Goal: Task Accomplishment & Management: Manage account settings

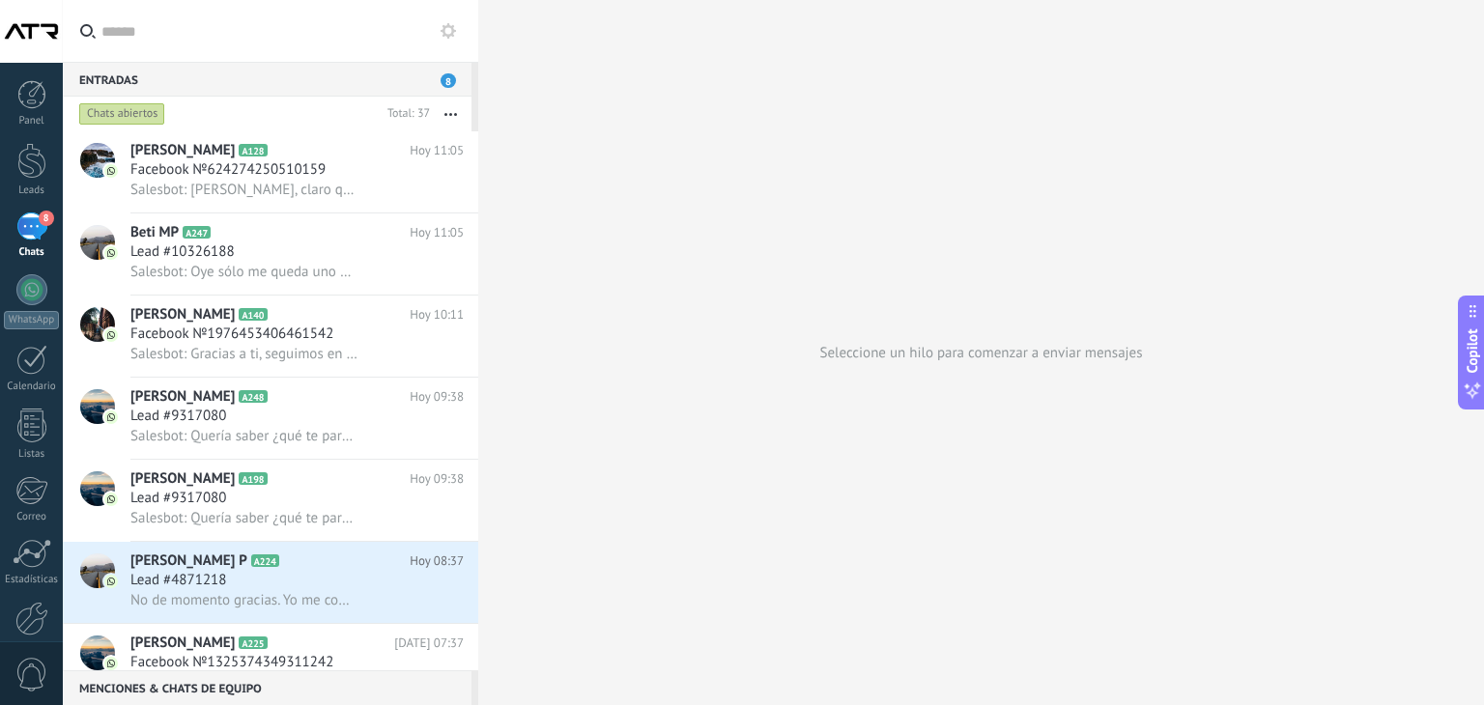
click at [335, 36] on input "text" at bounding box center [281, 31] width 361 height 62
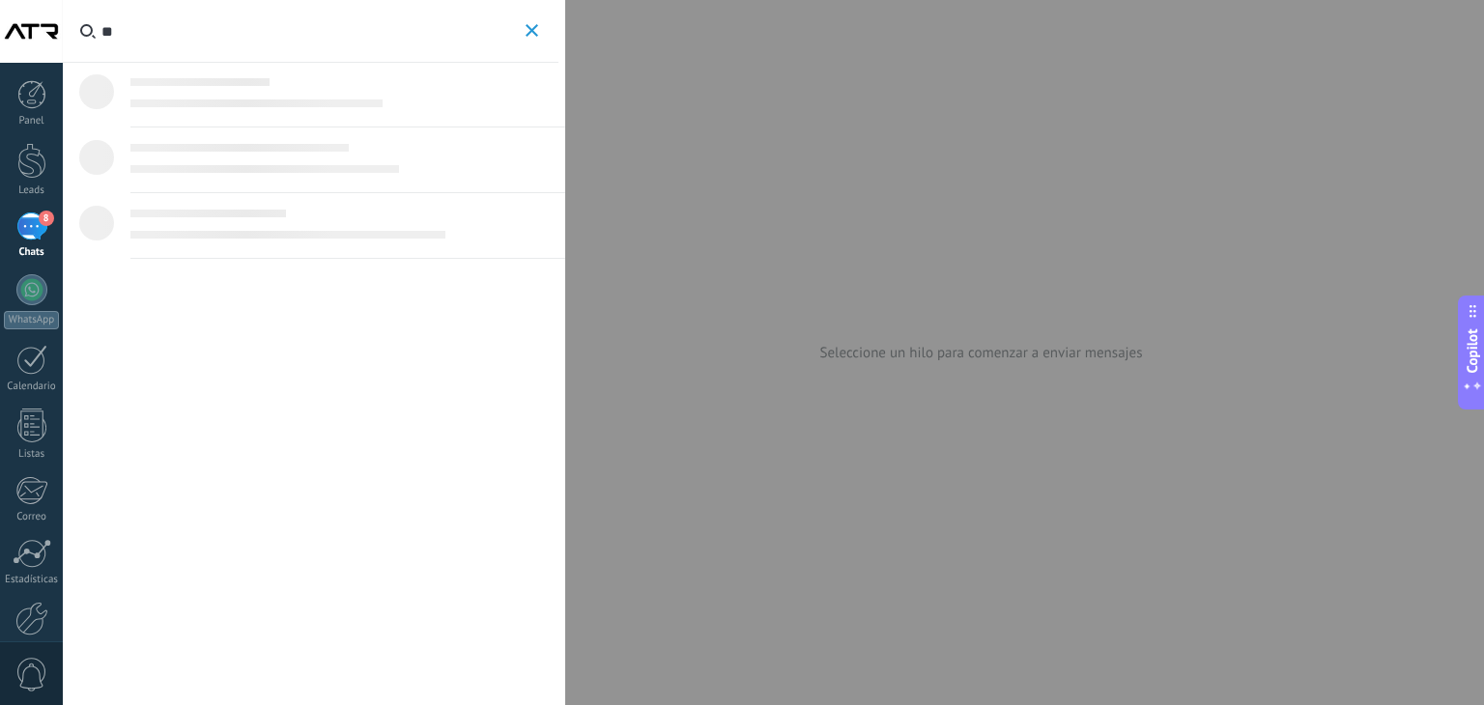
type input "*"
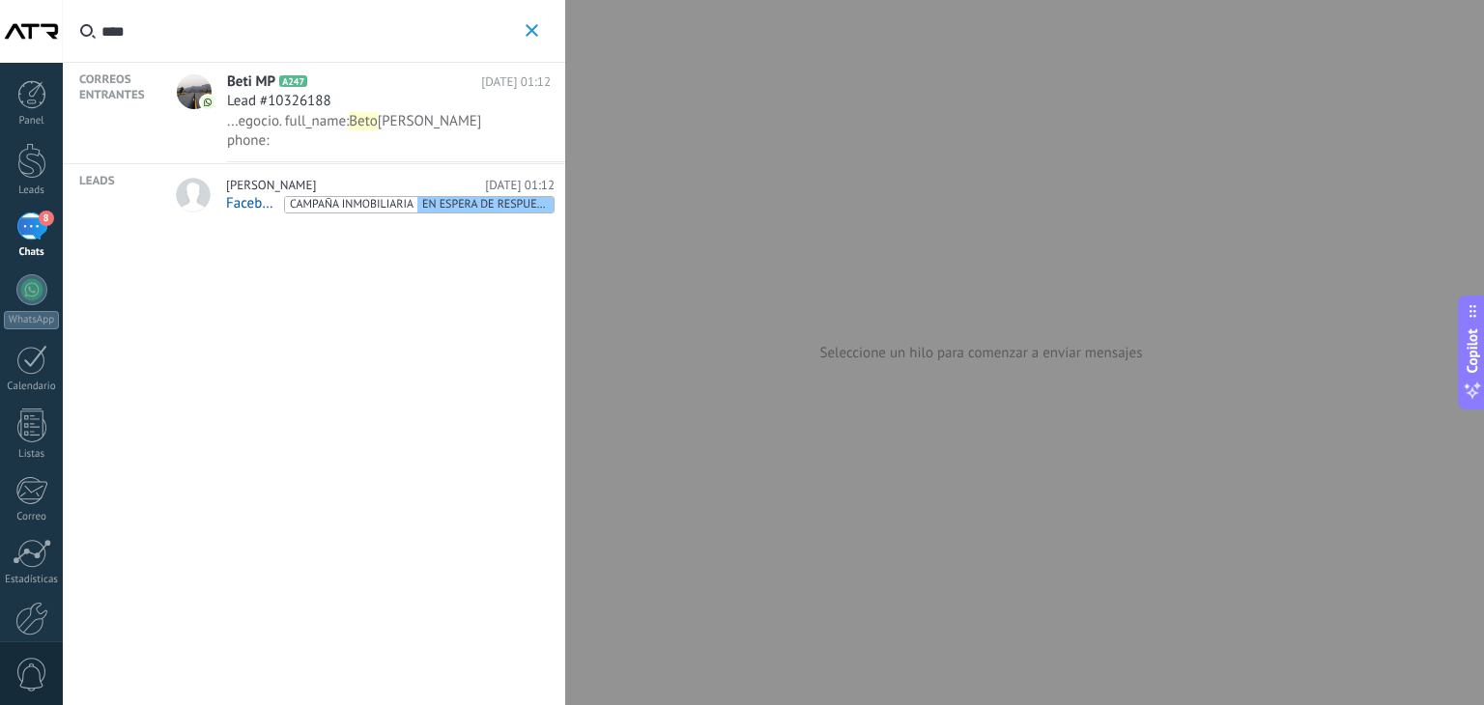
type input "****"
click at [352, 180] on div "[PERSON_NAME] [DATE] 01:12" at bounding box center [390, 185] width 328 height 15
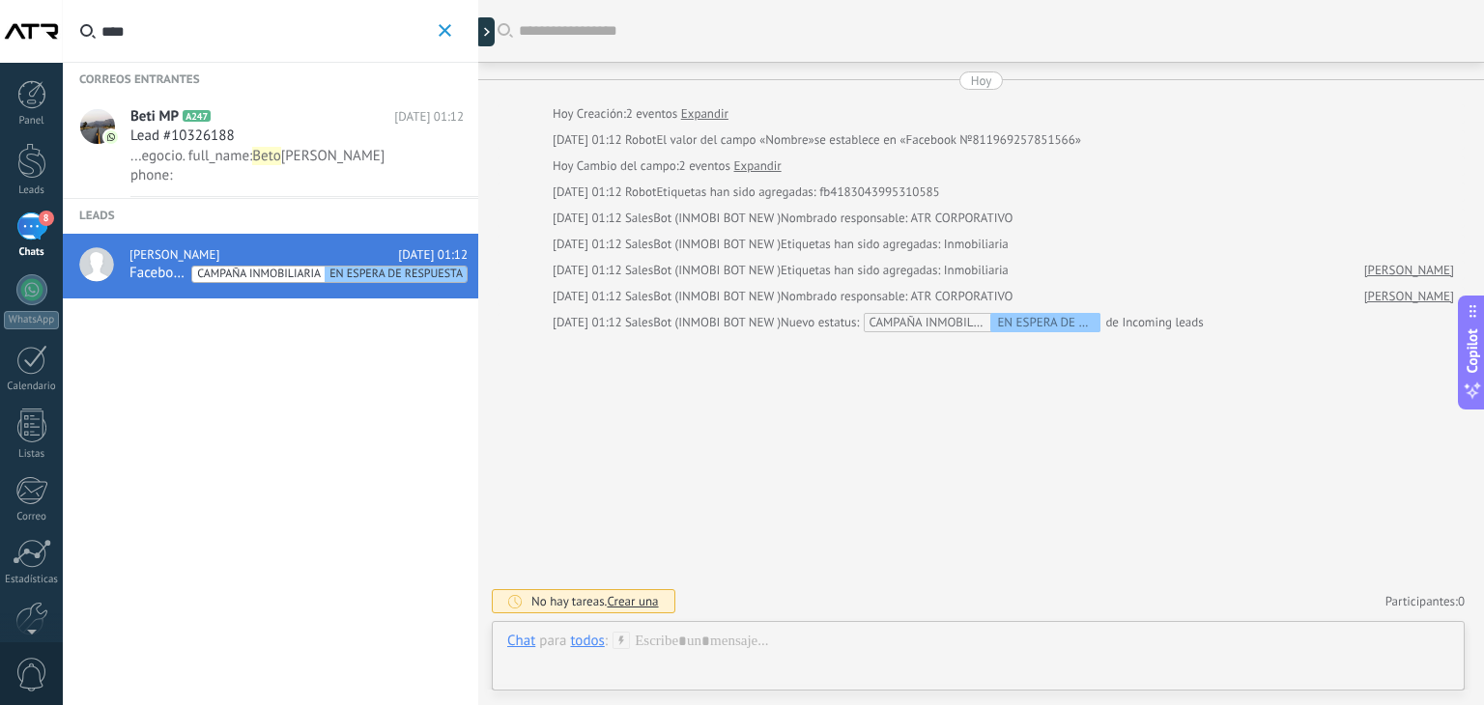
click at [163, 113] on span "Beti MP" at bounding box center [154, 116] width 48 height 19
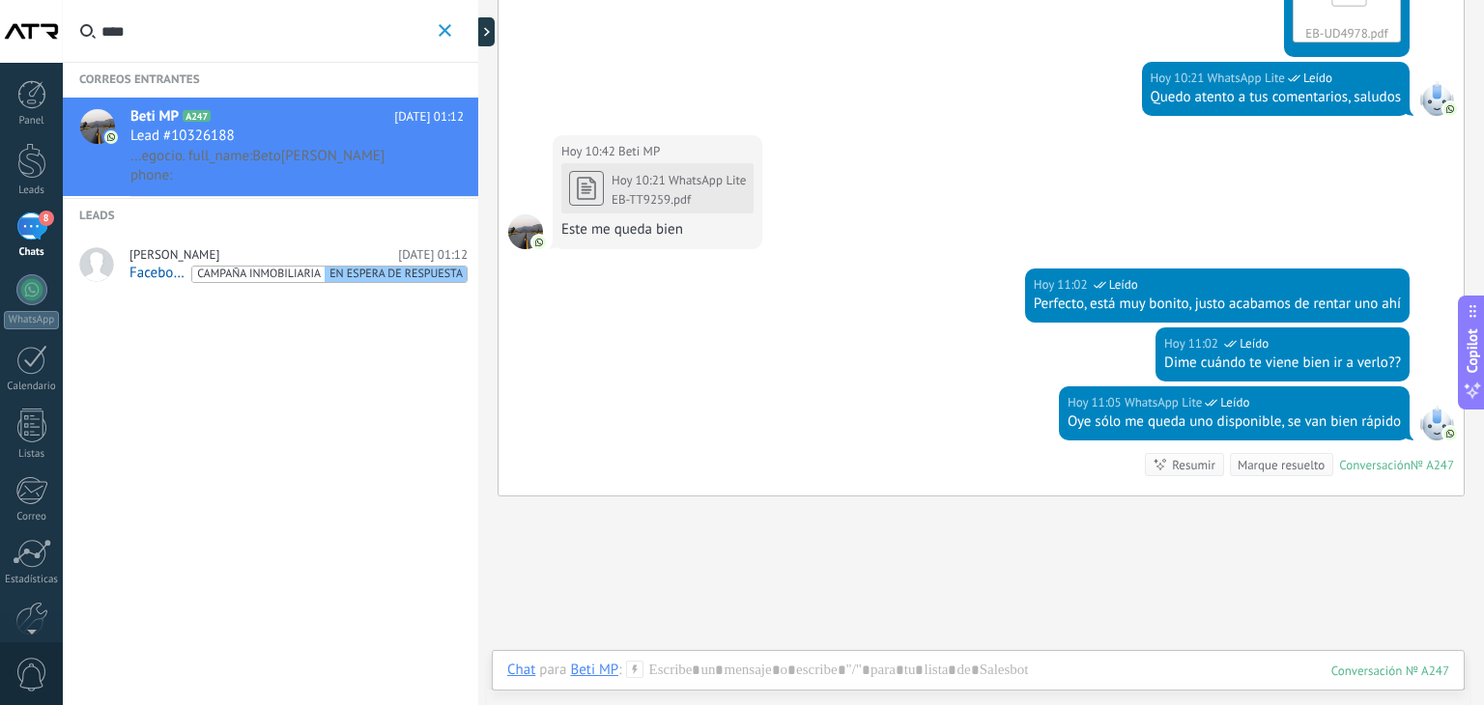
scroll to position [2257, 0]
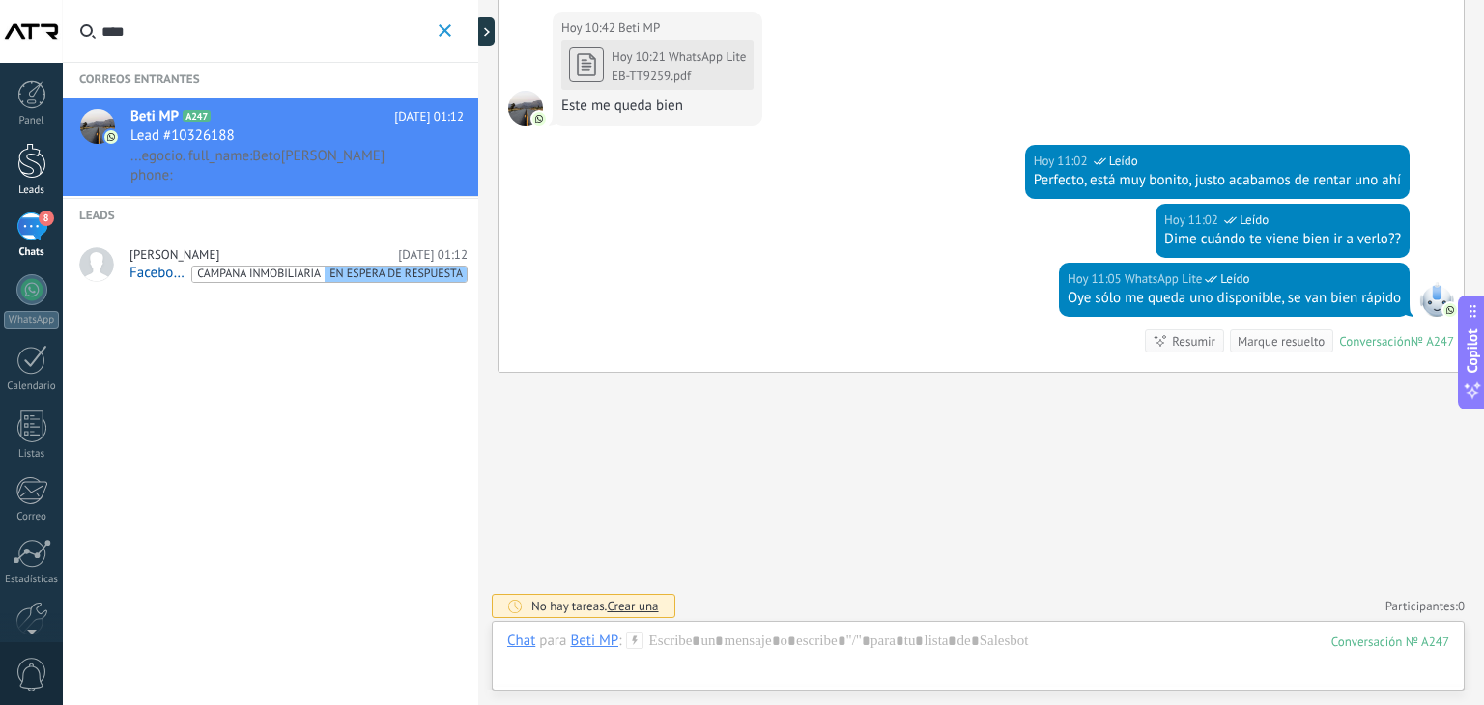
click at [20, 169] on div at bounding box center [31, 161] width 29 height 36
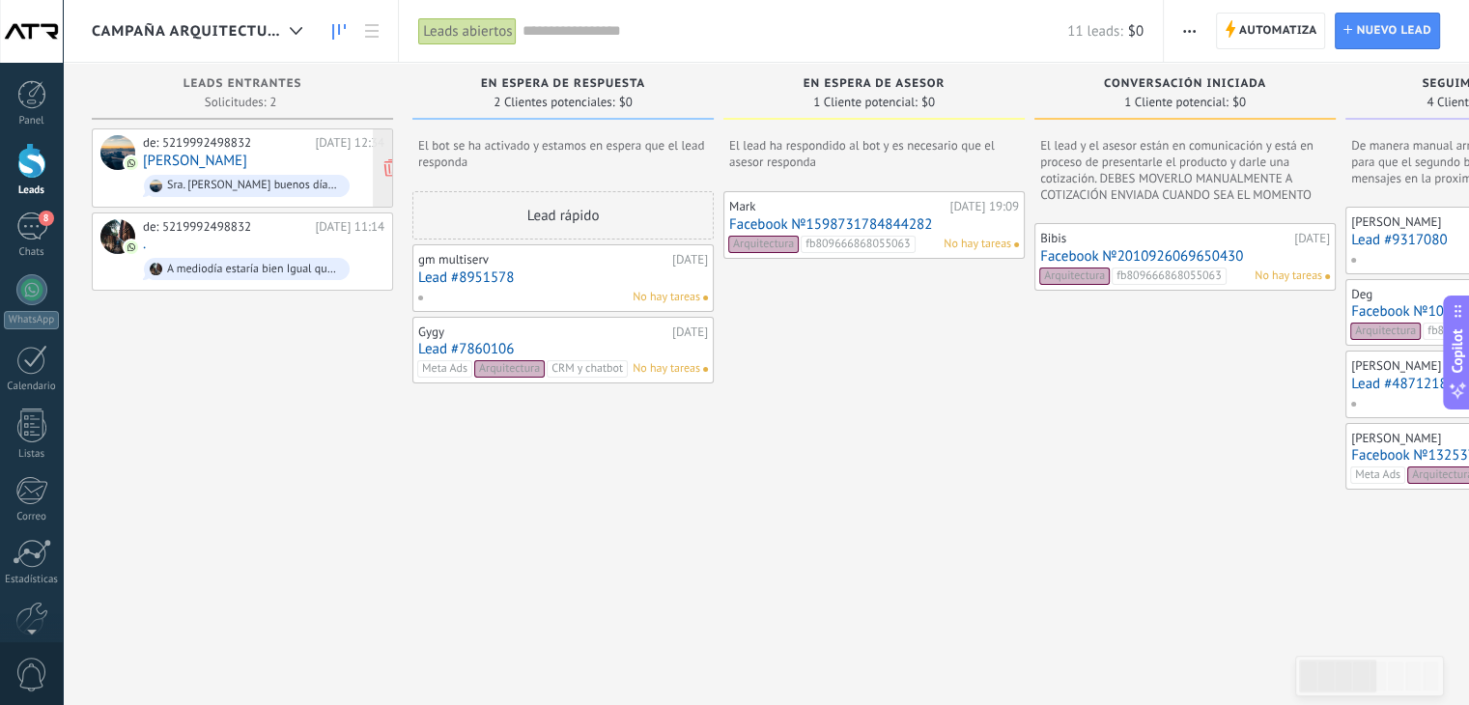
click at [197, 162] on link "[PERSON_NAME]" at bounding box center [195, 161] width 104 height 16
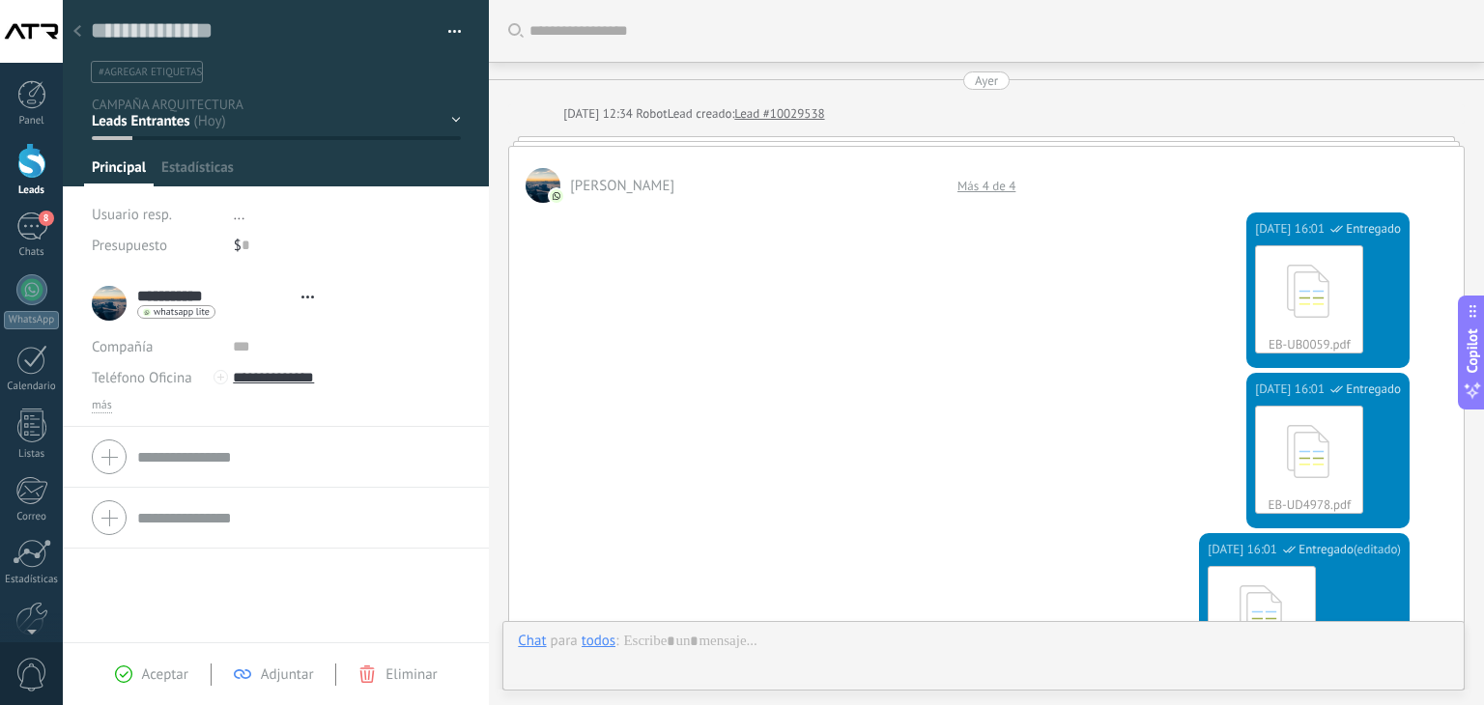
scroll to position [2003, 0]
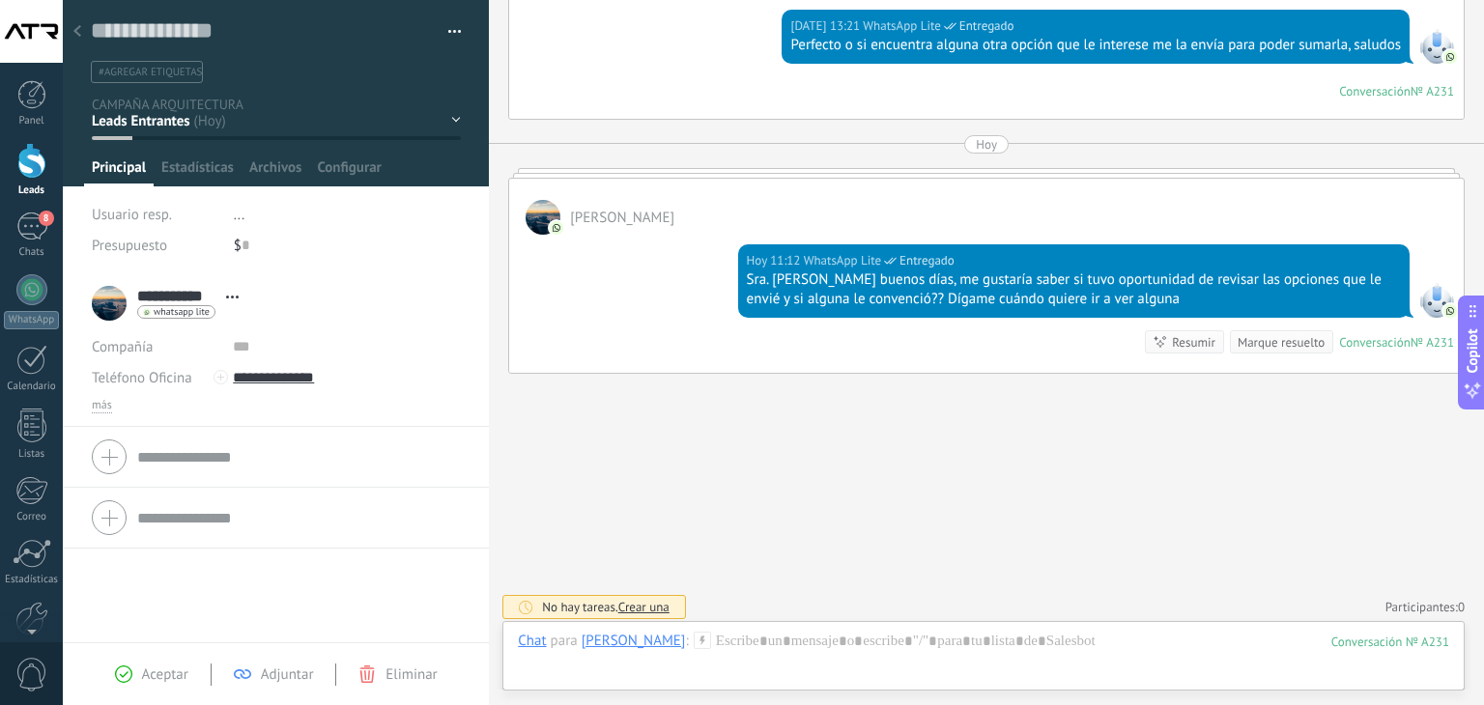
click at [71, 29] on div at bounding box center [77, 33] width 27 height 38
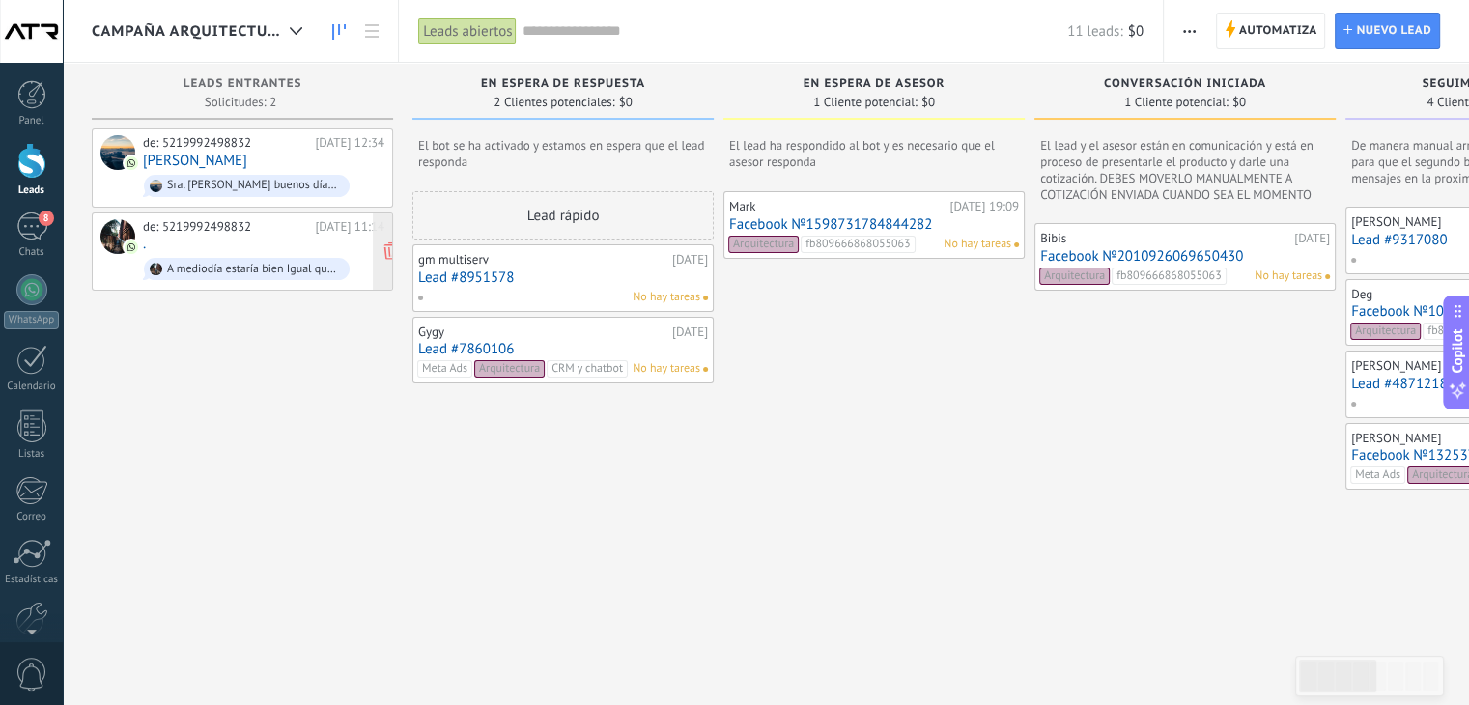
click at [224, 237] on div "de: 5219992498832 [DATE] 11:14 . A mediodía estaría bien Igual que descanses" at bounding box center [263, 252] width 241 height 66
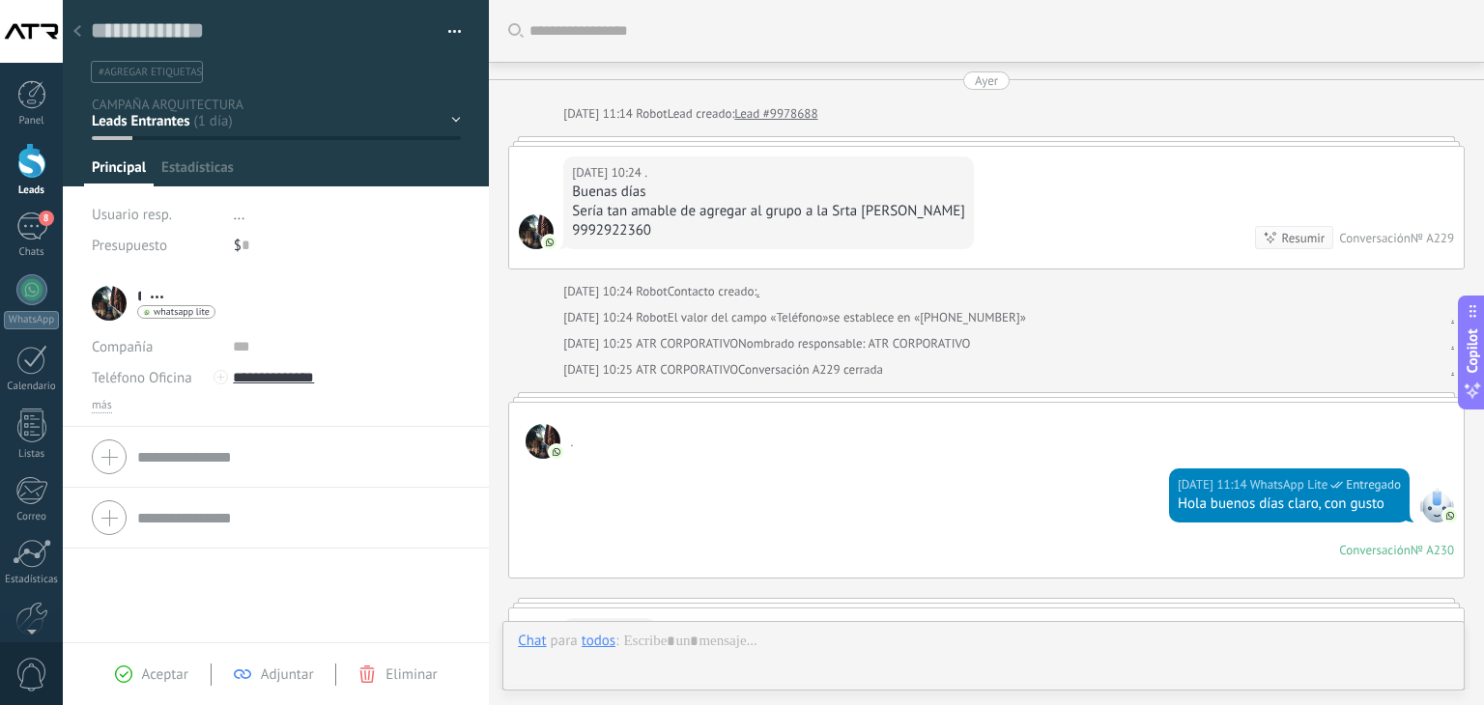
scroll to position [1234, 0]
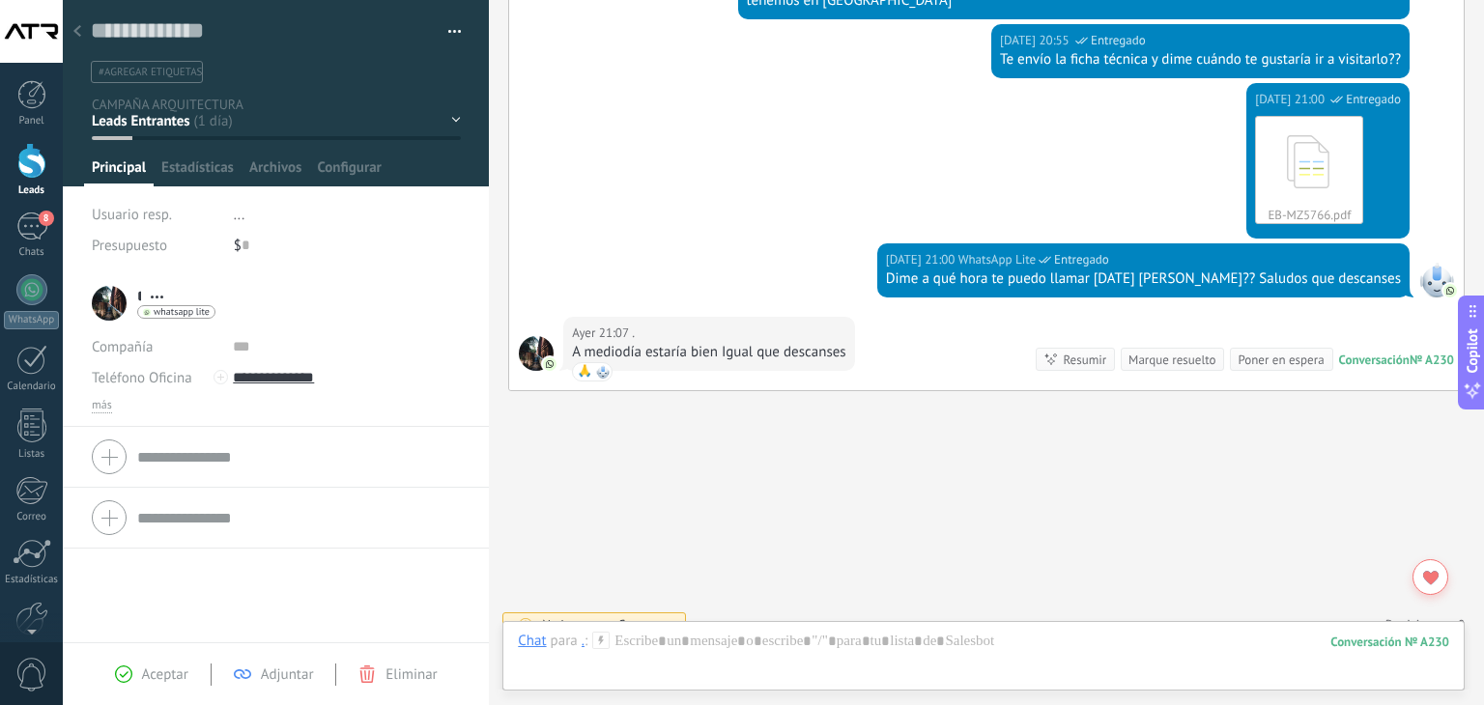
click at [78, 31] on icon at bounding box center [77, 31] width 8 height 12
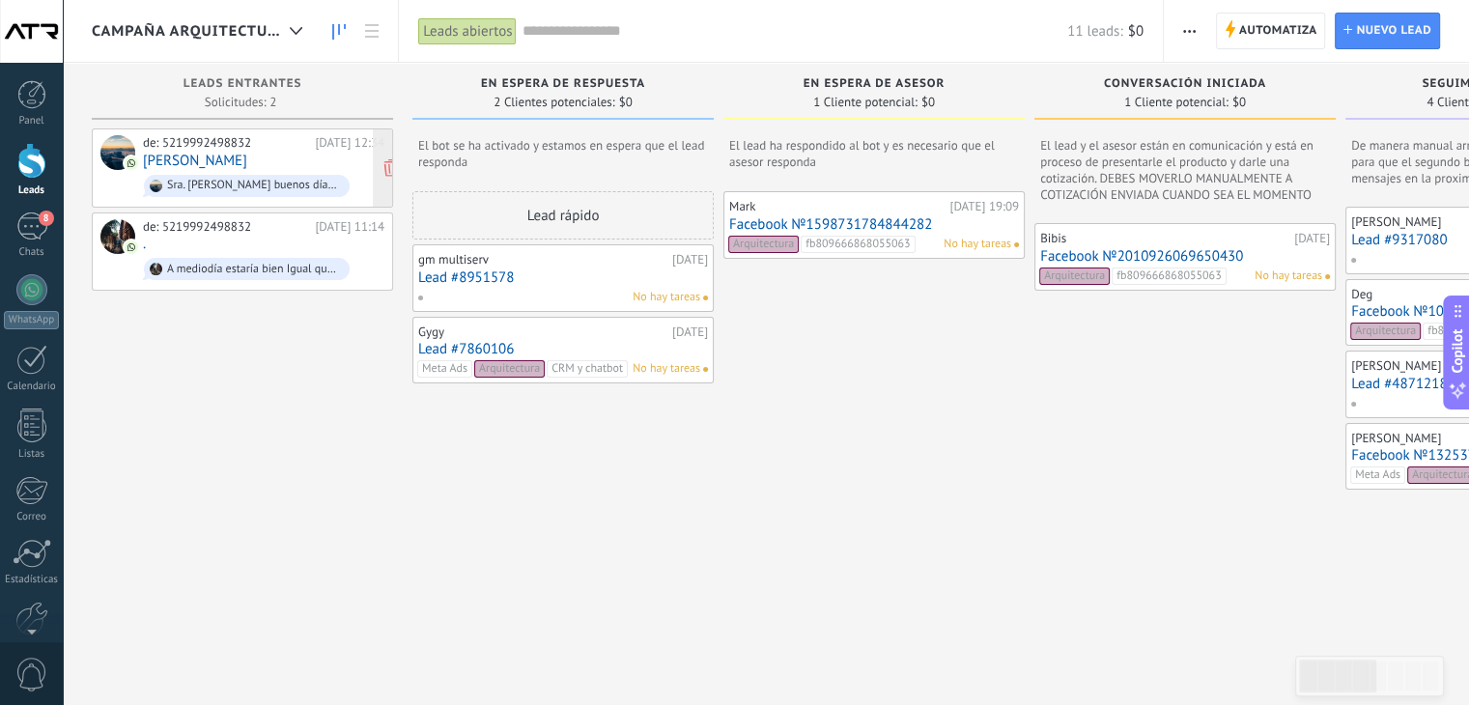
click at [216, 150] on div "de: 5219992498832 [DATE] 12:34 [PERSON_NAME]. [PERSON_NAME] buenos días, me gus…" at bounding box center [263, 168] width 241 height 66
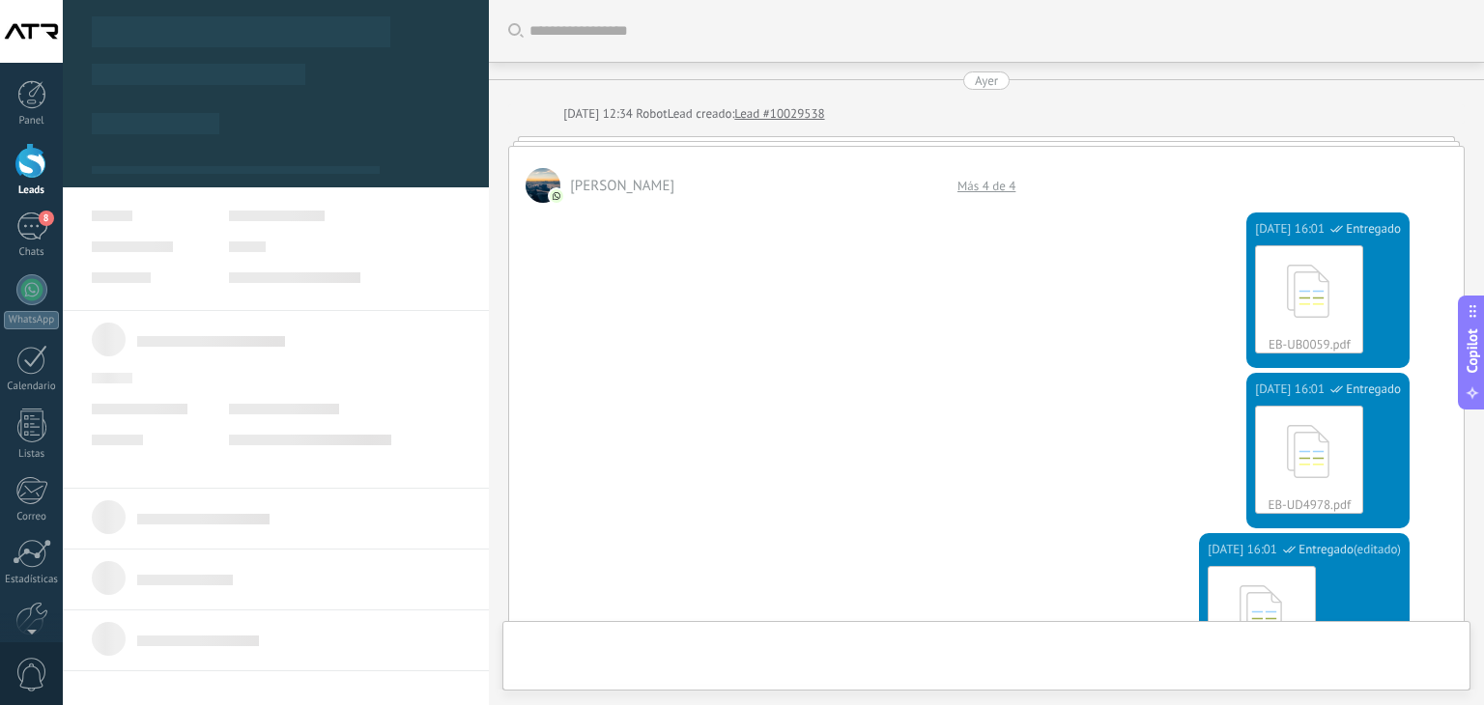
scroll to position [28, 0]
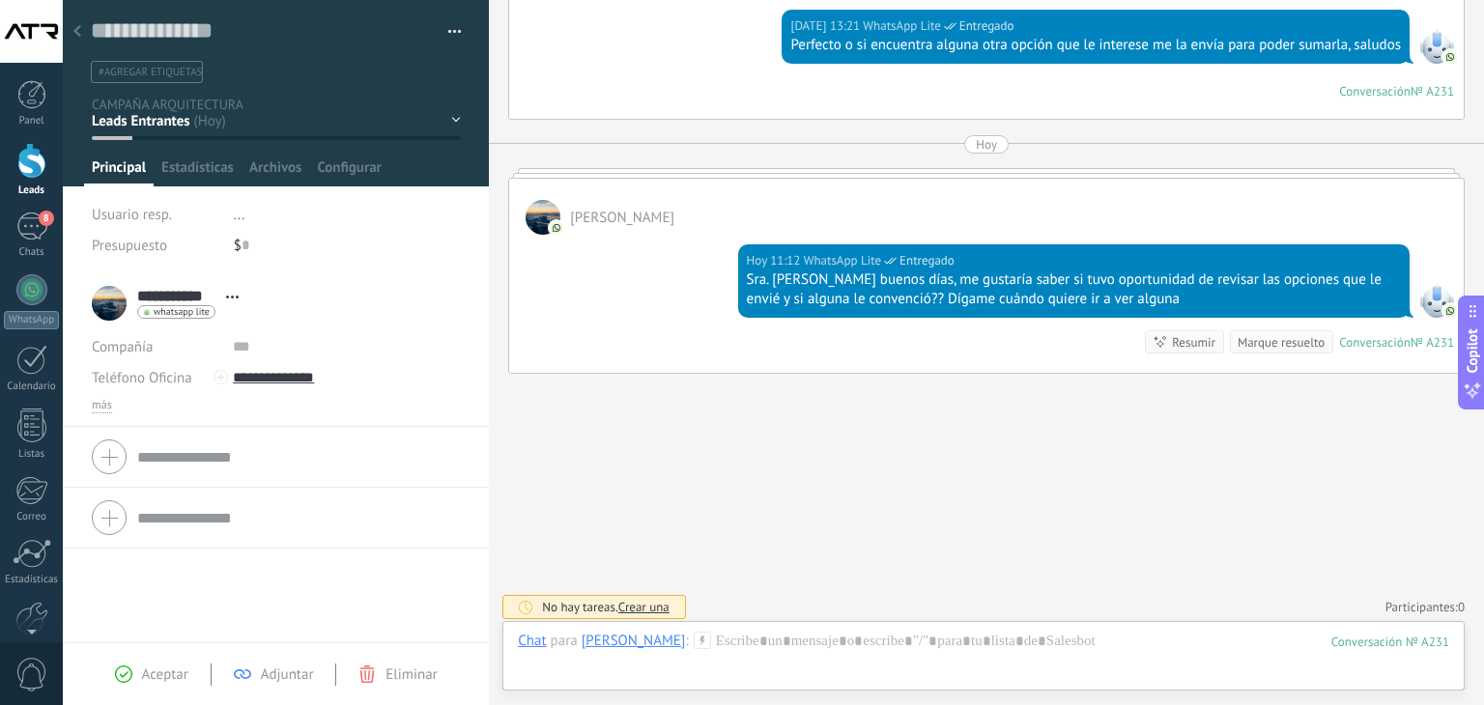
click at [0, 0] on div "EN ESPERA DE RESPUESTA EN ESPERA DE ASESOR CONVERSACIÓN INICIADA SEGUIMIENTO PO…" at bounding box center [0, 0] width 0 height 0
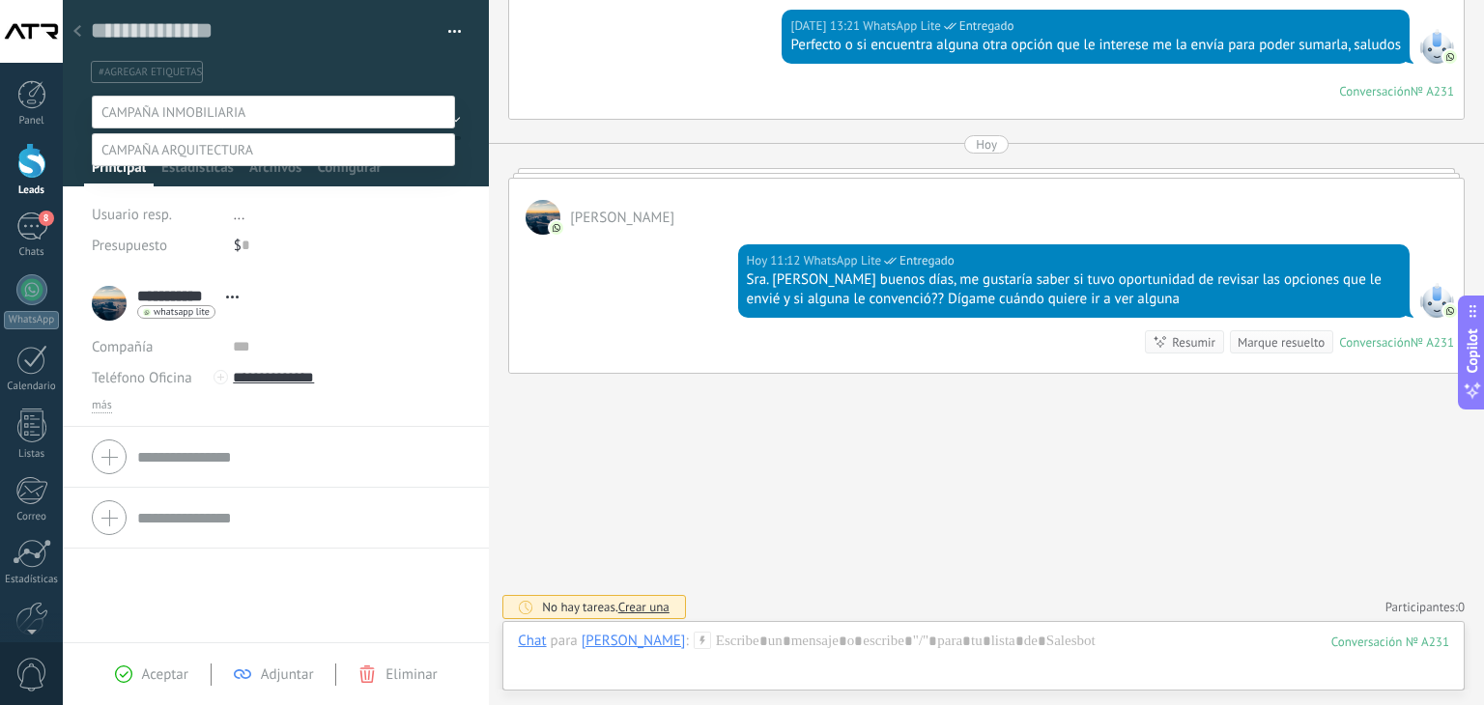
scroll to position [38, 0]
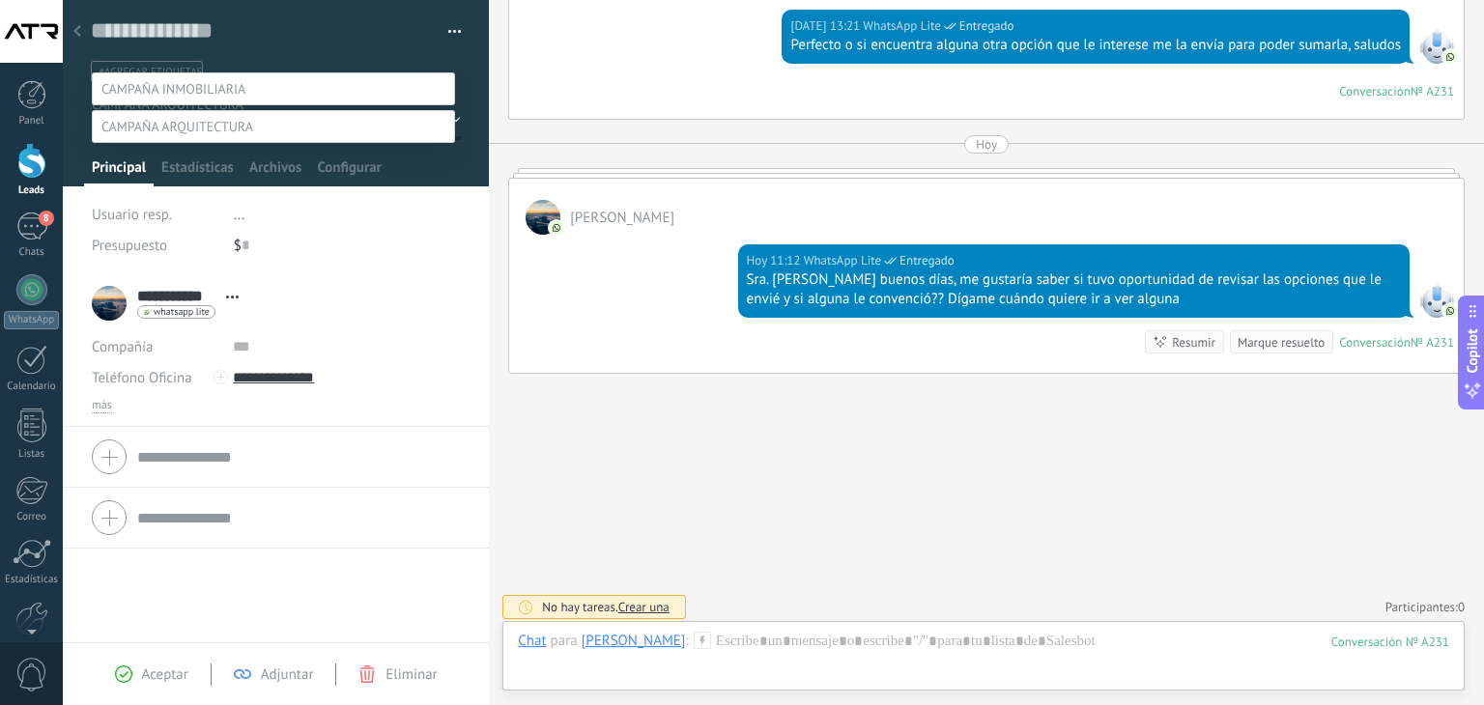
click at [242, 80] on span at bounding box center [173, 88] width 144 height 17
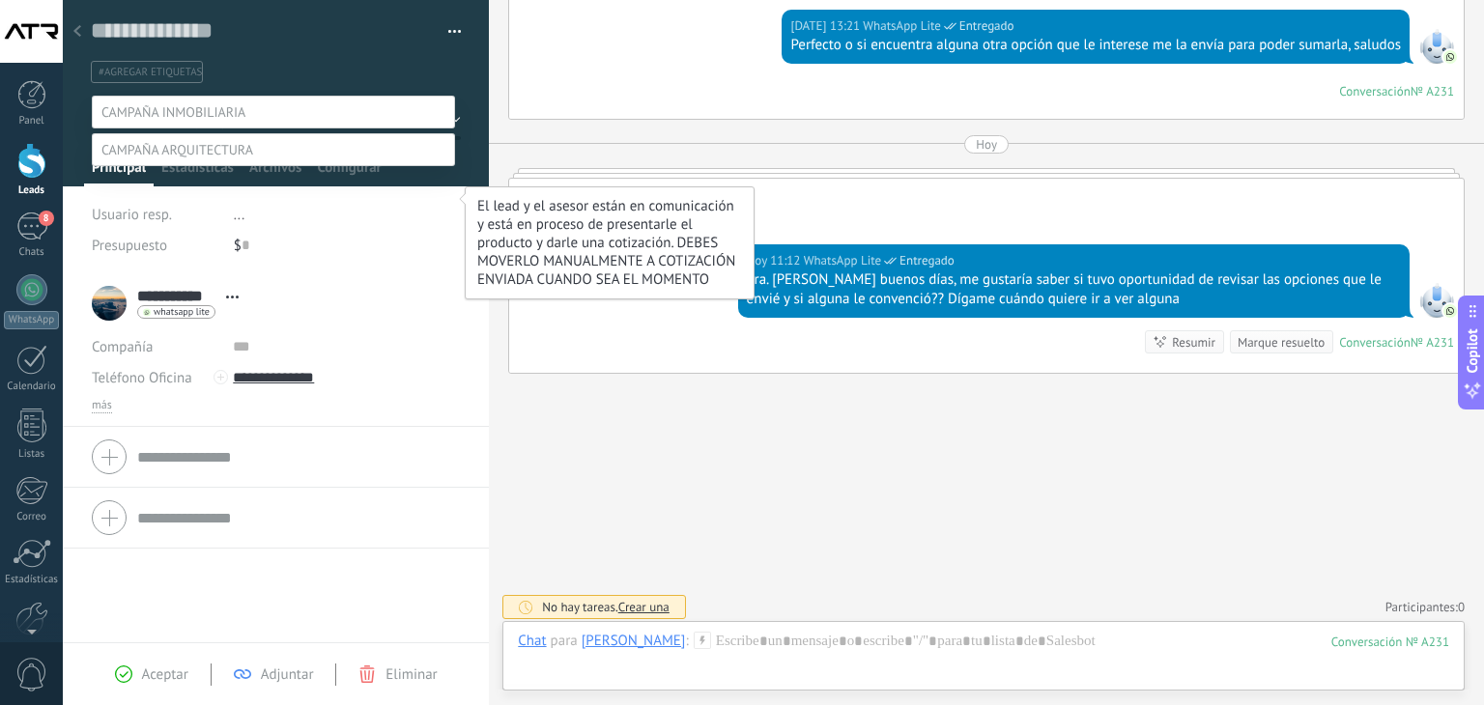
click at [0, 0] on label "CONVERSACIÓN INICIADA" at bounding box center [0, 0] width 0 height 0
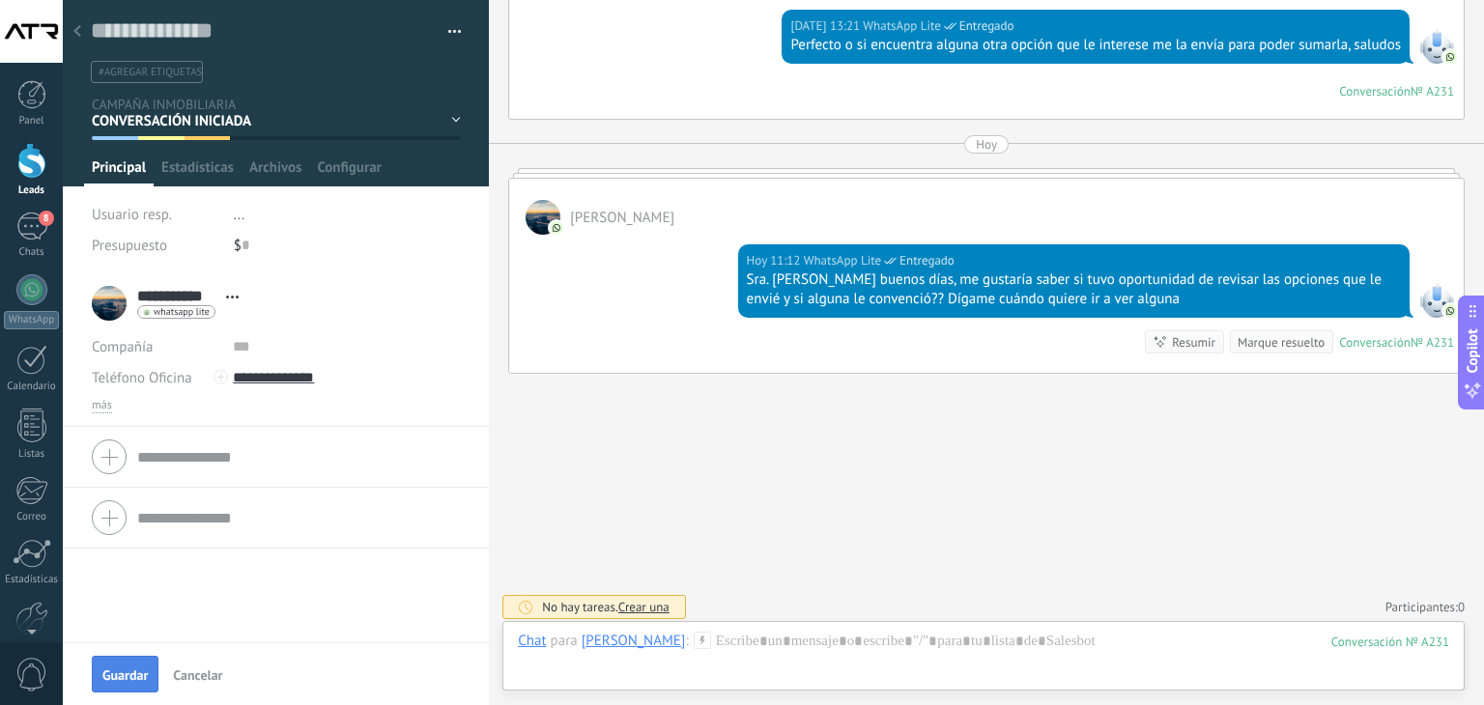
click at [151, 670] on button "Guardar" at bounding box center [125, 674] width 67 height 37
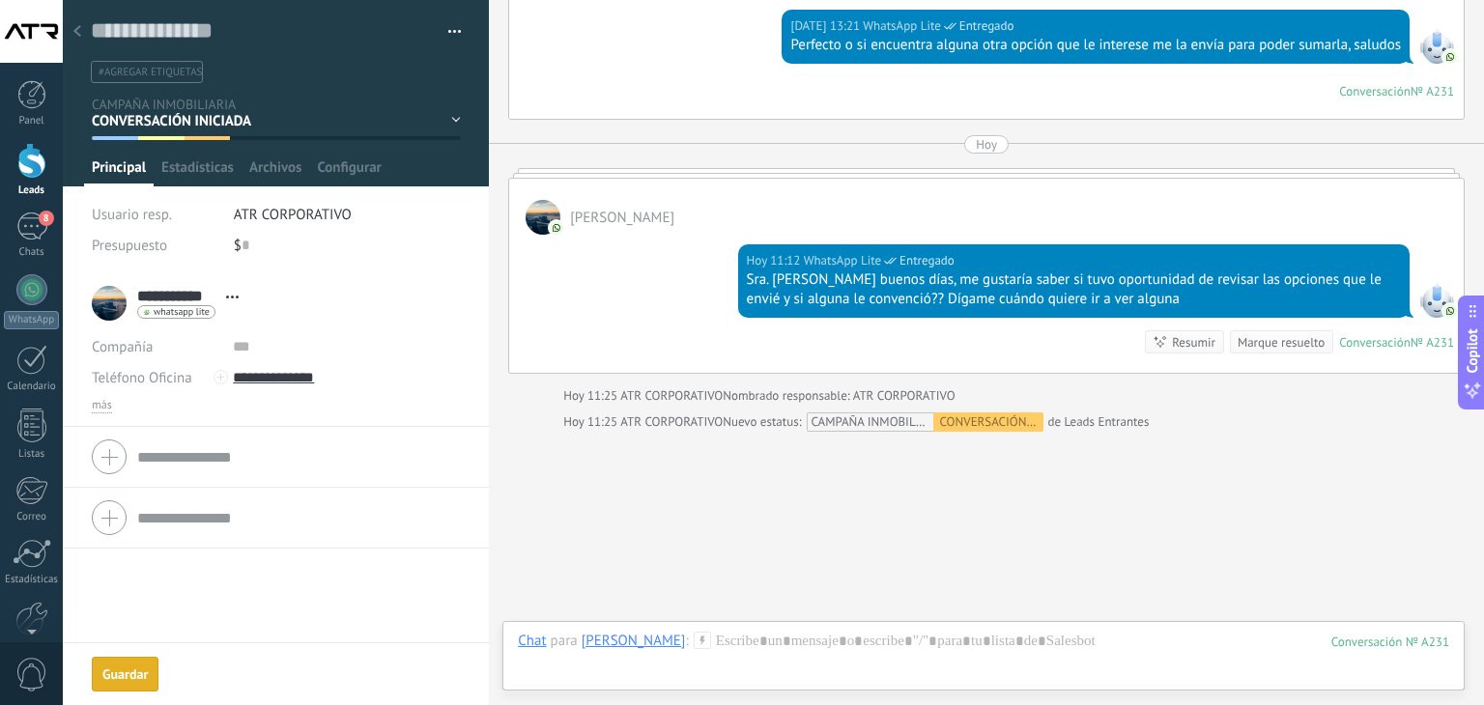
scroll to position [2061, 0]
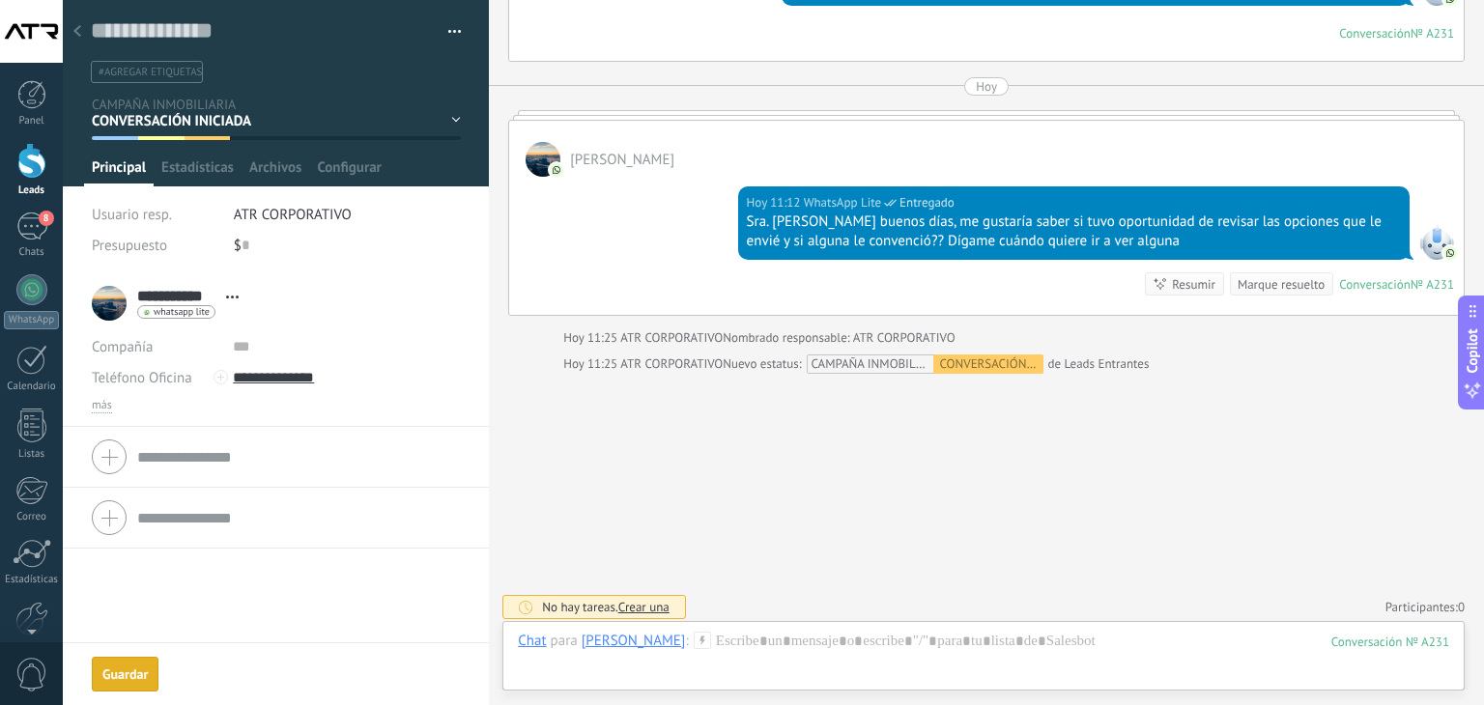
click at [78, 36] on use at bounding box center [77, 31] width 8 height 12
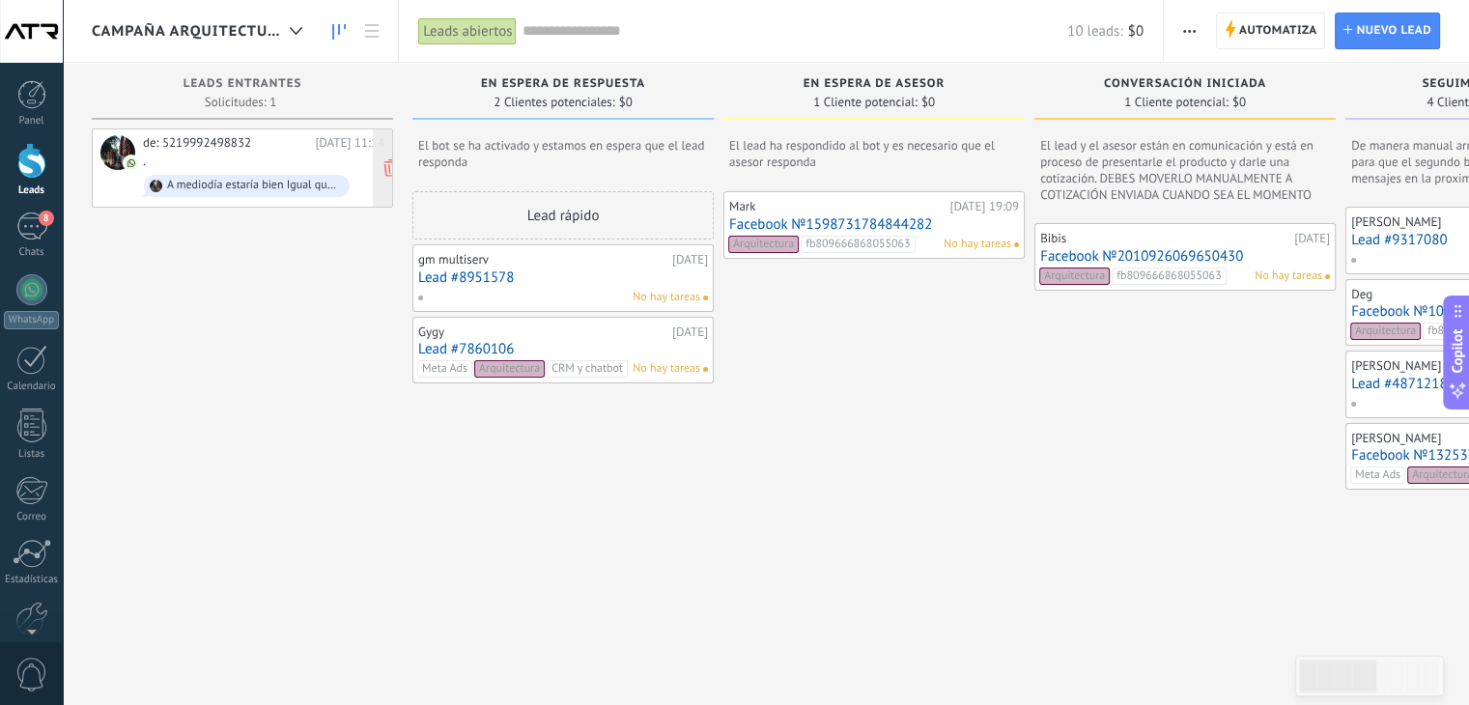
click at [204, 156] on div "de: 5219992498832 [DATE] 11:14 . A mediodía estaría bien Igual que descanses" at bounding box center [263, 168] width 241 height 66
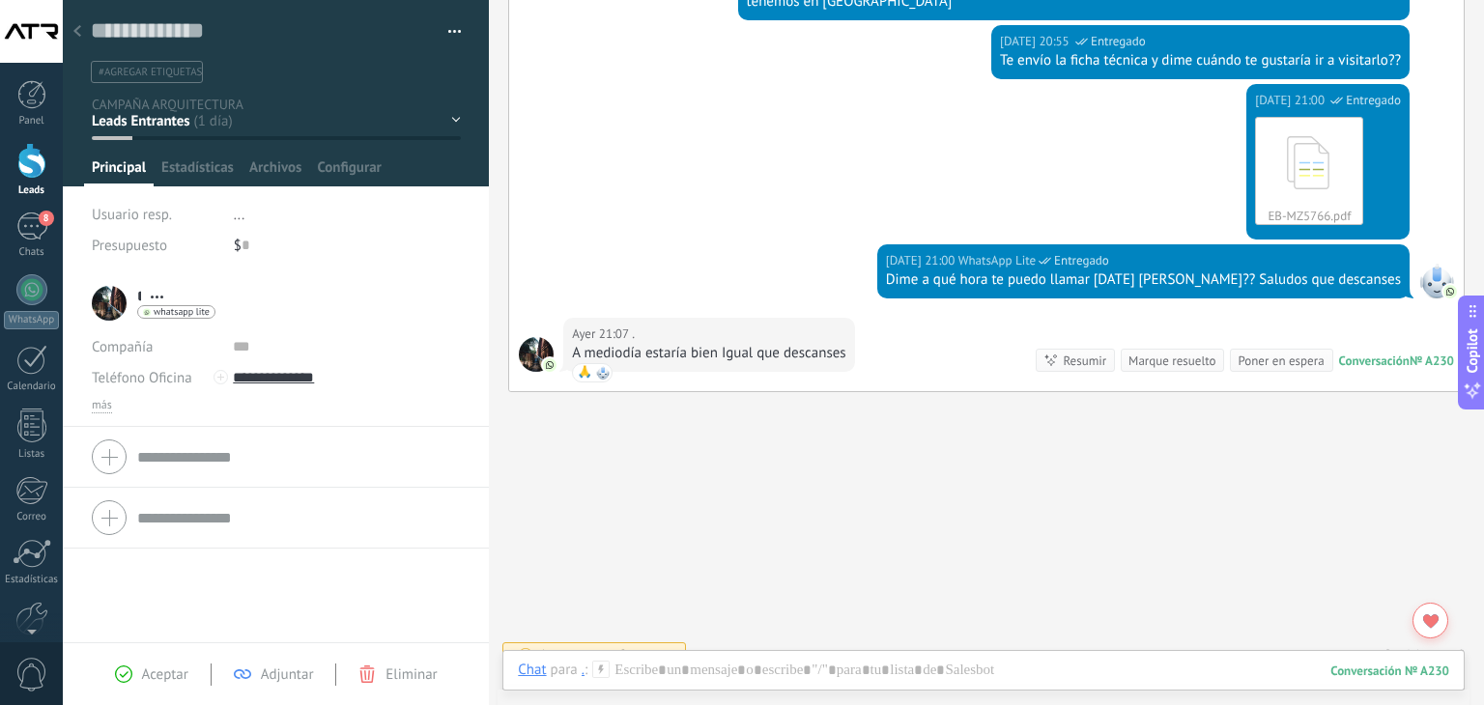
scroll to position [1234, 0]
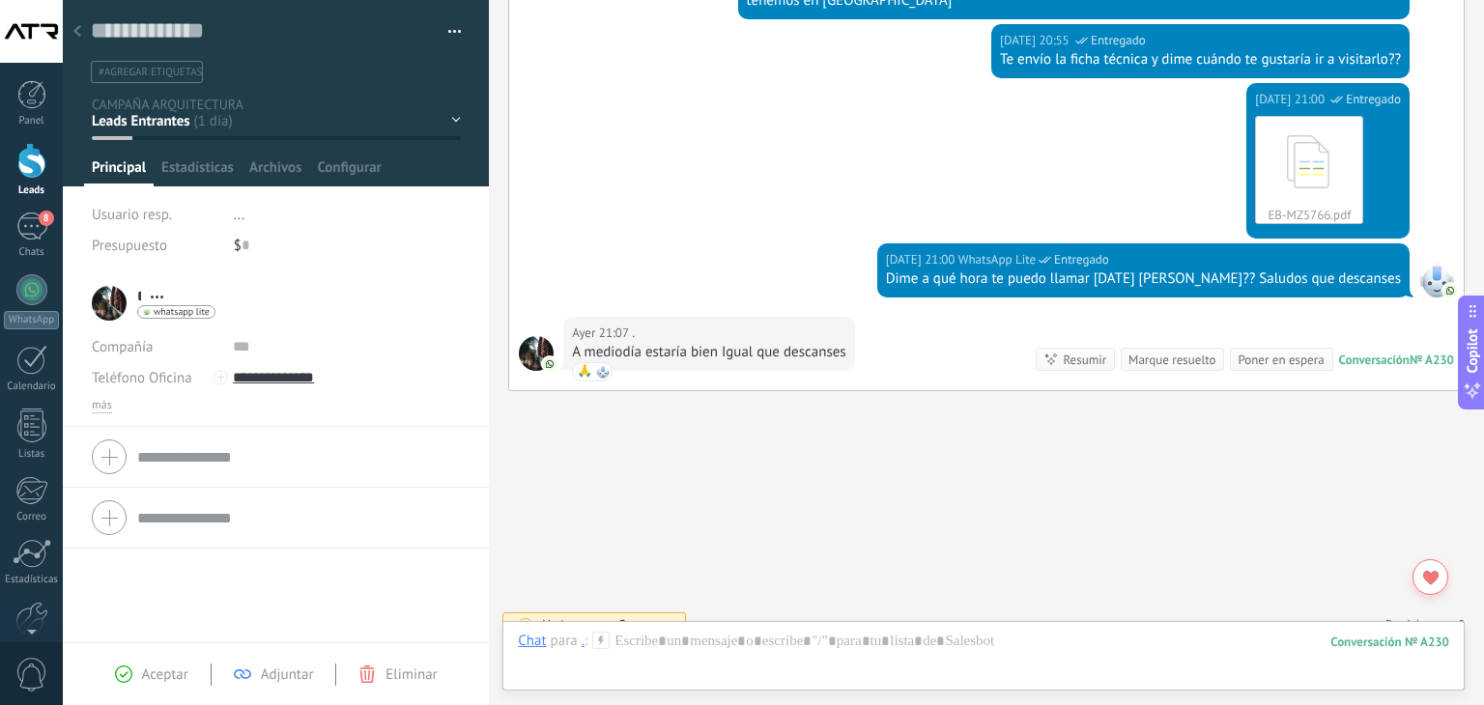
click at [0, 0] on div "EN ESPERA DE RESPUESTA EN ESPERA DE ASESOR CONVERSACIÓN INICIADA SEGUIMIENTO PO…" at bounding box center [0, 0] width 0 height 0
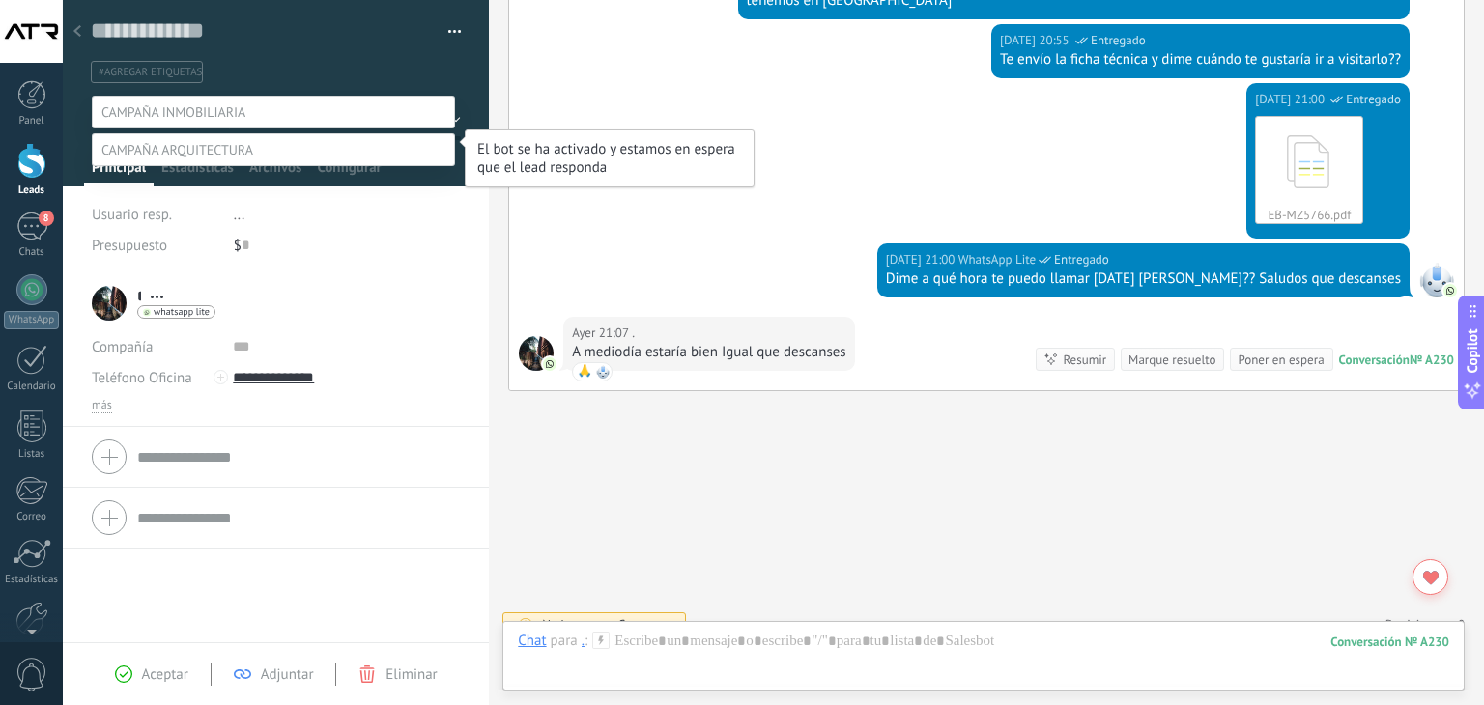
scroll to position [38, 0]
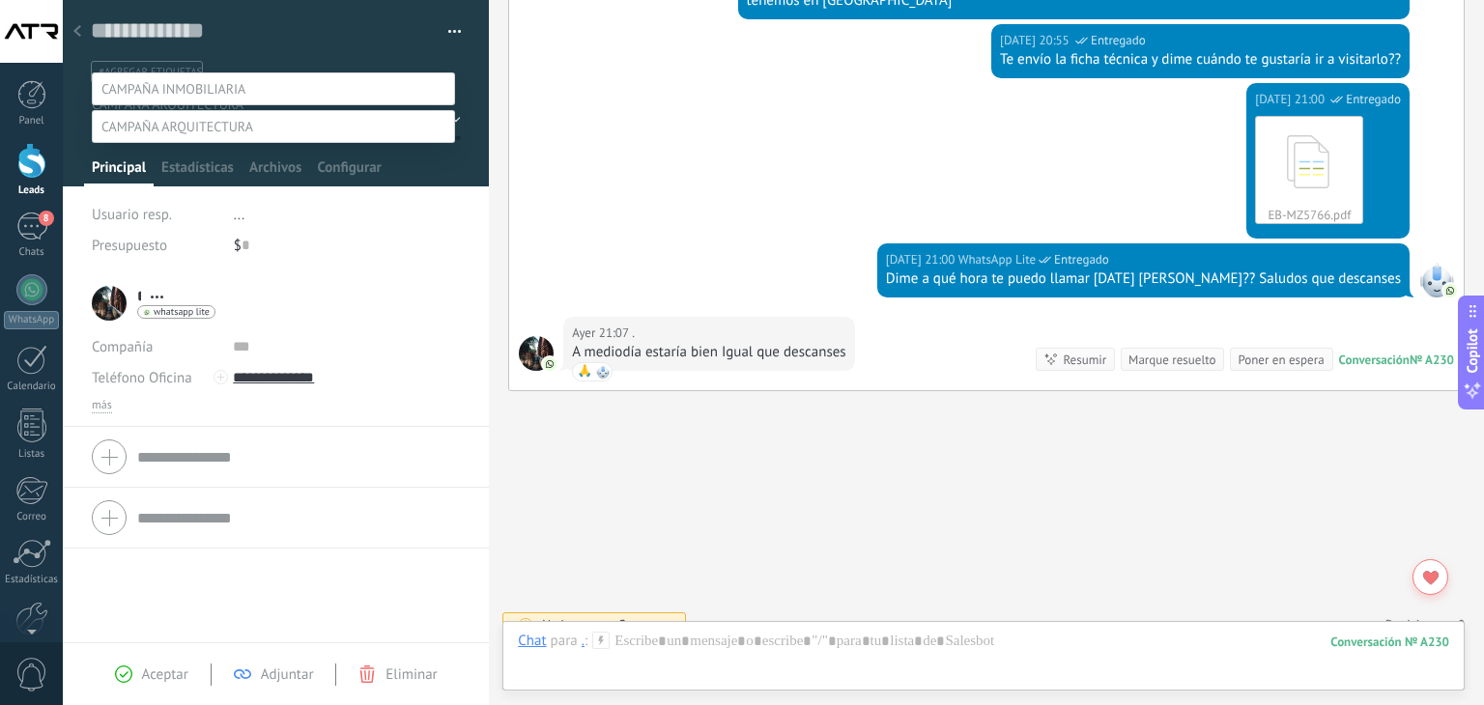
click at [256, 72] on label at bounding box center [273, 88] width 363 height 33
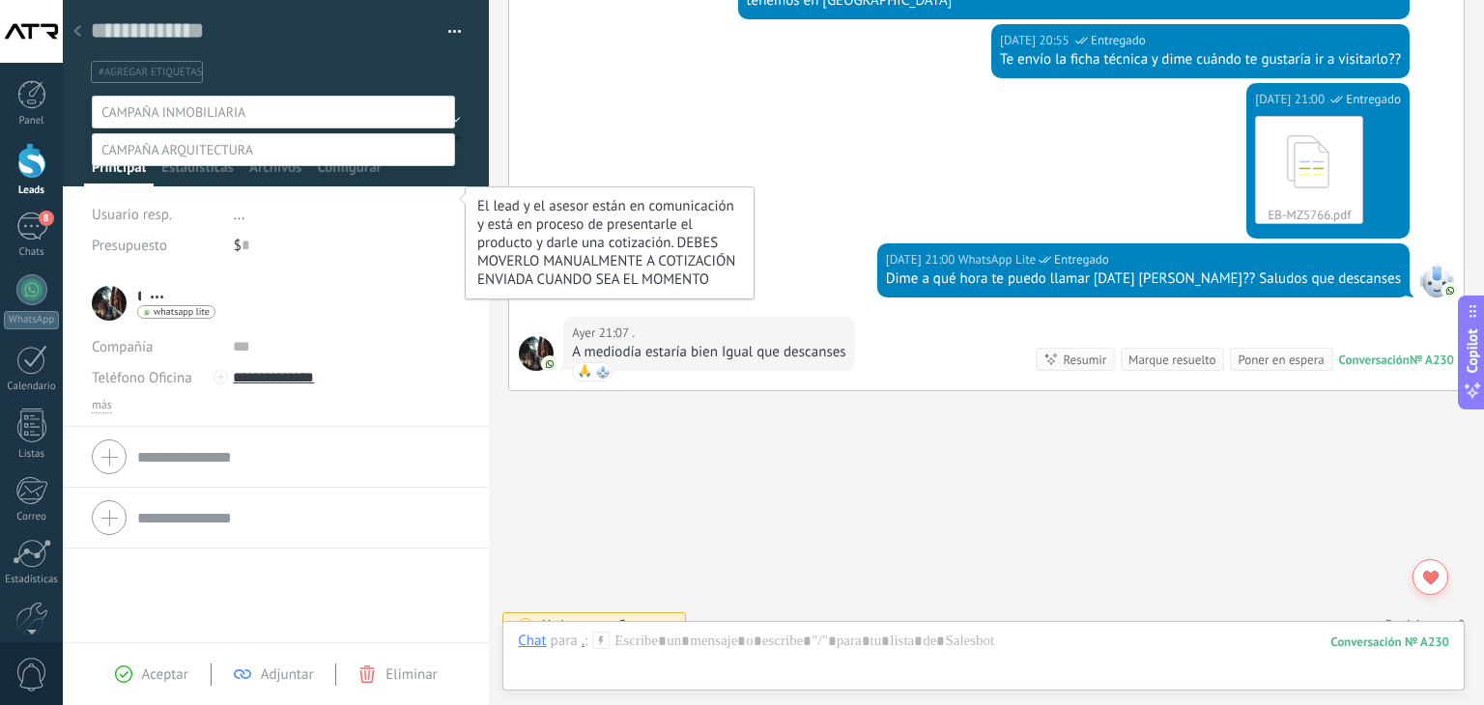
click at [0, 0] on label "CONVERSACIÓN INICIADA" at bounding box center [0, 0] width 0 height 0
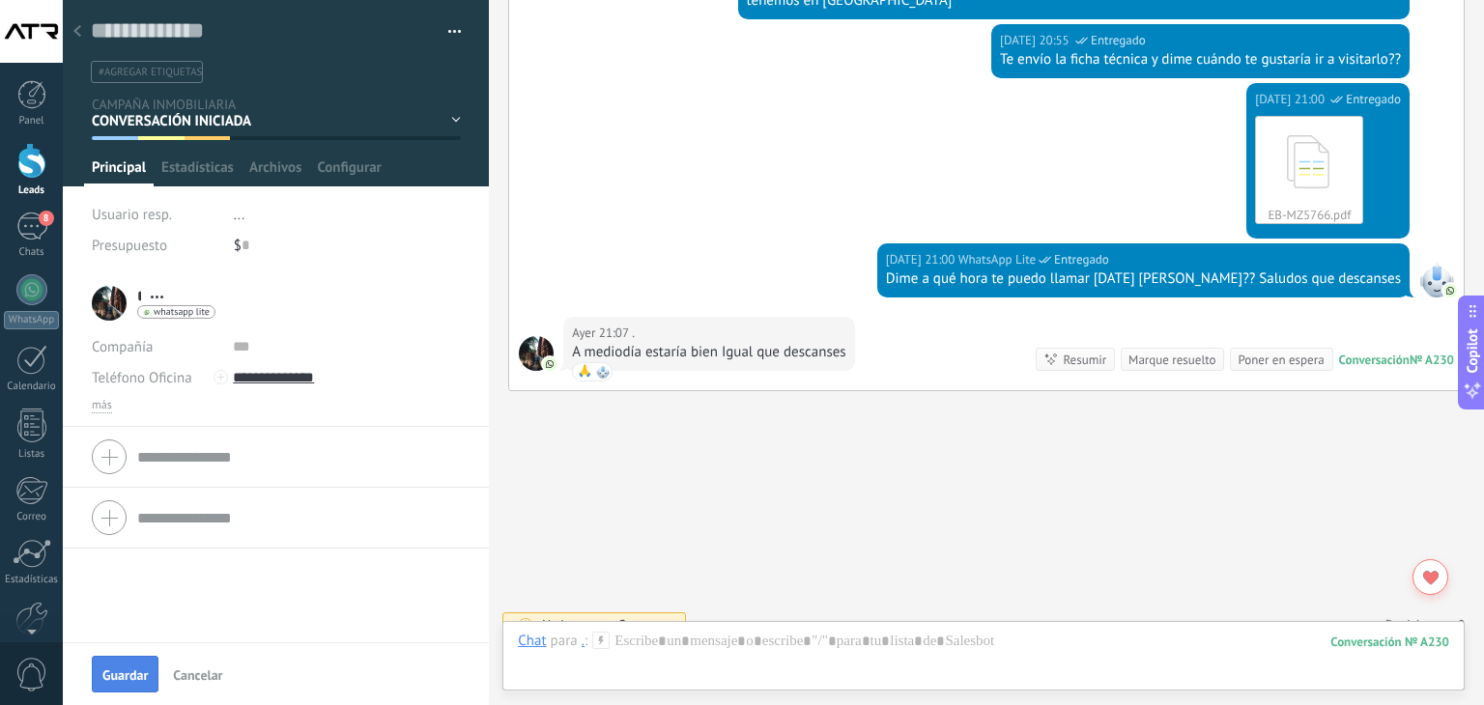
click at [125, 665] on button "Guardar" at bounding box center [125, 674] width 67 height 37
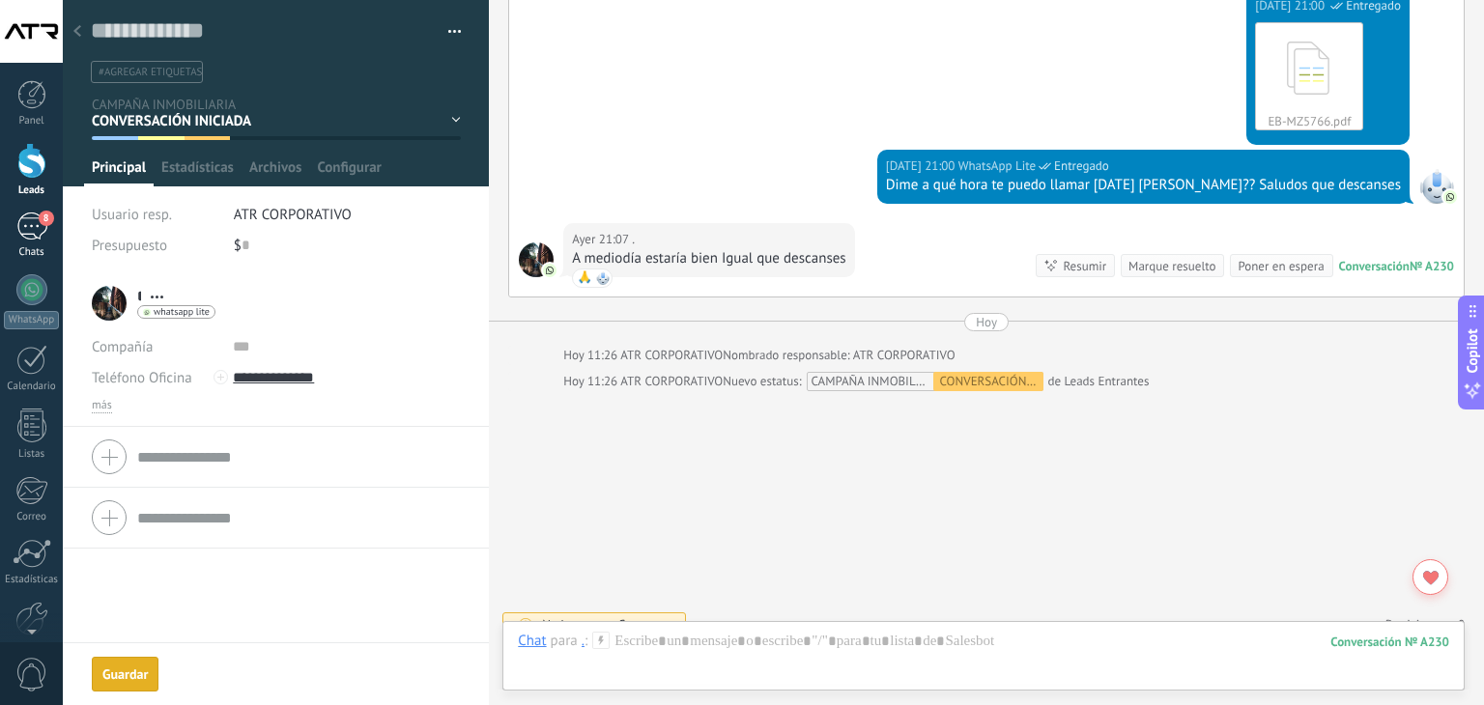
click at [19, 222] on div "8" at bounding box center [31, 227] width 31 height 28
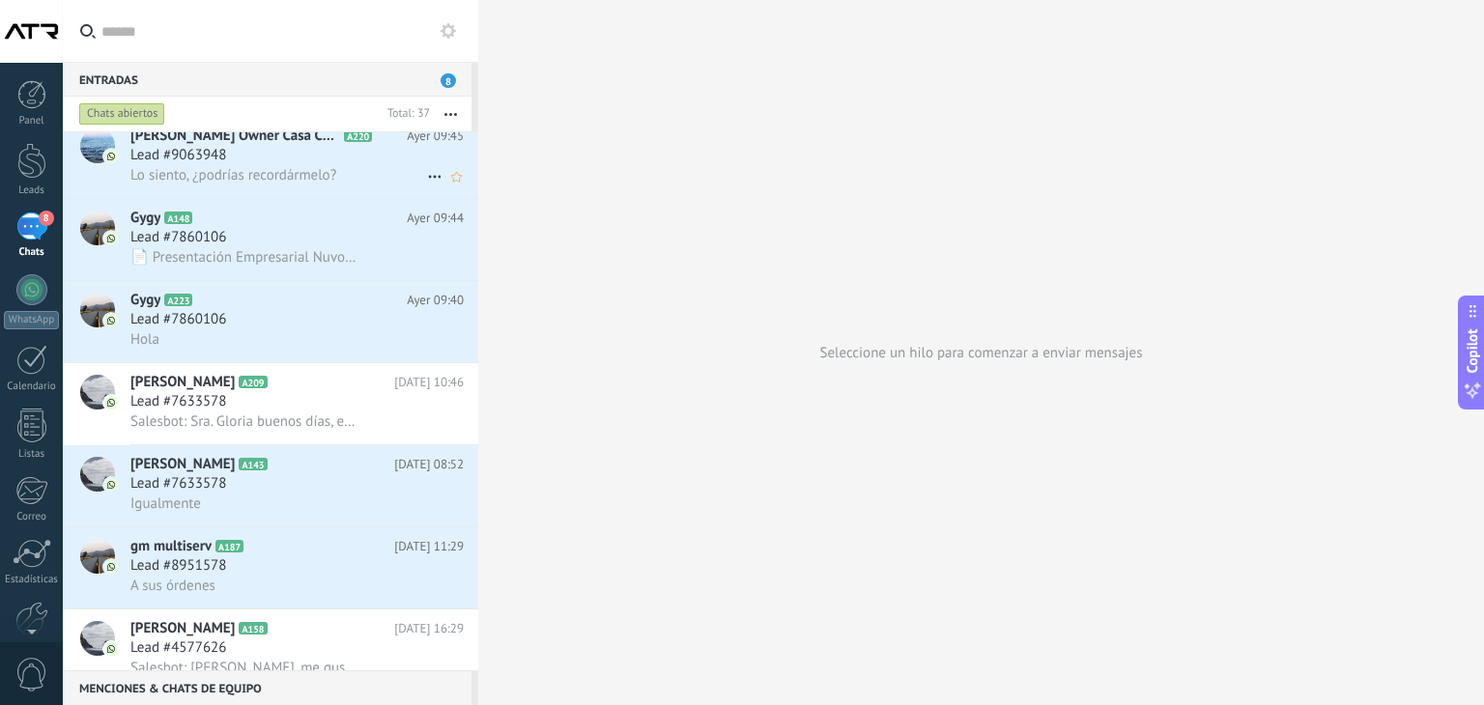
scroll to position [2281, 0]
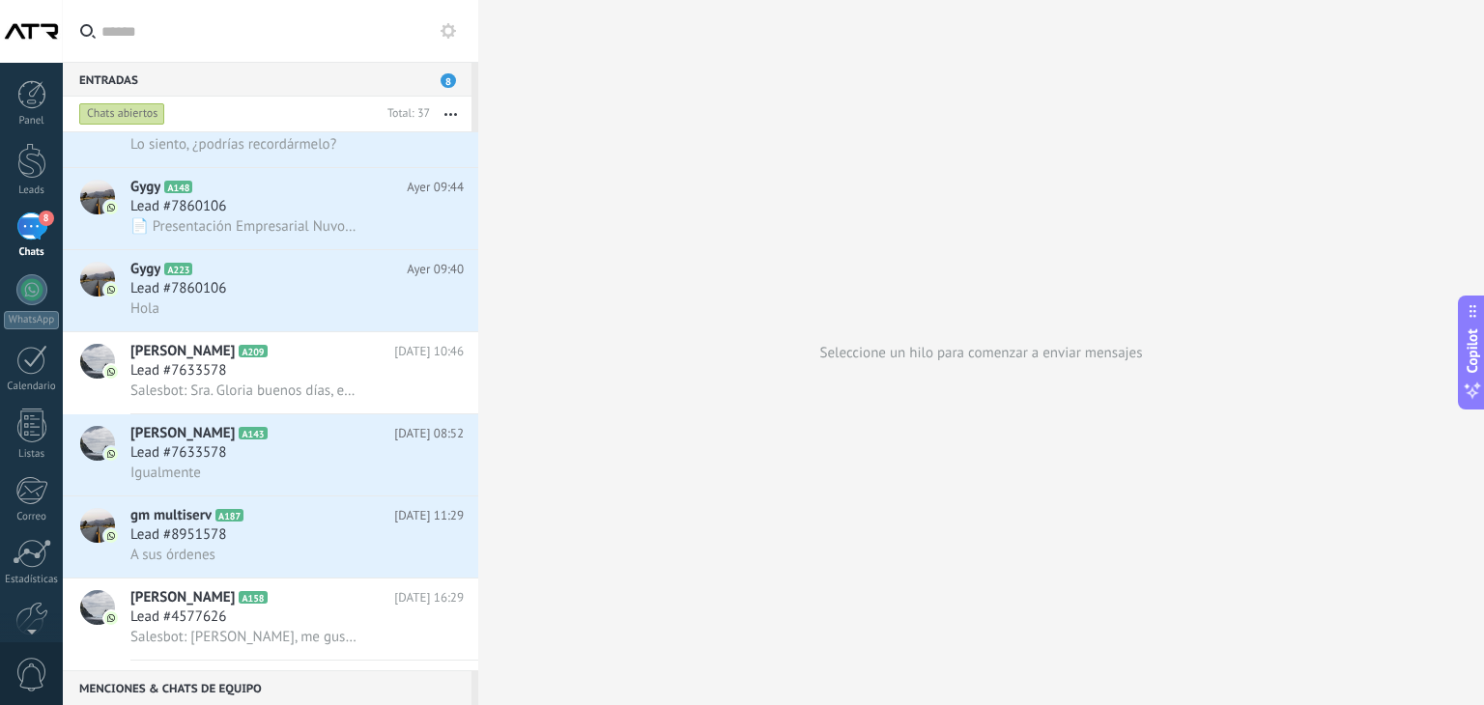
click at [444, 81] on span "8" at bounding box center [447, 80] width 15 height 14
click at [232, 71] on div "Entradas 8" at bounding box center [267, 79] width 409 height 35
click at [232, 542] on h3 "Lead #8951578" at bounding box center [182, 534] width 105 height 19
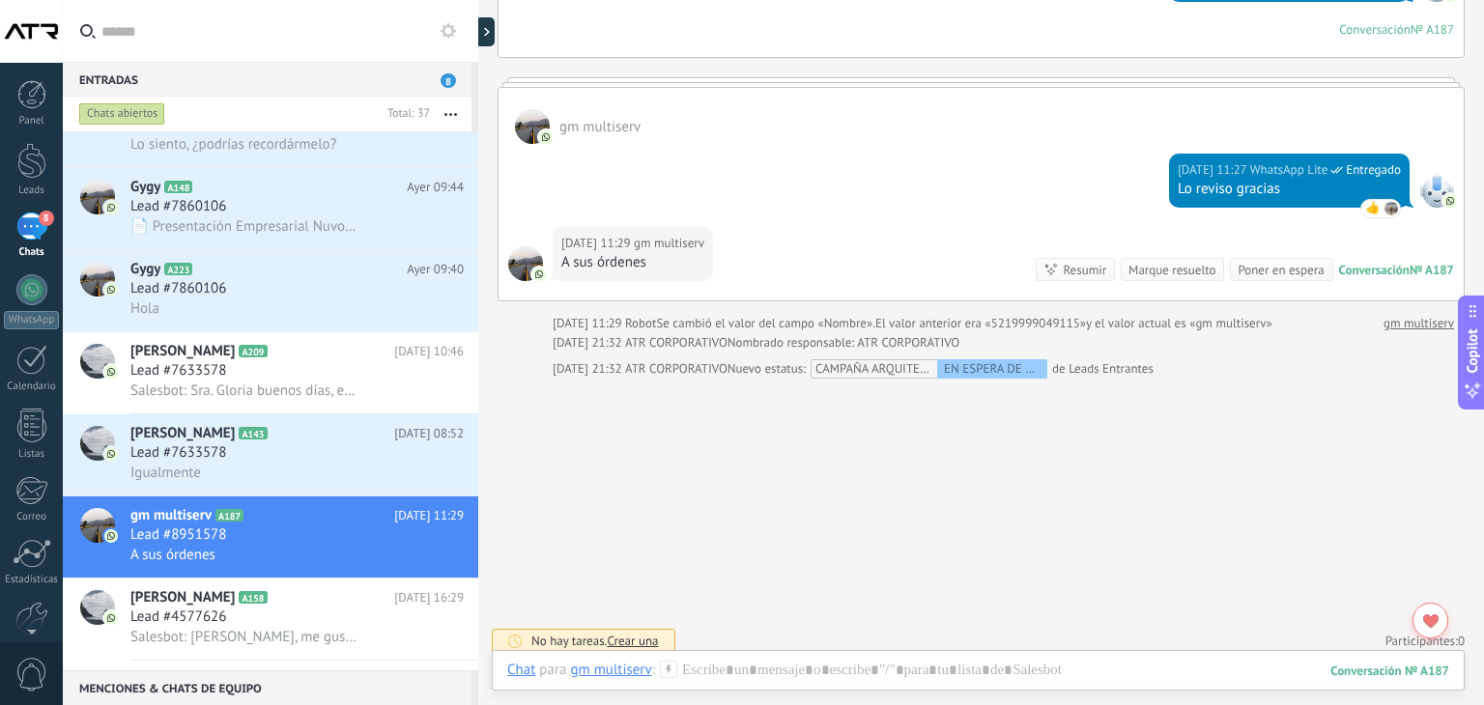
scroll to position [1260, 0]
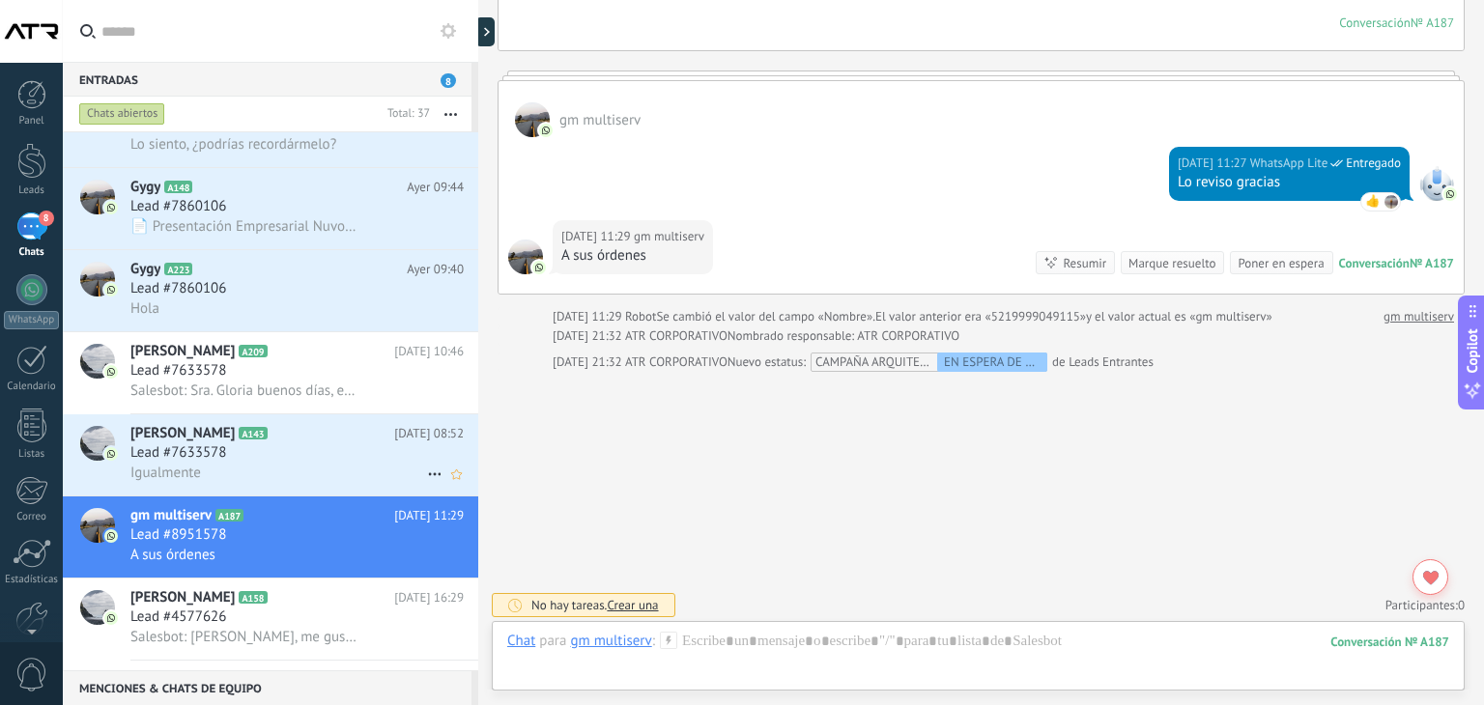
click at [216, 463] on span "Lead #7633578" at bounding box center [178, 452] width 96 height 19
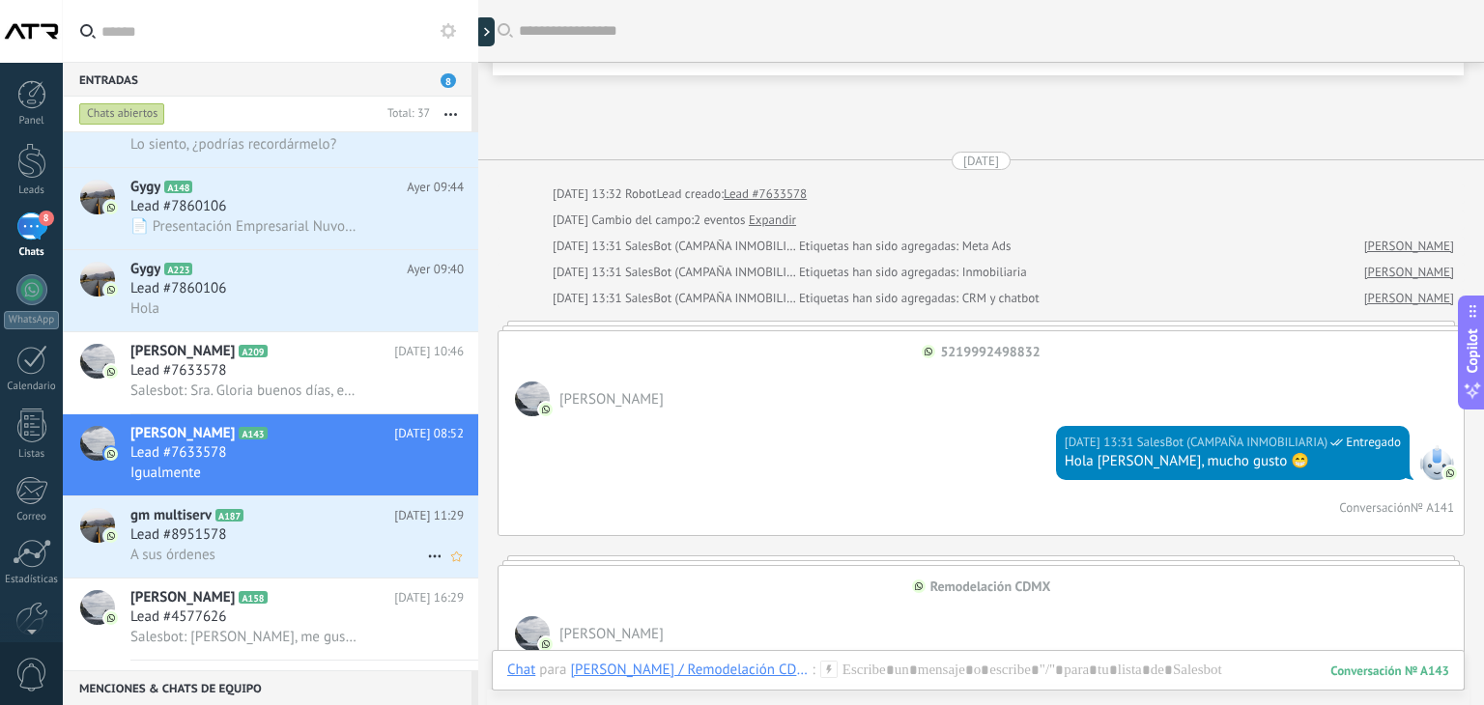
scroll to position [3699, 0]
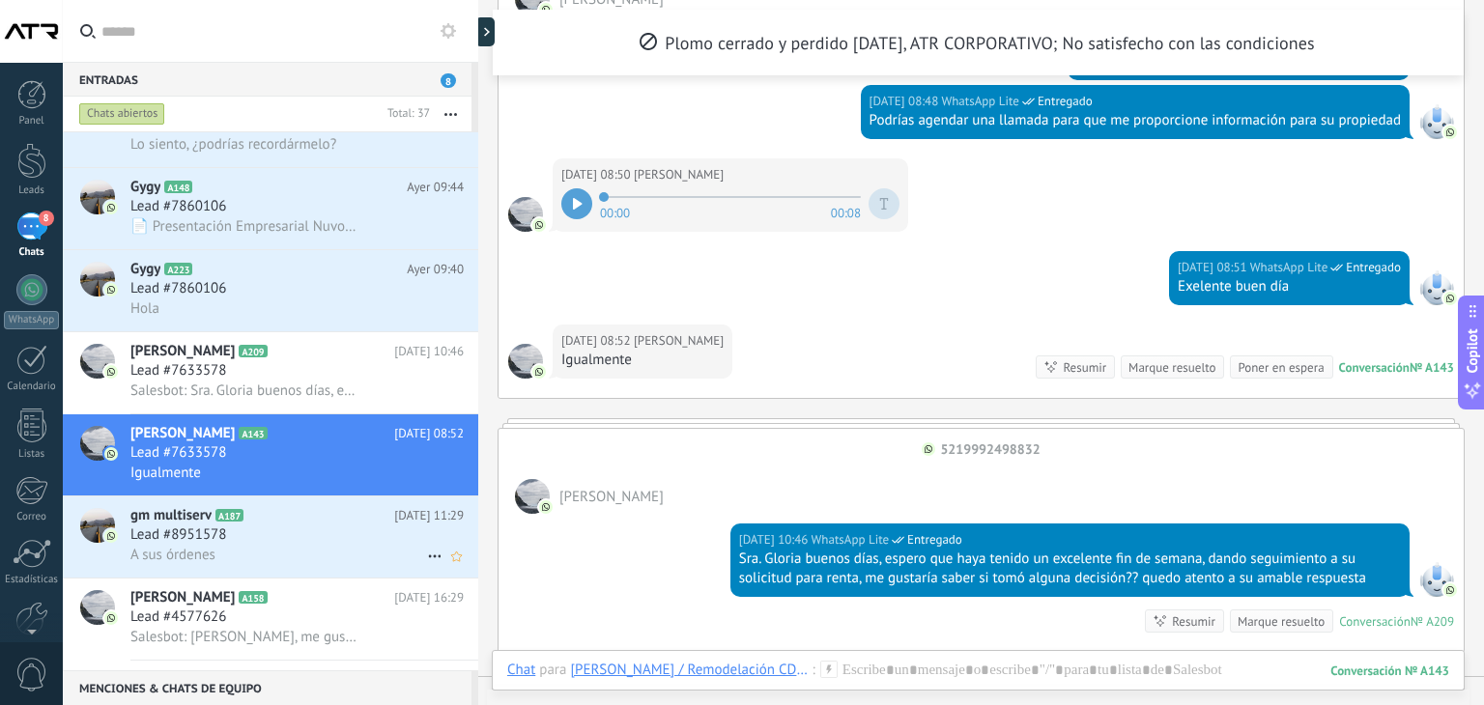
click at [288, 542] on div "Lead #8951578" at bounding box center [296, 534] width 333 height 19
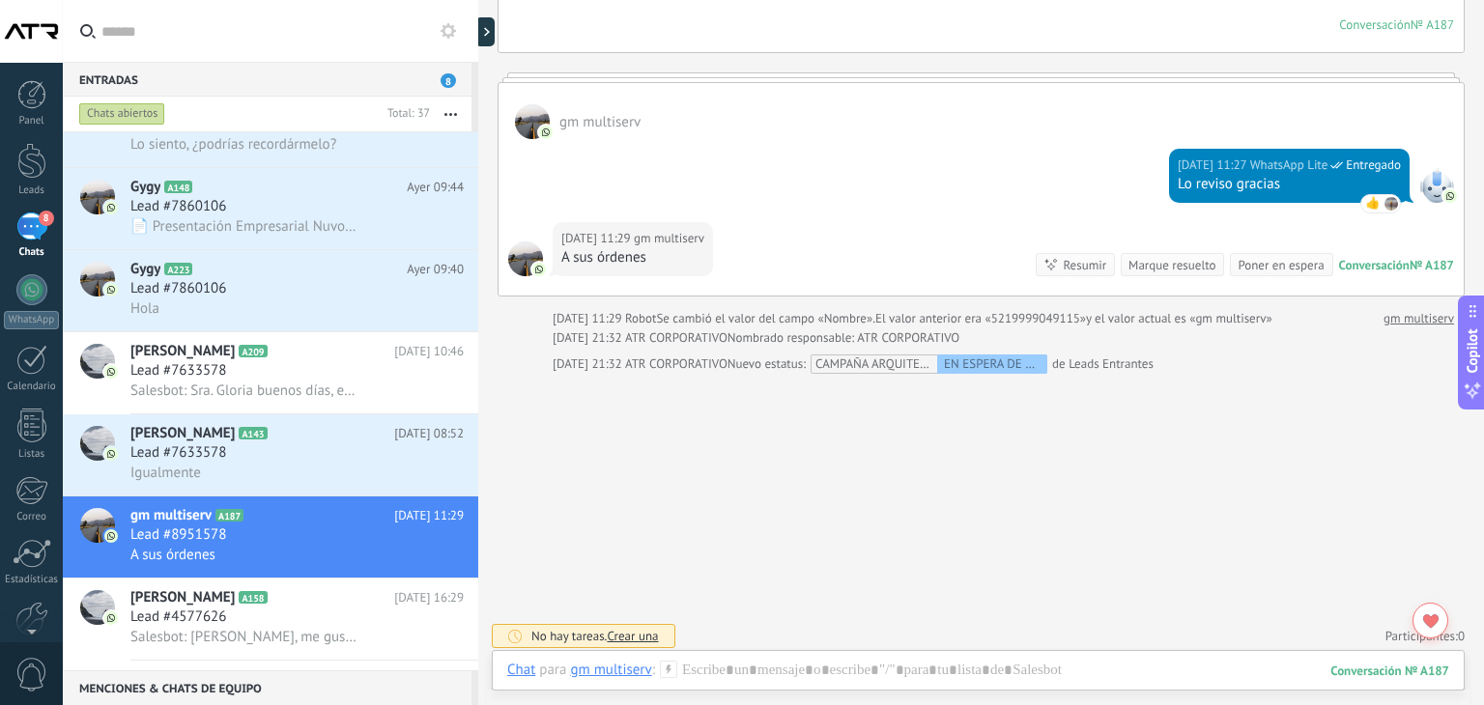
scroll to position [1260, 0]
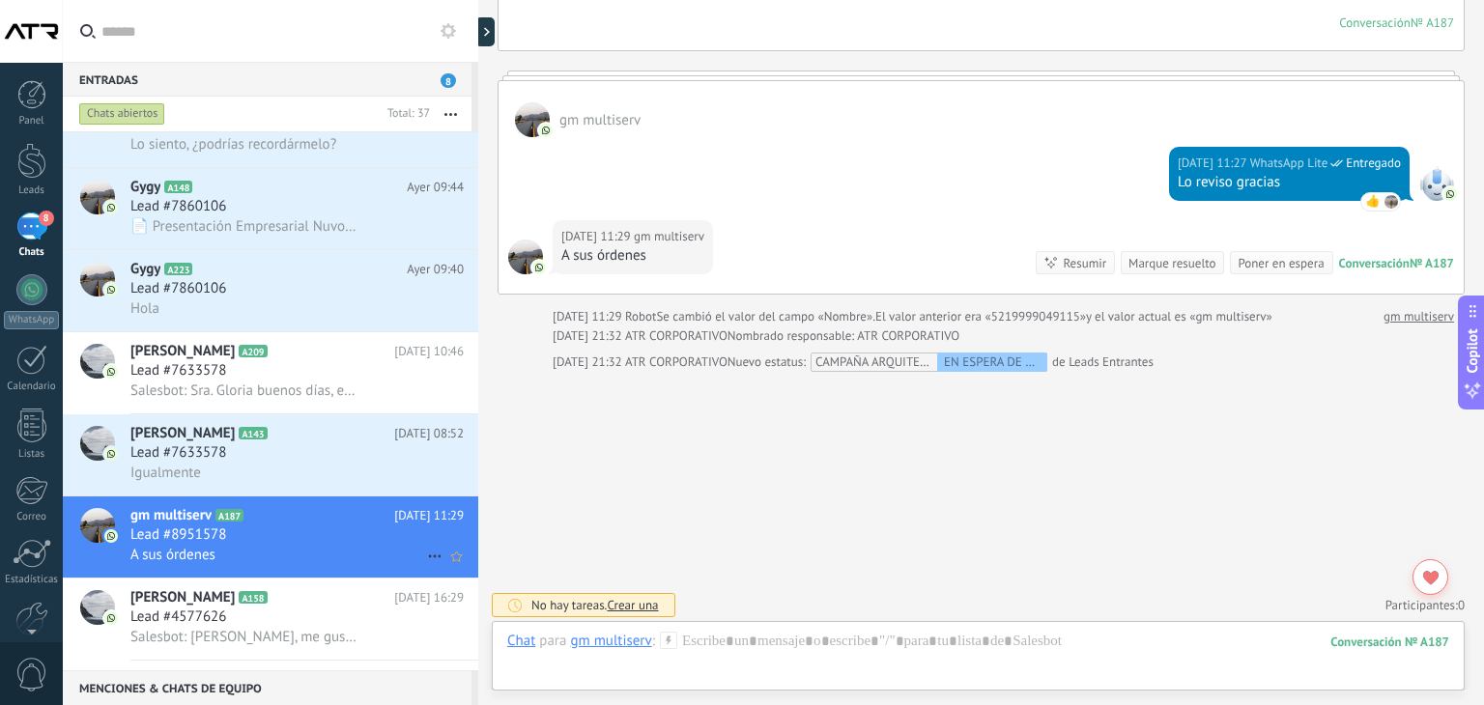
click at [432, 558] on use at bounding box center [434, 556] width 13 height 3
click at [568, 528] on div at bounding box center [742, 352] width 1484 height 705
click at [180, 525] on span "gm multiserv" at bounding box center [170, 515] width 81 height 19
click at [164, 525] on span "gm multiserv" at bounding box center [170, 515] width 81 height 19
click at [494, 33] on use at bounding box center [495, 32] width 6 height 9
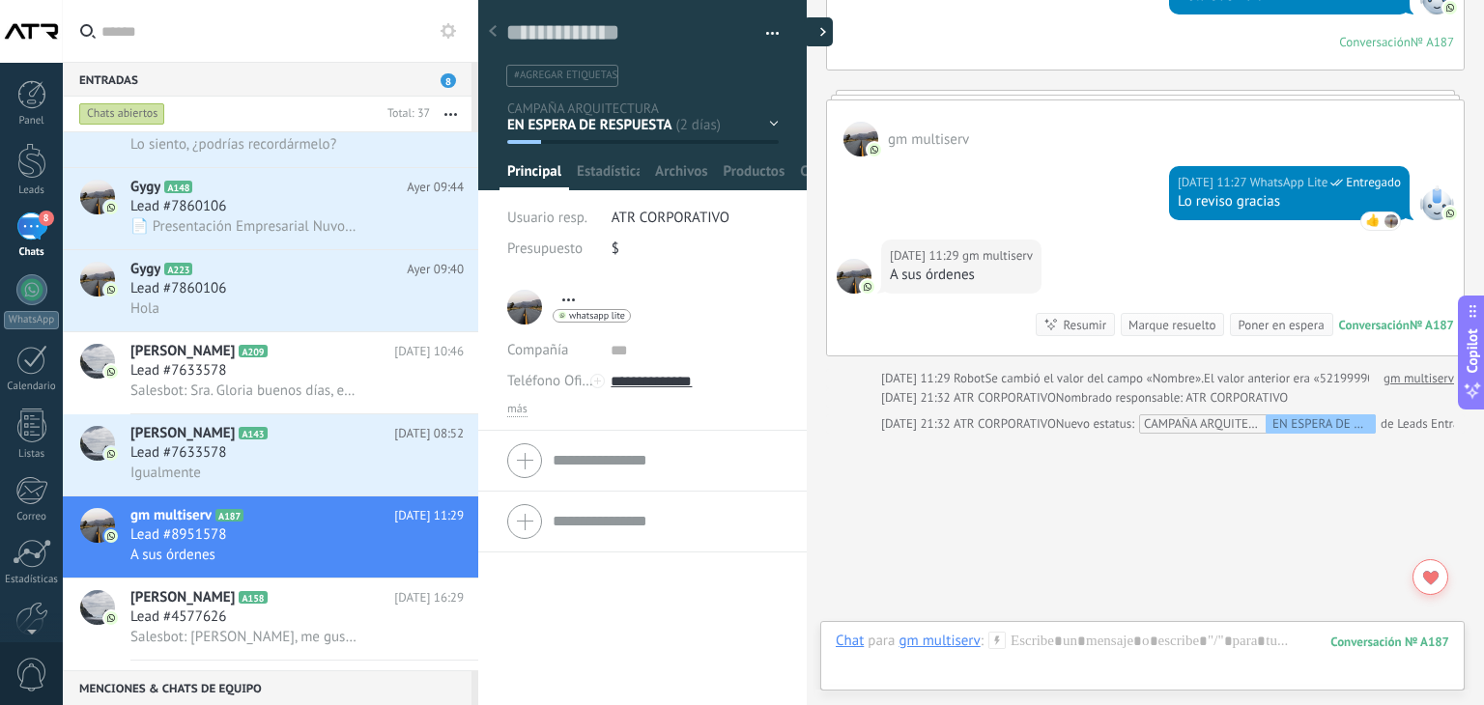
scroll to position [28, 0]
click at [765, 24] on button "button" at bounding box center [766, 33] width 28 height 29
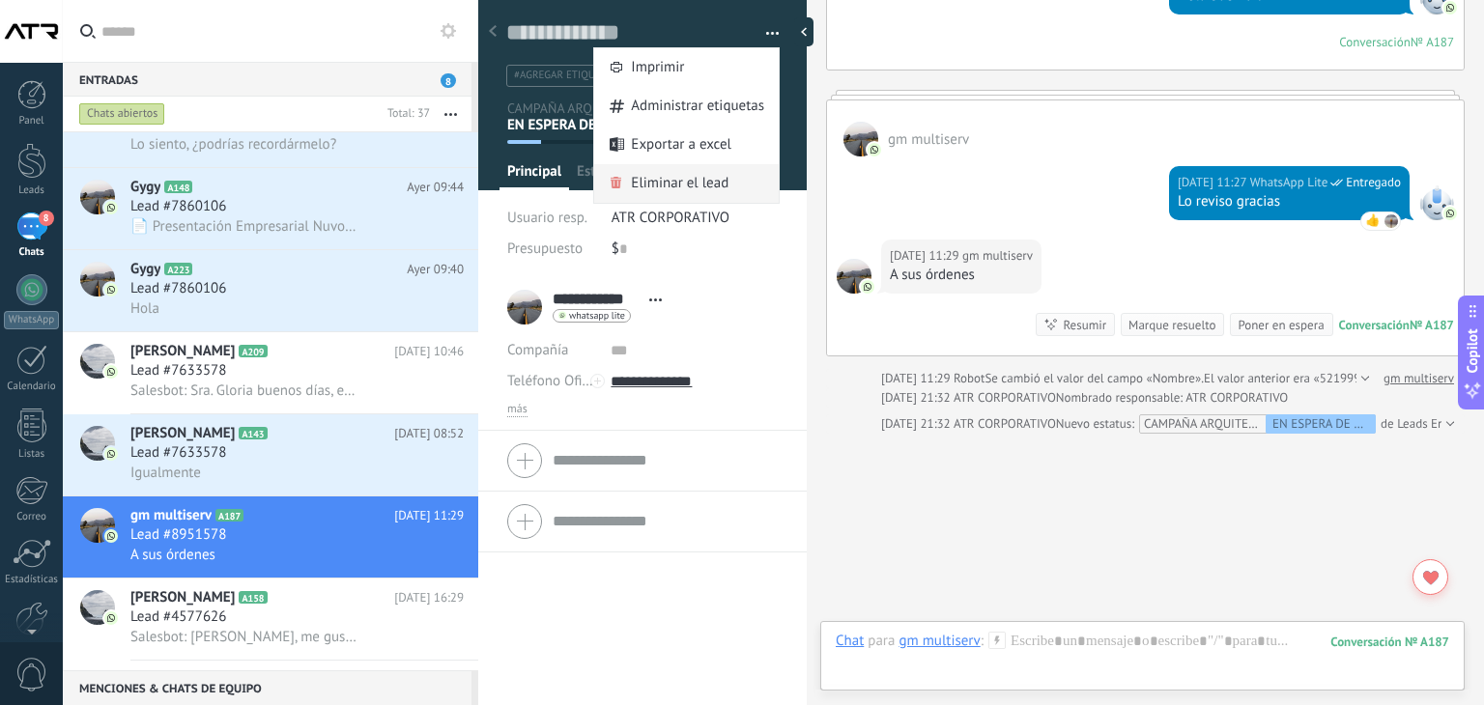
click at [696, 190] on span "Eliminar el lead" at bounding box center [680, 183] width 98 height 39
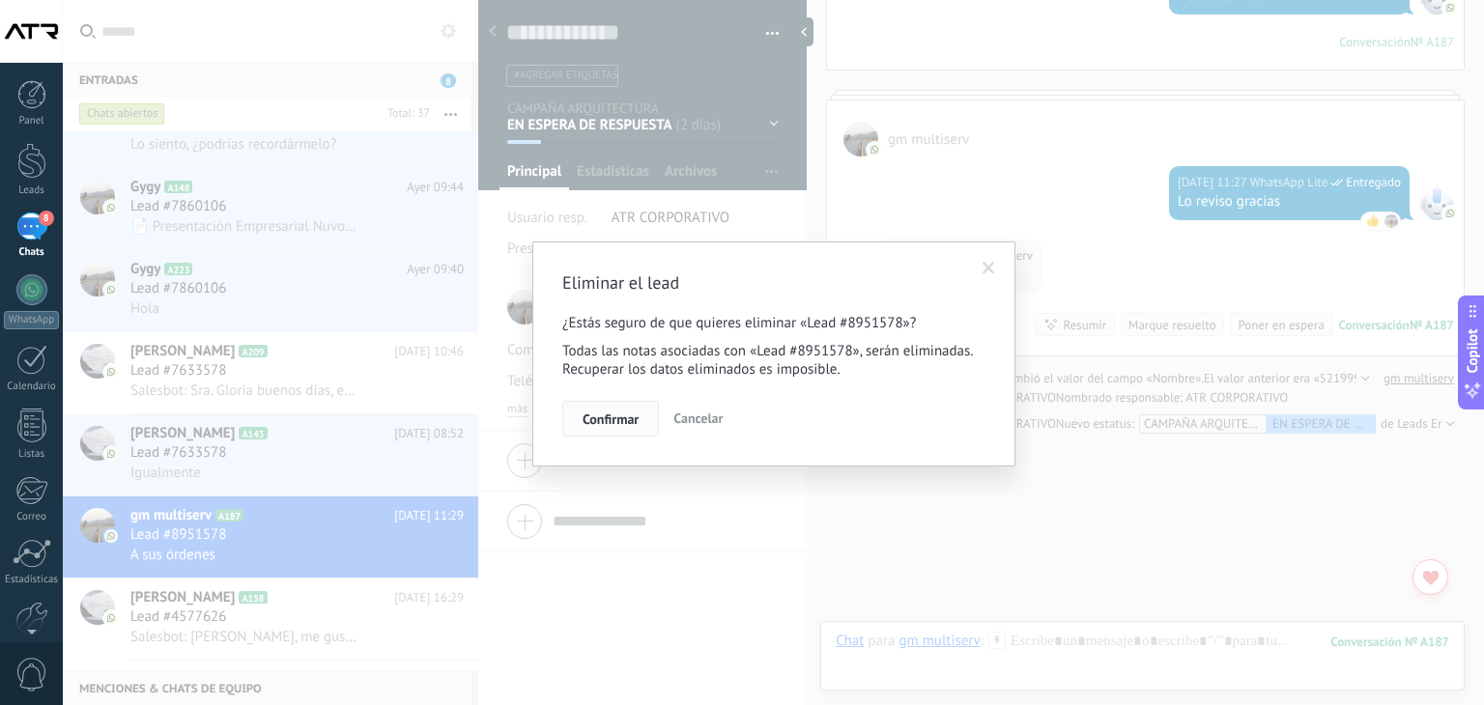
click at [624, 418] on span "Confirmar" at bounding box center [610, 419] width 56 height 14
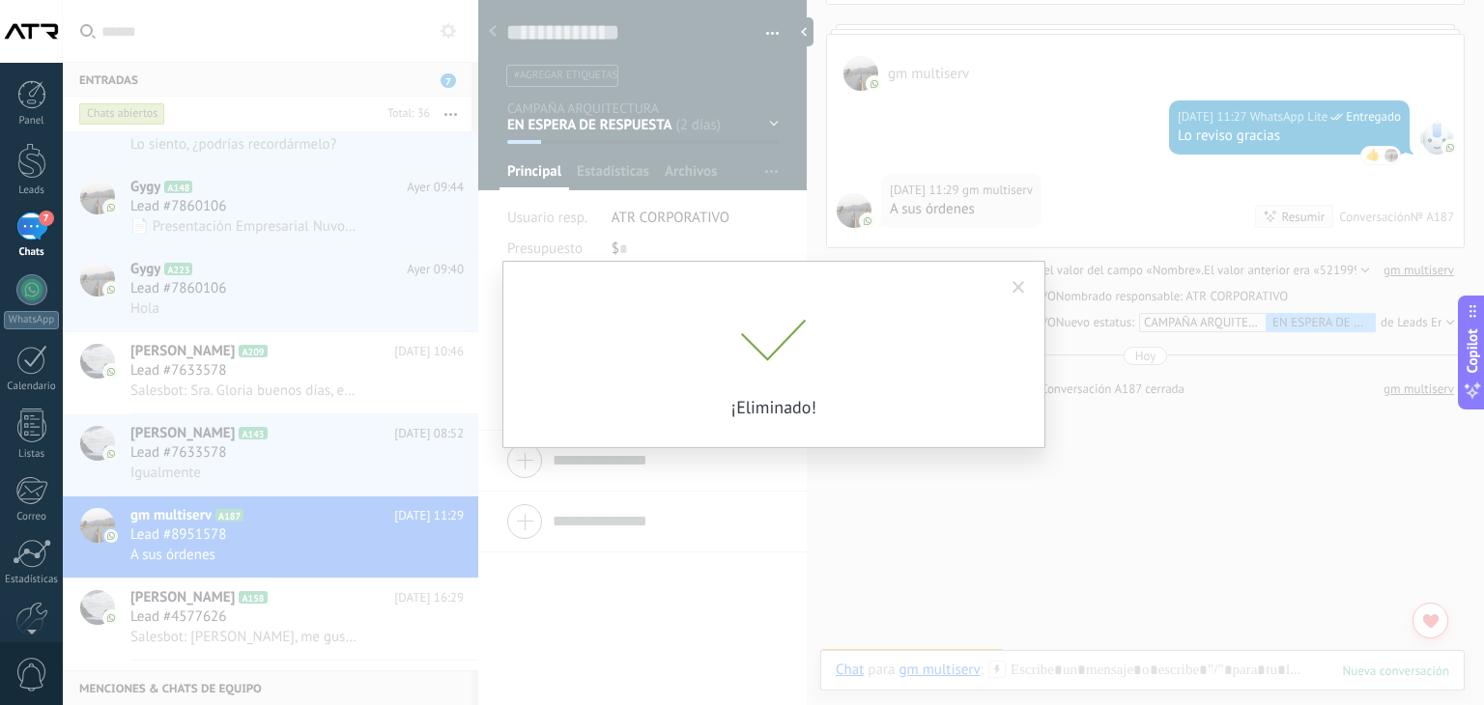
scroll to position [2198, 0]
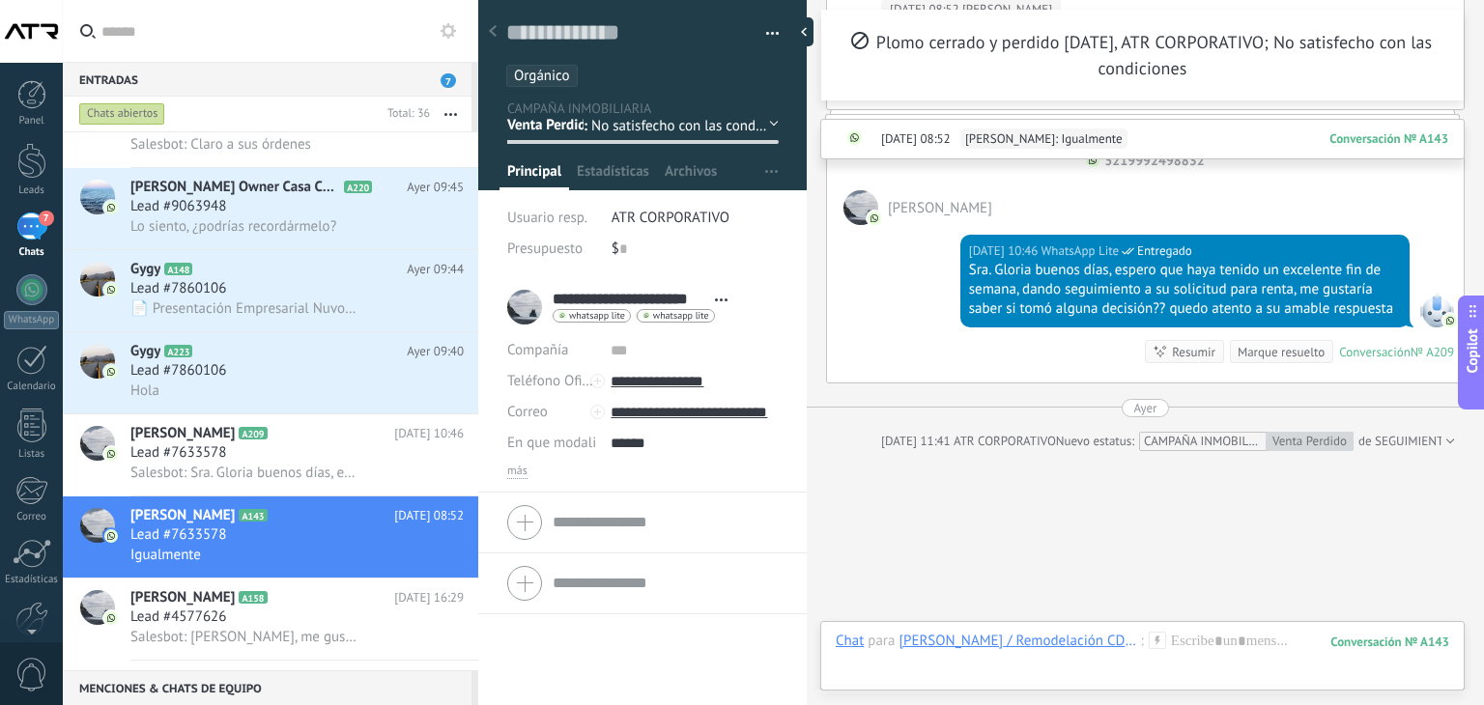
scroll to position [4205, 0]
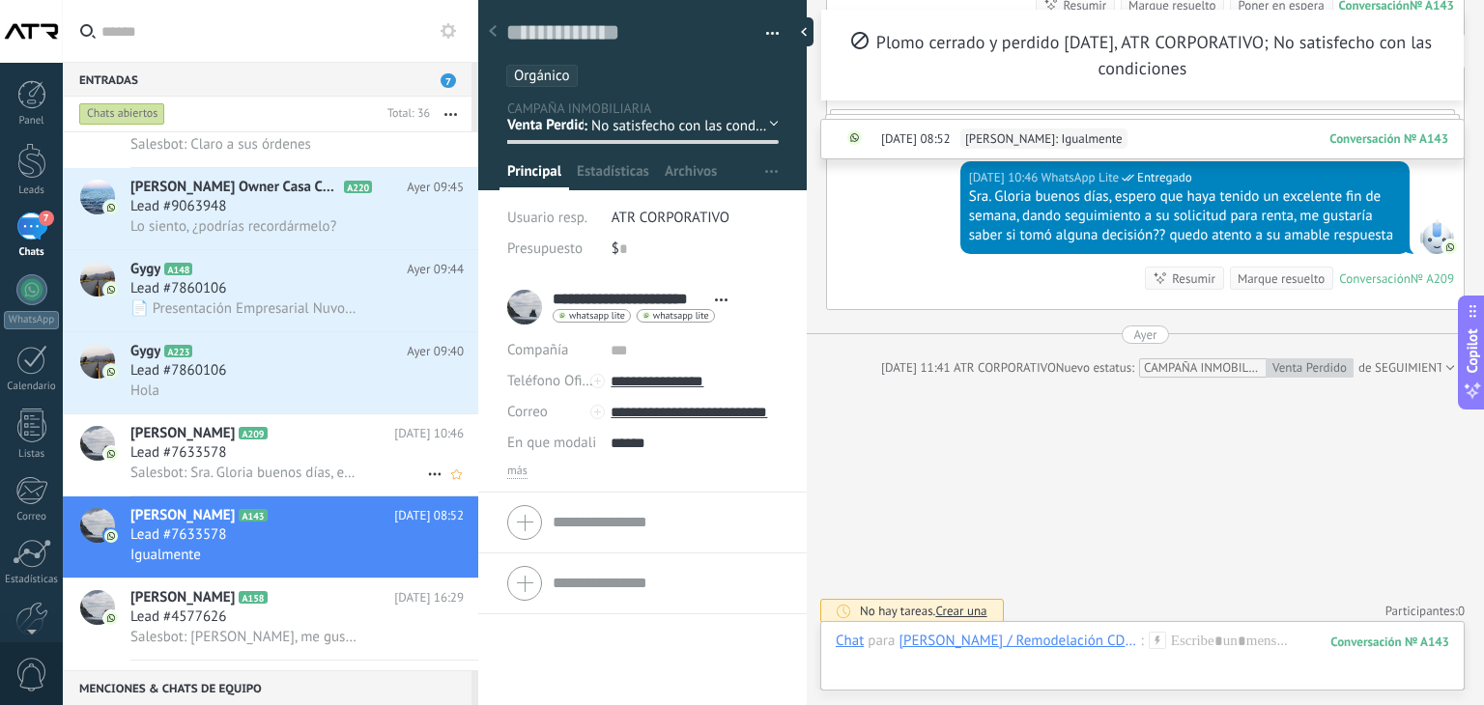
click at [213, 443] on span "[PERSON_NAME]" at bounding box center [182, 433] width 104 height 19
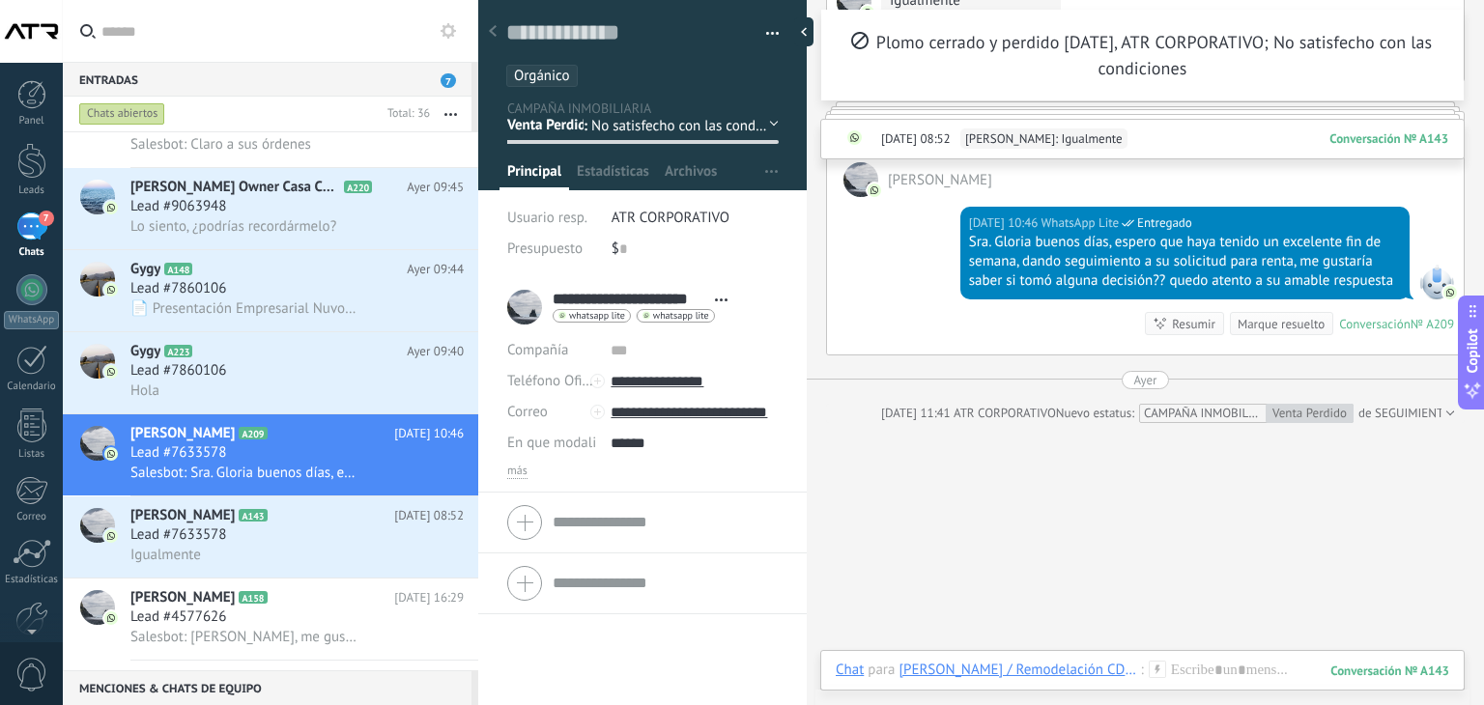
scroll to position [4205, 0]
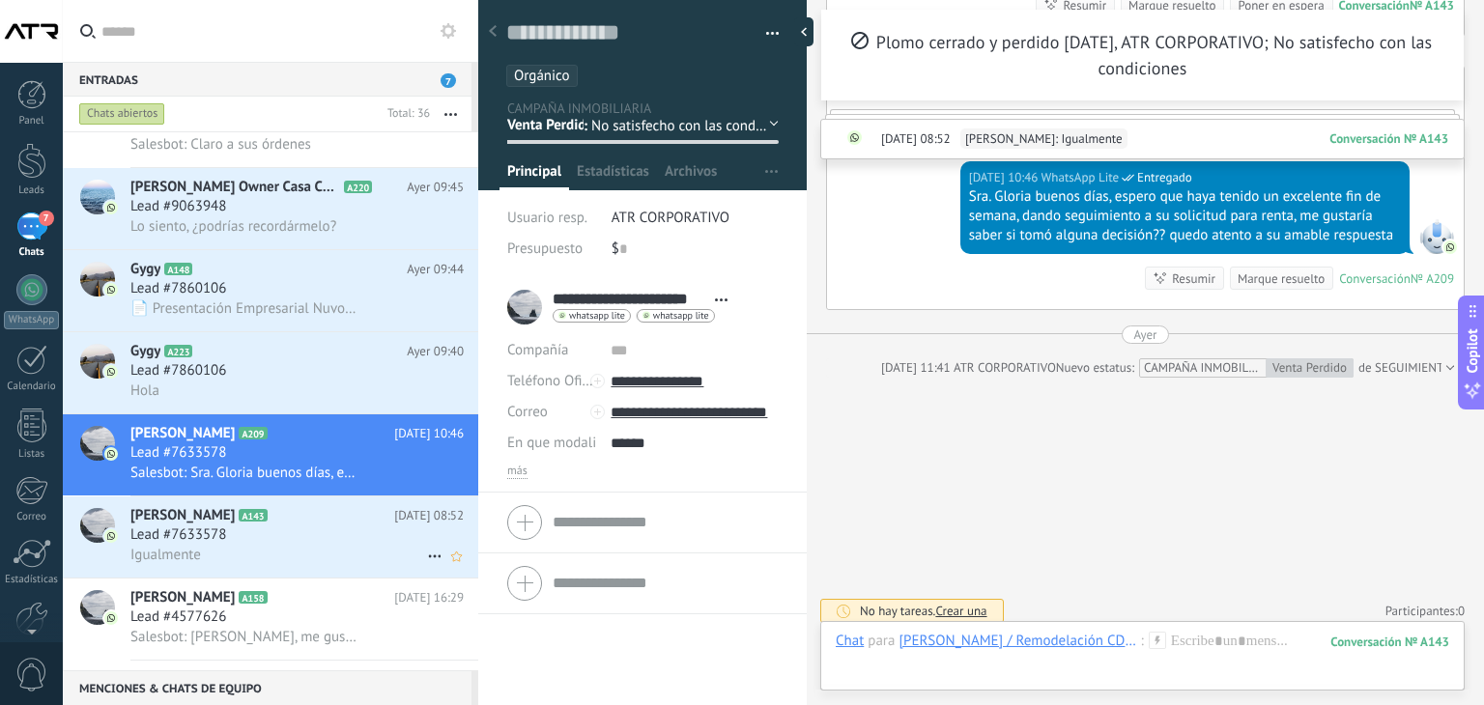
click at [287, 545] on div "Lead #7633578" at bounding box center [296, 534] width 333 height 19
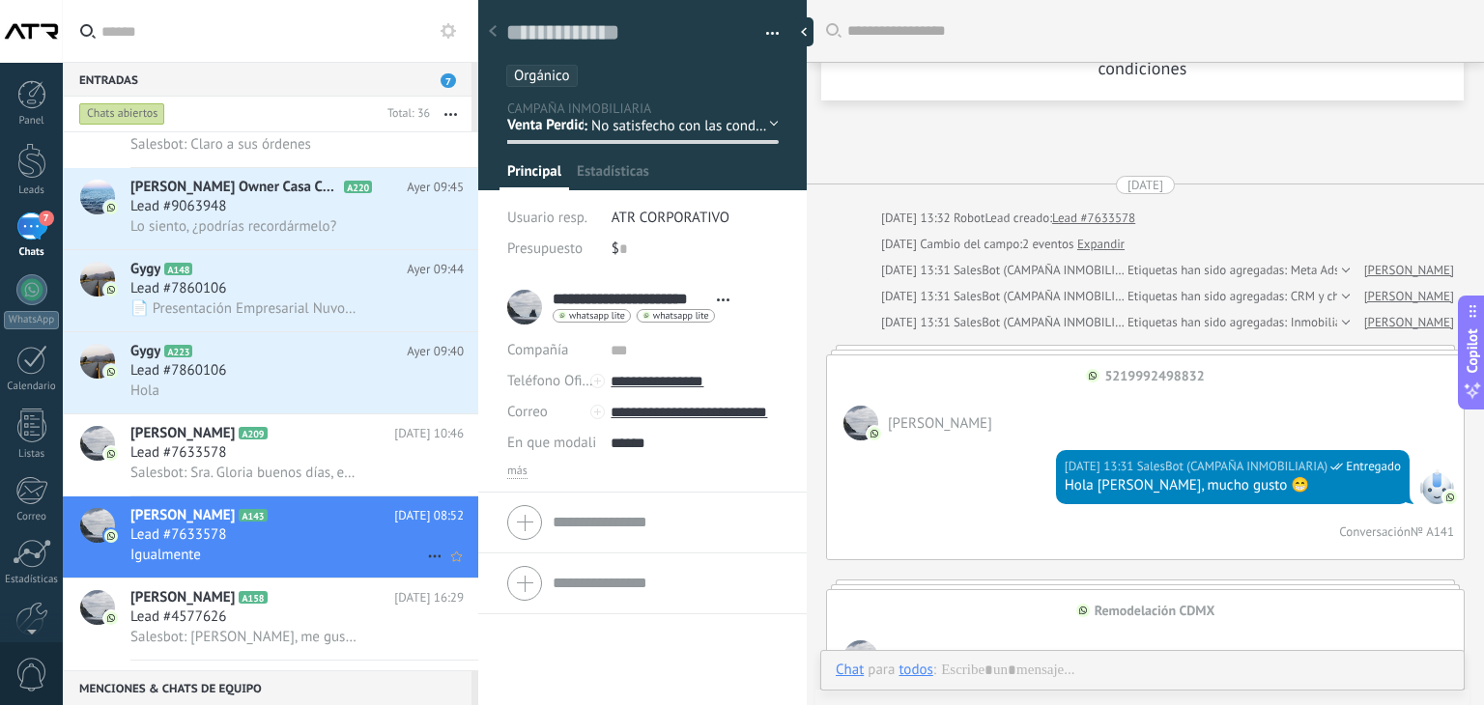
scroll to position [3821, 0]
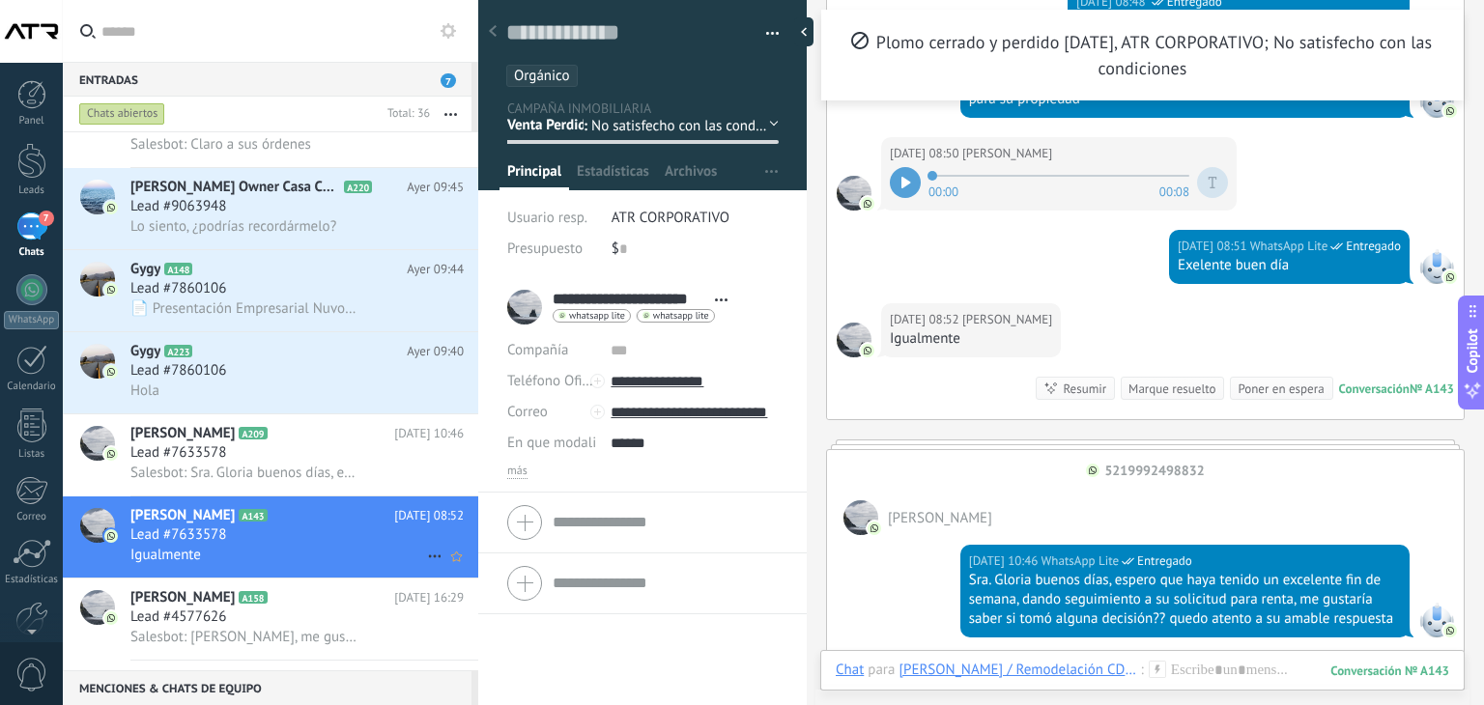
click at [425, 566] on icon at bounding box center [434, 556] width 23 height 23
click at [486, 618] on span "Conversación cerrada" at bounding box center [520, 616] width 131 height 39
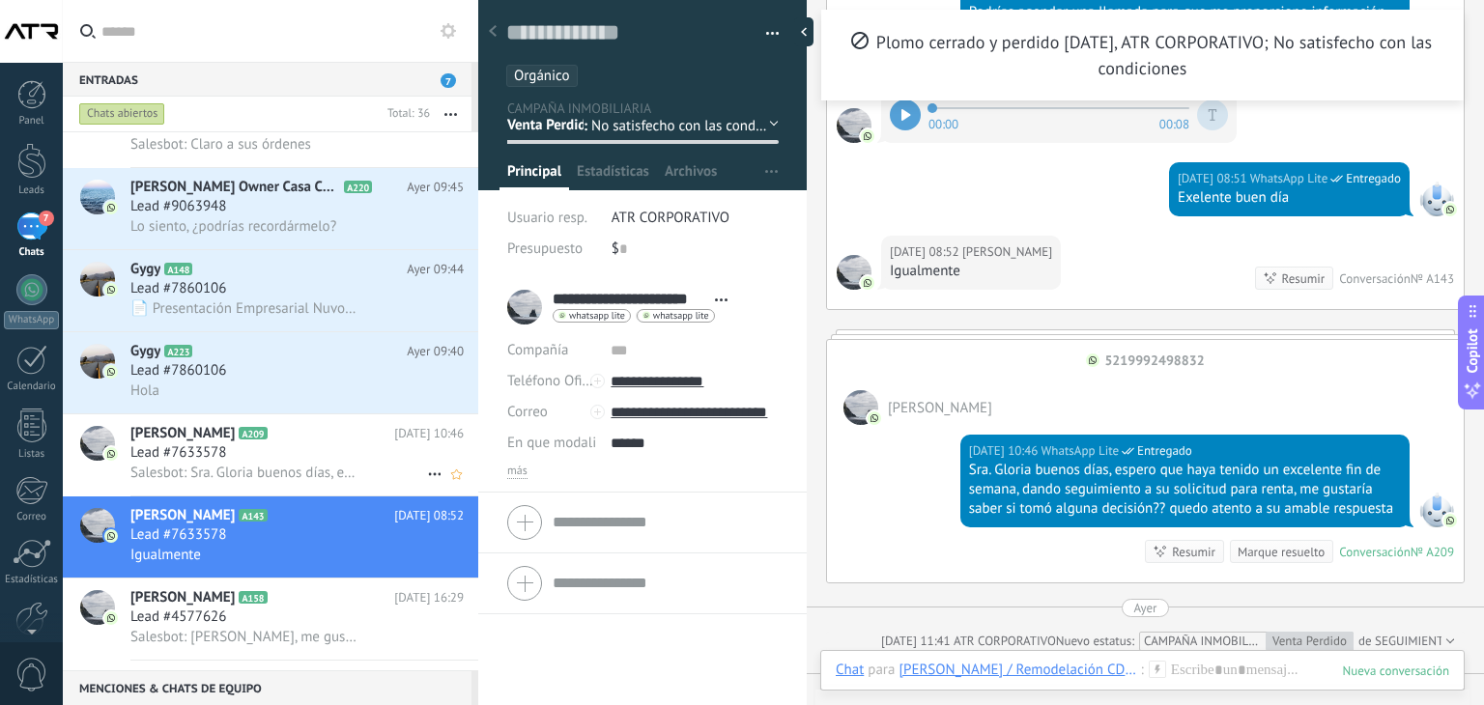
scroll to position [2115, 0]
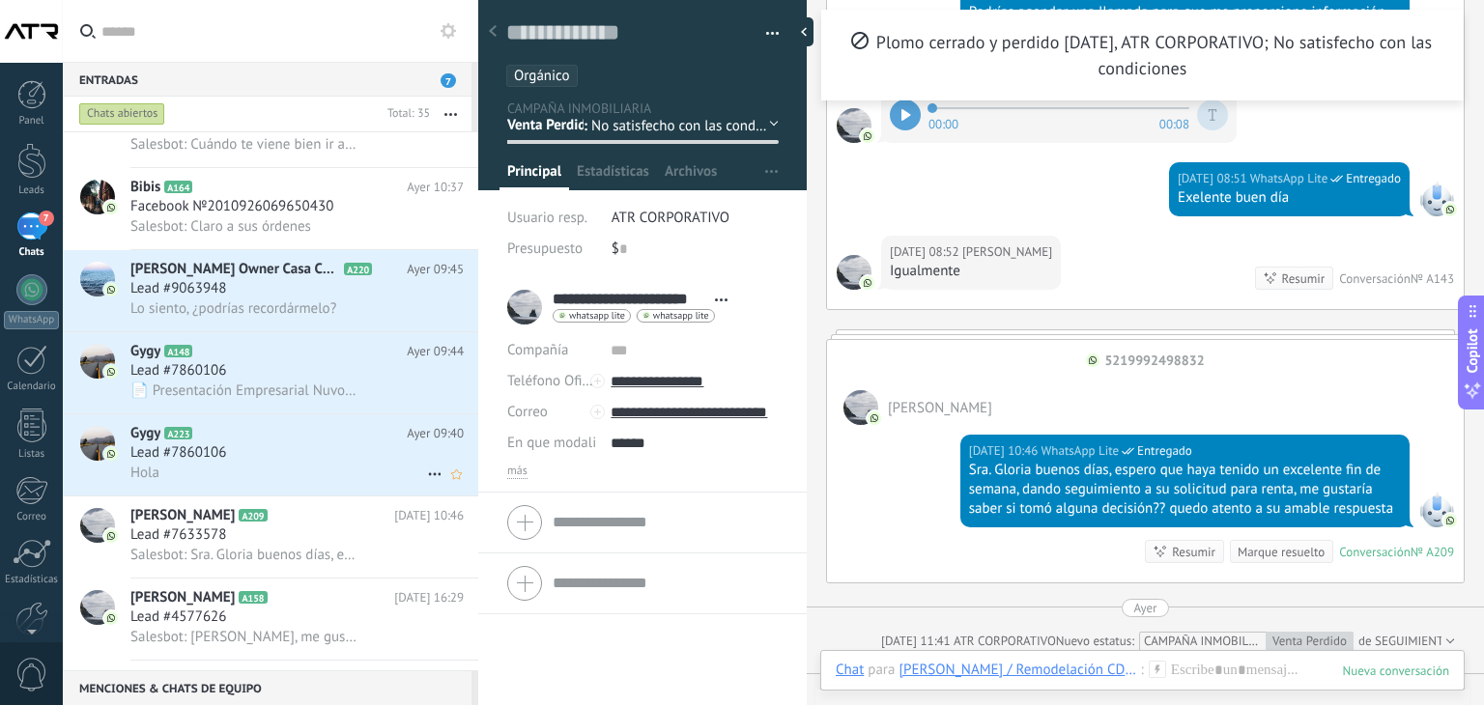
click at [429, 486] on icon at bounding box center [434, 474] width 23 height 23
click at [432, 573] on div at bounding box center [742, 352] width 1484 height 705
click at [436, 565] on icon at bounding box center [434, 556] width 23 height 23
click at [497, 573] on span "Conversación cerrada" at bounding box center [520, 577] width 131 height 39
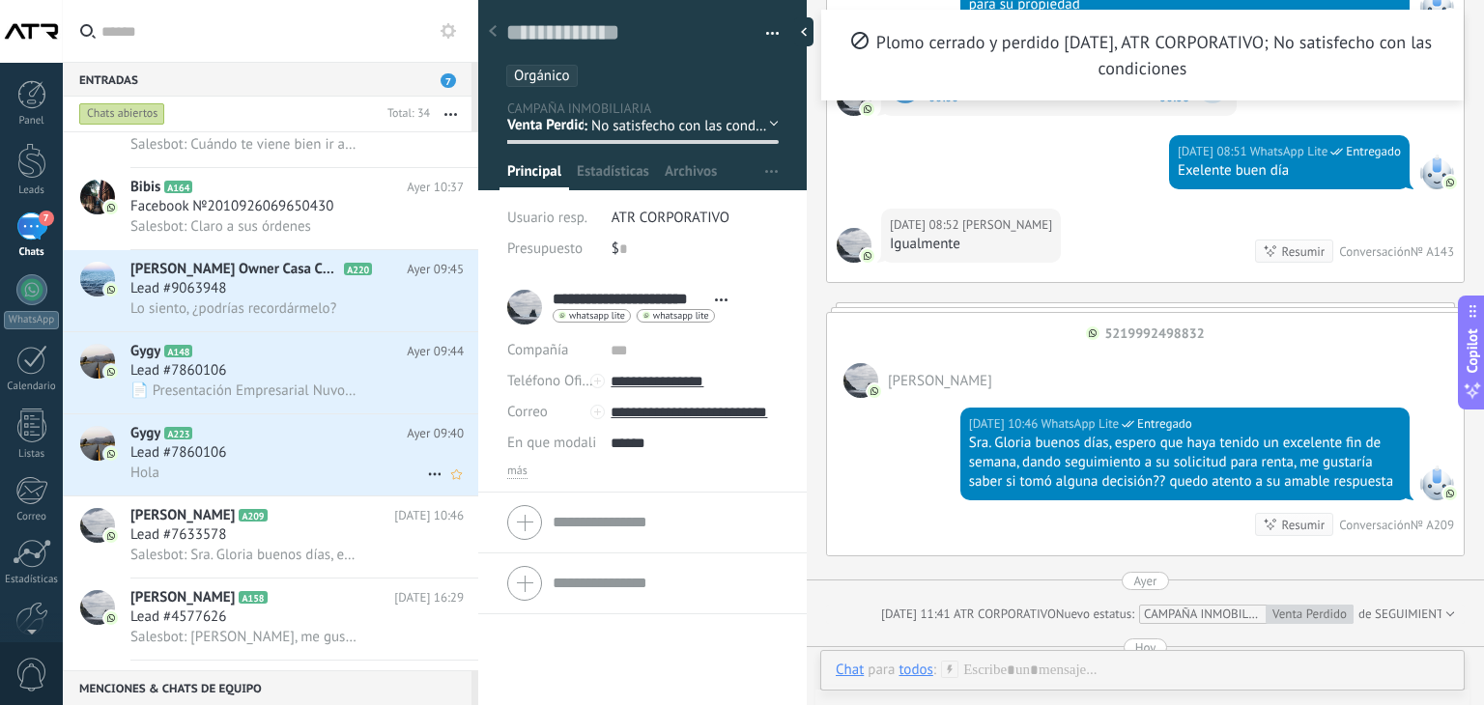
scroll to position [2031, 0]
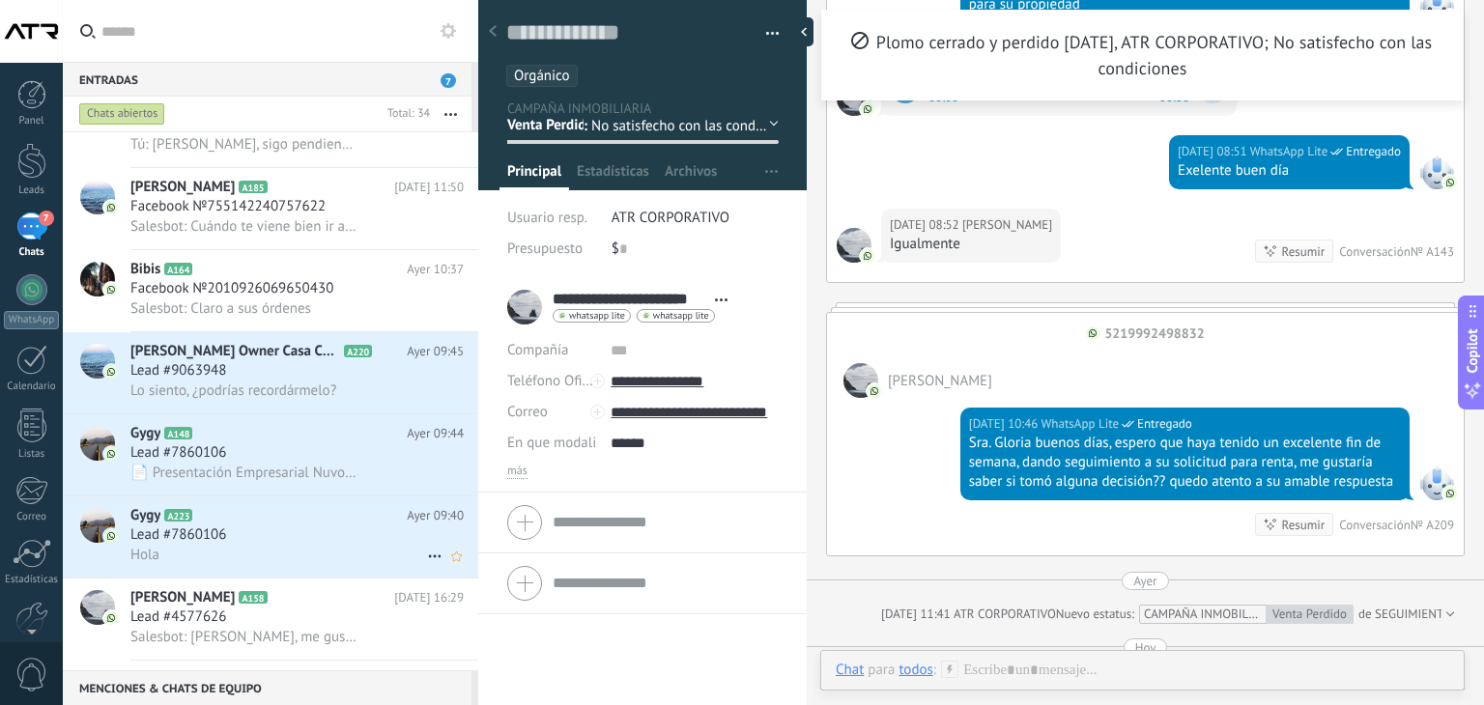
click at [293, 563] on div "Hola" at bounding box center [296, 555] width 333 height 20
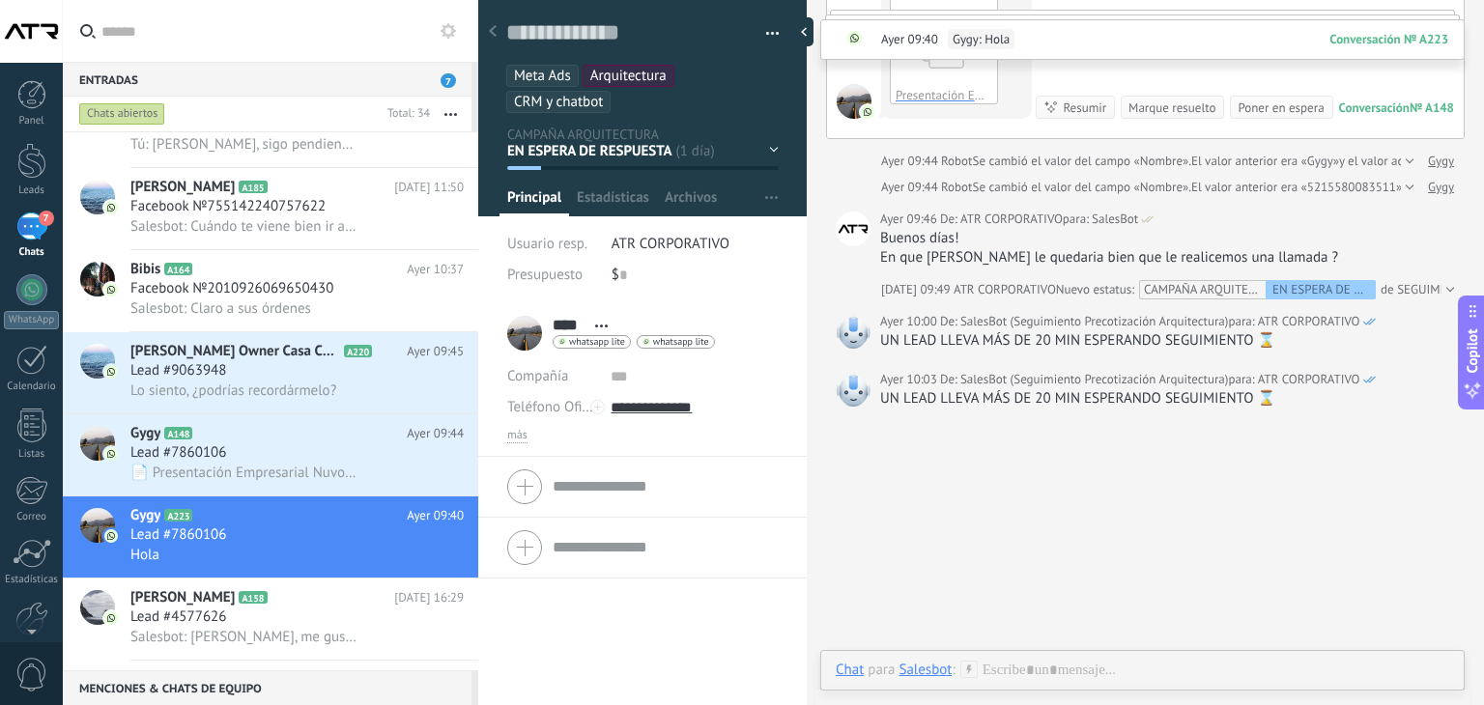
scroll to position [3566, 0]
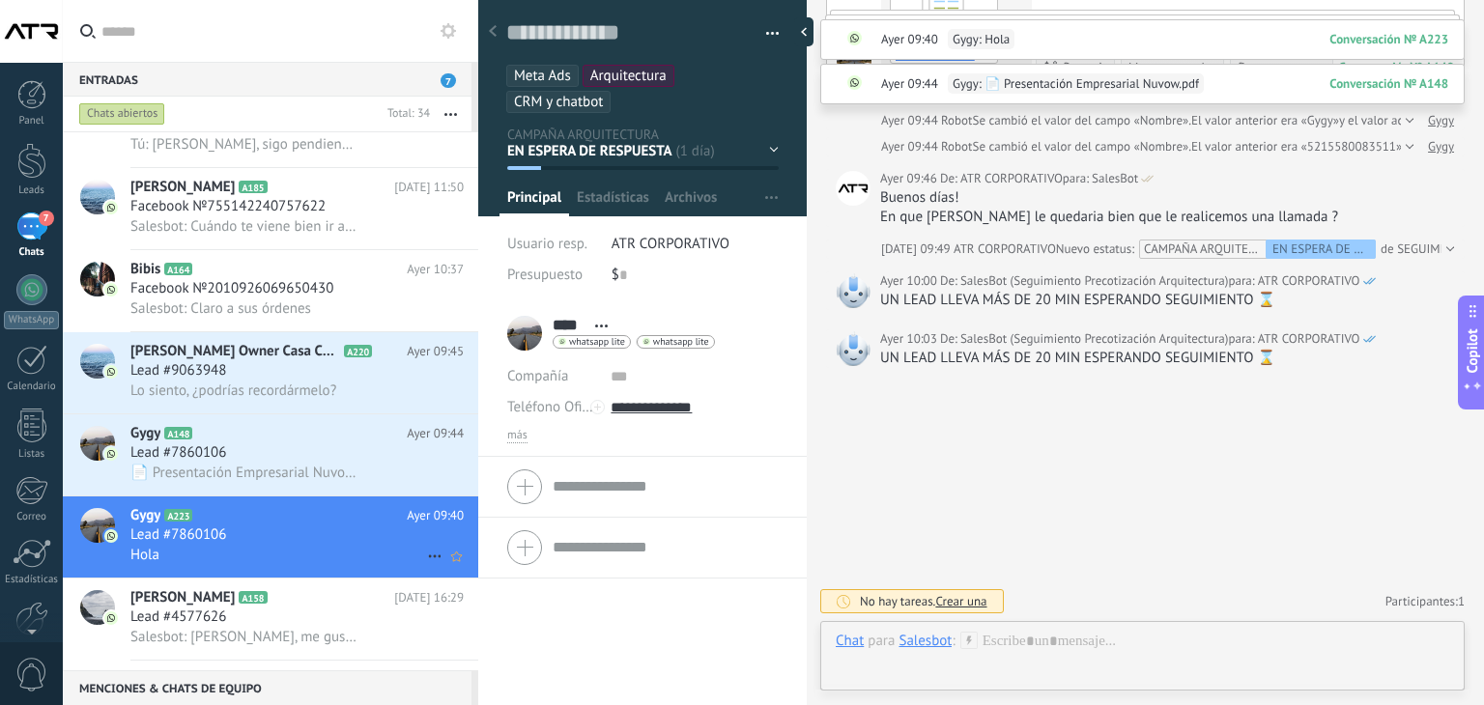
click at [434, 566] on icon at bounding box center [434, 556] width 23 height 23
click at [497, 610] on span "Conversación cerrada" at bounding box center [520, 616] width 131 height 39
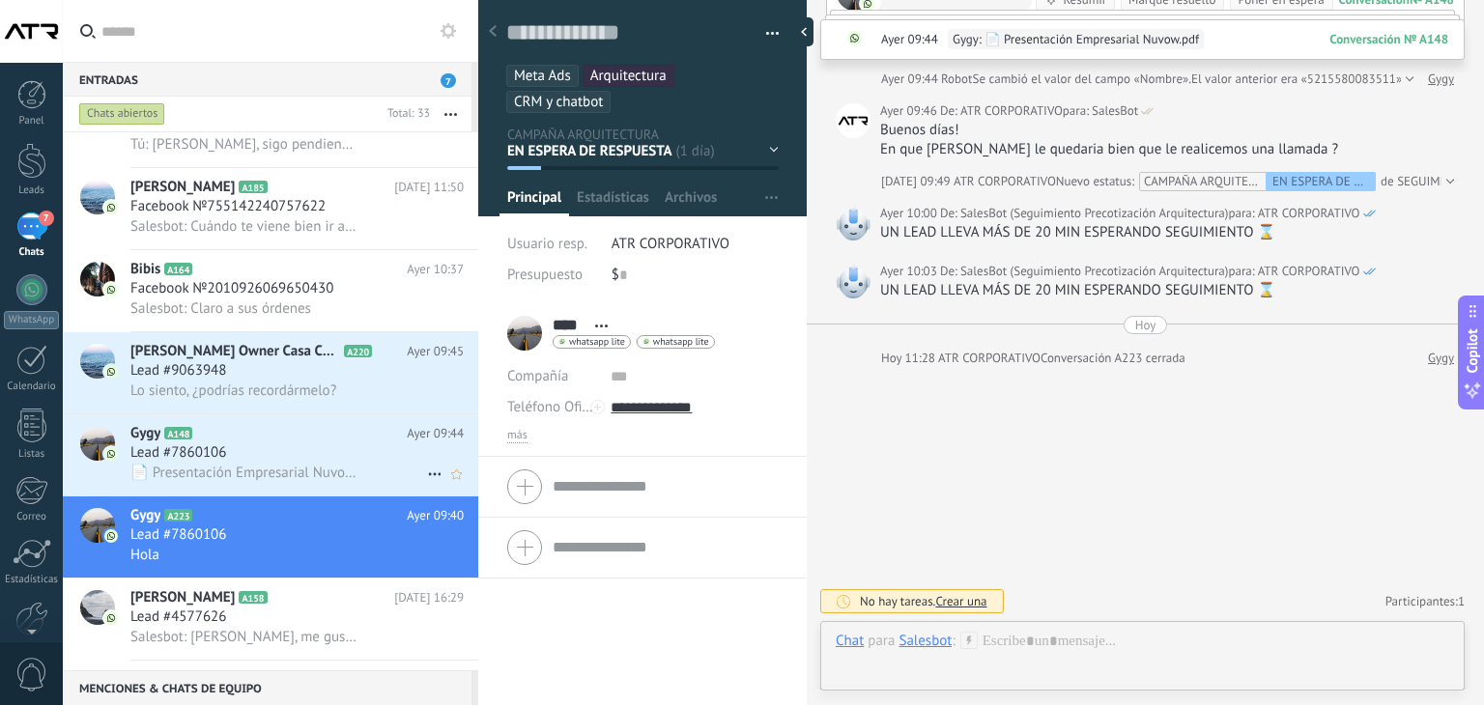
scroll to position [1948, 0]
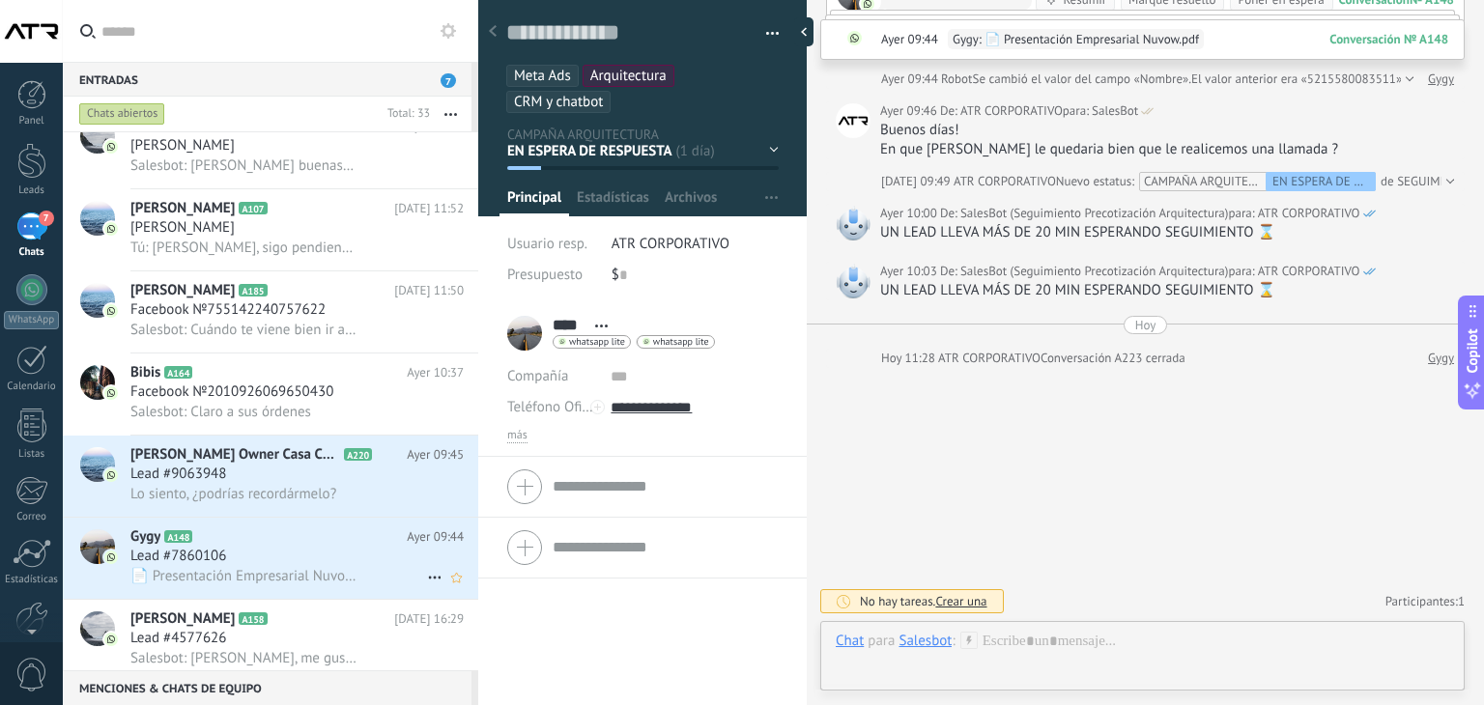
click at [297, 565] on div "Lead #7860106" at bounding box center [296, 556] width 333 height 19
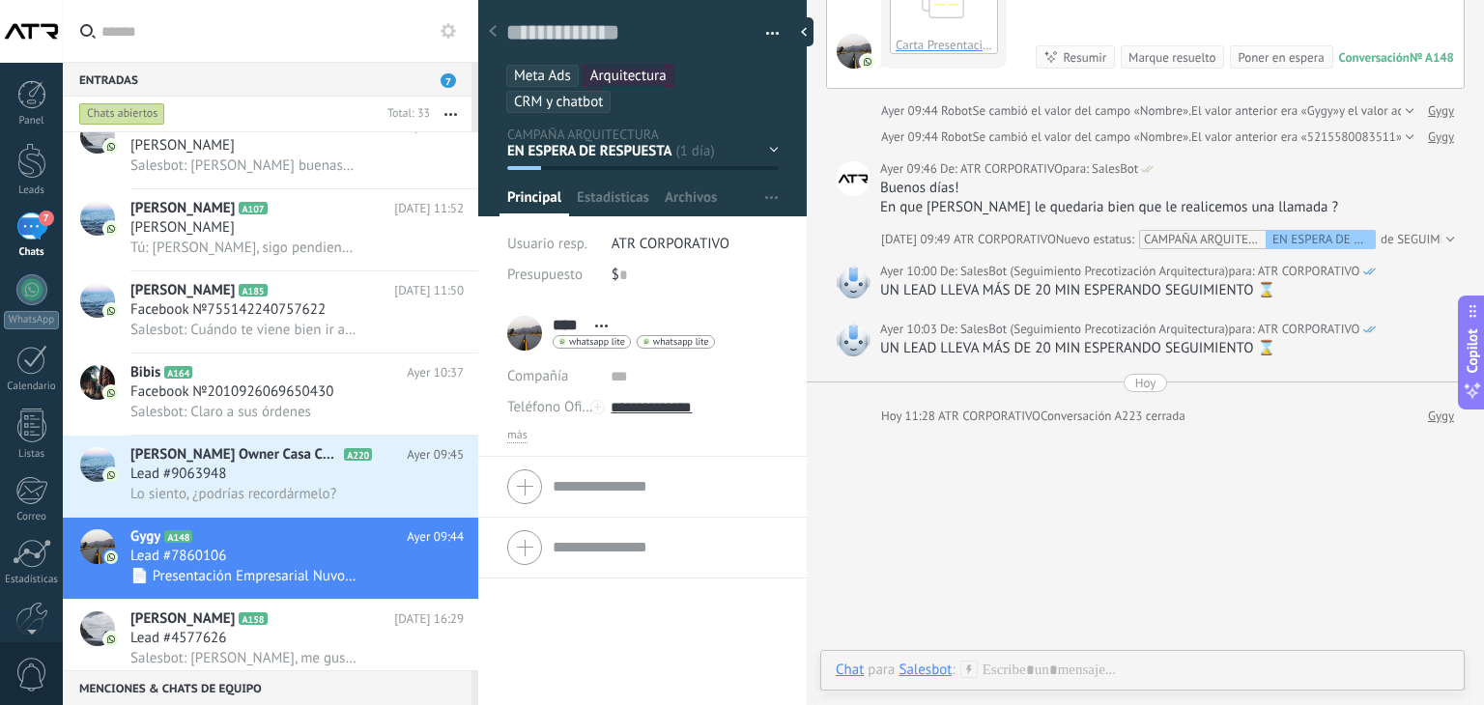
scroll to position [3592, 0]
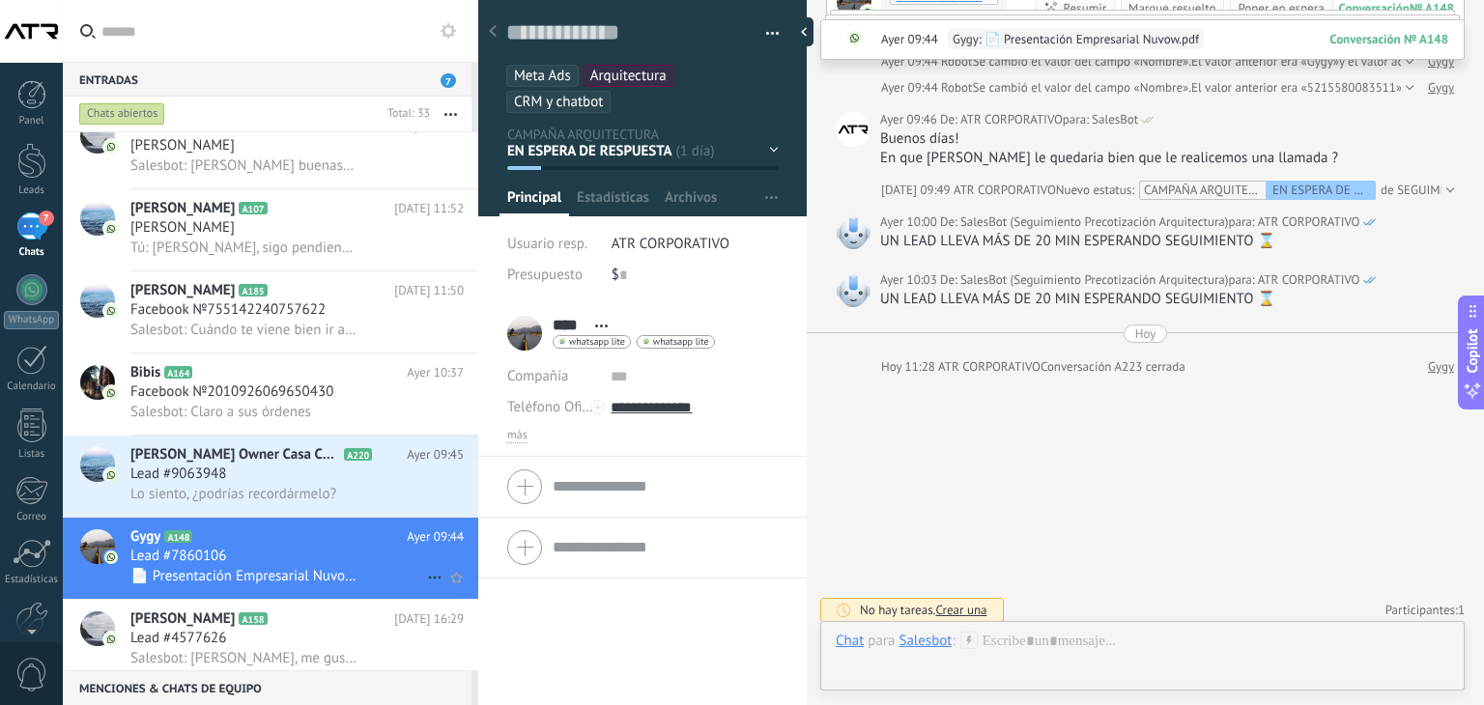
click at [425, 589] on icon at bounding box center [434, 577] width 23 height 23
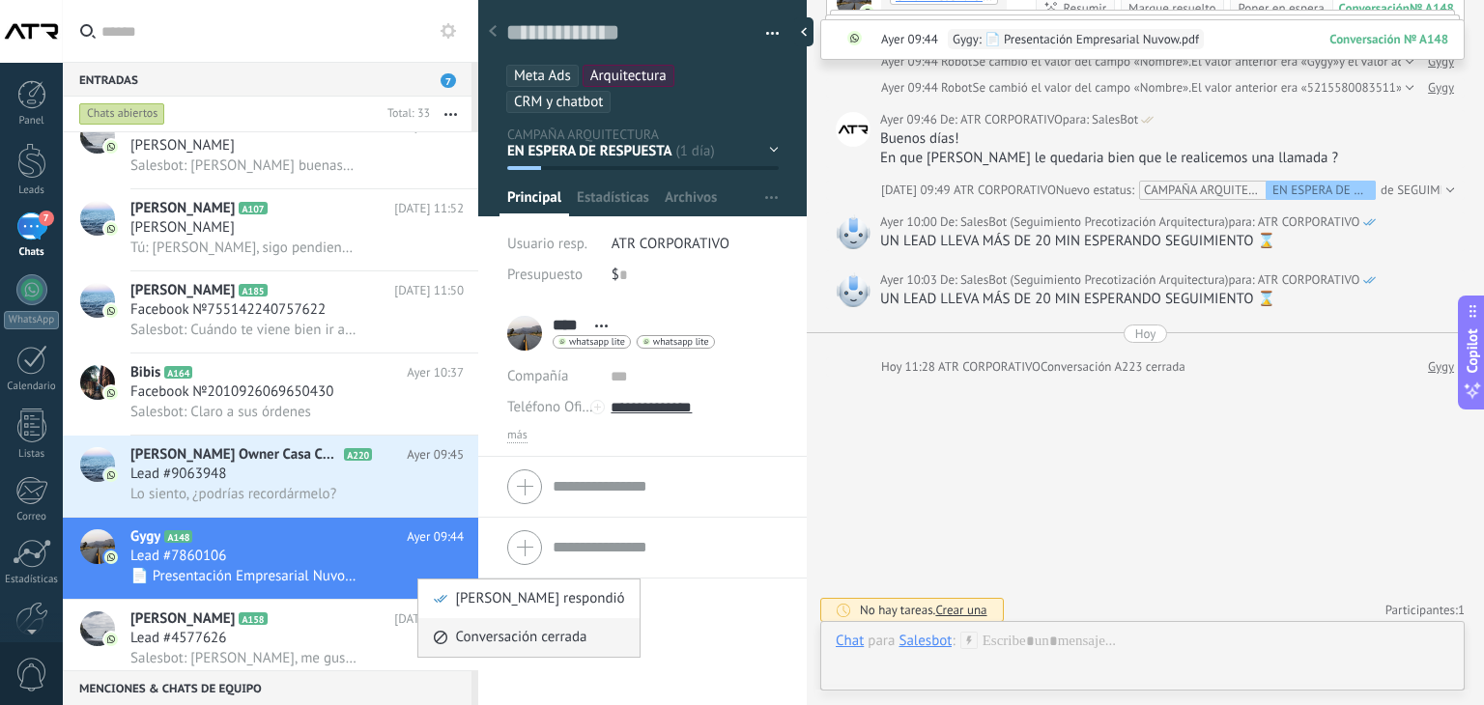
click at [501, 637] on span "Conversación cerrada" at bounding box center [520, 637] width 131 height 39
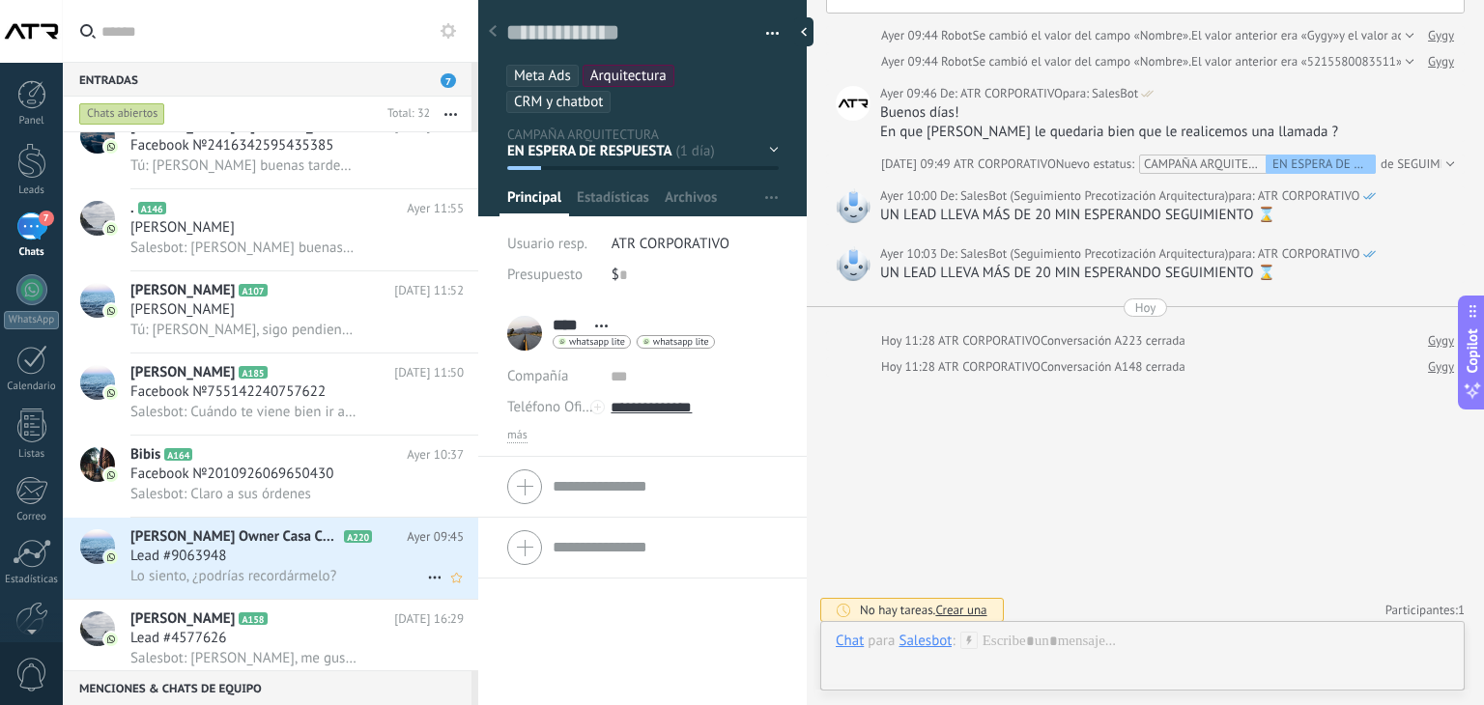
scroll to position [1887, 0]
click at [261, 629] on h2 "[PERSON_NAME] A158" at bounding box center [262, 619] width 264 height 19
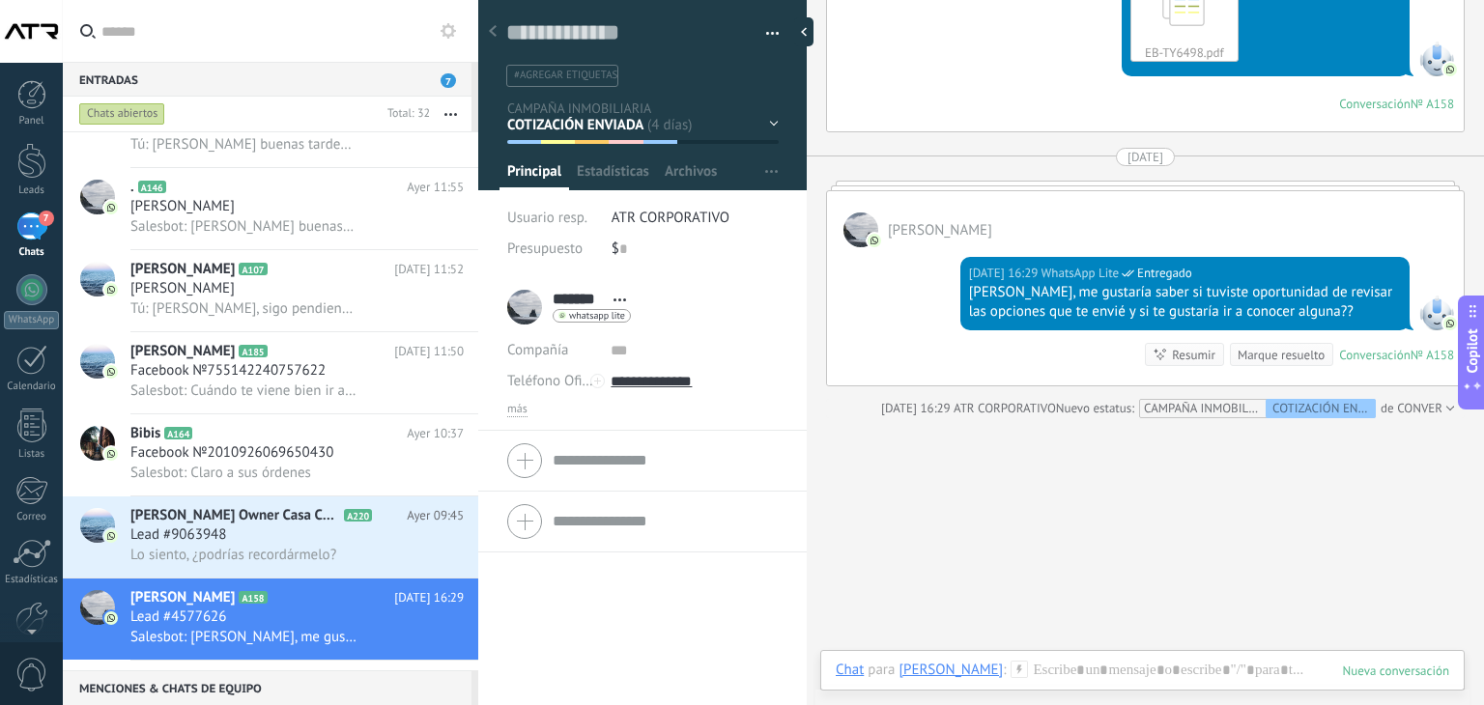
scroll to position [3247, 0]
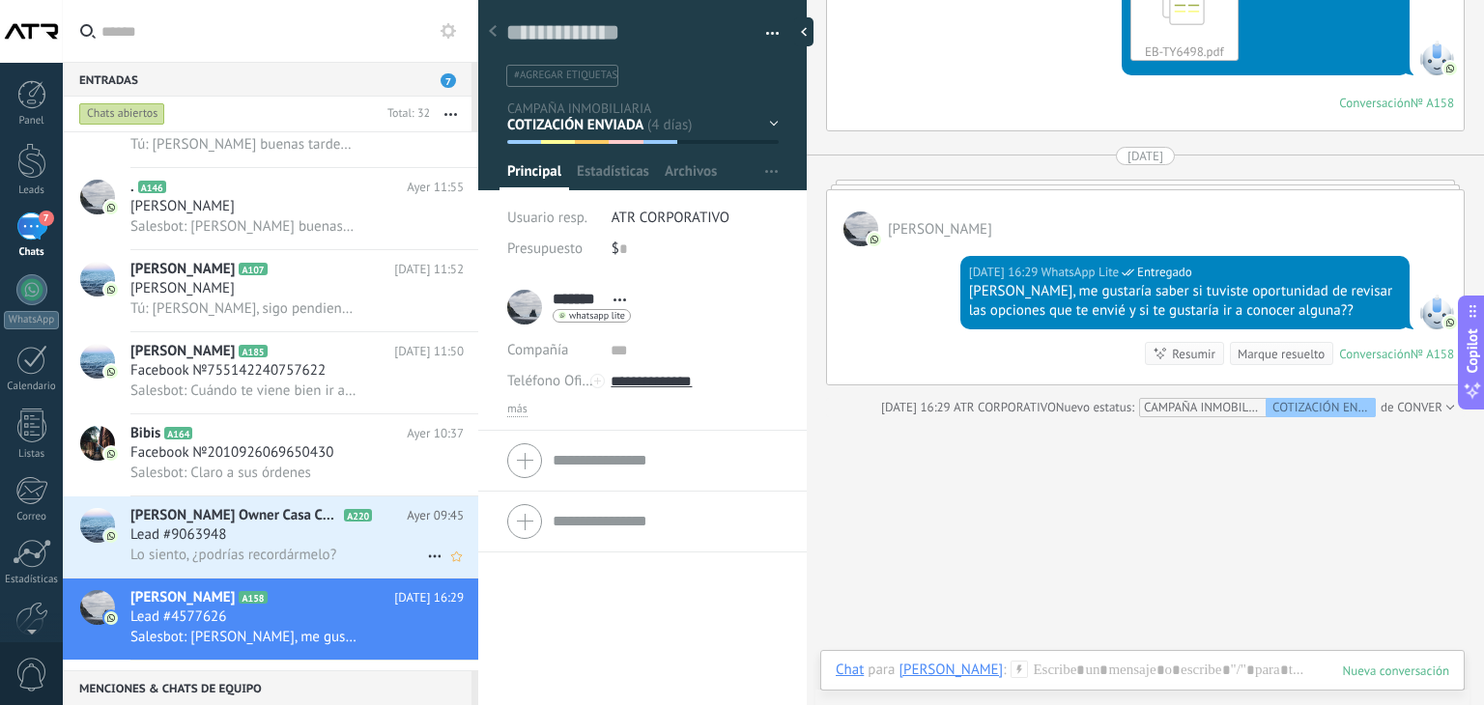
click at [225, 525] on span "[PERSON_NAME] Owner Casa Cana Developments" at bounding box center [235, 515] width 210 height 19
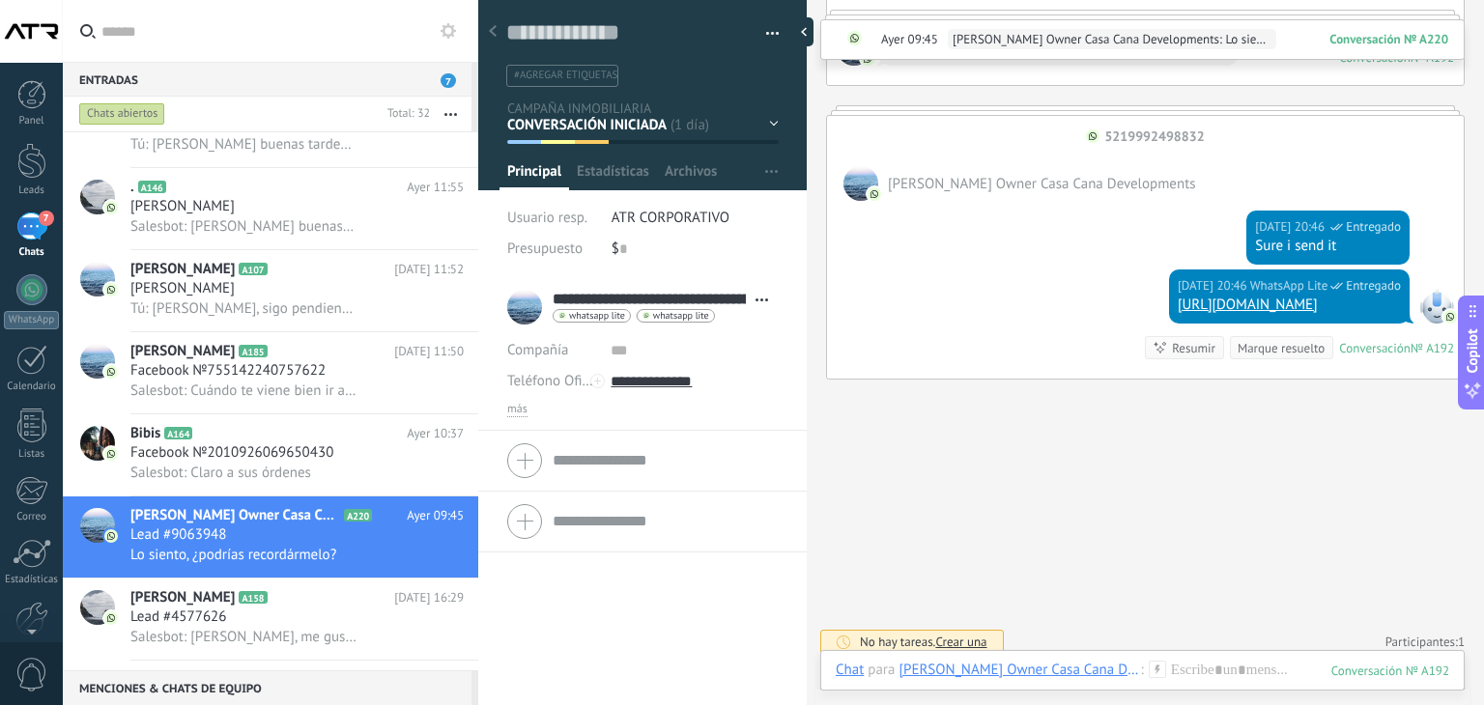
scroll to position [3455, 0]
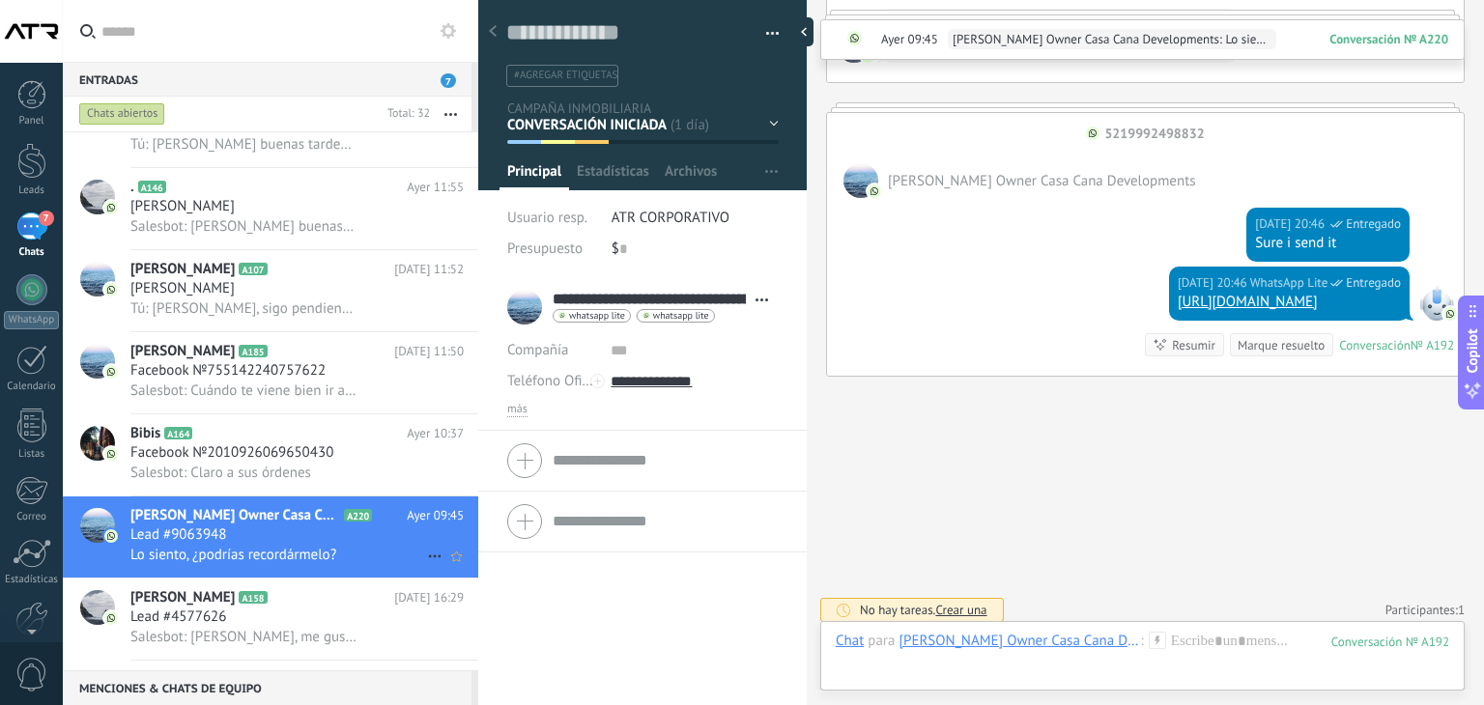
click at [427, 563] on icon at bounding box center [434, 556] width 23 height 23
click at [769, 121] on div at bounding box center [742, 352] width 1484 height 705
click at [0, 0] on div "EN ESPERA DE RESPUESTA EN ESPERA DE ASESOR CONVERSACIÓN INICIADA SEGUIMIENTO PO…" at bounding box center [0, 0] width 0 height 0
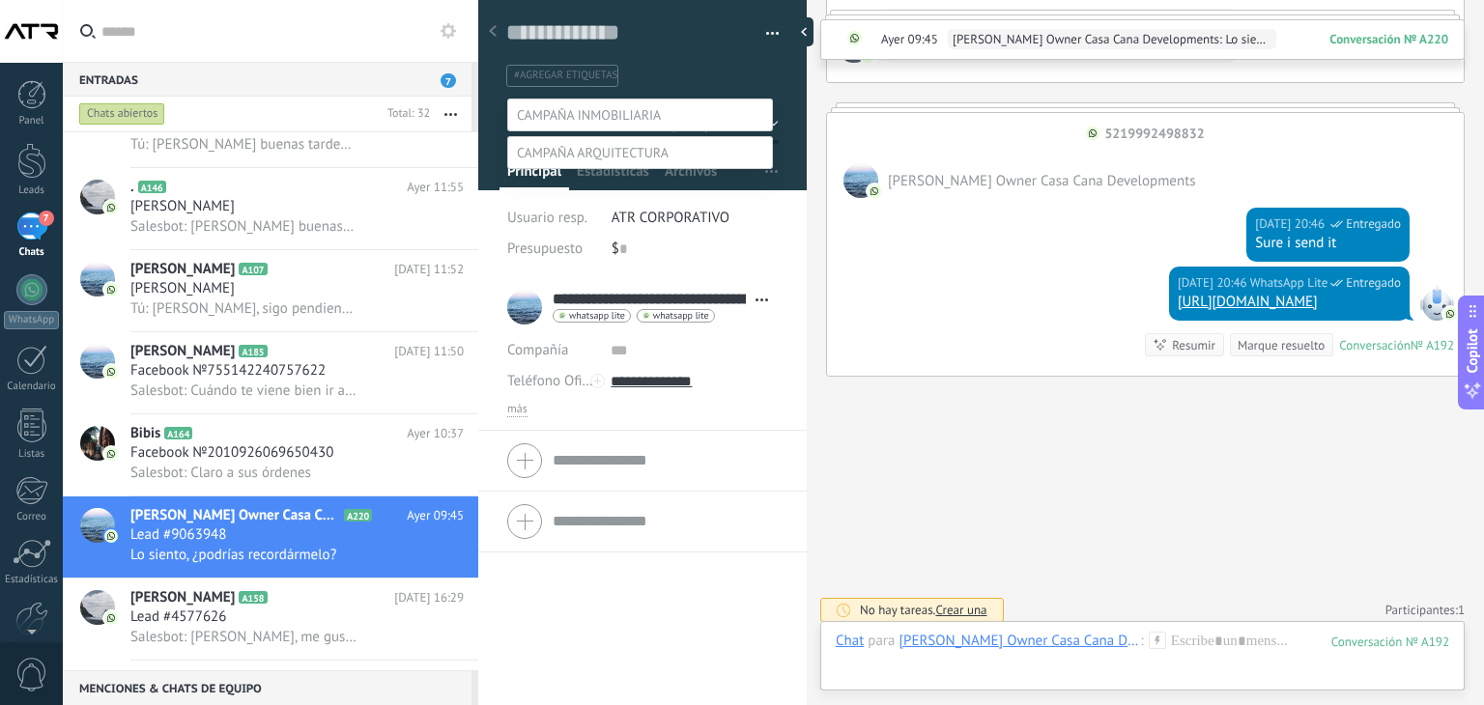
click at [0, 0] on label "Venta Perdido" at bounding box center [0, 0] width 0 height 0
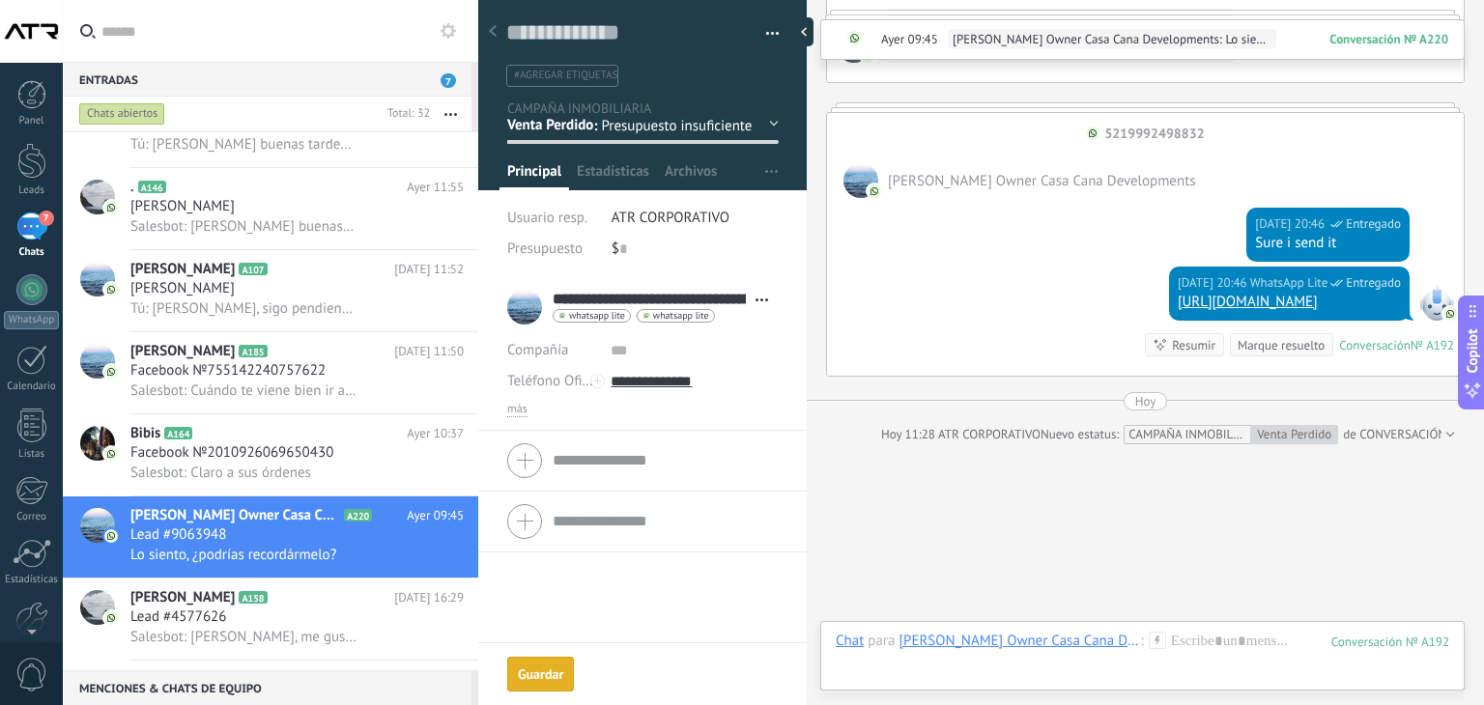
scroll to position [3603, 0]
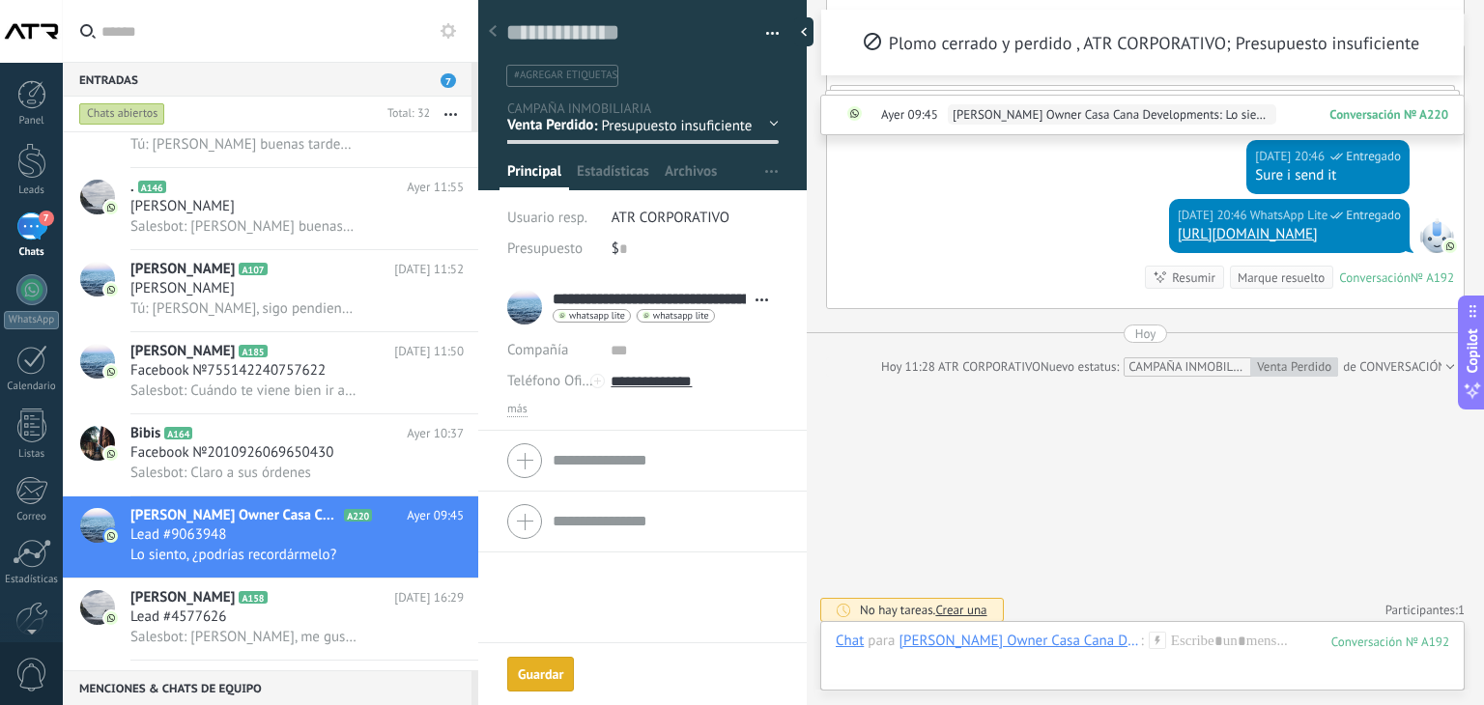
click at [545, 659] on button "Guardar [GEOGRAPHIC_DATA]" at bounding box center [540, 674] width 67 height 35
click at [426, 568] on icon "[PERSON_NAME] respondió Conversación cerrada" at bounding box center [434, 556] width 23 height 23
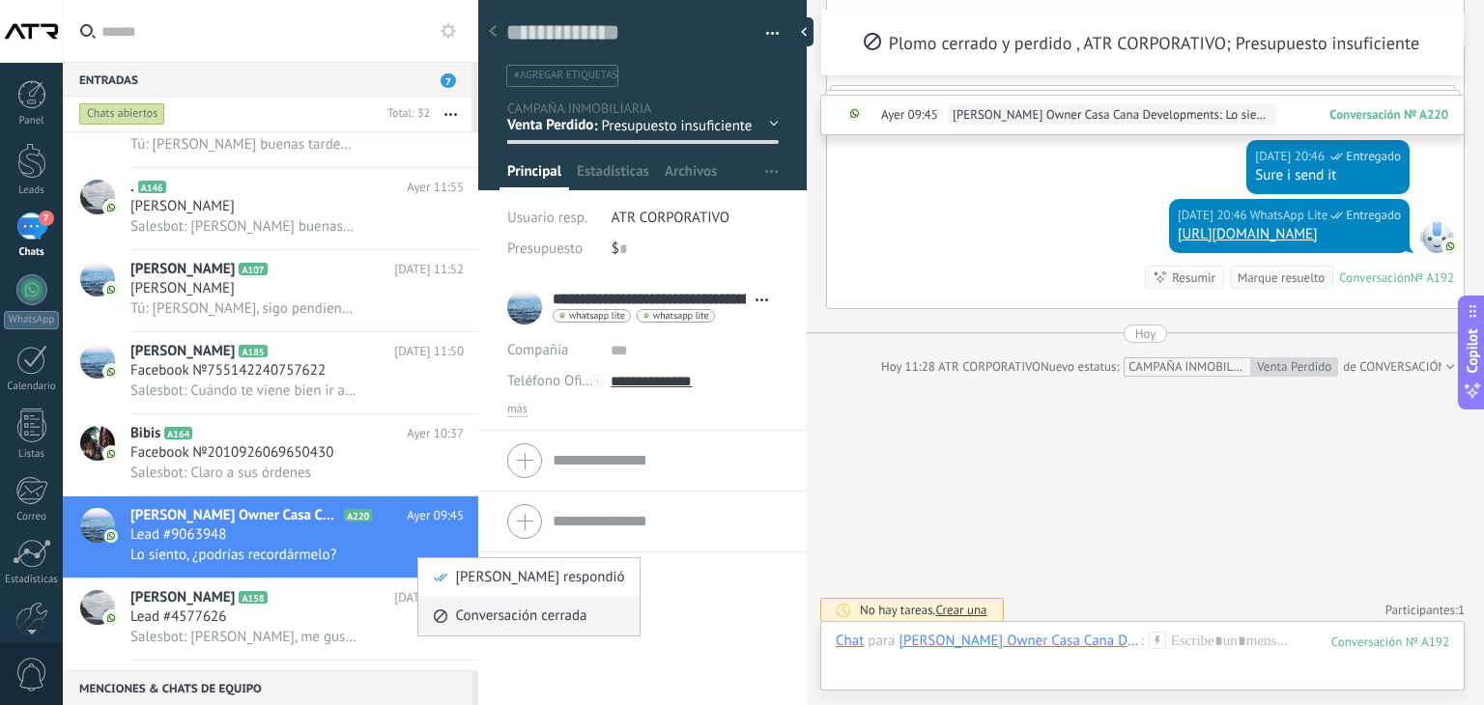
click at [491, 608] on span "Conversación cerrada" at bounding box center [520, 616] width 131 height 39
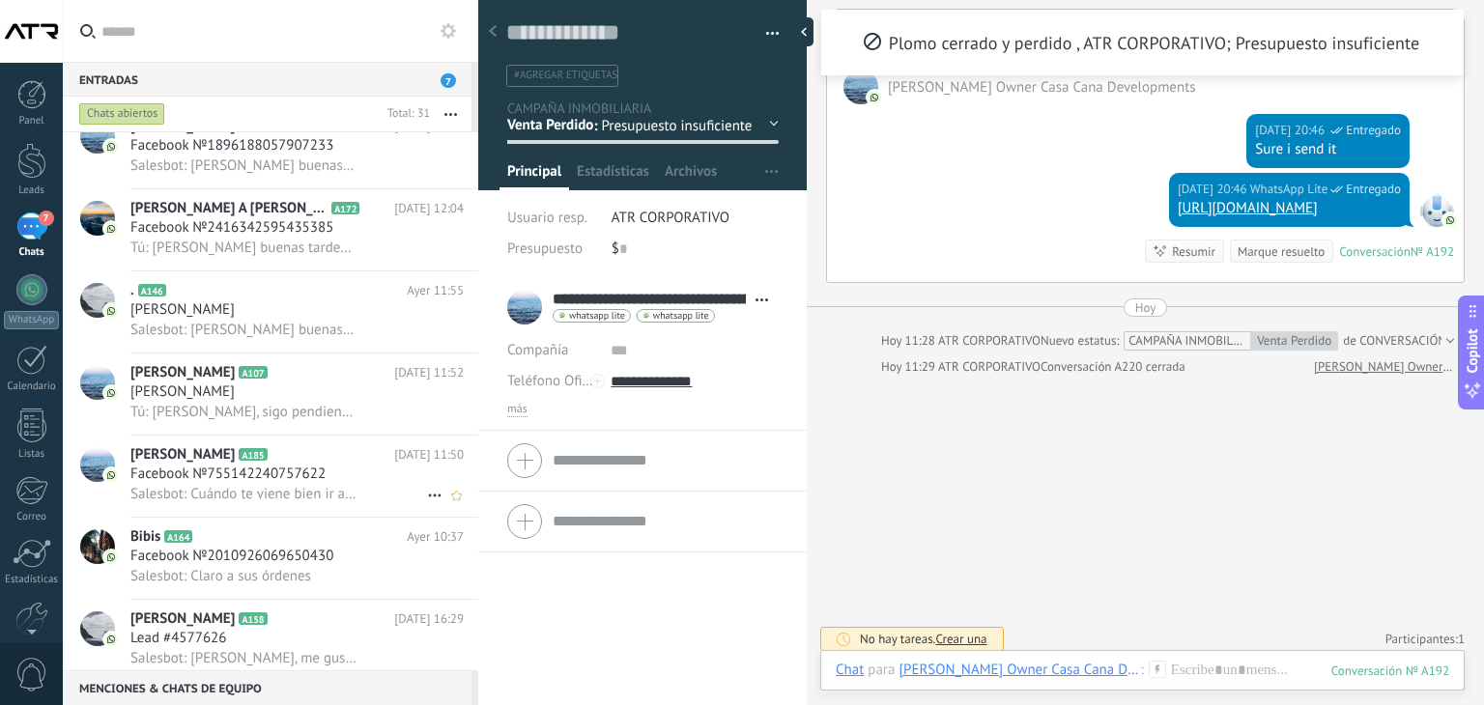
scroll to position [1825, 0]
click at [297, 579] on span "Salesbot: Claro a sus órdenes" at bounding box center [220, 576] width 181 height 18
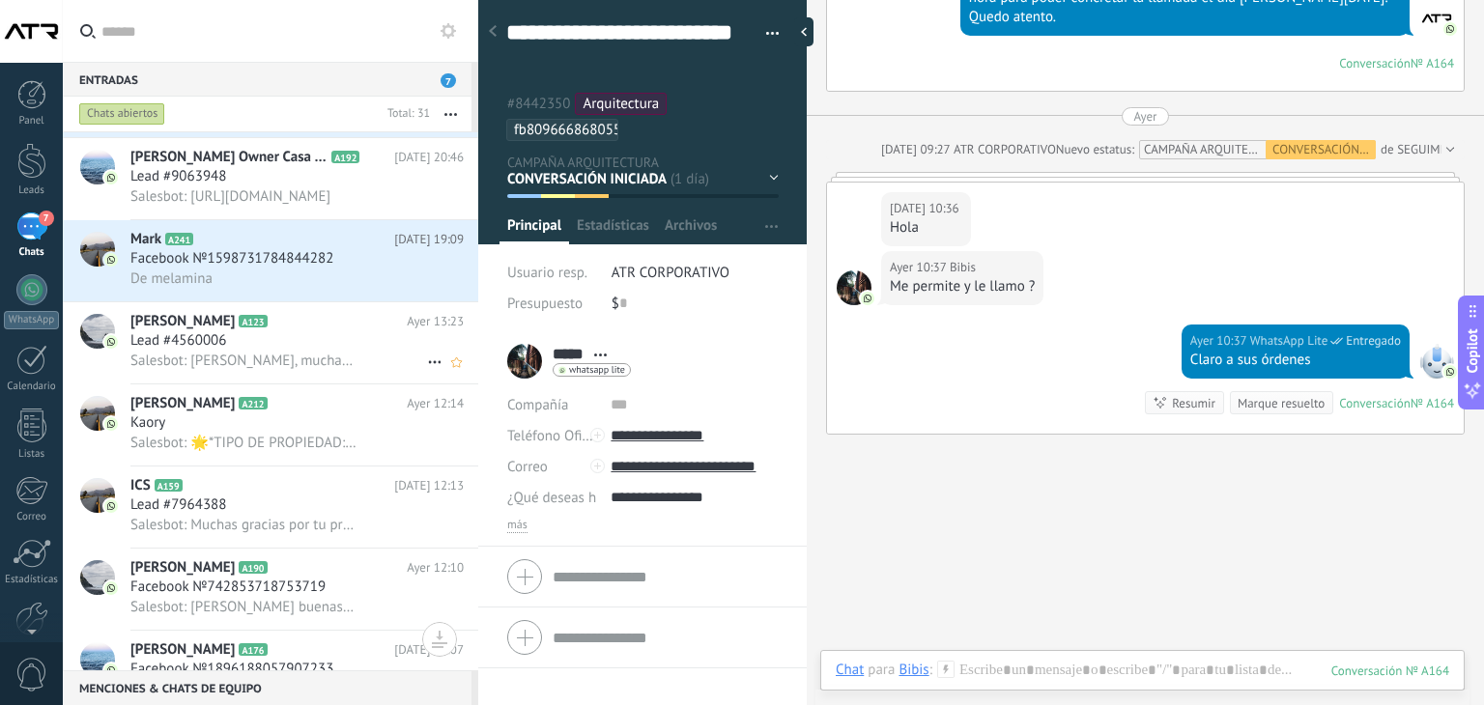
scroll to position [1342, 0]
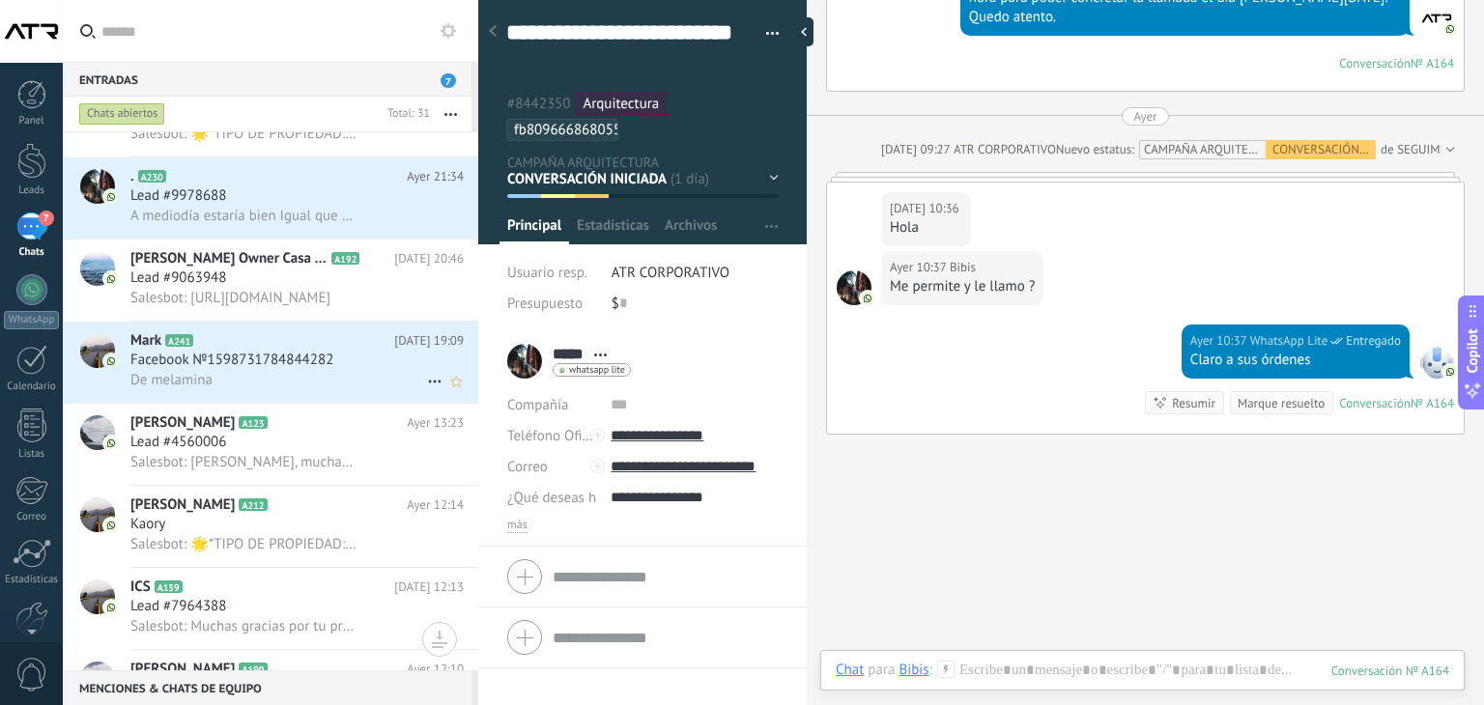
click at [301, 386] on div "De melamina" at bounding box center [296, 380] width 333 height 20
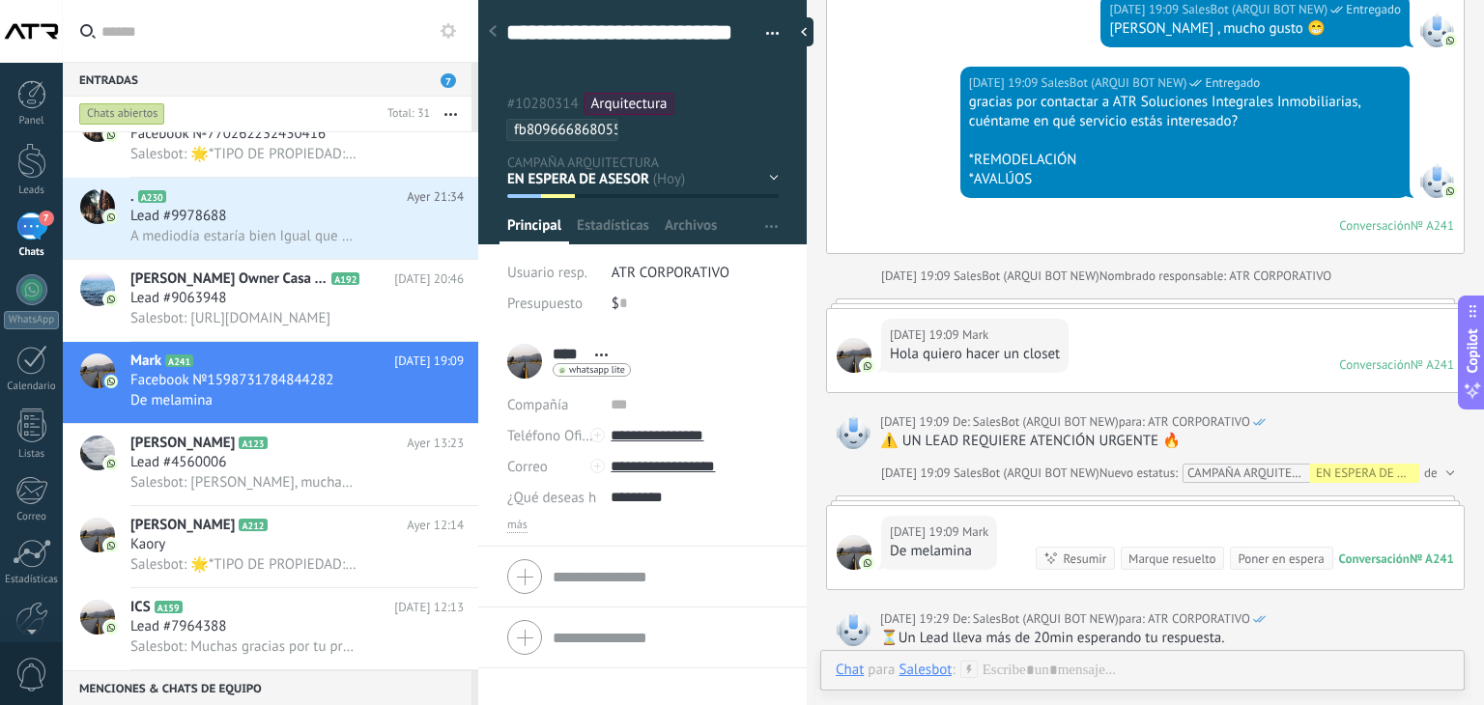
scroll to position [399, 0]
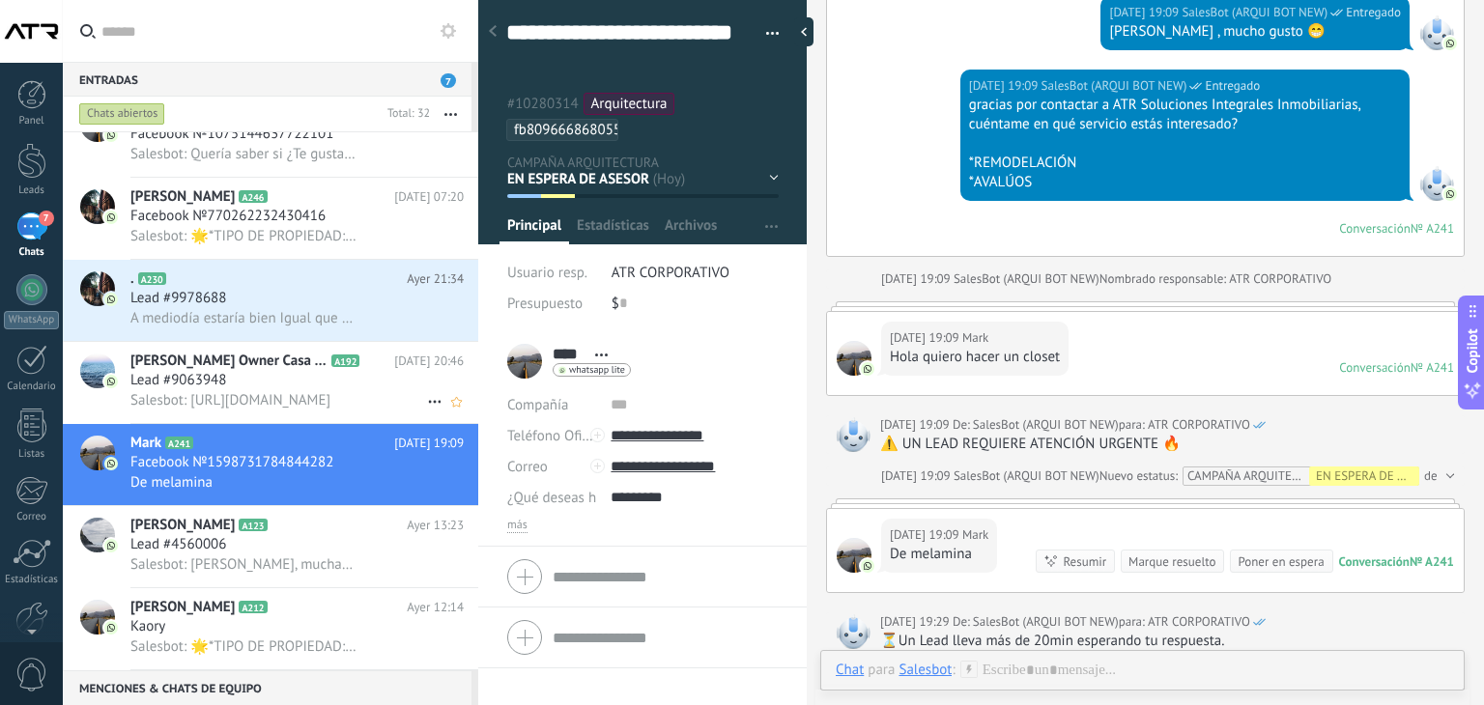
click at [280, 390] on div "Lead #9063948" at bounding box center [296, 380] width 333 height 19
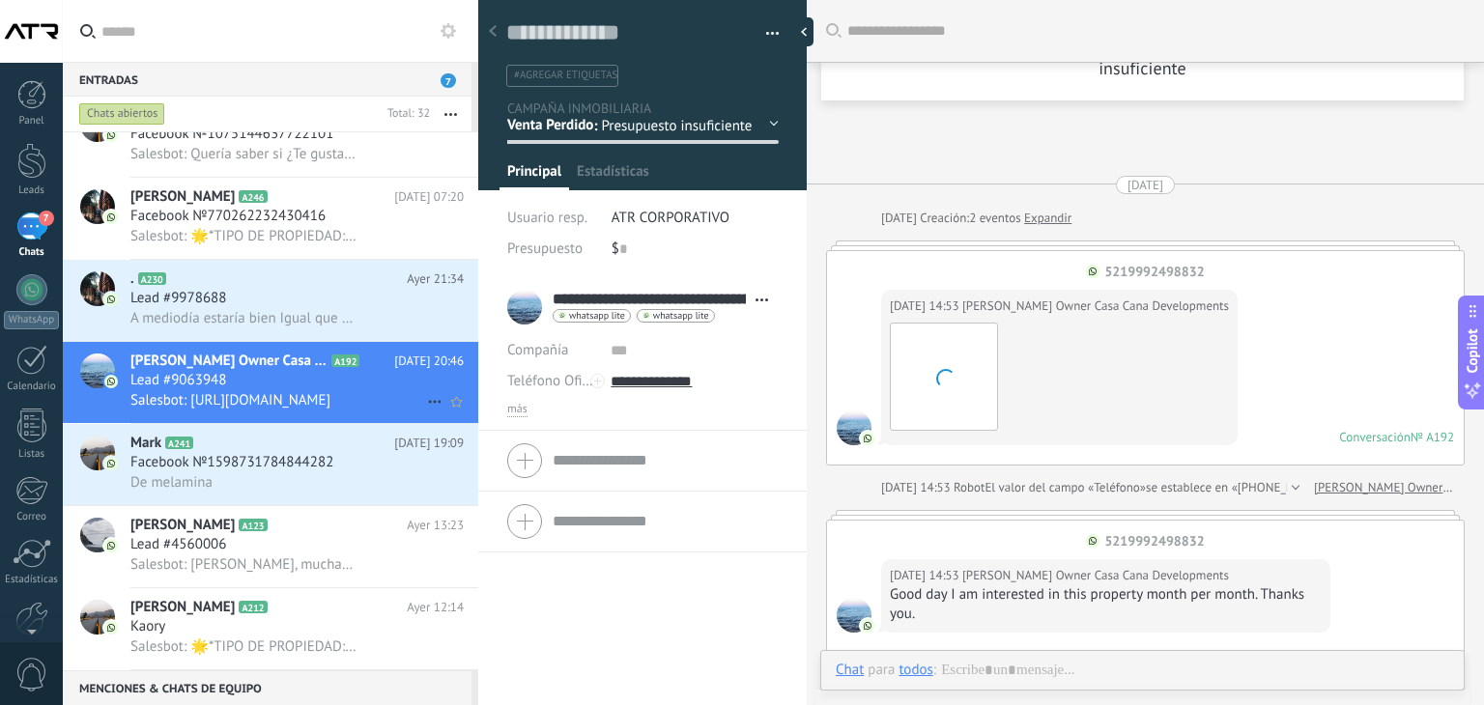
scroll to position [3468, 0]
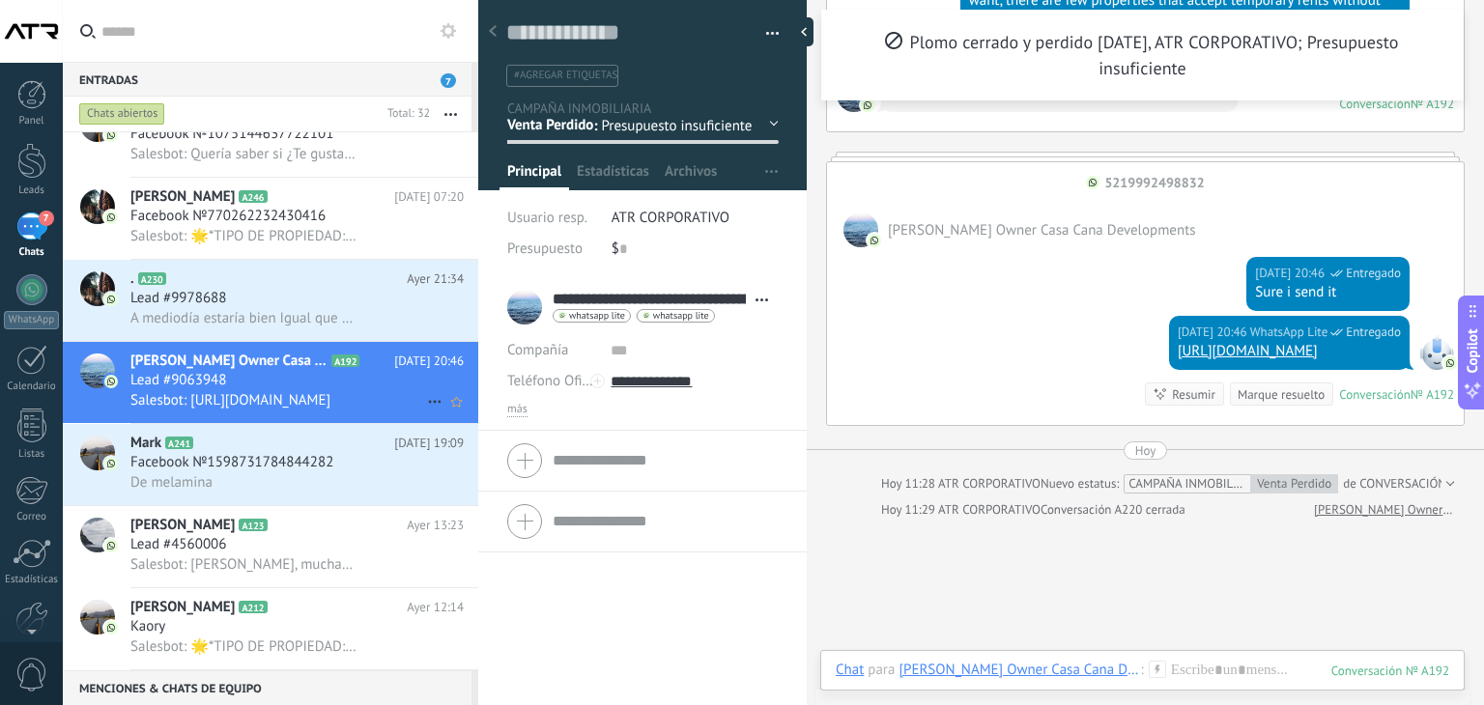
click at [428, 408] on icon at bounding box center [434, 401] width 23 height 23
click at [500, 417] on span "Conversación cerrada" at bounding box center [520, 420] width 131 height 39
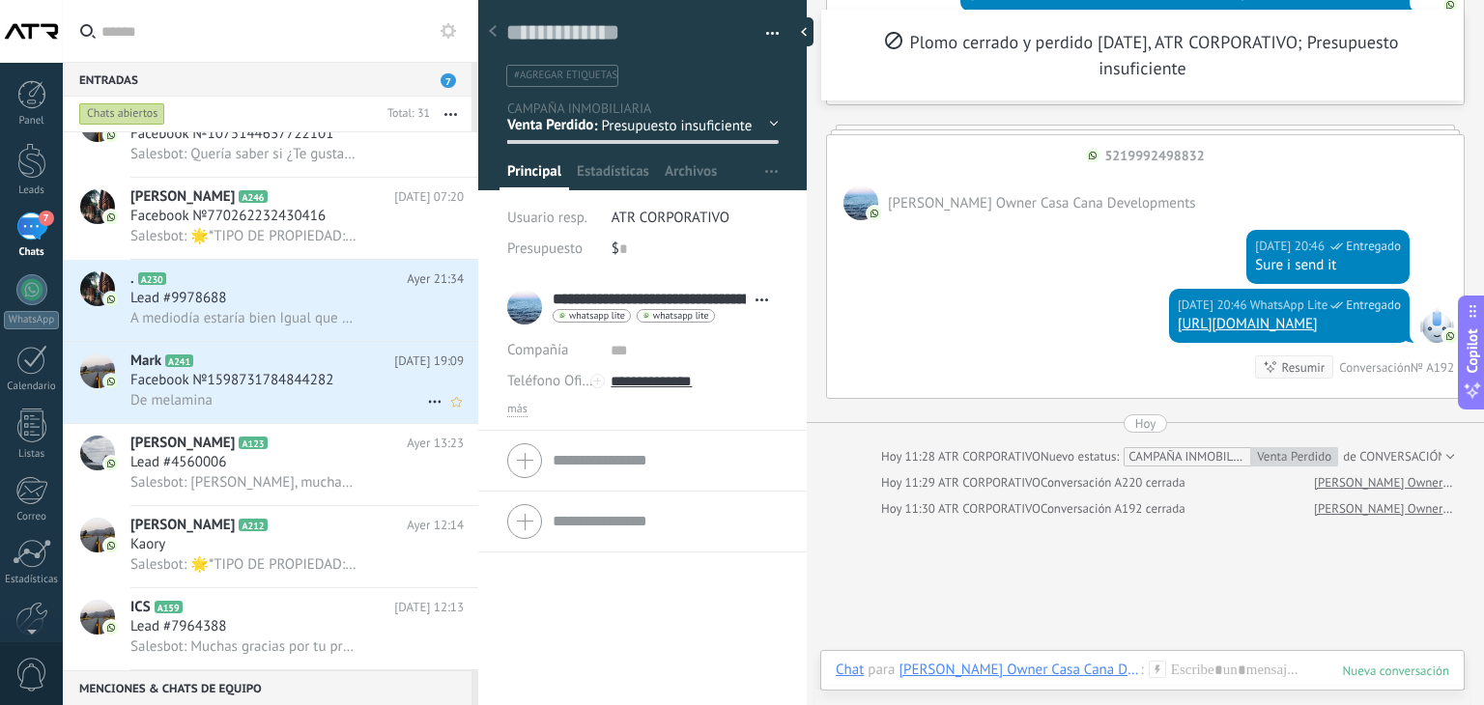
click at [228, 387] on span "Facebook №1598731784844282" at bounding box center [231, 380] width 203 height 19
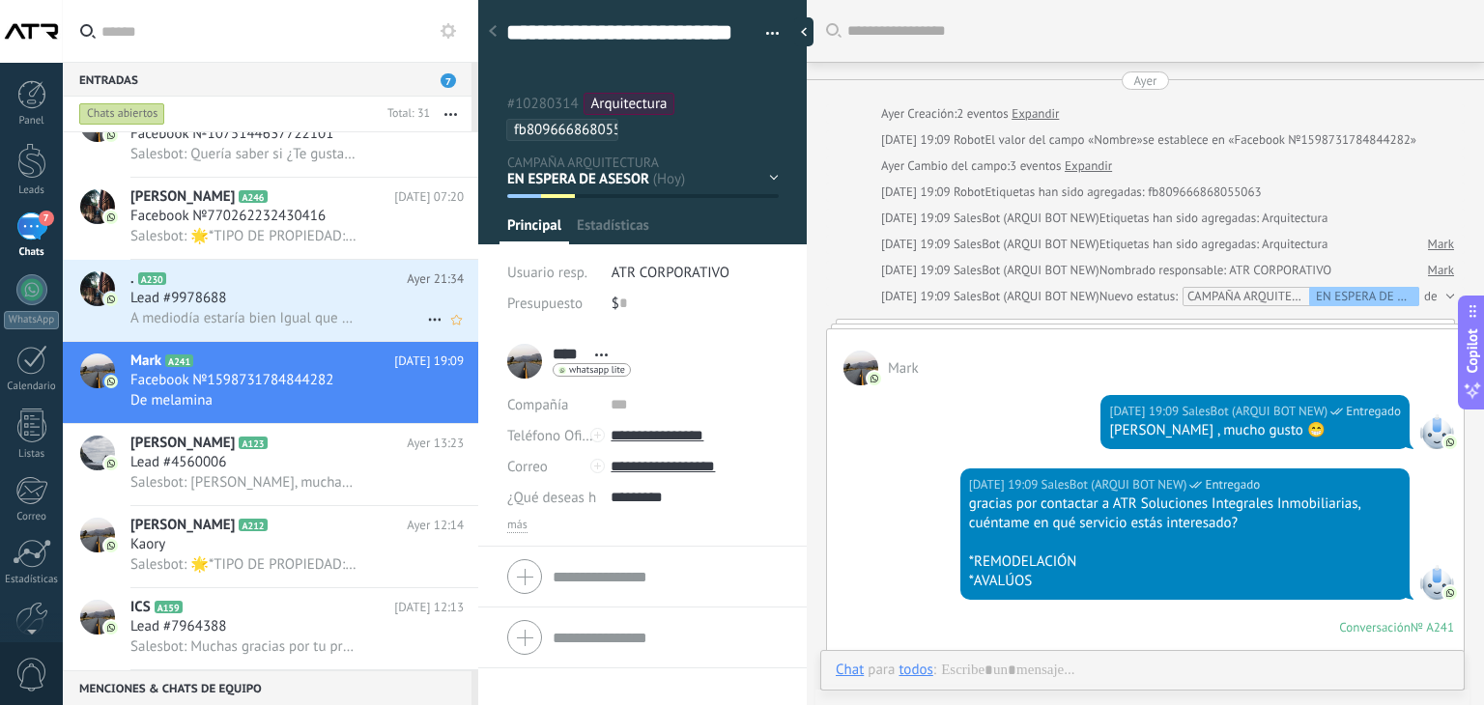
click at [252, 322] on span "A mediodía estaría bien Igual que descanses" at bounding box center [243, 318] width 227 height 18
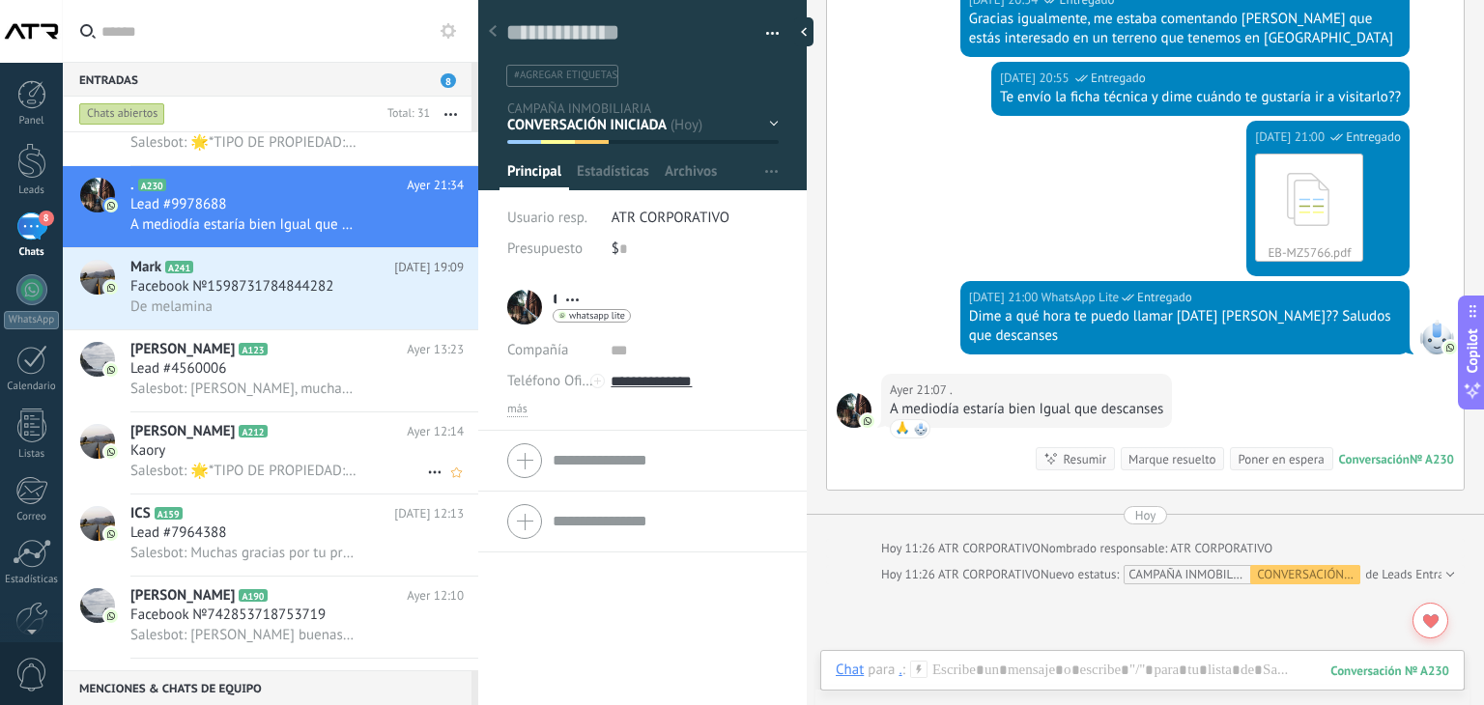
scroll to position [1050, 0]
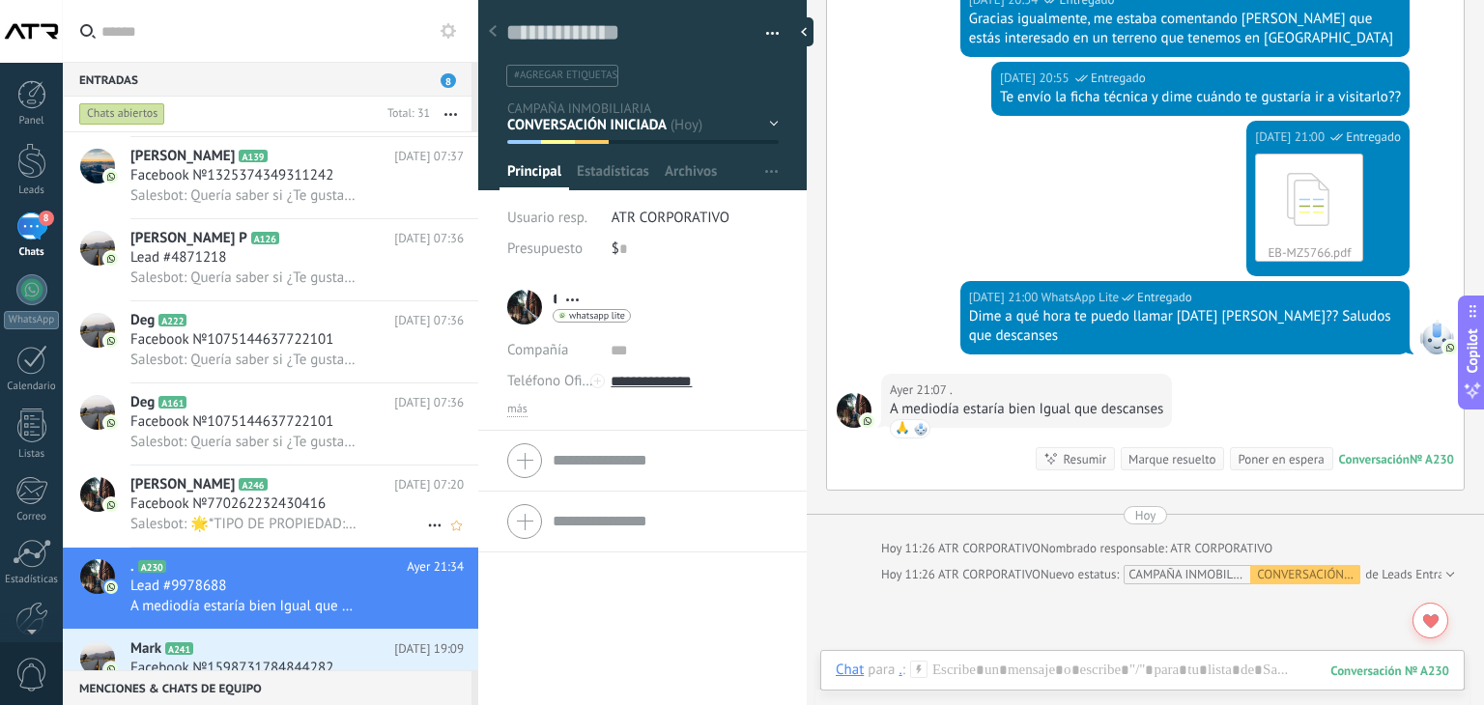
click at [244, 510] on span "Facebook №770262232430416" at bounding box center [227, 504] width 195 height 19
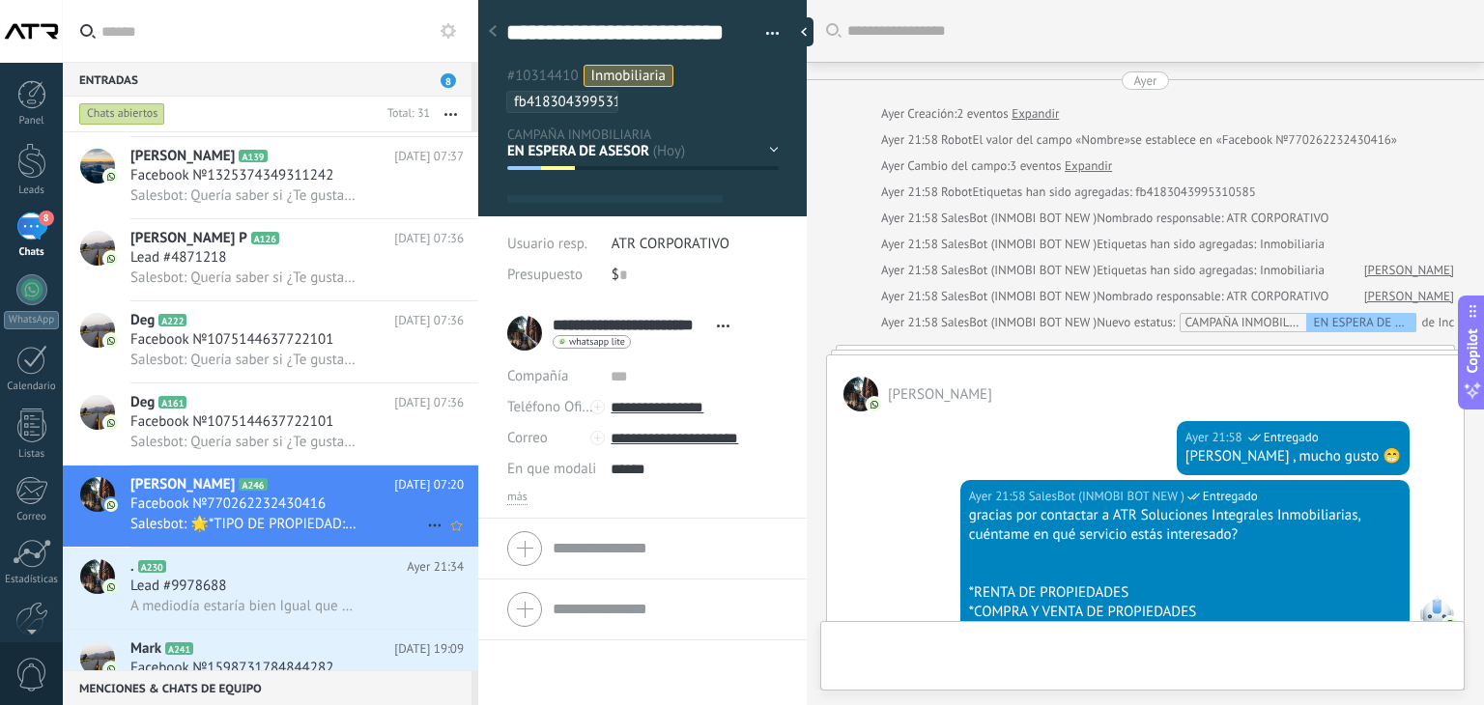
scroll to position [58, 0]
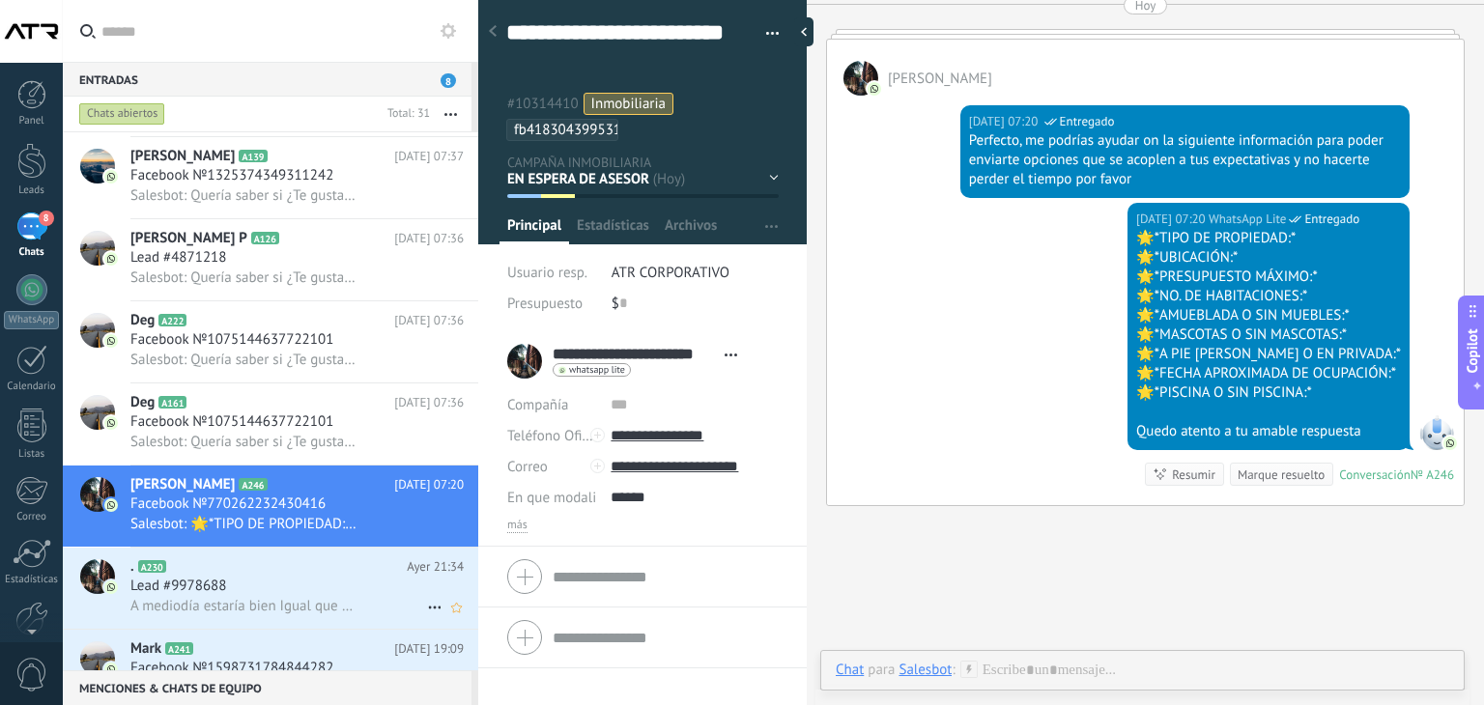
click at [302, 611] on span "A mediodía estaría bien Igual que descanses" at bounding box center [243, 606] width 227 height 18
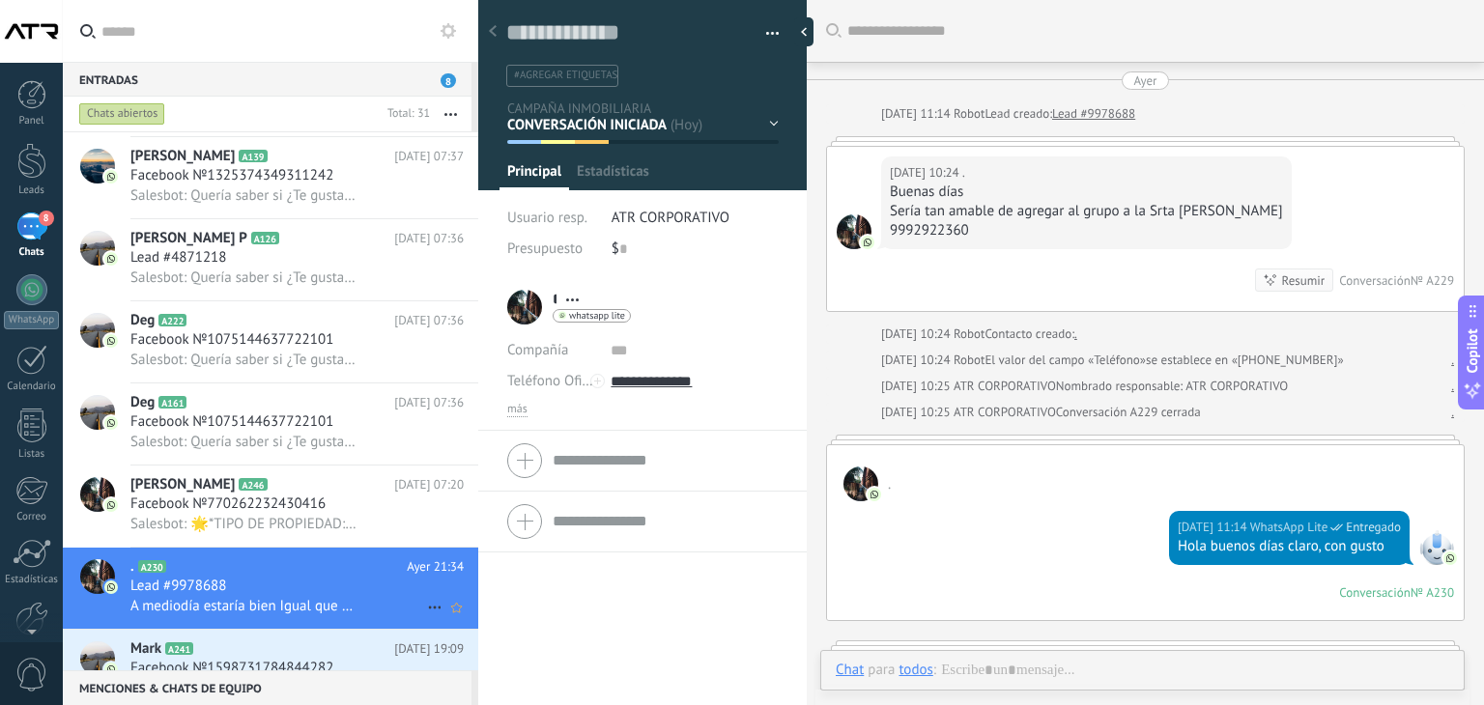
scroll to position [1314, 0]
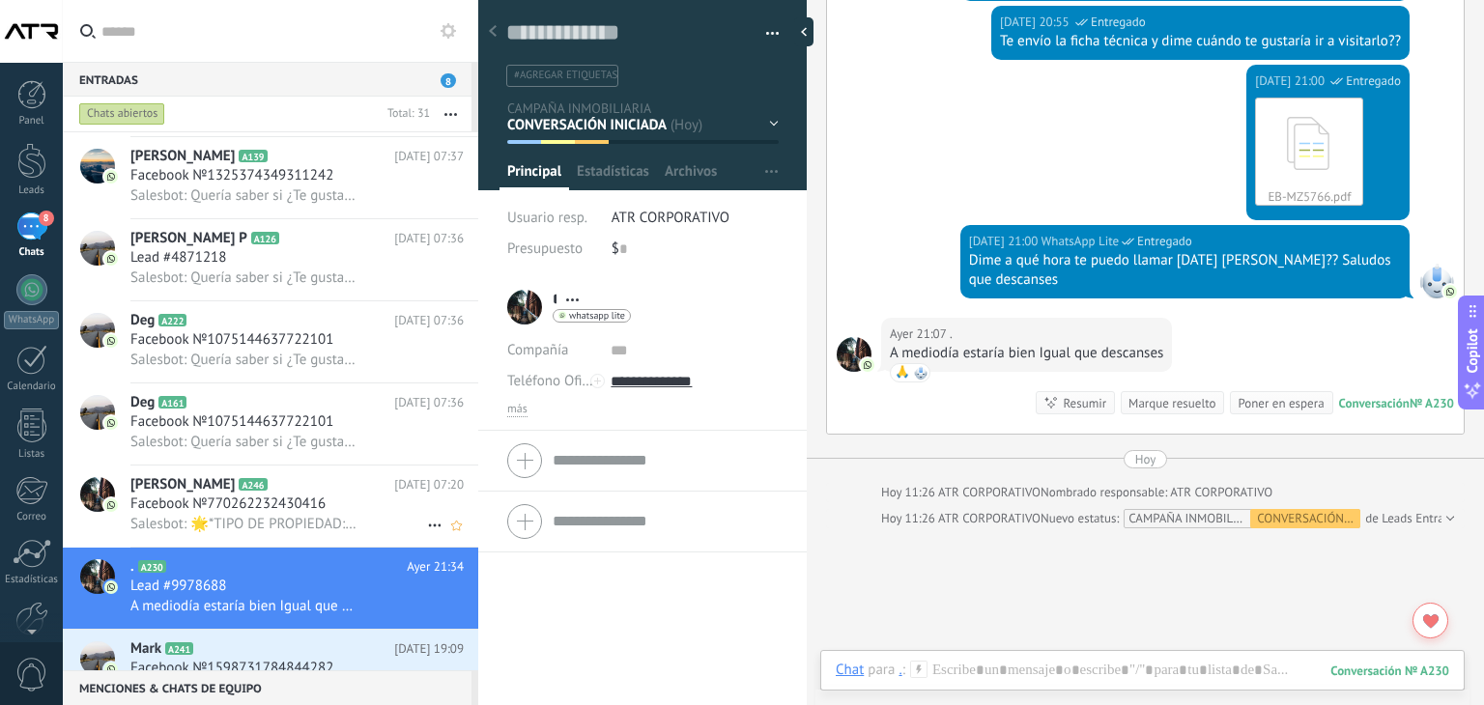
click at [263, 514] on span "Facebook №770262232430416" at bounding box center [227, 504] width 195 height 19
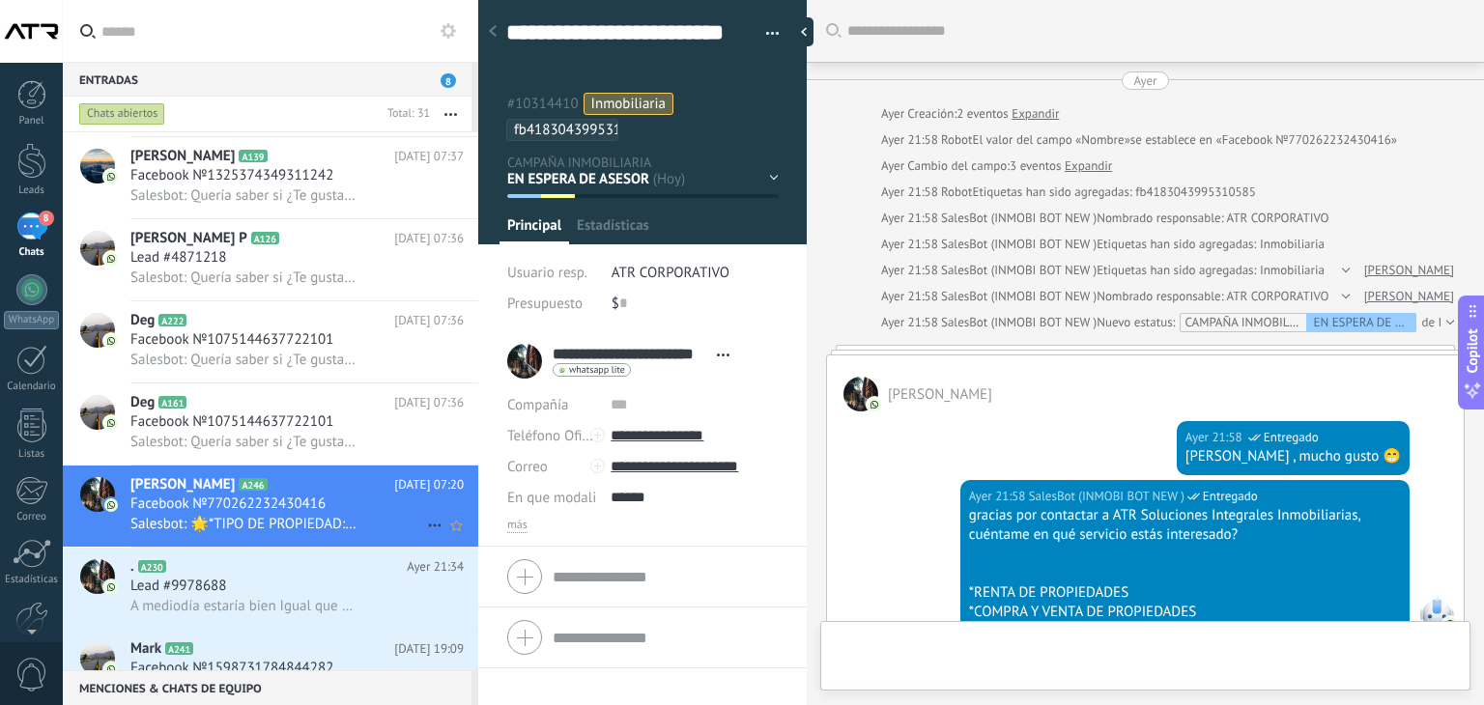
type textarea "**********"
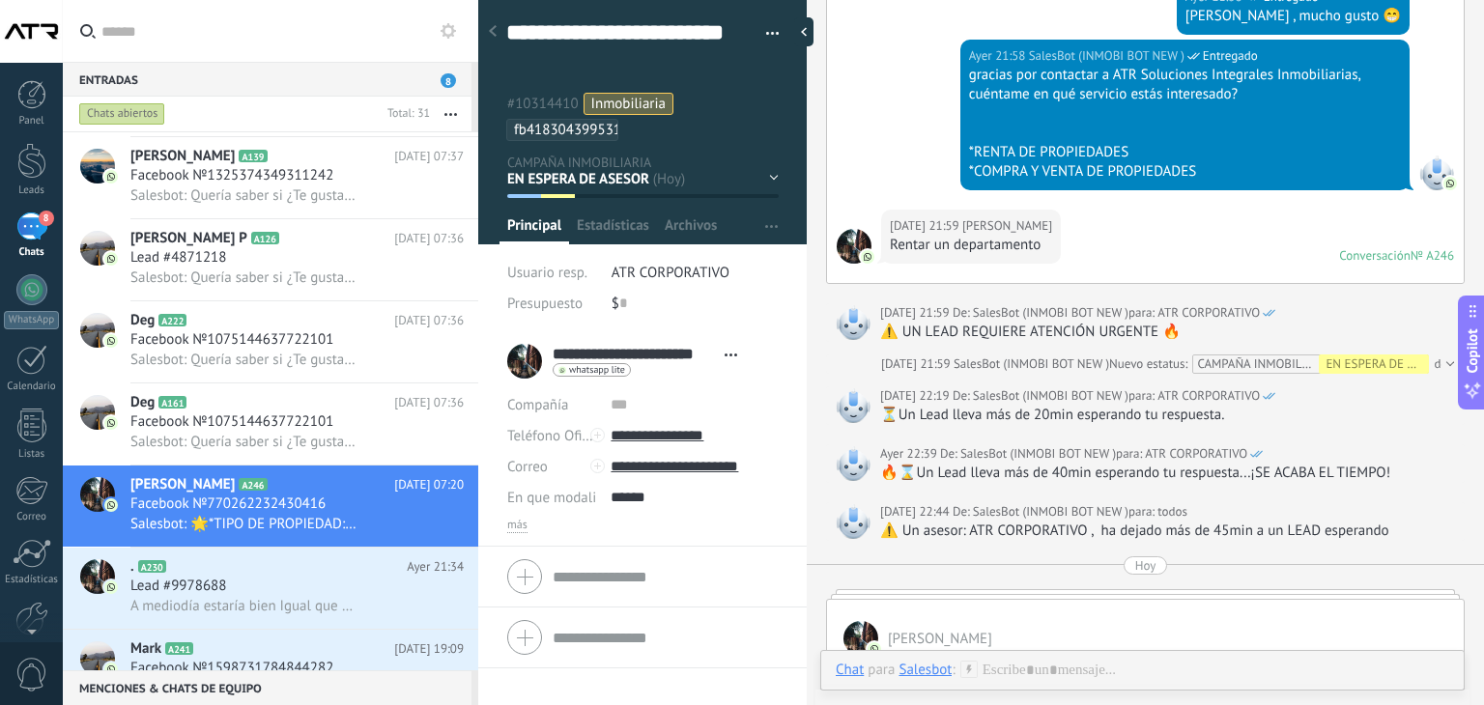
scroll to position [364, 0]
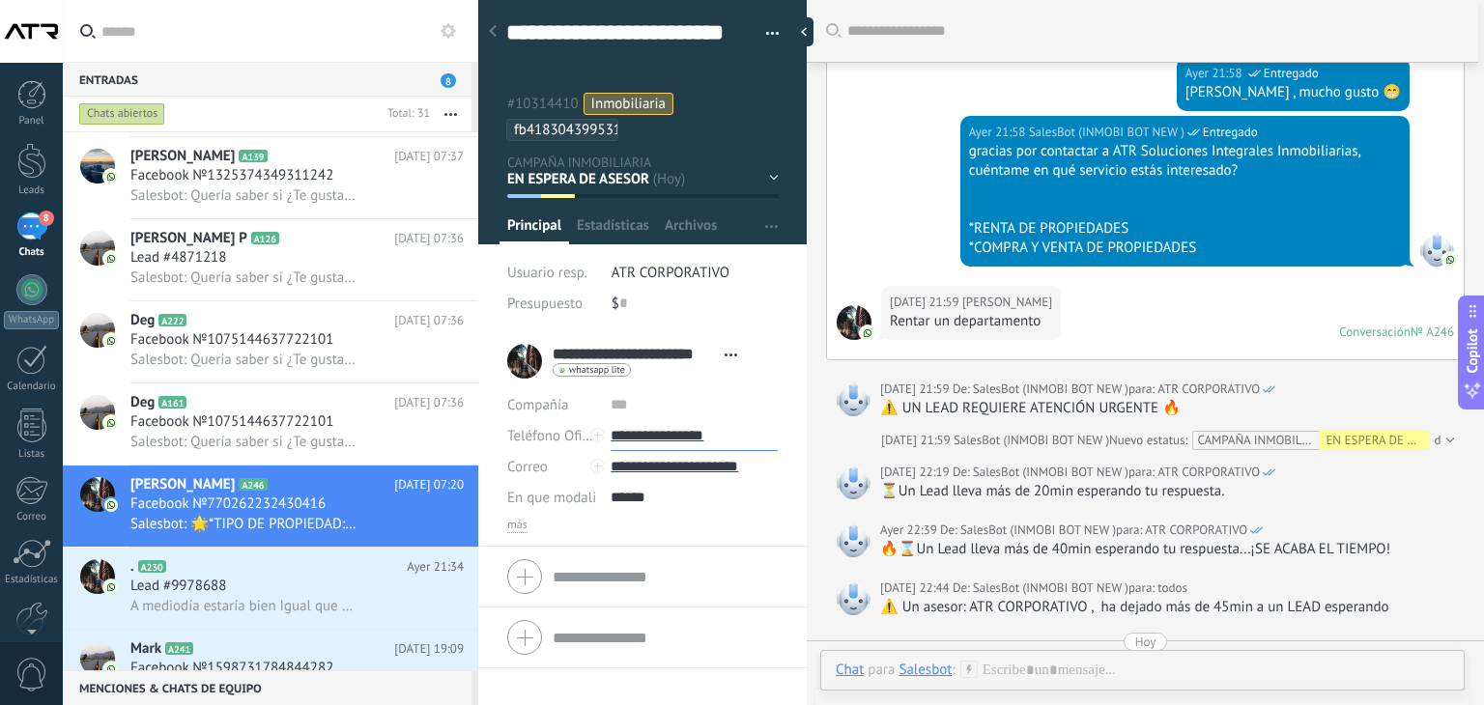
drag, startPoint x: 723, startPoint y: 438, endPoint x: 639, endPoint y: 430, distance: 84.4
click at [639, 430] on input "**********" at bounding box center [694, 435] width 167 height 31
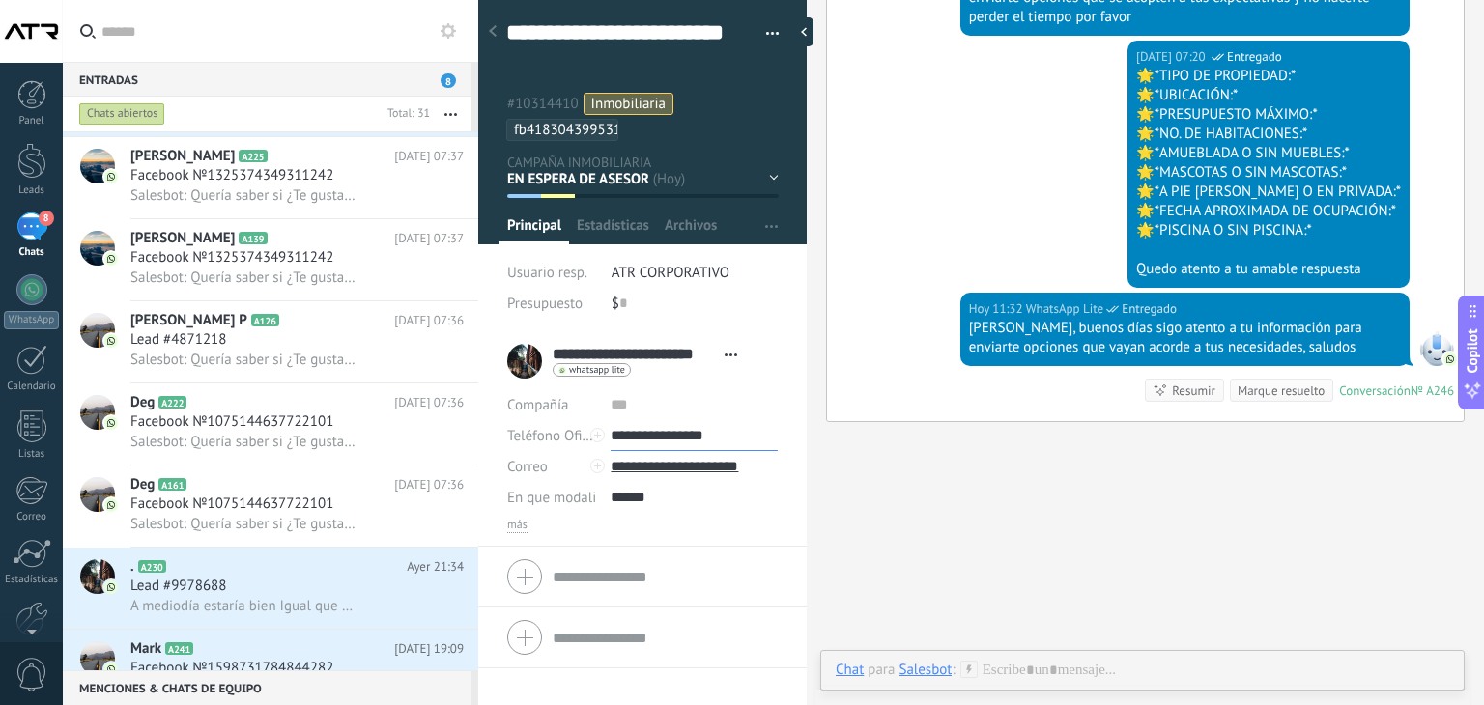
scroll to position [1215, 0]
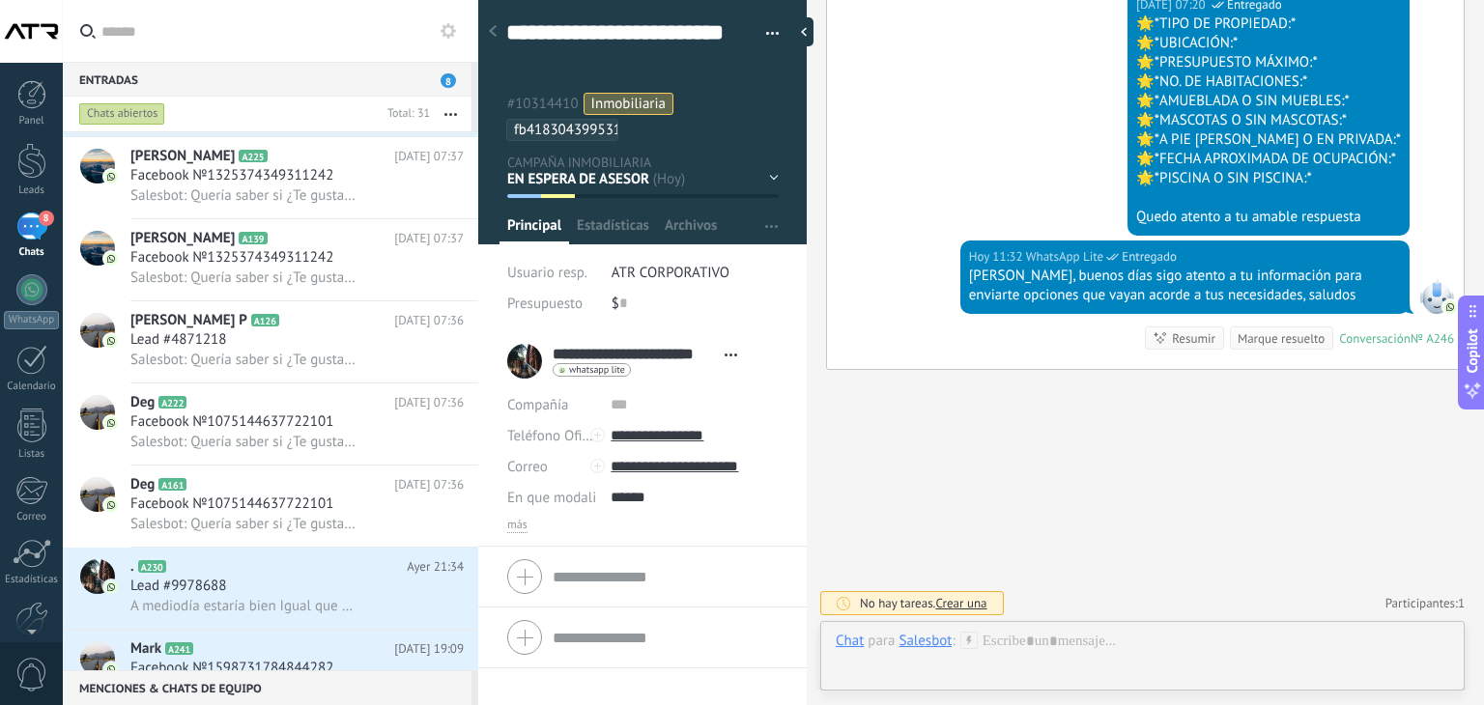
type input "**********"
click at [0, 0] on div "EN ESPERA DE RESPUESTA EN ESPERA DE ASESOR CONVERSACIÓN INICIADA SEGUIMIENTO PO…" at bounding box center [0, 0] width 0 height 0
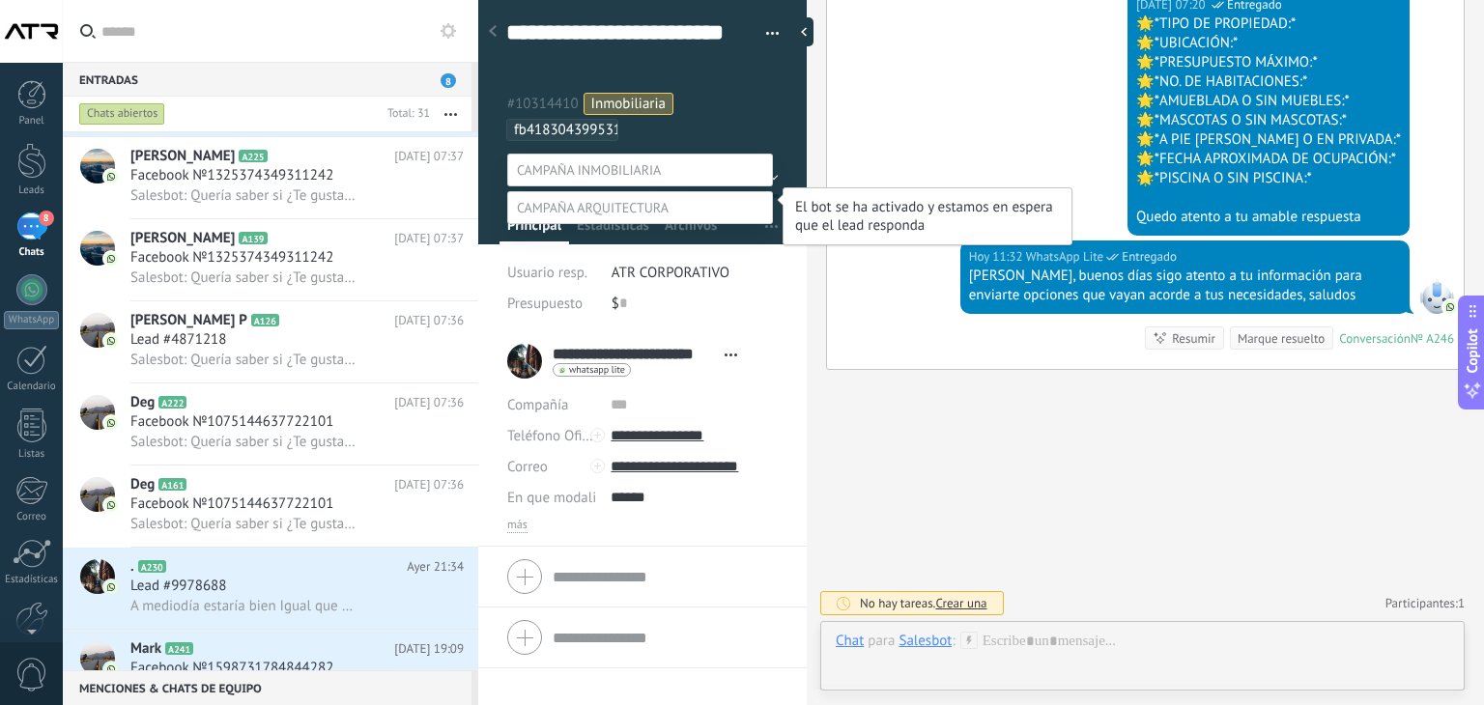
click at [0, 0] on label "EN ESPERA DE RESPUESTA" at bounding box center [0, 0] width 0 height 0
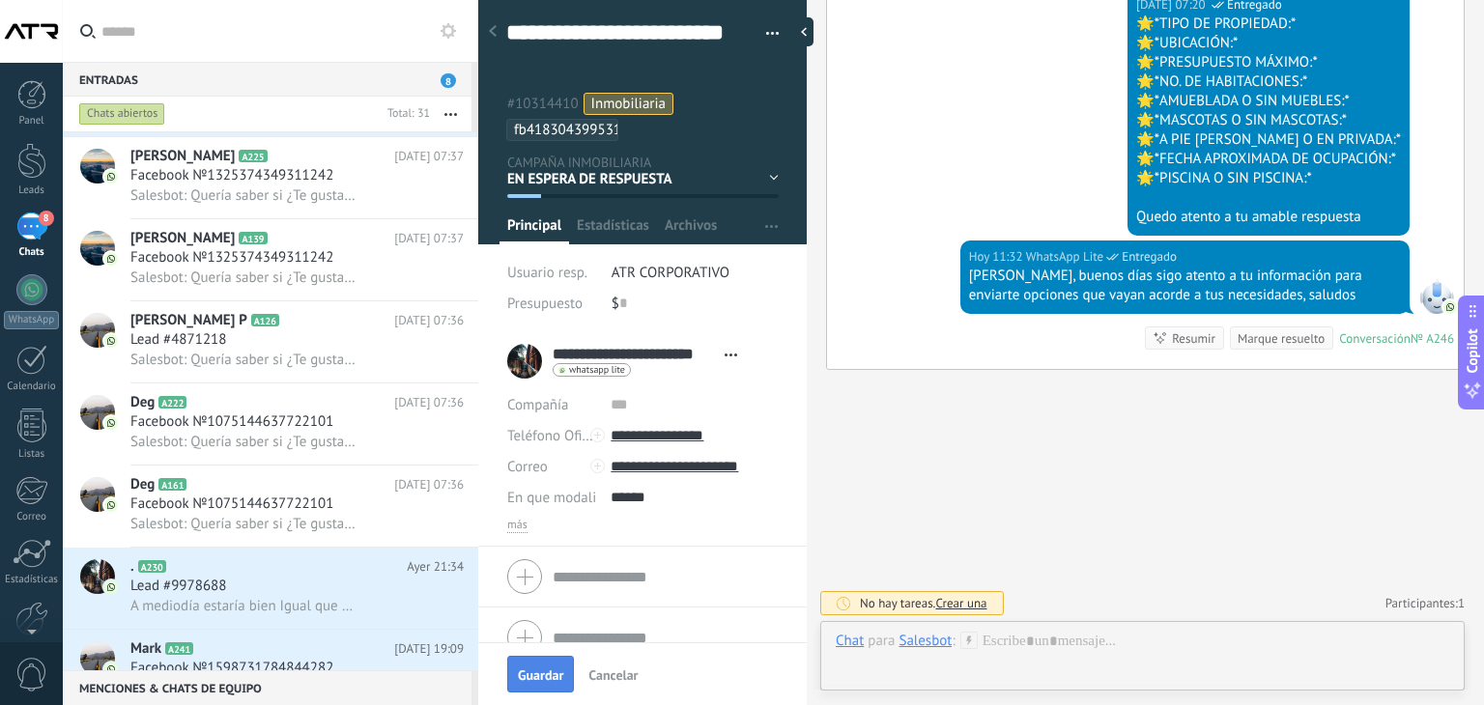
click at [549, 672] on span "Guardar" at bounding box center [540, 675] width 45 height 14
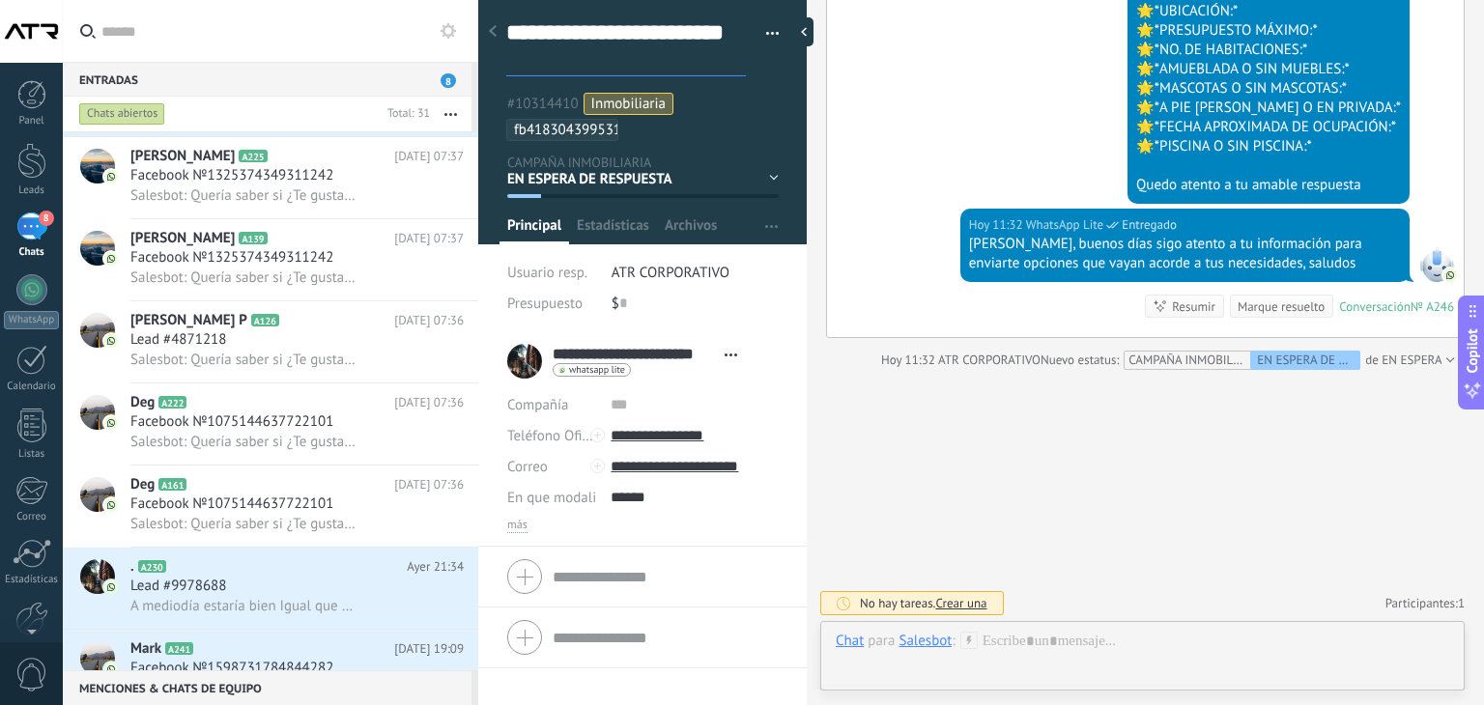
click at [628, 24] on textarea "**********" at bounding box center [626, 47] width 240 height 59
click at [715, 62] on textarea "**********" at bounding box center [626, 47] width 240 height 59
drag, startPoint x: 707, startPoint y: 32, endPoint x: 549, endPoint y: 32, distance: 158.4
click at [549, 32] on textarea "**********" at bounding box center [626, 47] width 240 height 59
type textarea "**********"
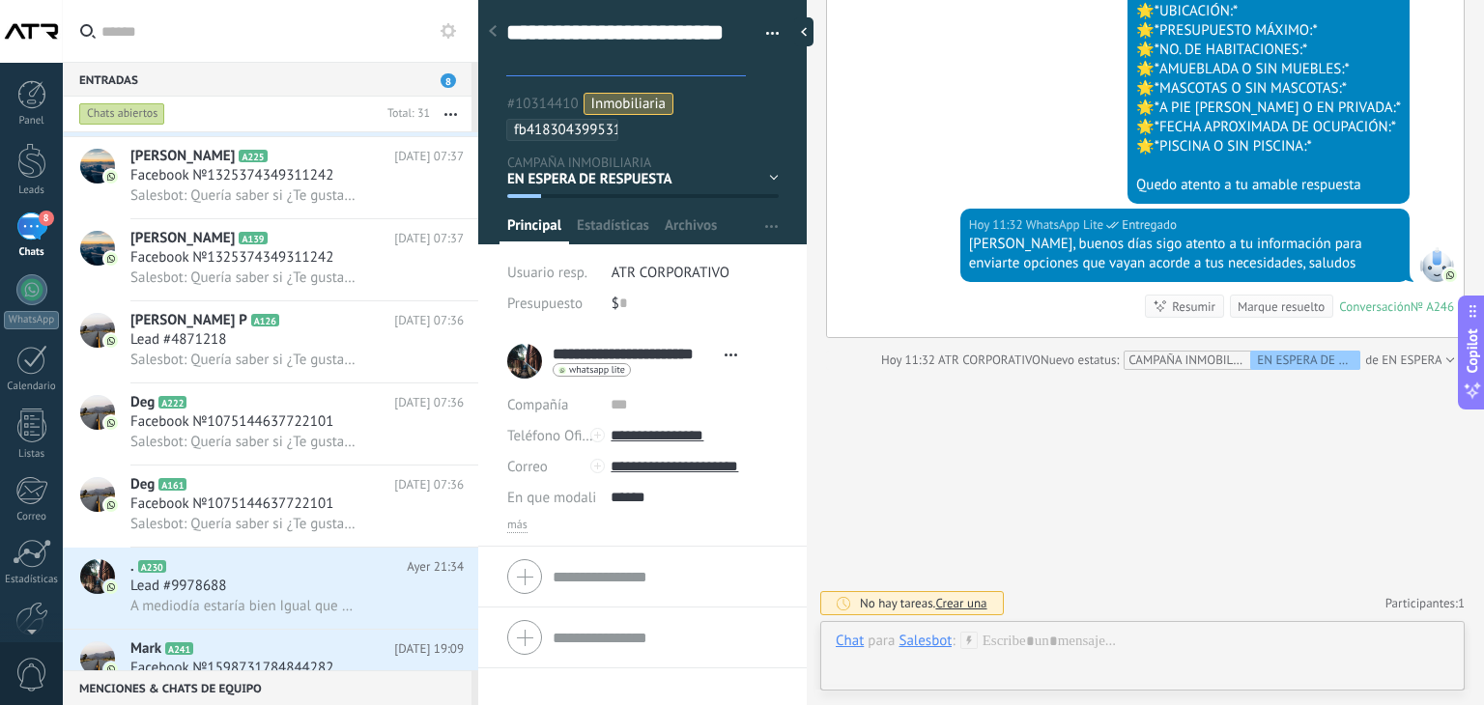
type textarea "**********"
drag, startPoint x: 712, startPoint y: 63, endPoint x: 505, endPoint y: 33, distance: 208.9
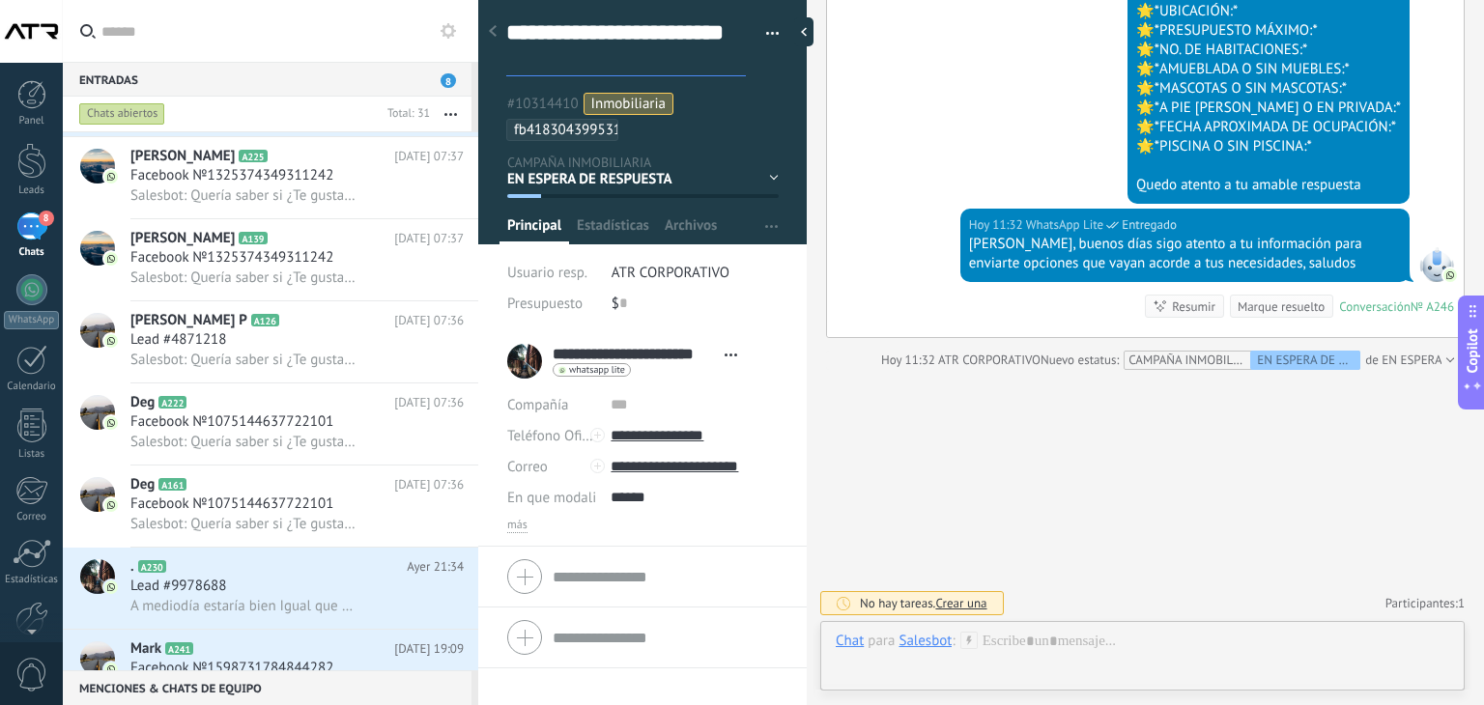
click at [505, 33] on div "**********" at bounding box center [642, 165] width 328 height 331
type textarea "*"
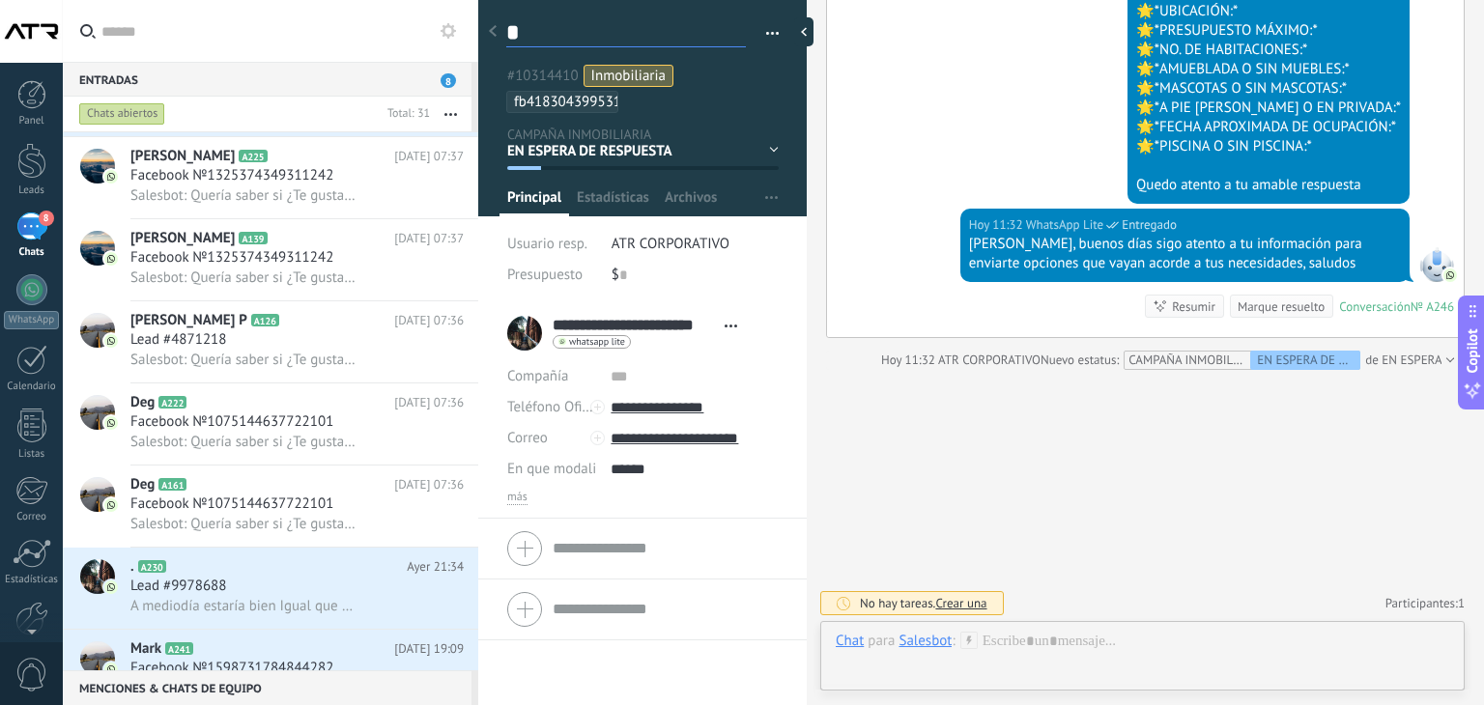
type textarea "**"
type textarea "***"
type textarea "****"
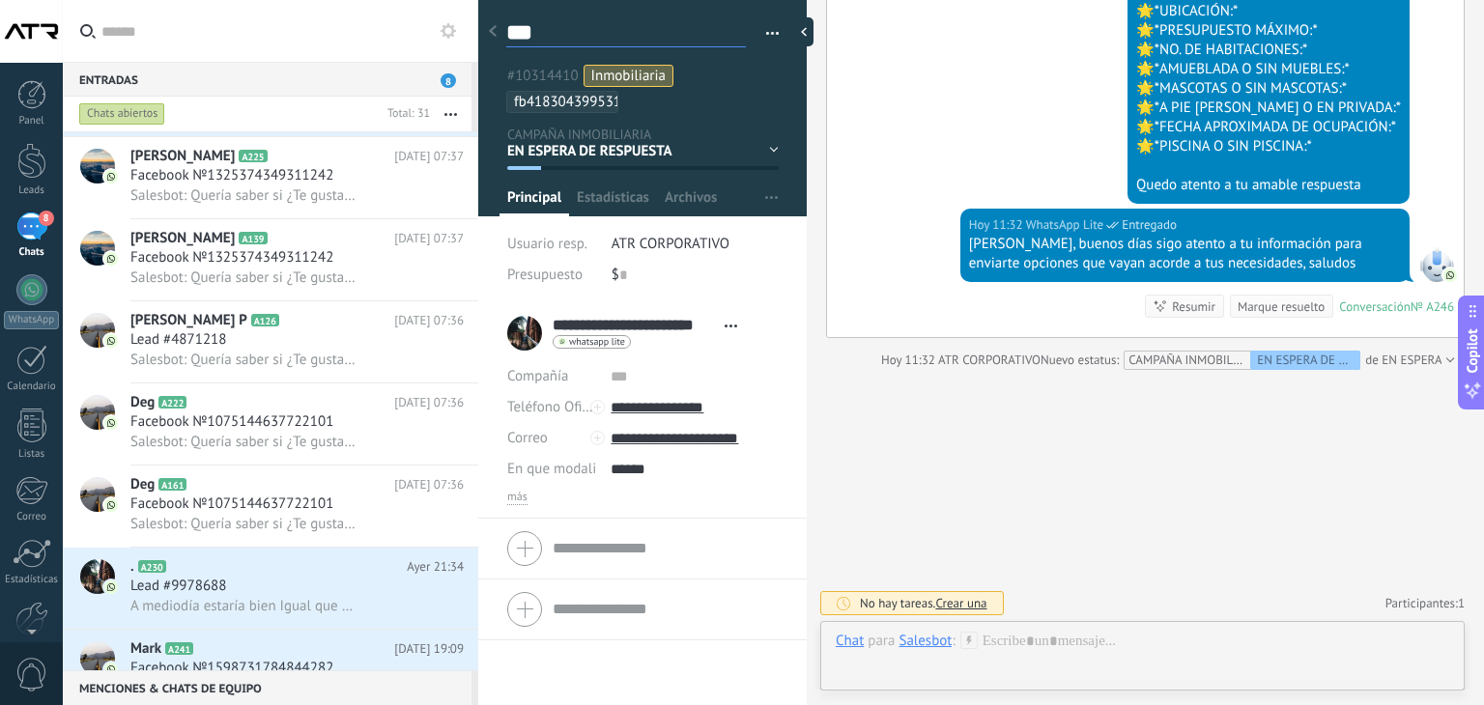
type textarea "****"
type textarea "*****"
type textarea "******"
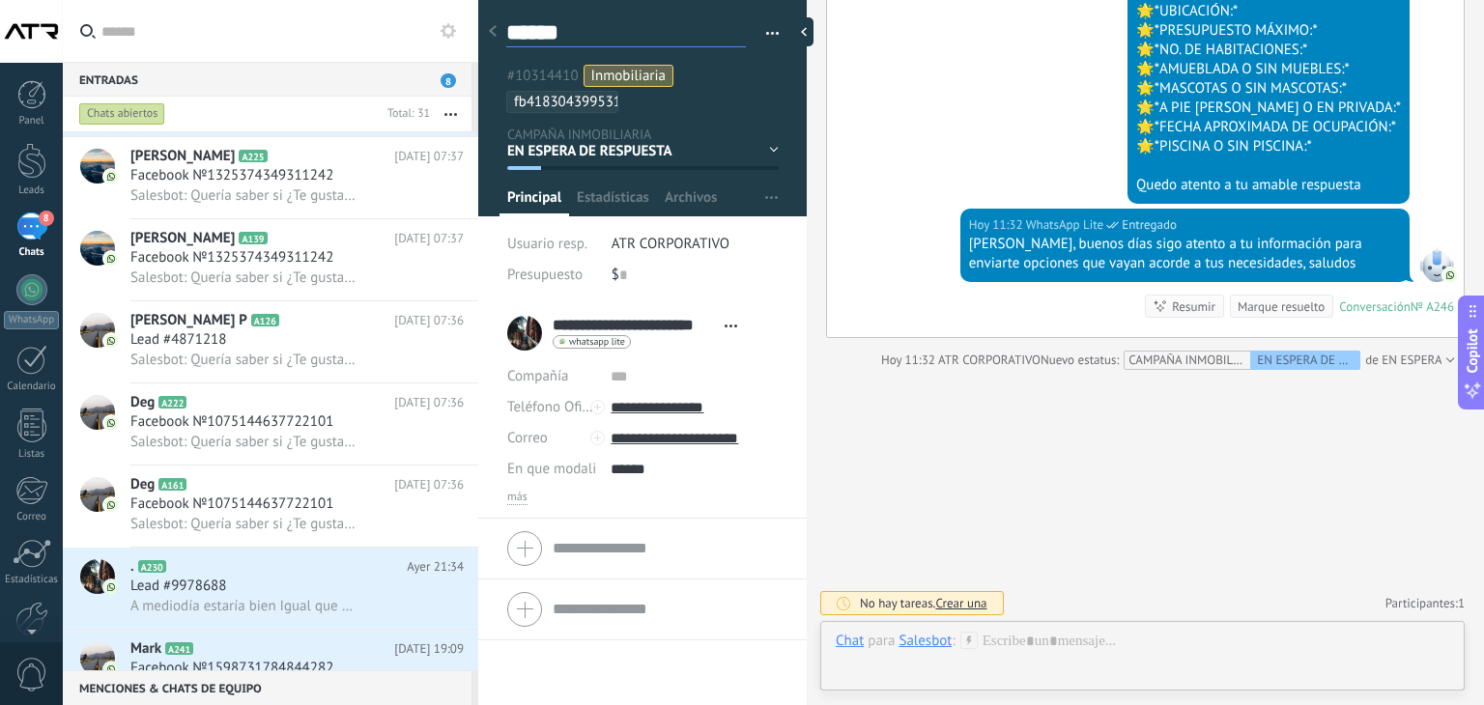
type textarea "*******"
type textarea "*********"
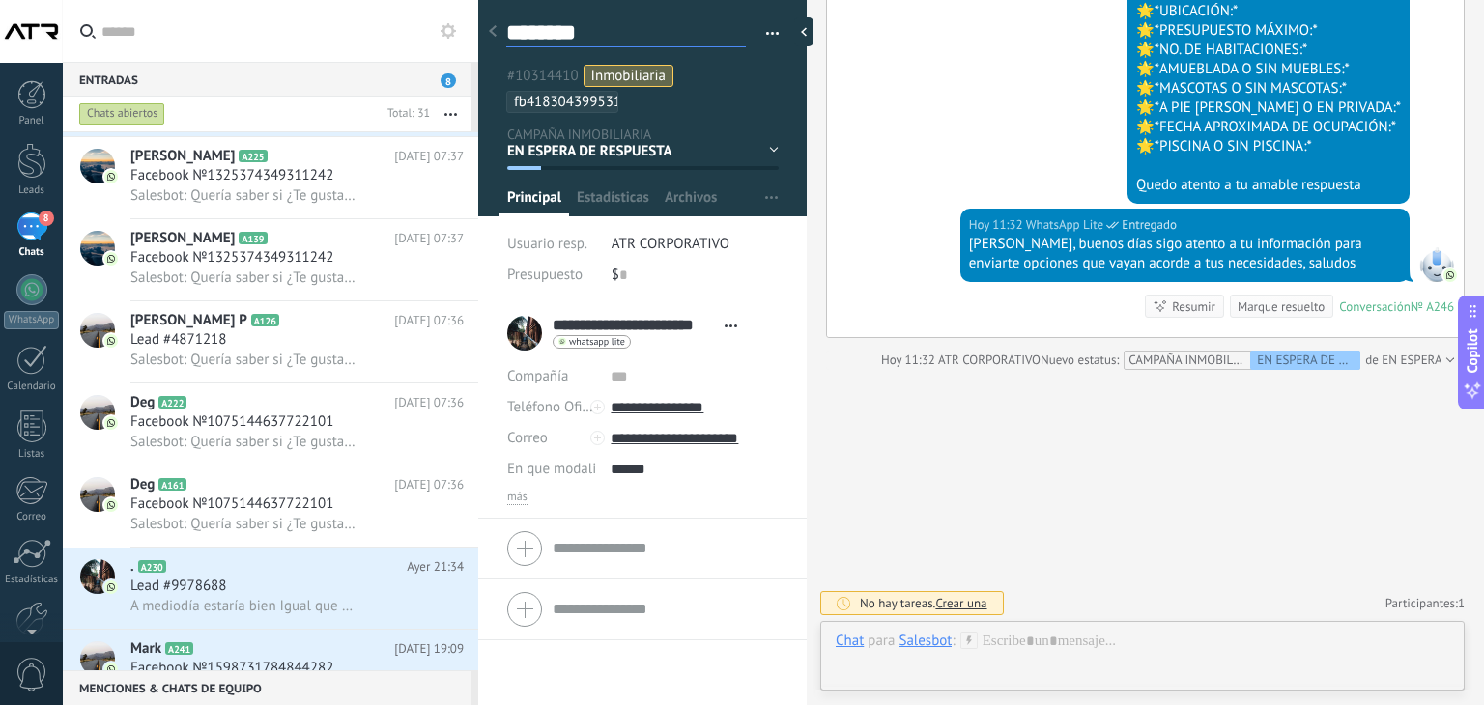
type textarea "*********"
type textarea "**********"
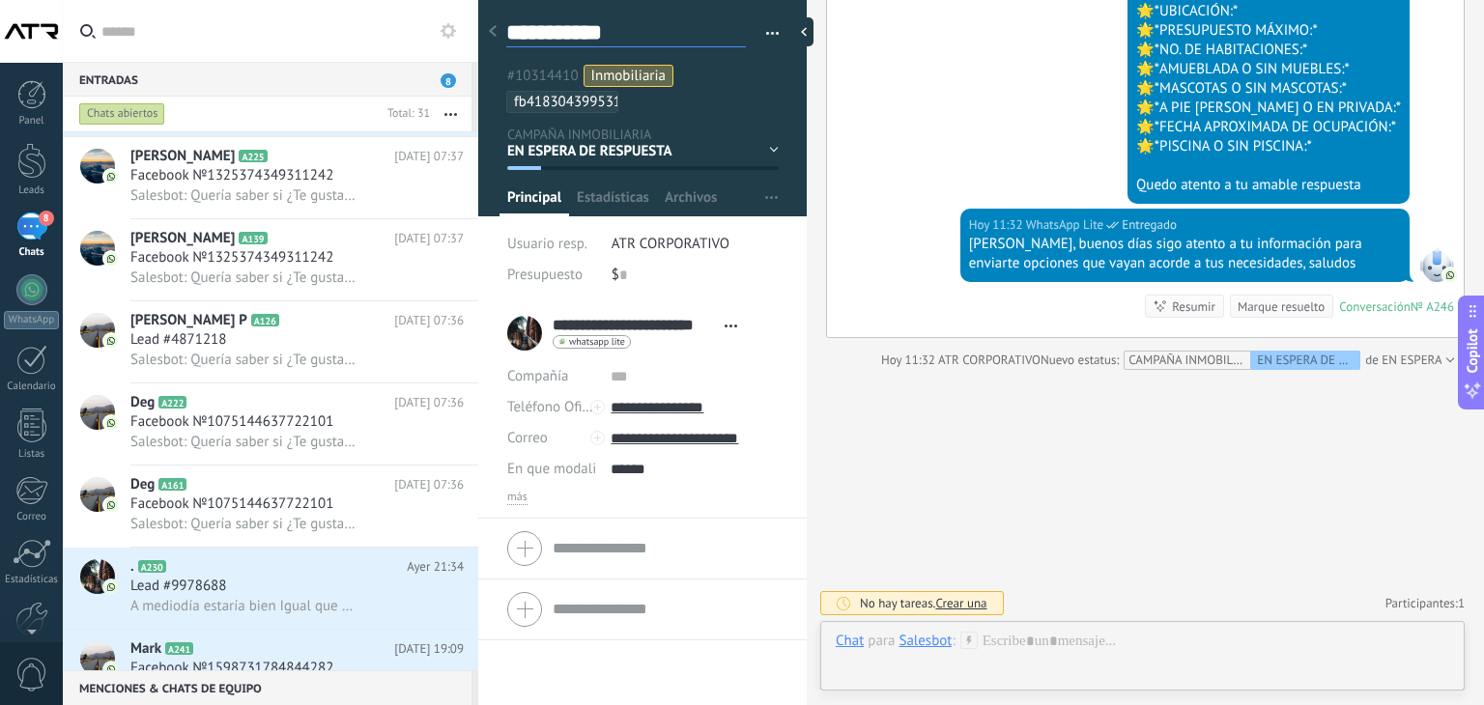
type textarea "**********"
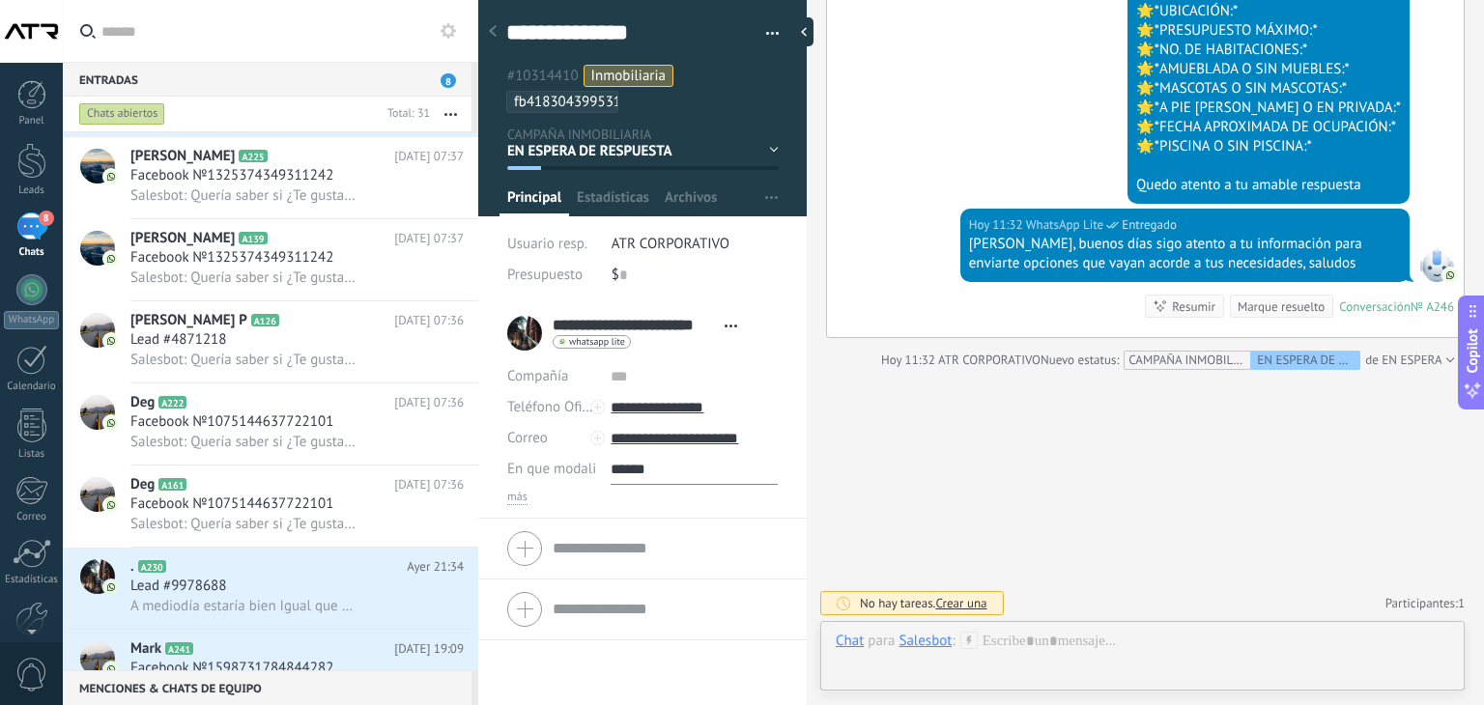
click at [725, 482] on input "******" at bounding box center [694, 469] width 167 height 31
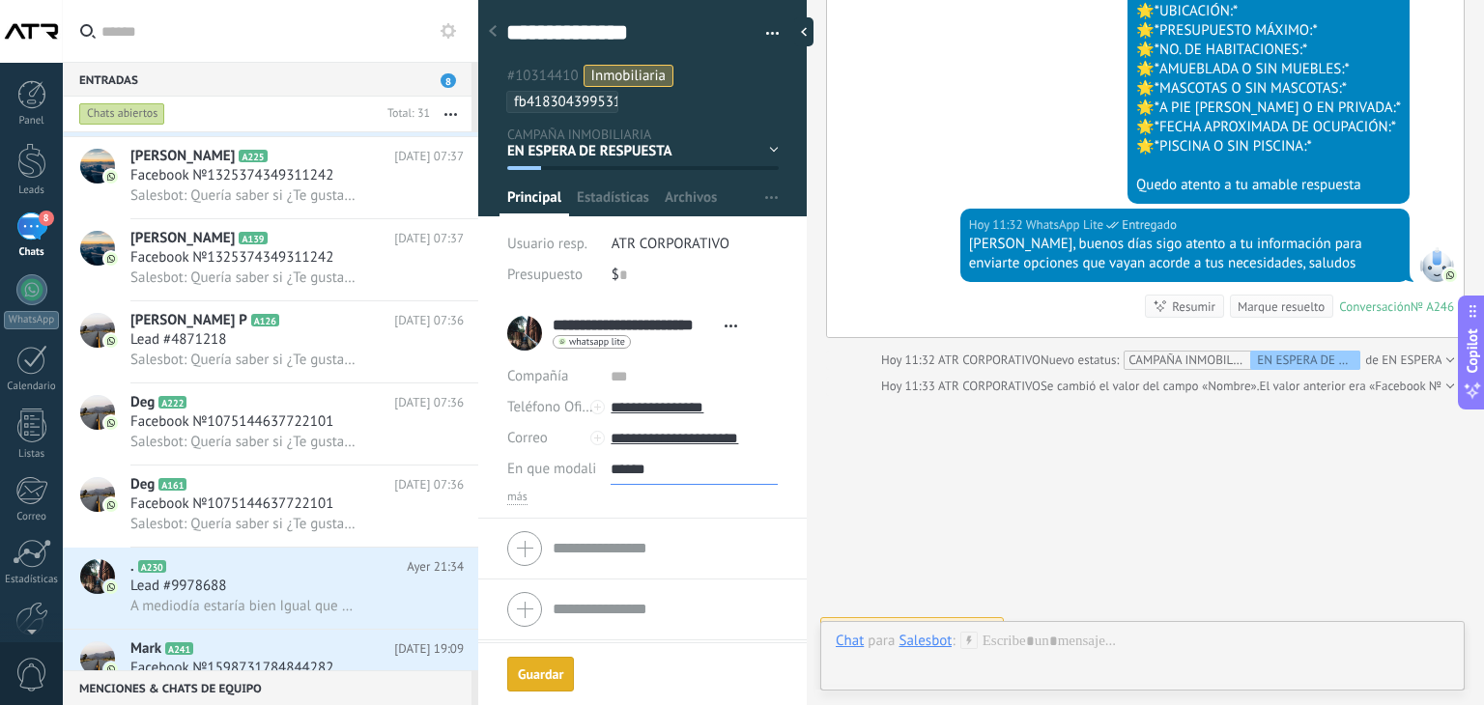
scroll to position [1273, 0]
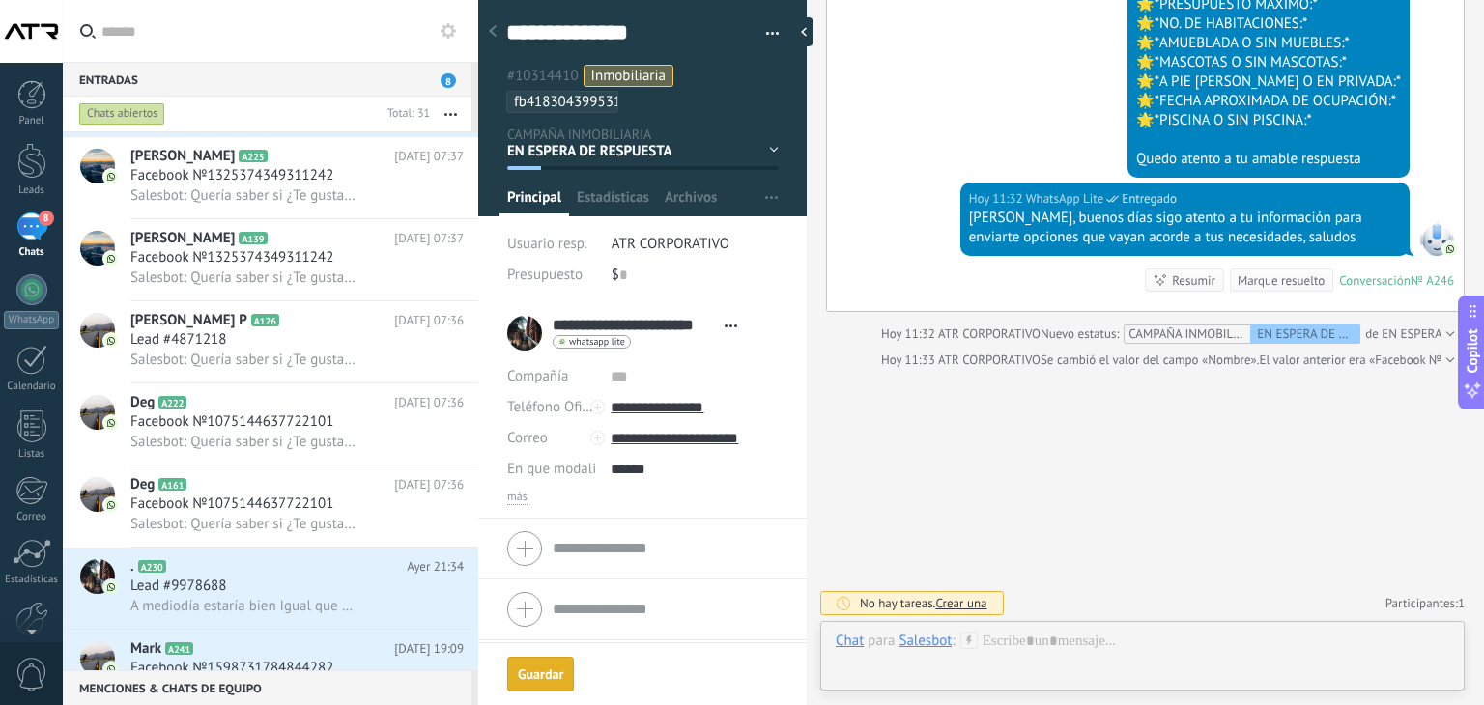
click at [560, 674] on div "Guardar" at bounding box center [540, 675] width 45 height 14
click at [221, 514] on span "Facebook №1075144637722101" at bounding box center [231, 504] width 203 height 19
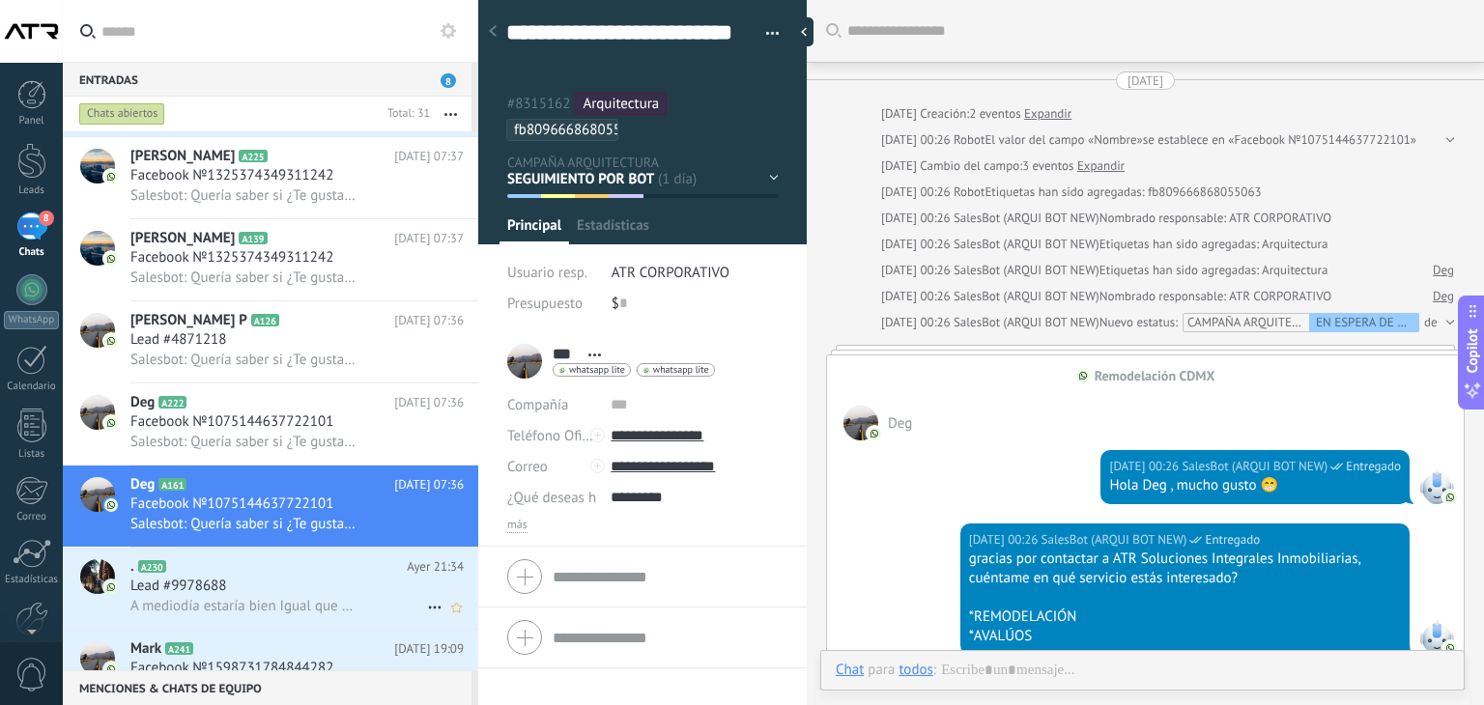
scroll to position [1816, 0]
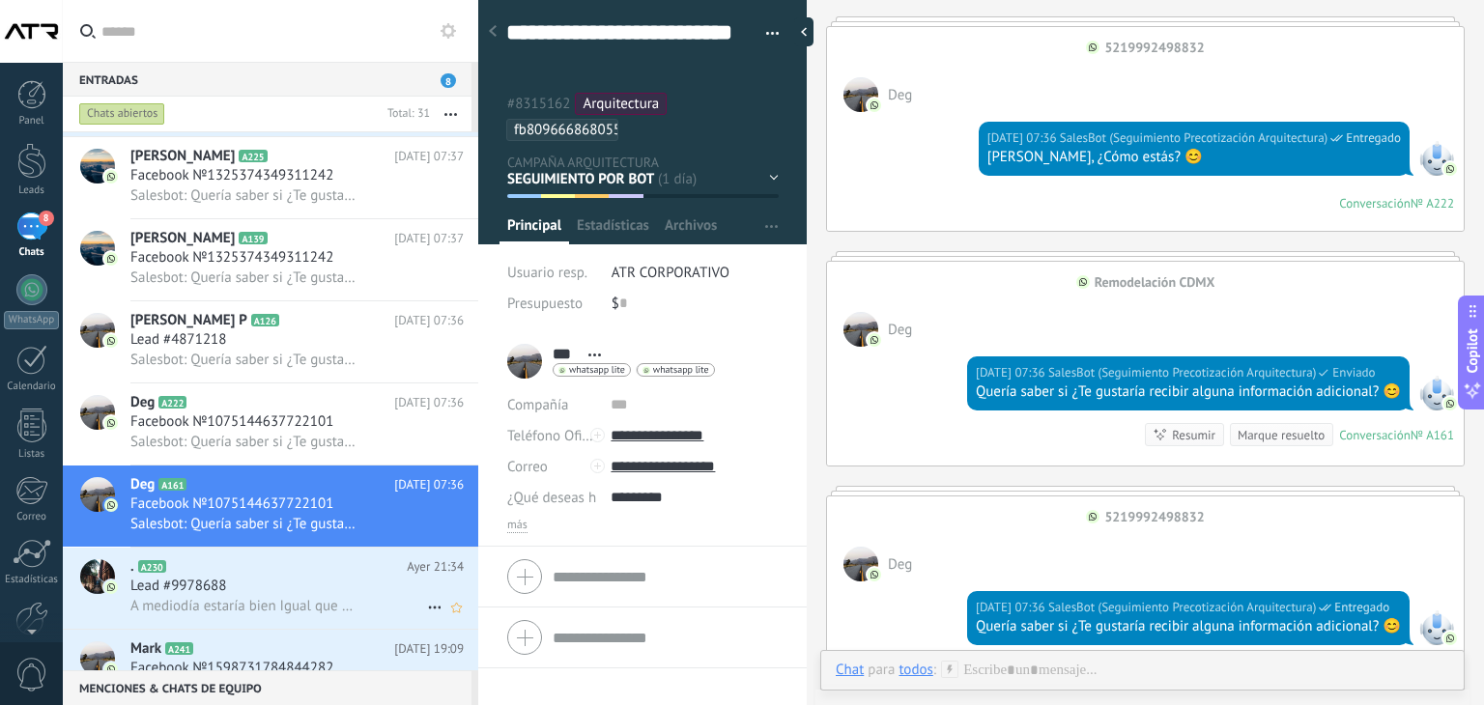
click at [213, 596] on span "Lead #9978688" at bounding box center [178, 586] width 96 height 19
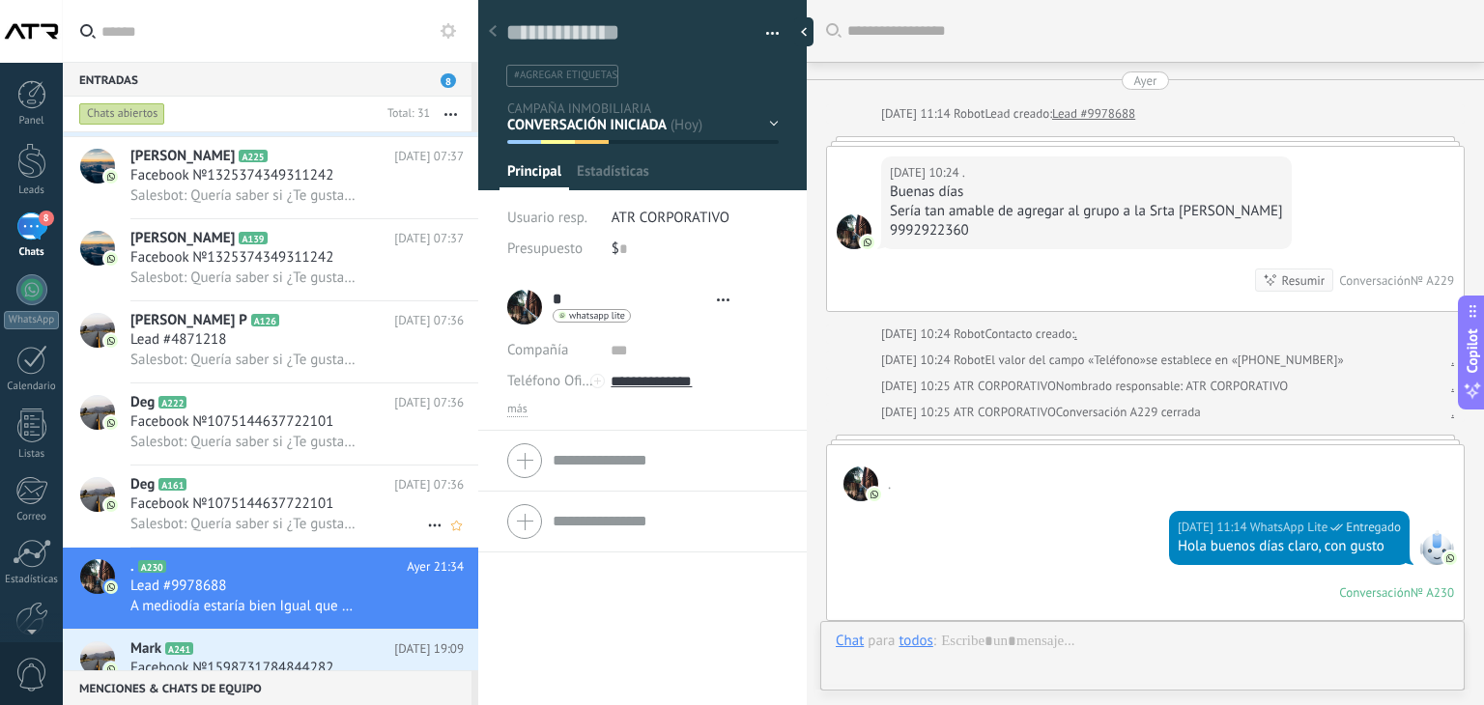
scroll to position [1314, 0]
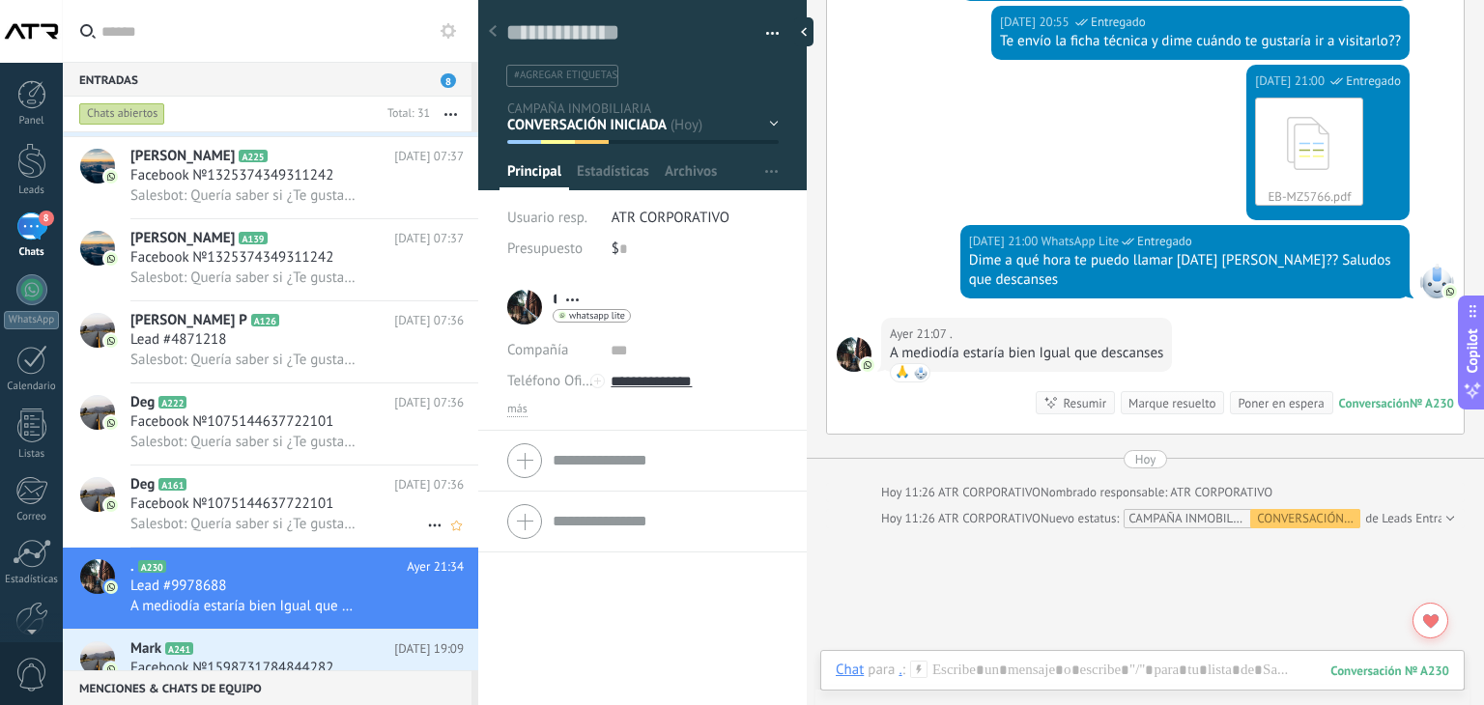
click at [298, 495] on h2 "Deg A161" at bounding box center [262, 484] width 264 height 19
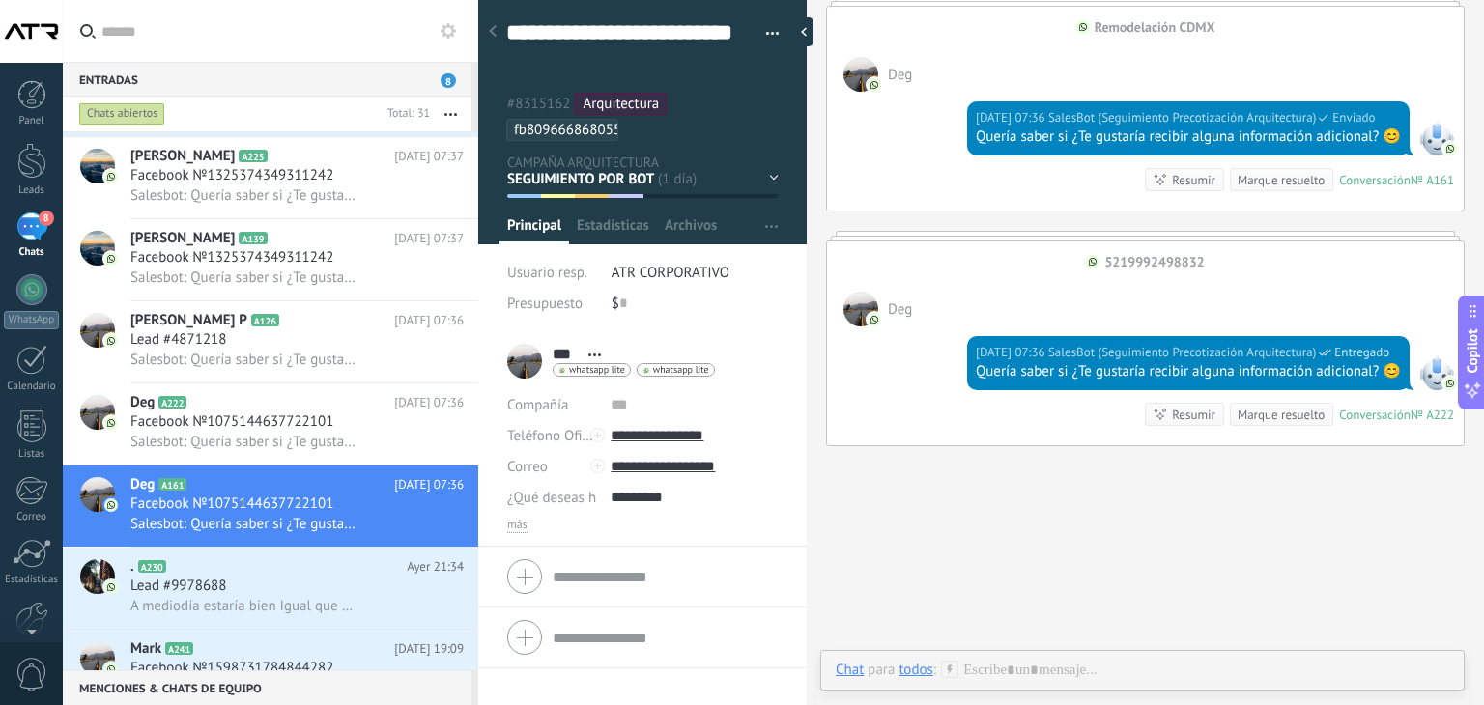
scroll to position [2143, 0]
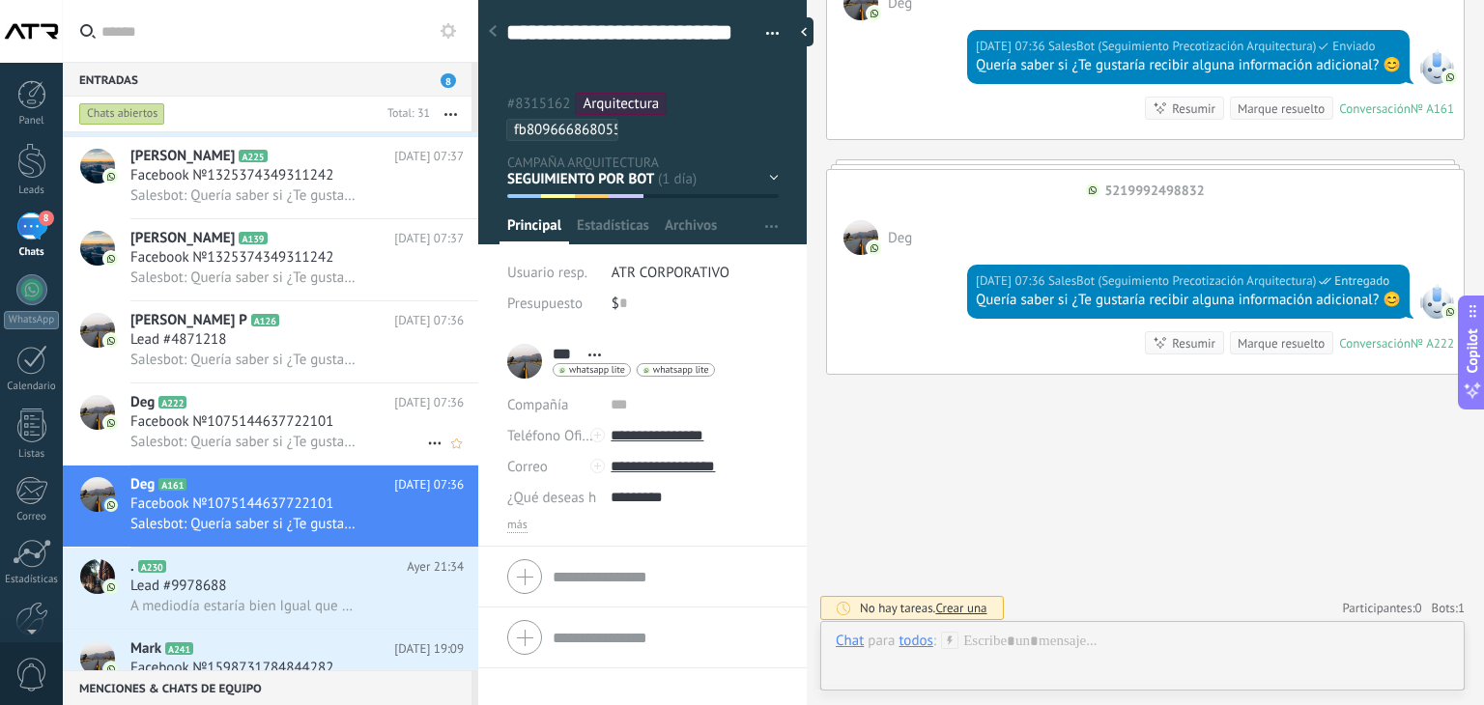
click at [264, 426] on span "Facebook №1075144637722101" at bounding box center [231, 421] width 203 height 19
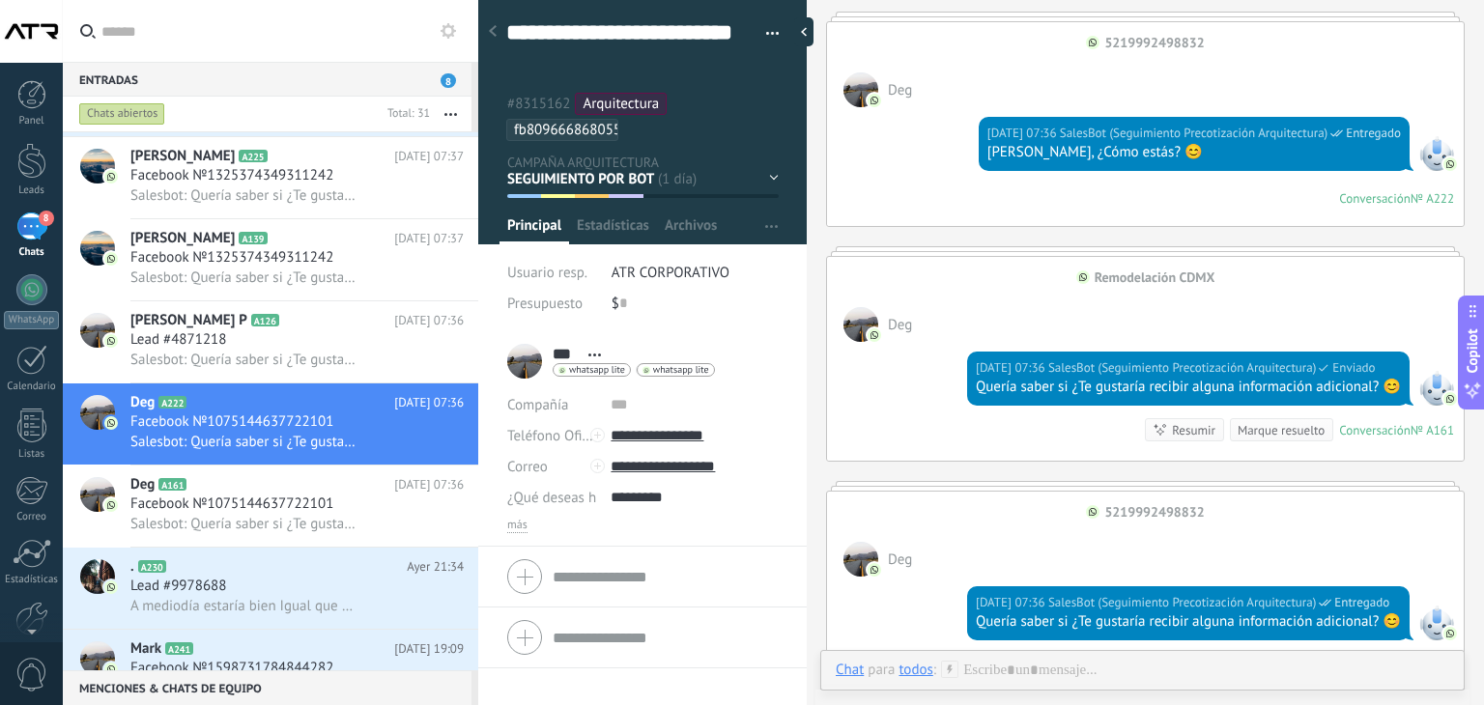
scroll to position [2143, 0]
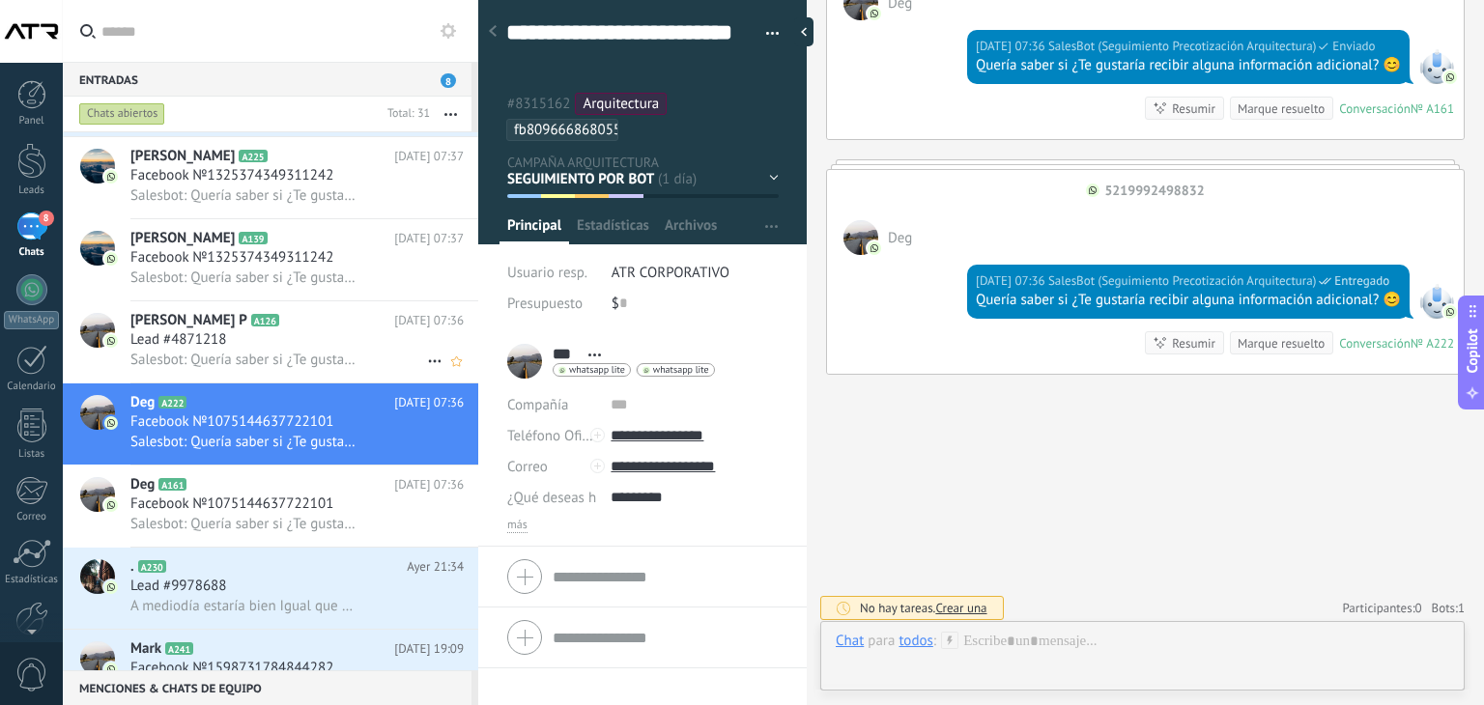
click at [282, 350] on div "Lead #4871218" at bounding box center [296, 339] width 333 height 19
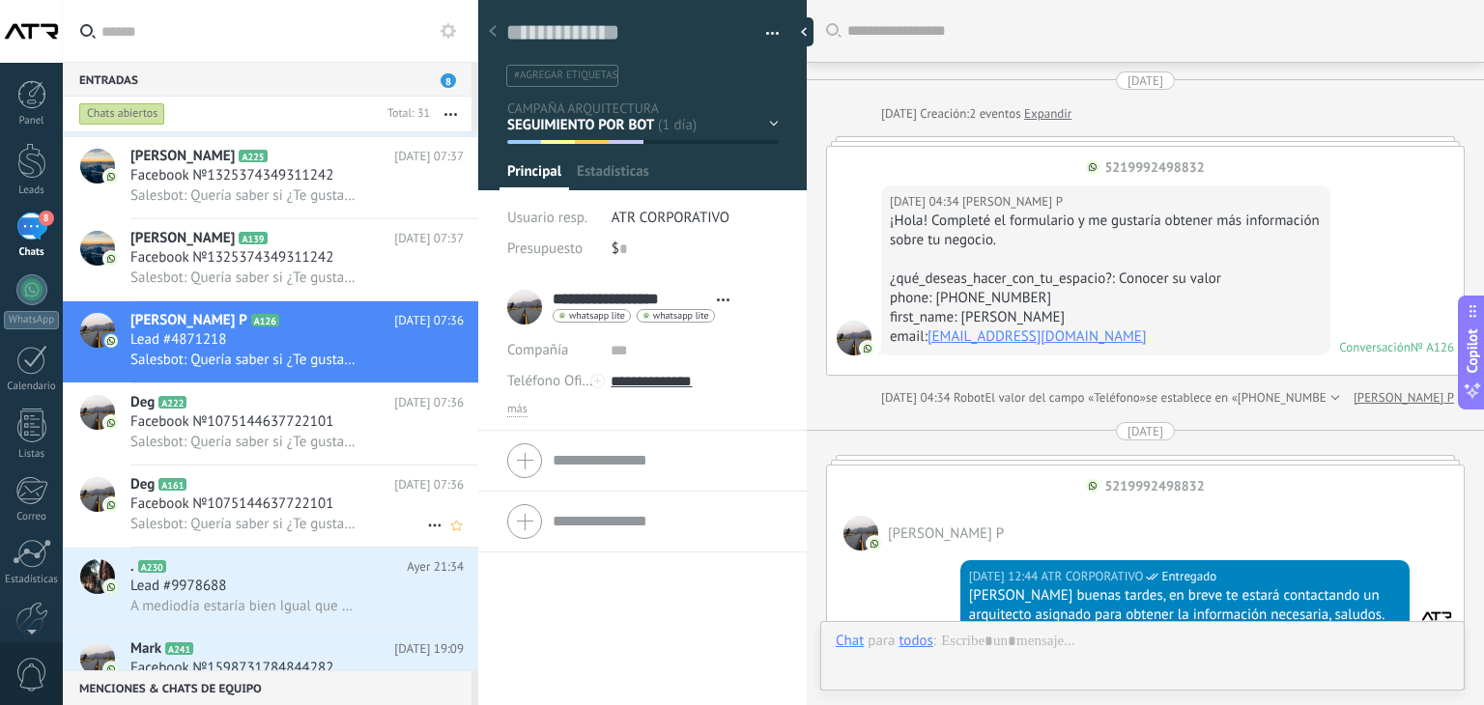
scroll to position [2295, 0]
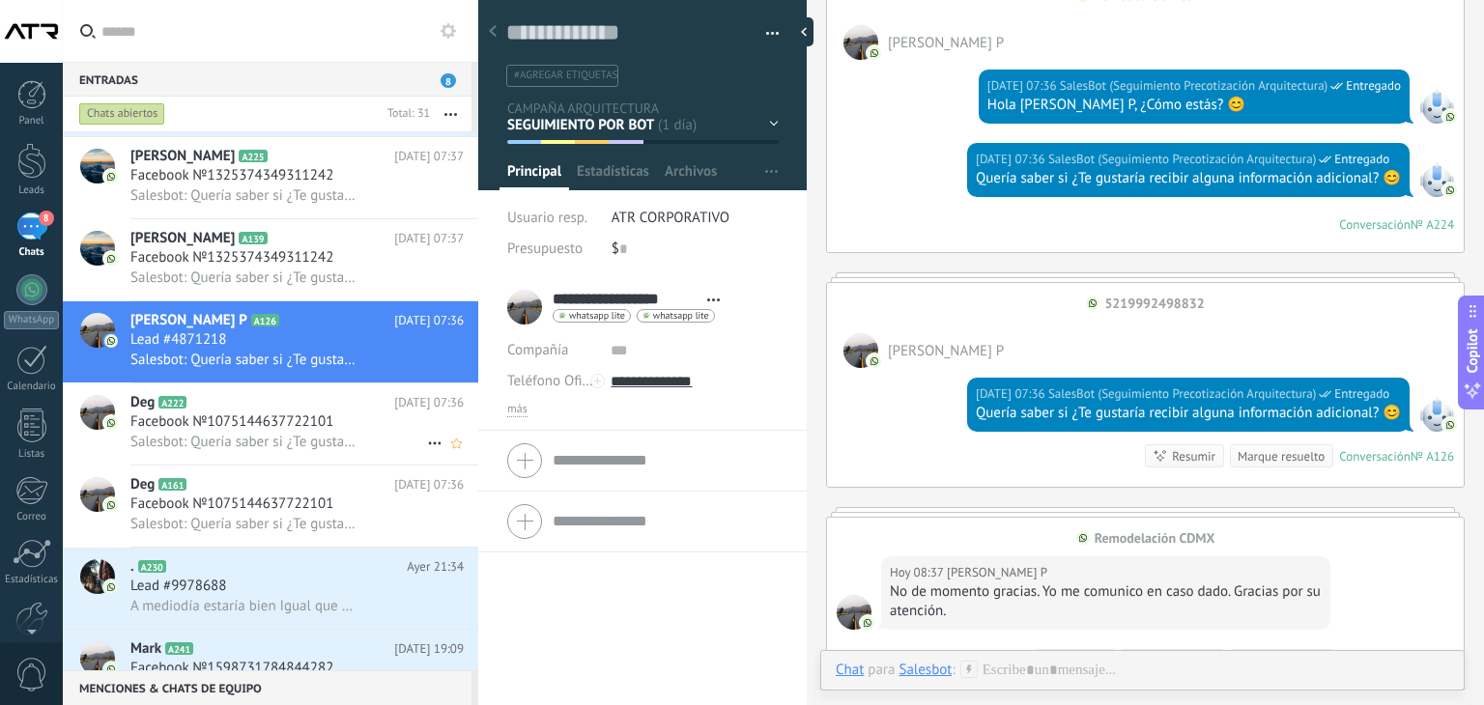
click at [265, 432] on span "Facebook №1075144637722101" at bounding box center [231, 421] width 203 height 19
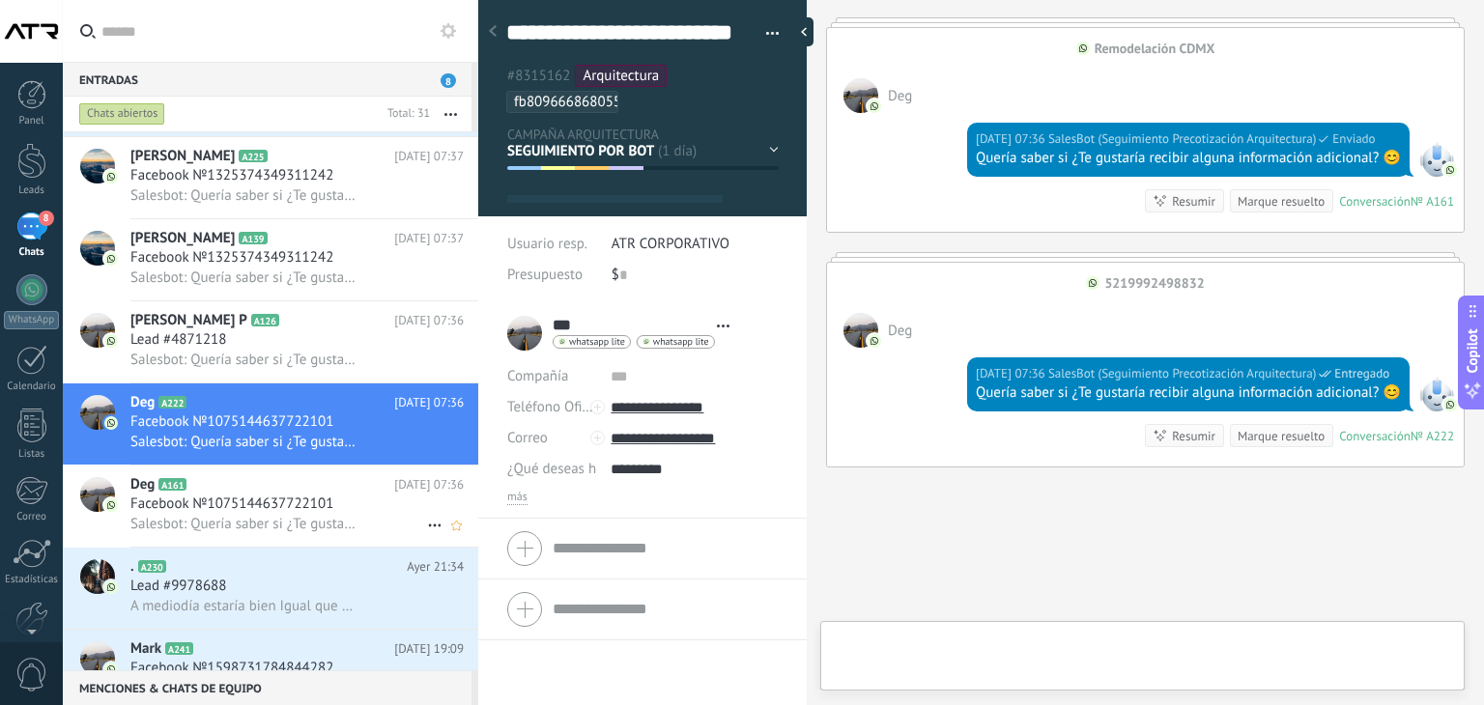
scroll to position [58, 0]
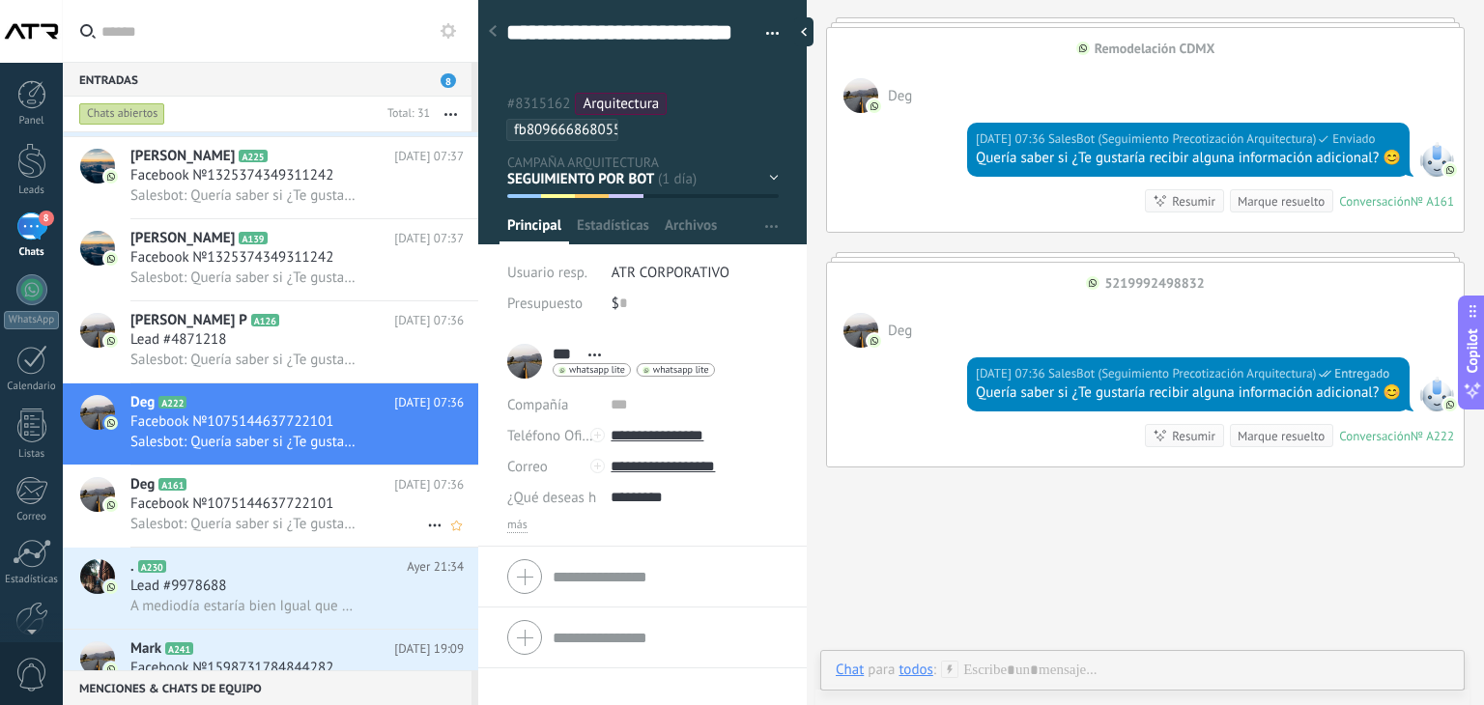
click at [257, 514] on span "Facebook №1075144637722101" at bounding box center [231, 504] width 203 height 19
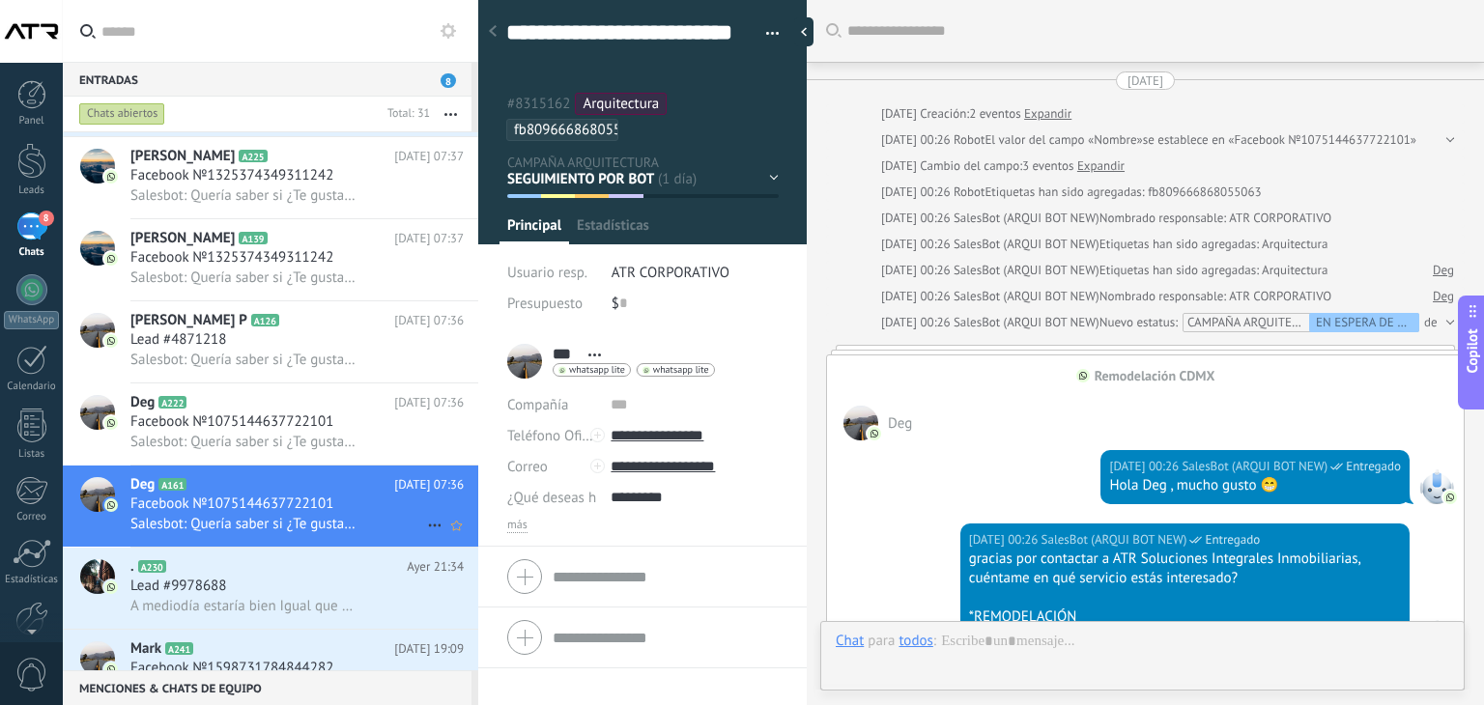
scroll to position [1816, 0]
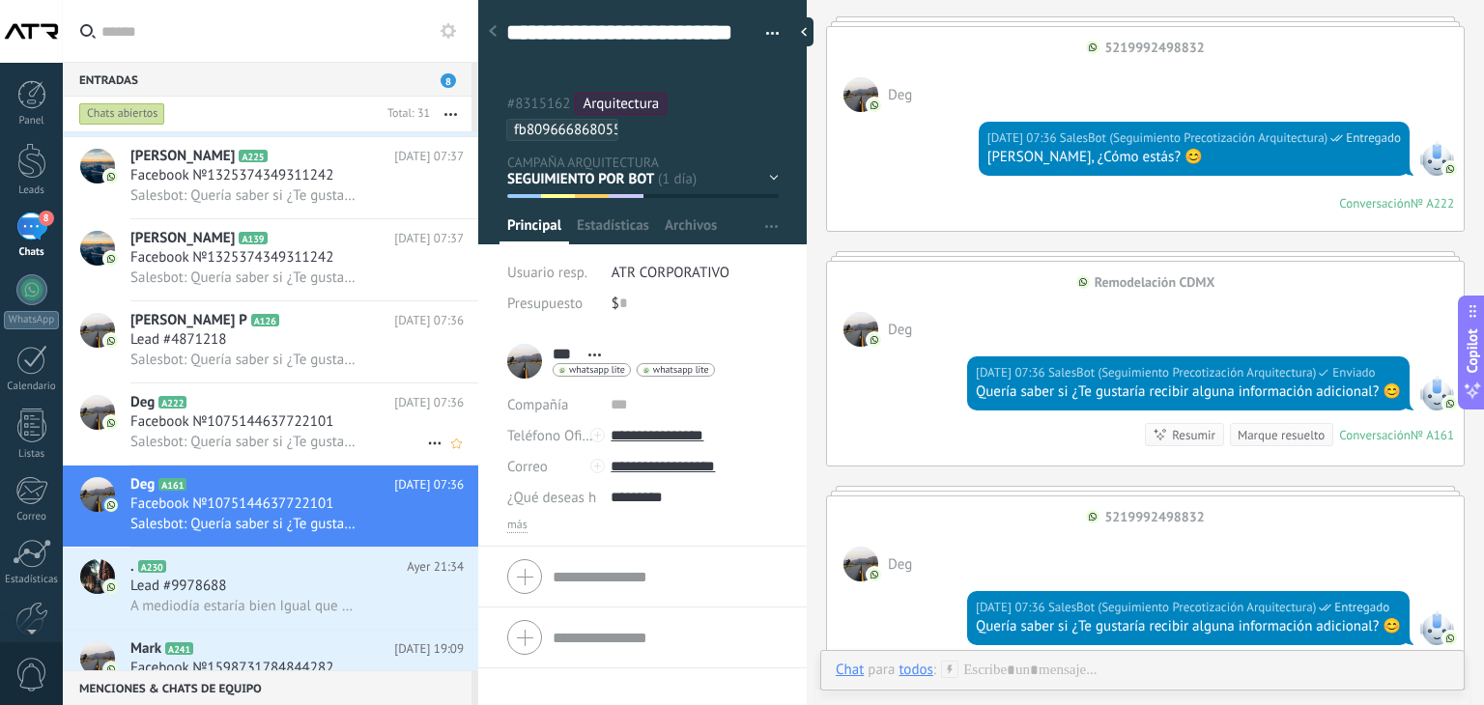
click at [376, 443] on div "Salesbot: Quería saber si ¿Te gustaría recibir alguna información adicional? 😊" at bounding box center [296, 442] width 333 height 20
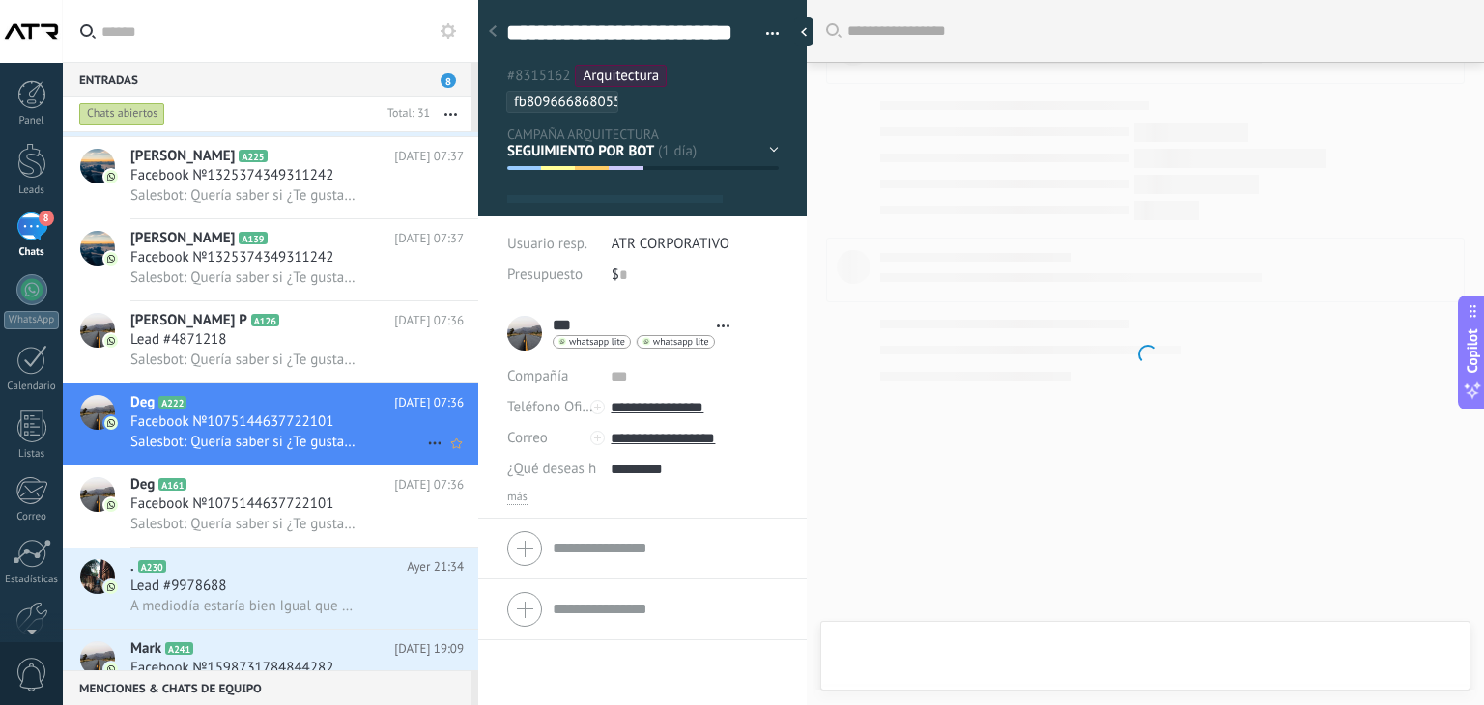
scroll to position [58, 0]
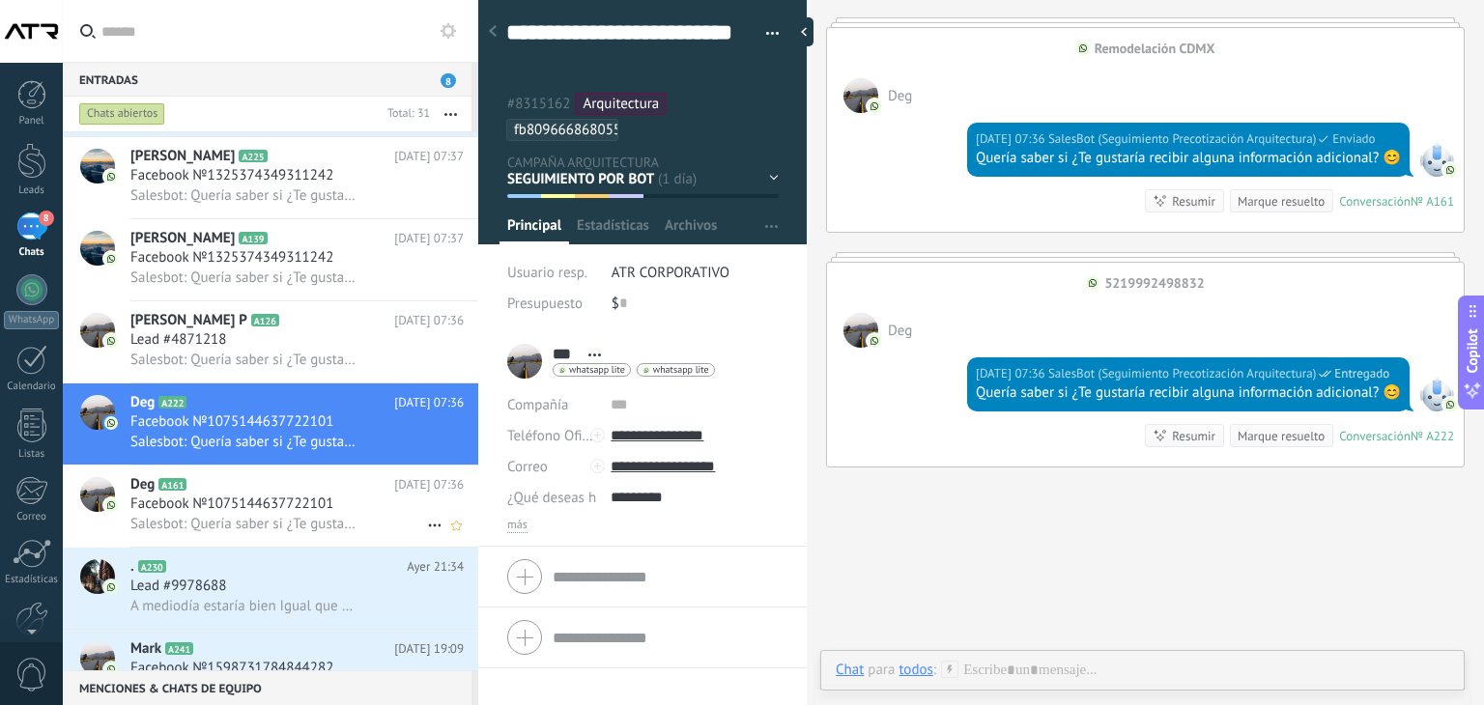
click at [325, 514] on span "Facebook №1075144637722101" at bounding box center [231, 504] width 203 height 19
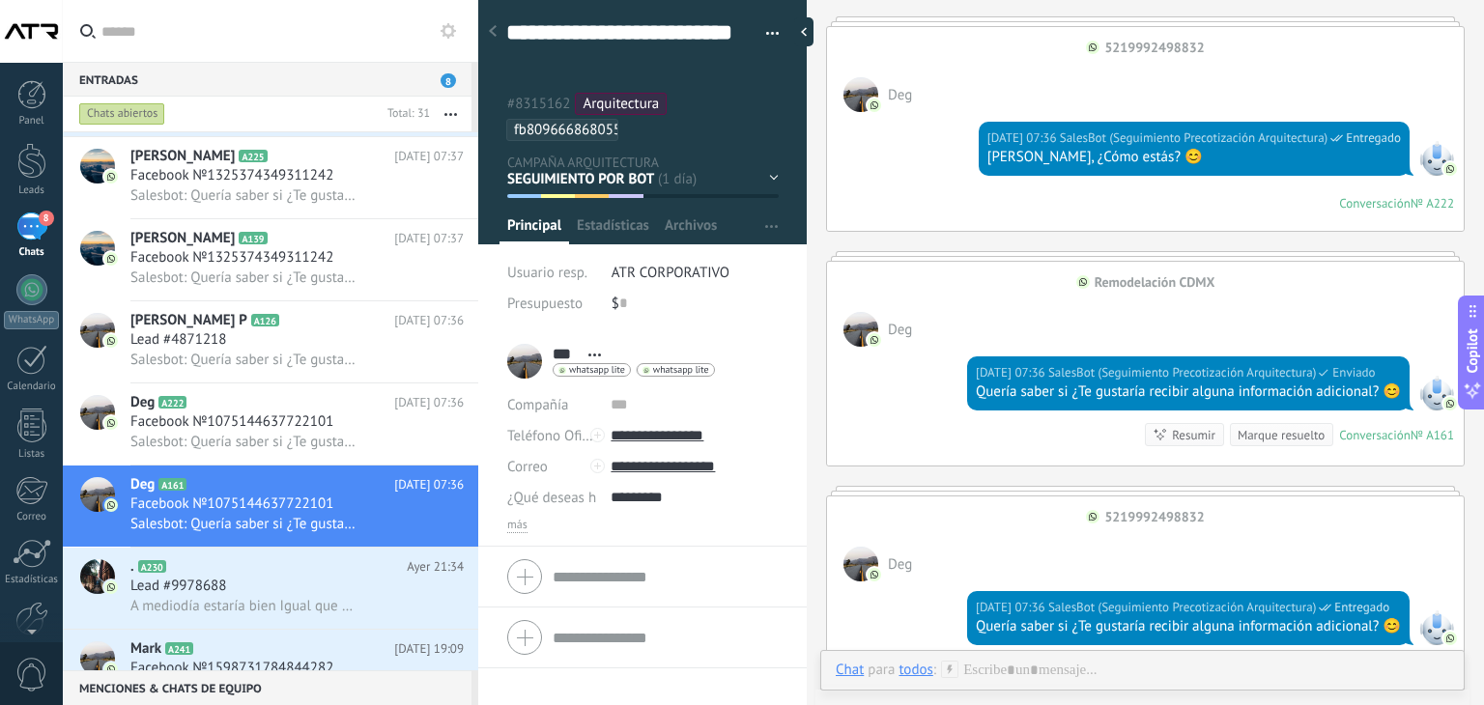
scroll to position [2143, 0]
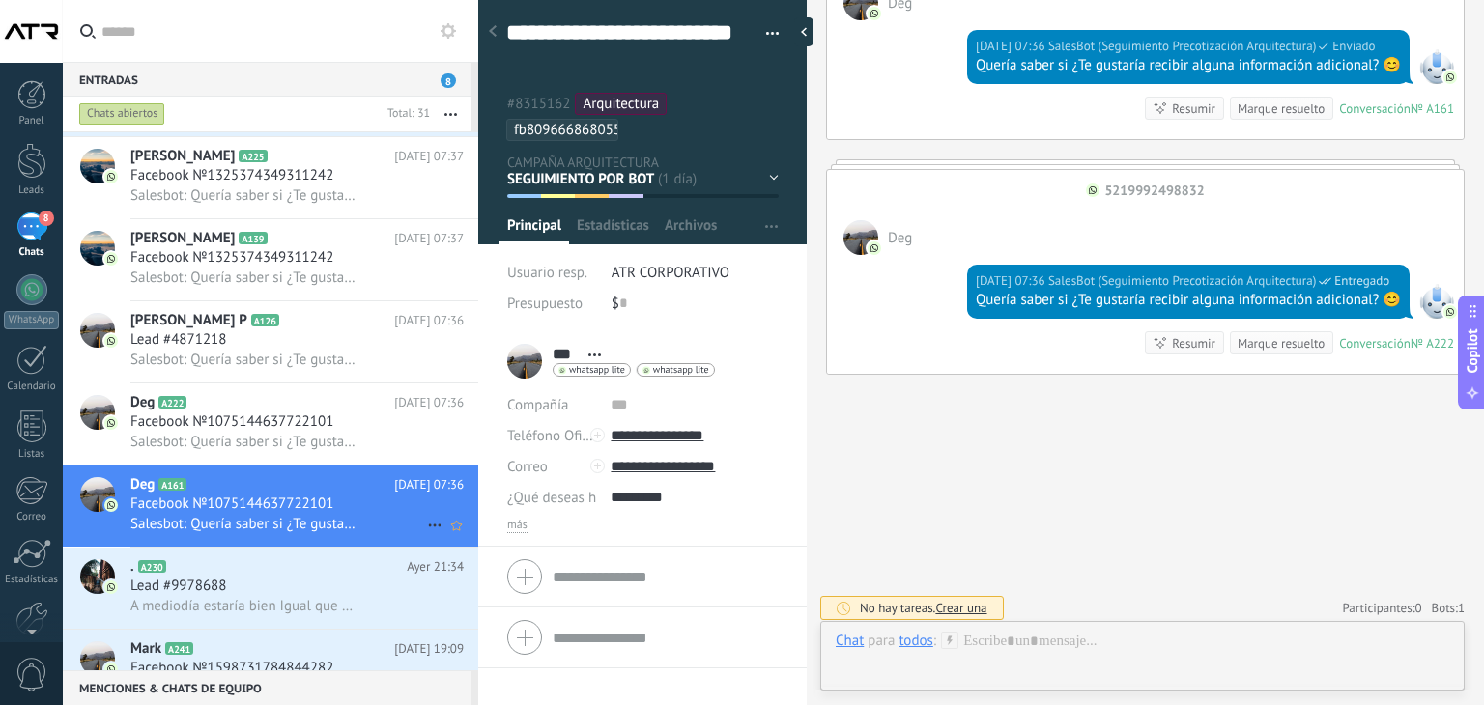
click at [431, 530] on icon at bounding box center [434, 525] width 23 height 23
click at [481, 538] on span "Conversación cerrada" at bounding box center [520, 546] width 131 height 39
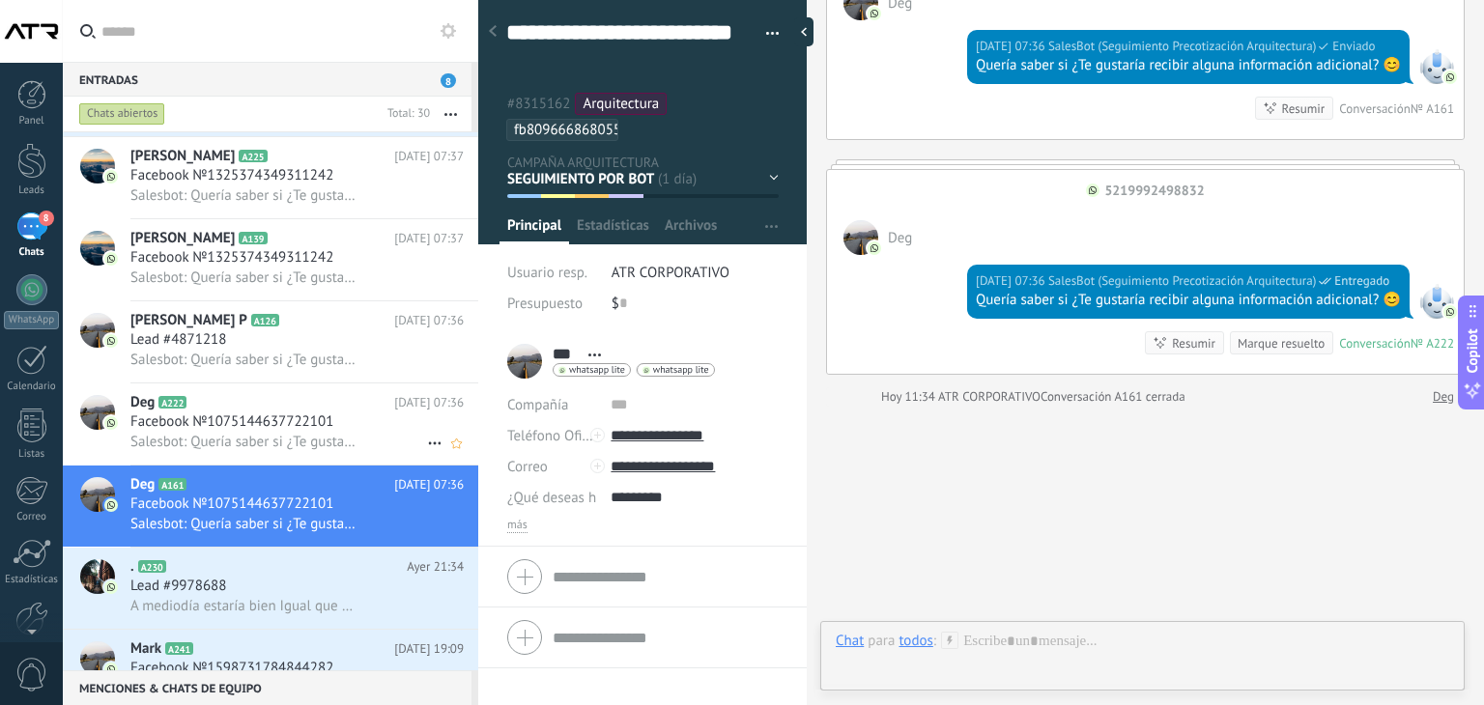
scroll to position [2174, 0]
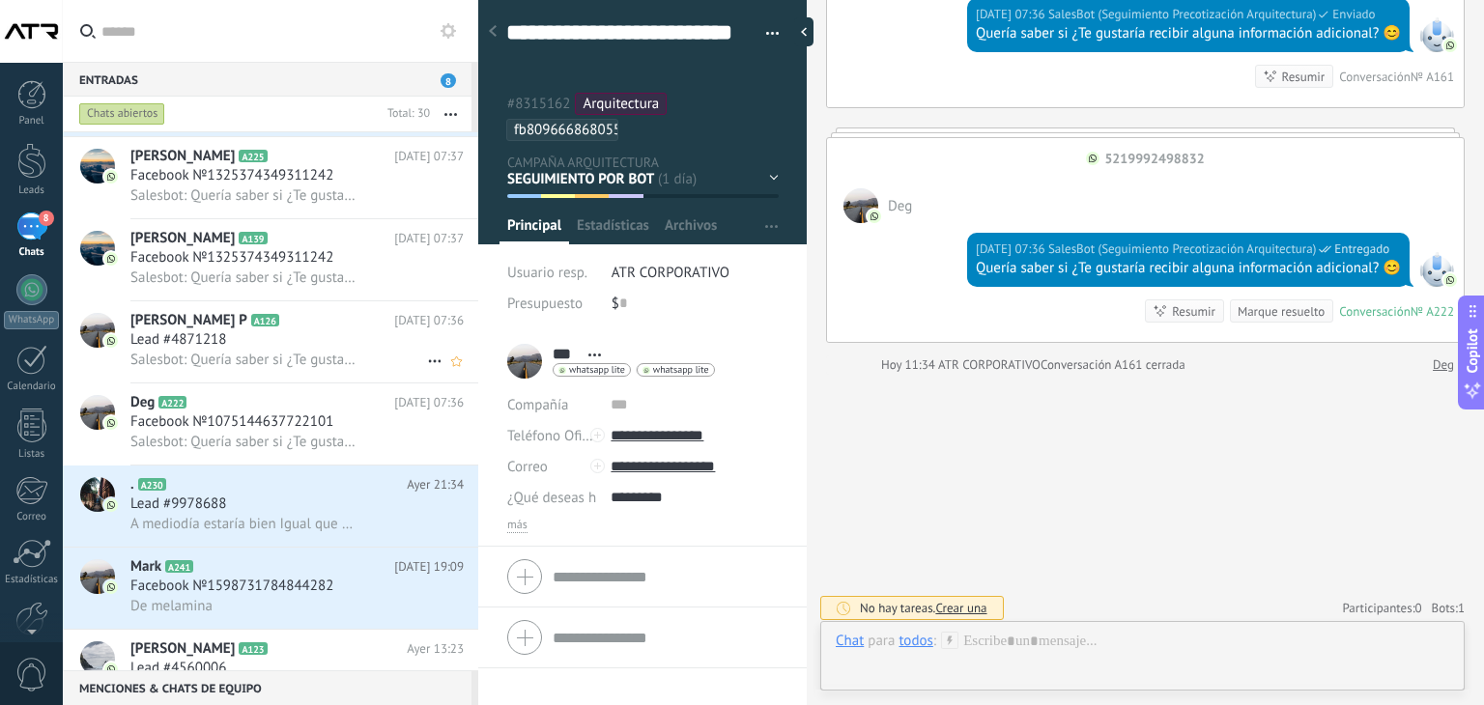
click at [279, 326] on span "A126" at bounding box center [265, 320] width 28 height 13
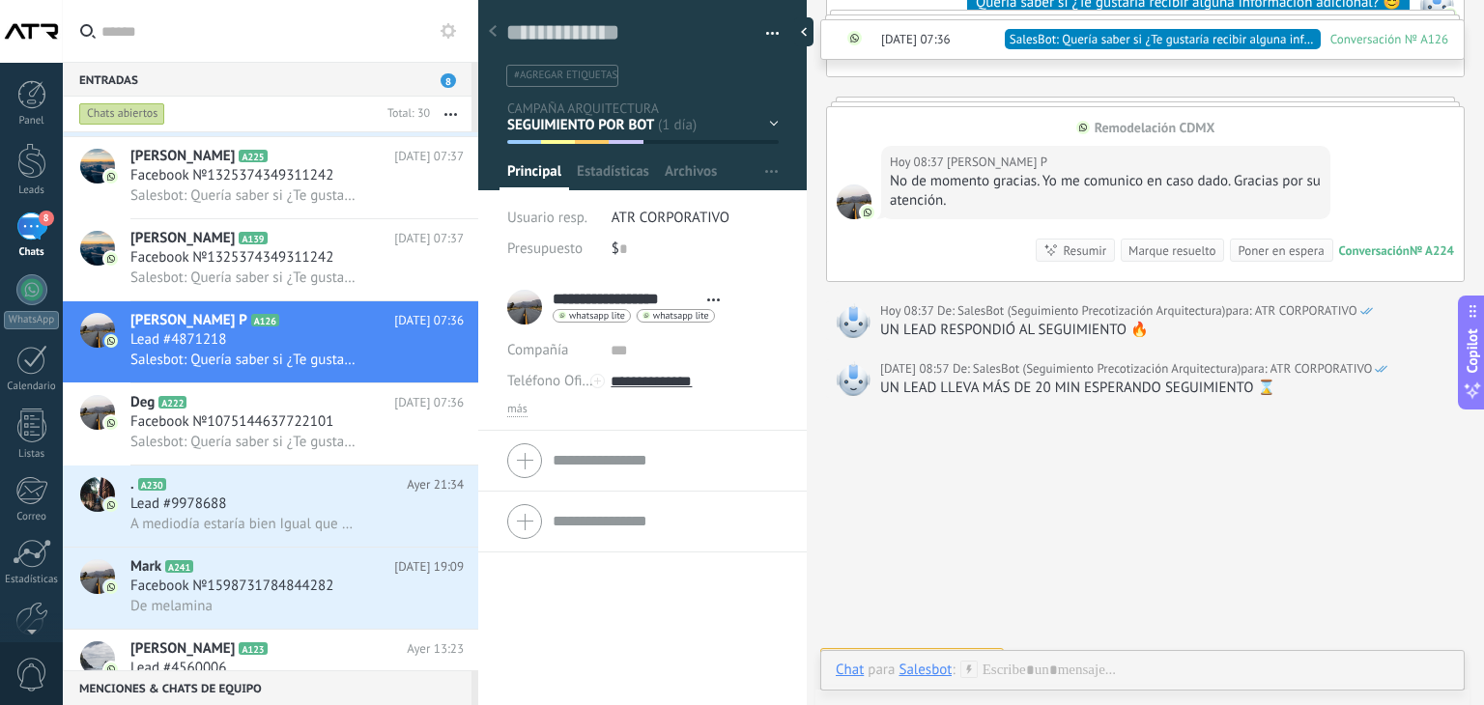
scroll to position [2708, 0]
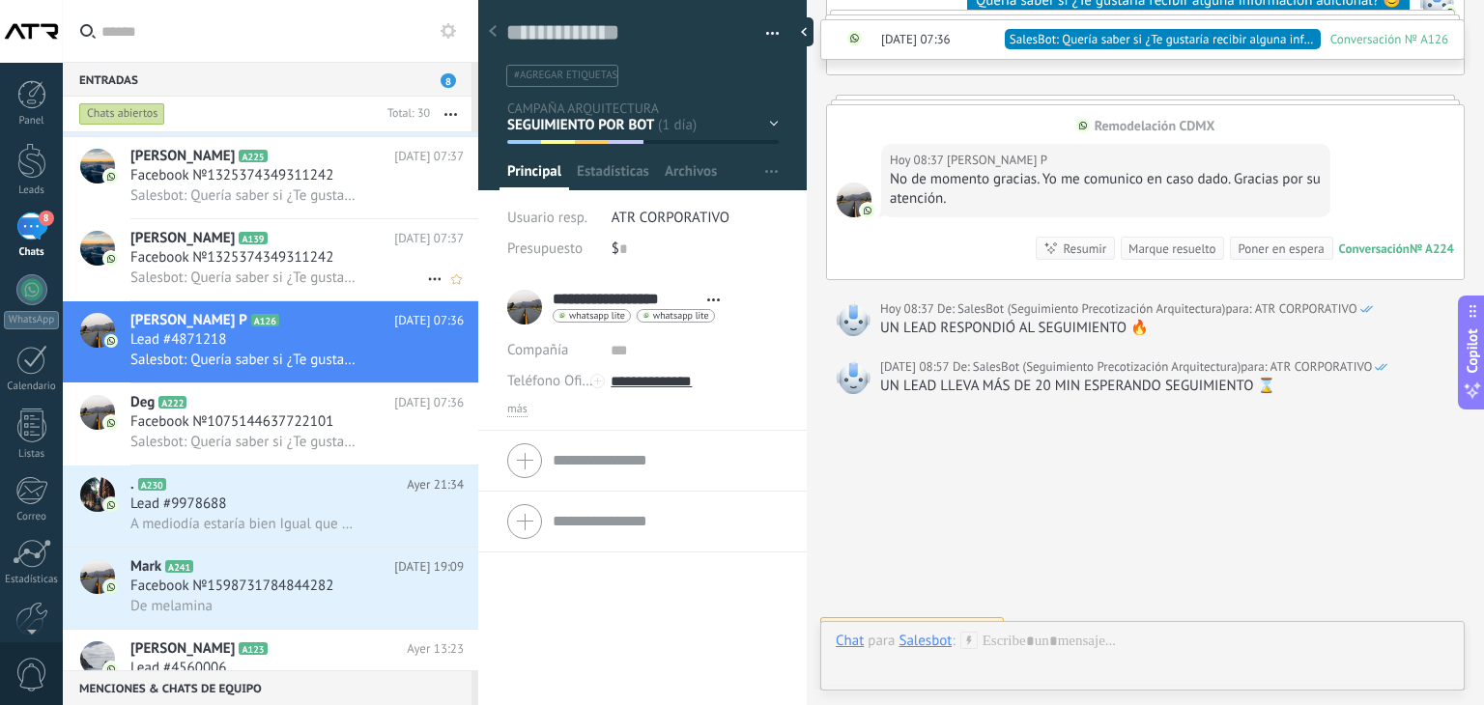
click at [246, 267] on span "Facebook №1325374349311242" at bounding box center [231, 257] width 203 height 19
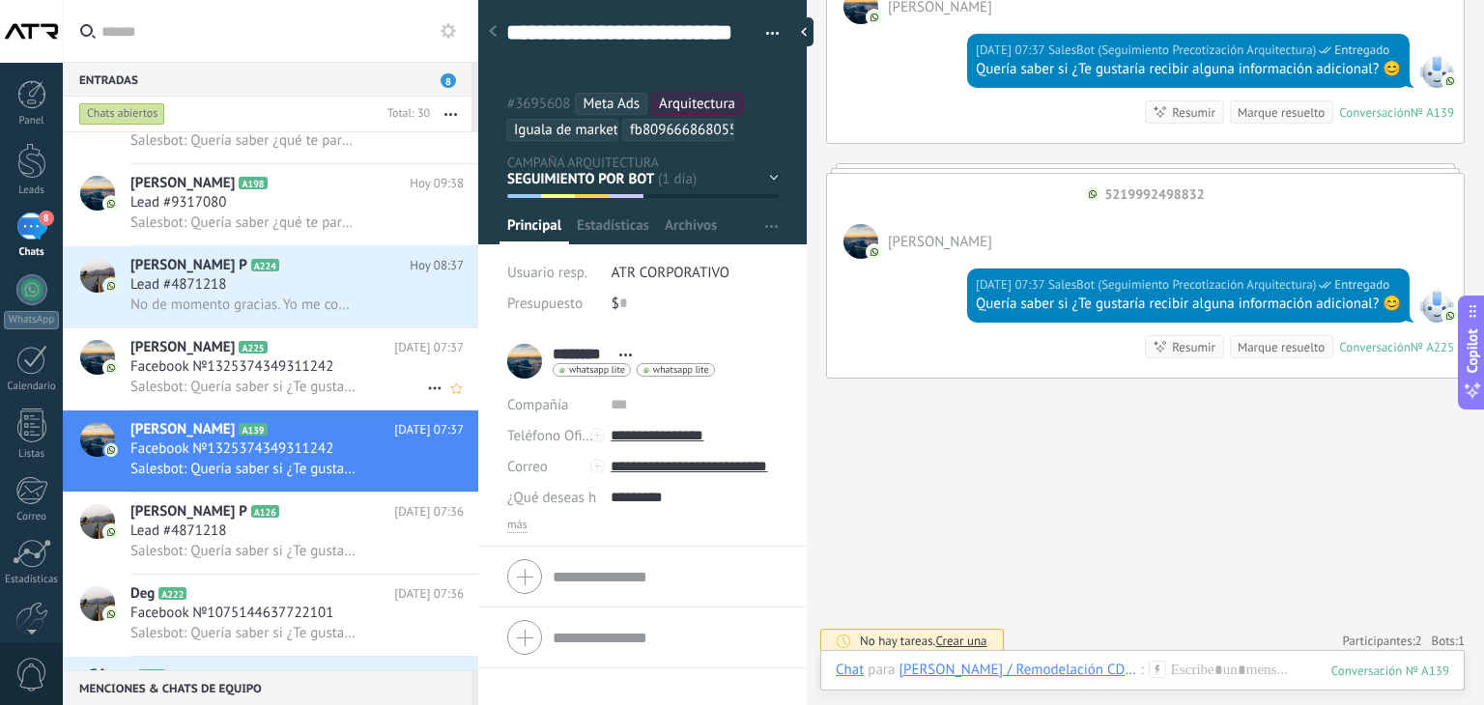
scroll to position [3700, 0]
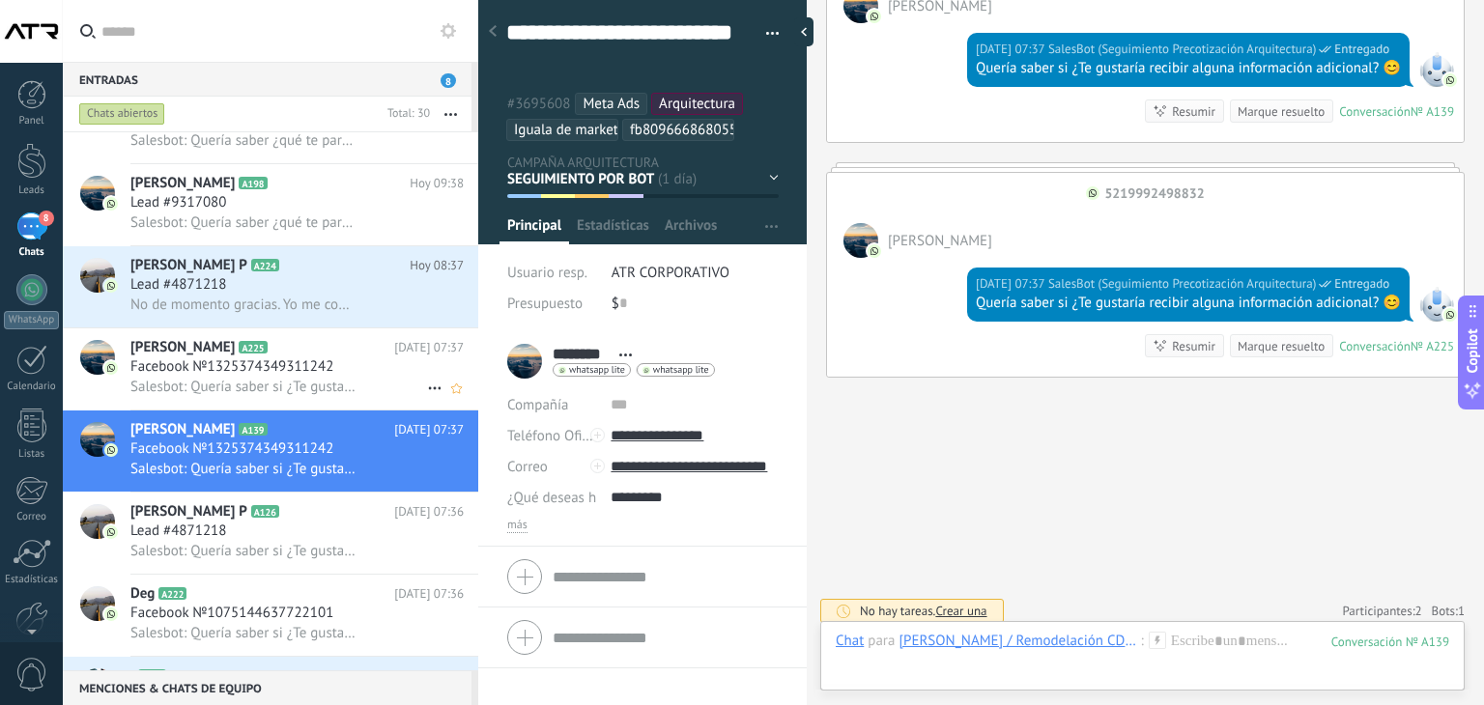
click at [319, 357] on h2 "[PERSON_NAME] A225" at bounding box center [262, 347] width 264 height 19
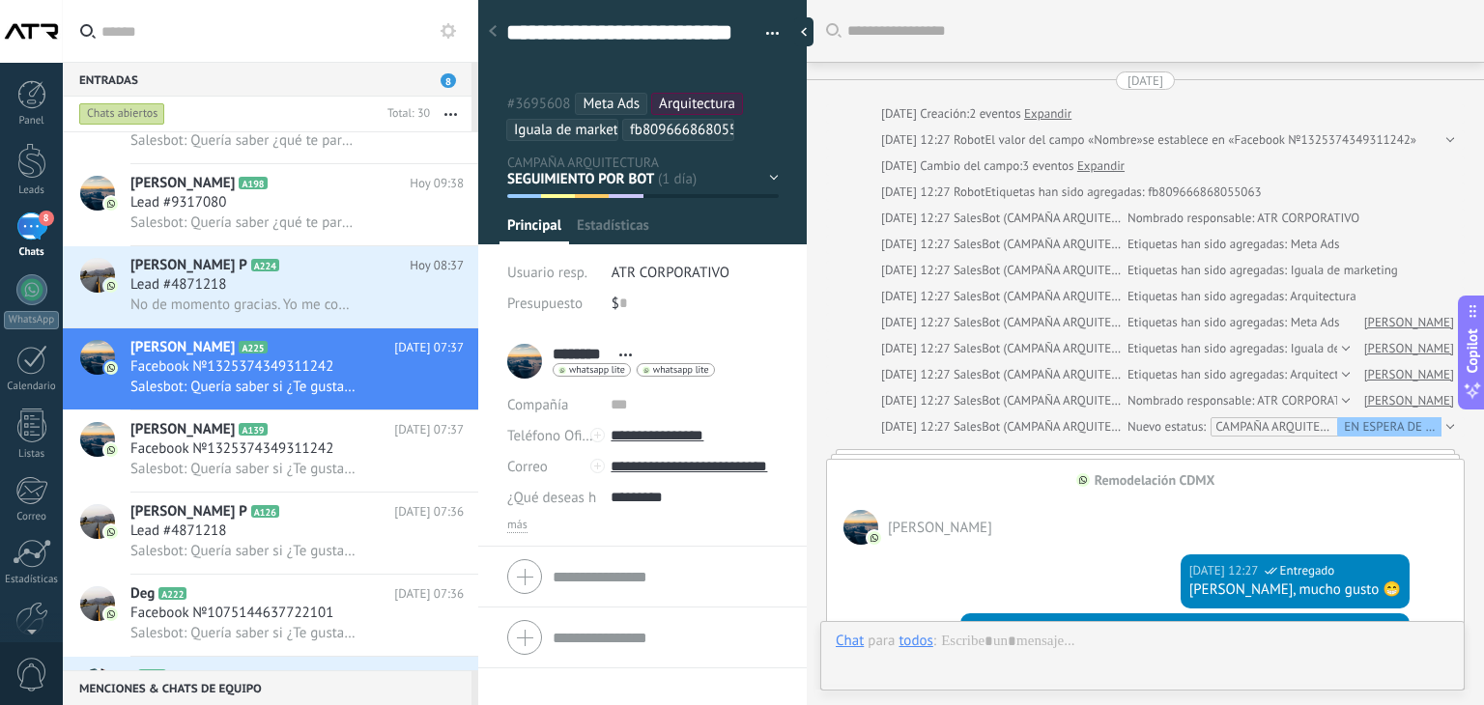
scroll to position [3700, 0]
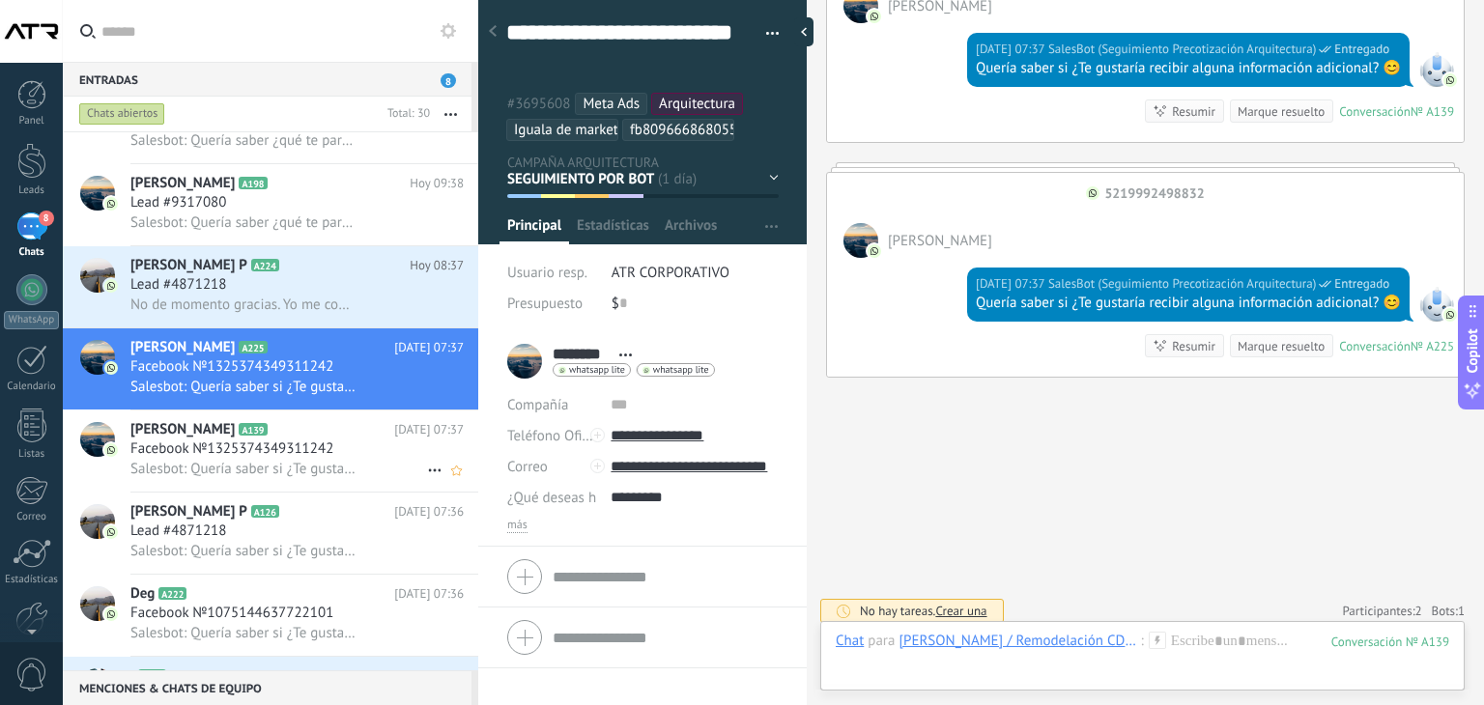
click at [428, 473] on icon at bounding box center [434, 470] width 23 height 23
click at [534, 496] on span "Conversación cerrada" at bounding box center [520, 490] width 131 height 39
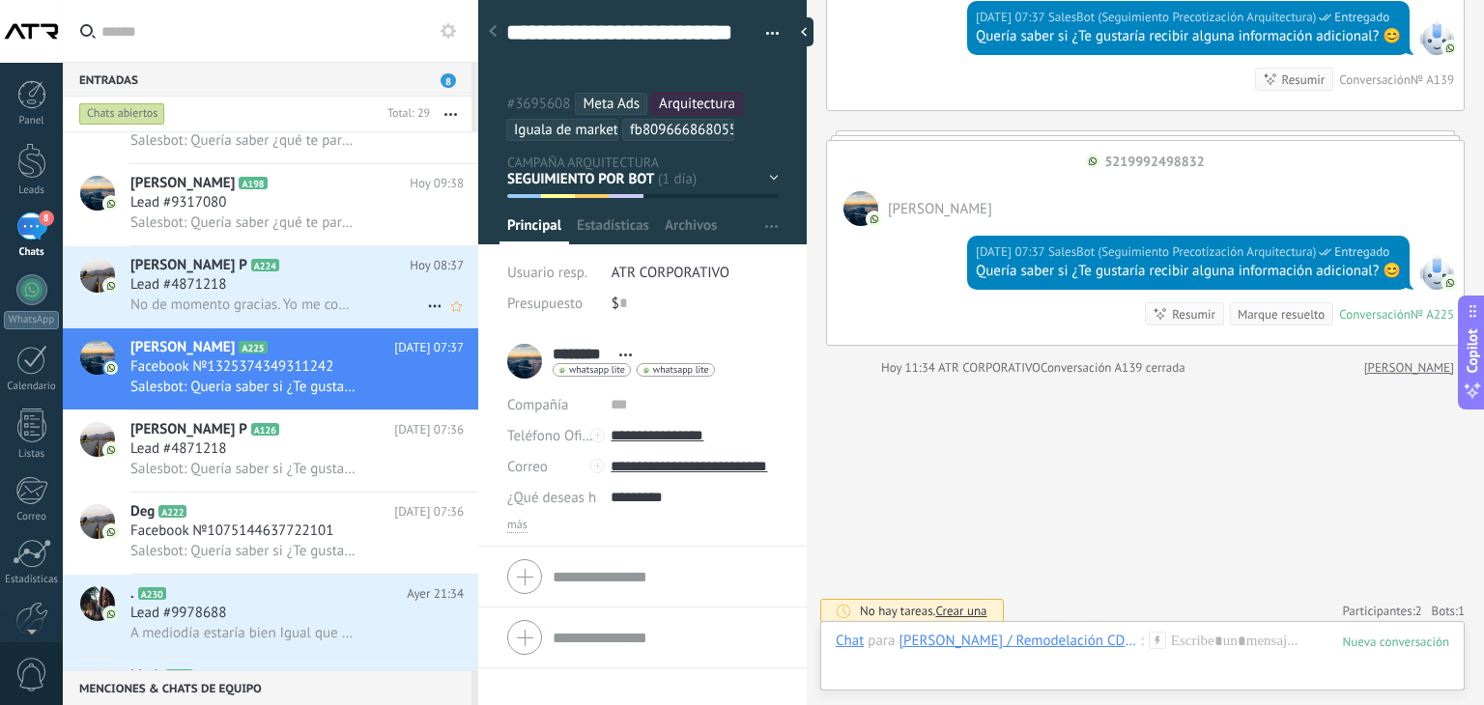
click at [298, 302] on span "No de momento gracias. Yo me comunico en caso dado. Gracias por su atención." at bounding box center [243, 305] width 227 height 18
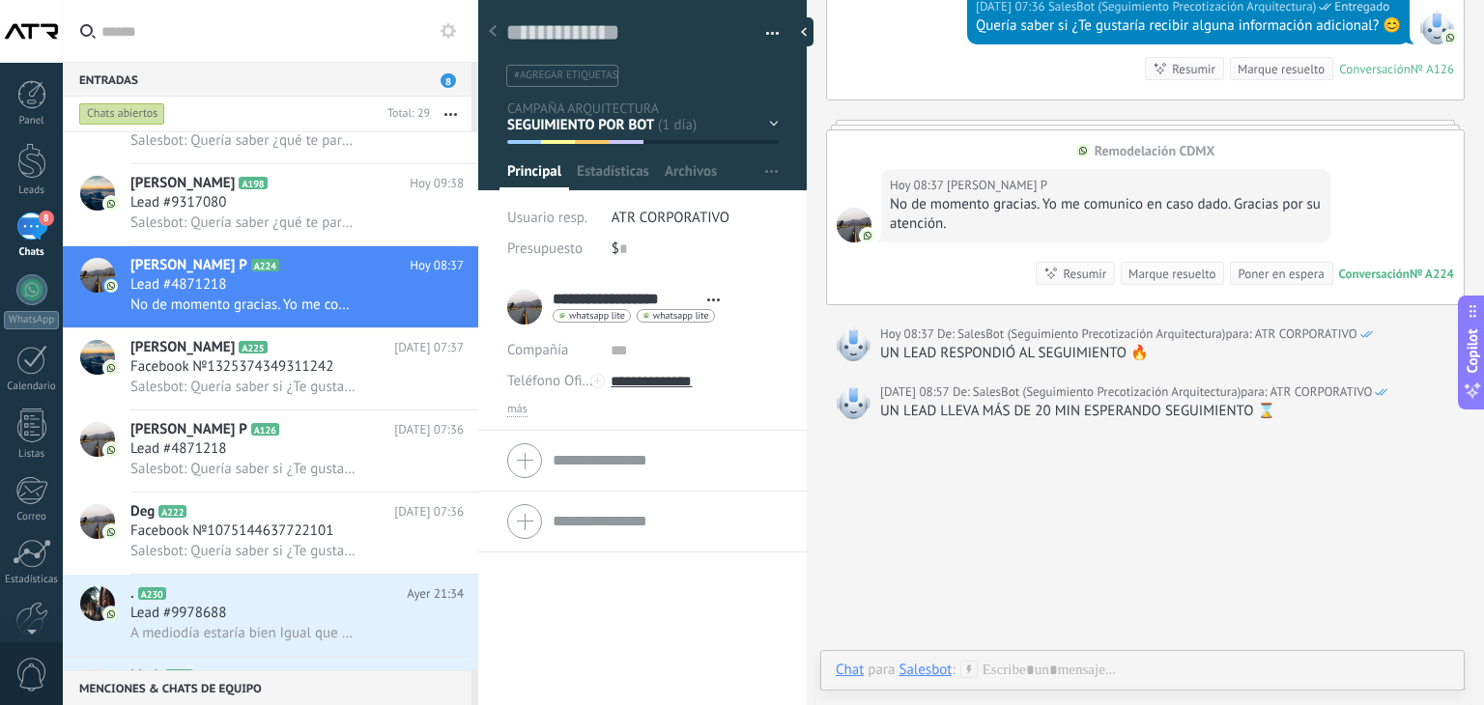
scroll to position [2708, 0]
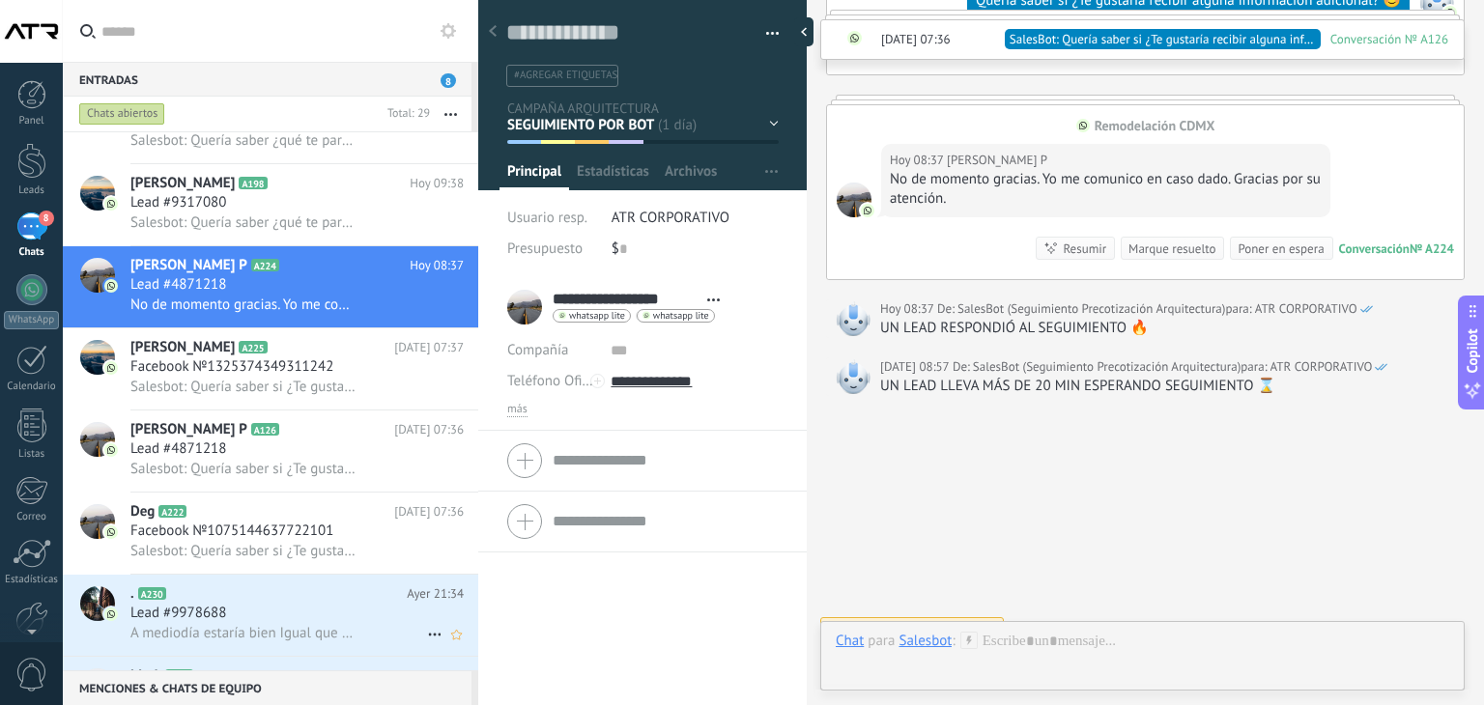
click at [280, 623] on div "Lead #9978688" at bounding box center [296, 613] width 333 height 19
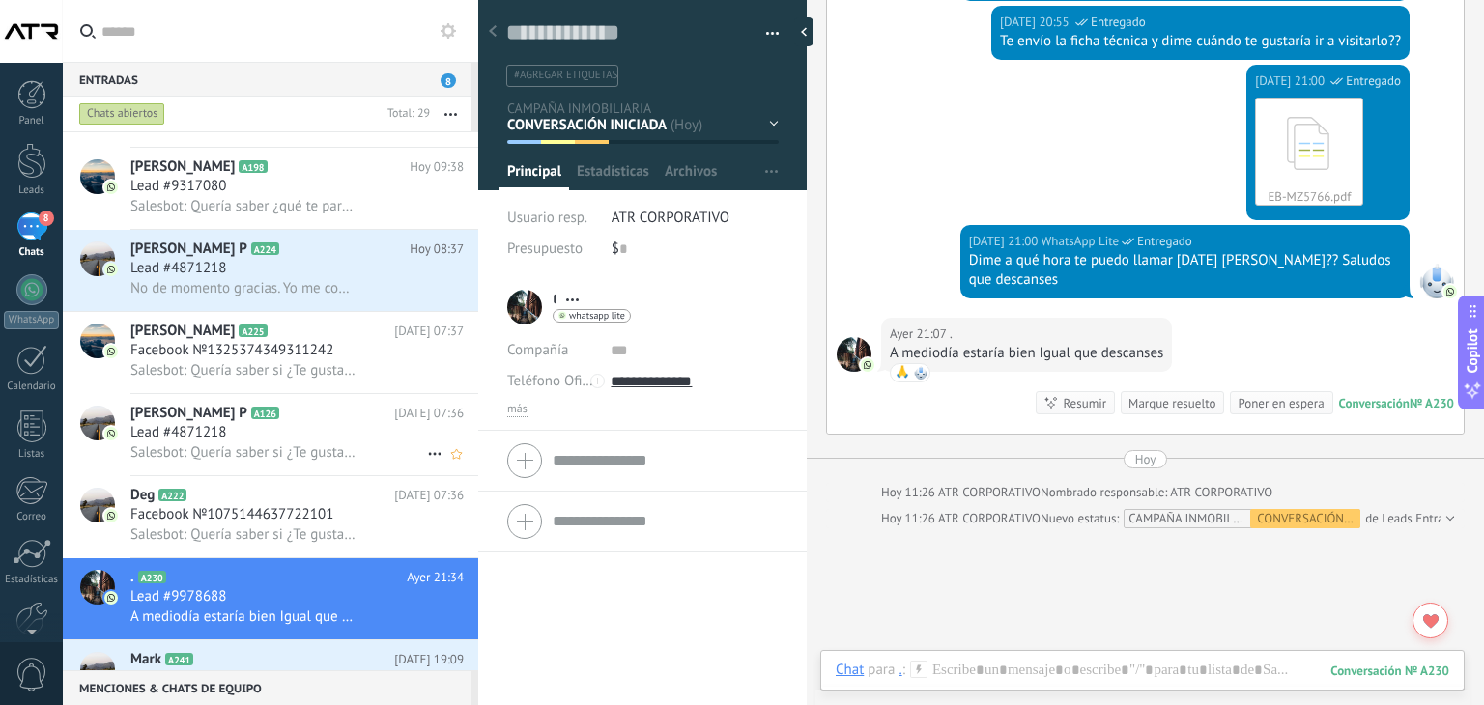
scroll to position [857, 0]
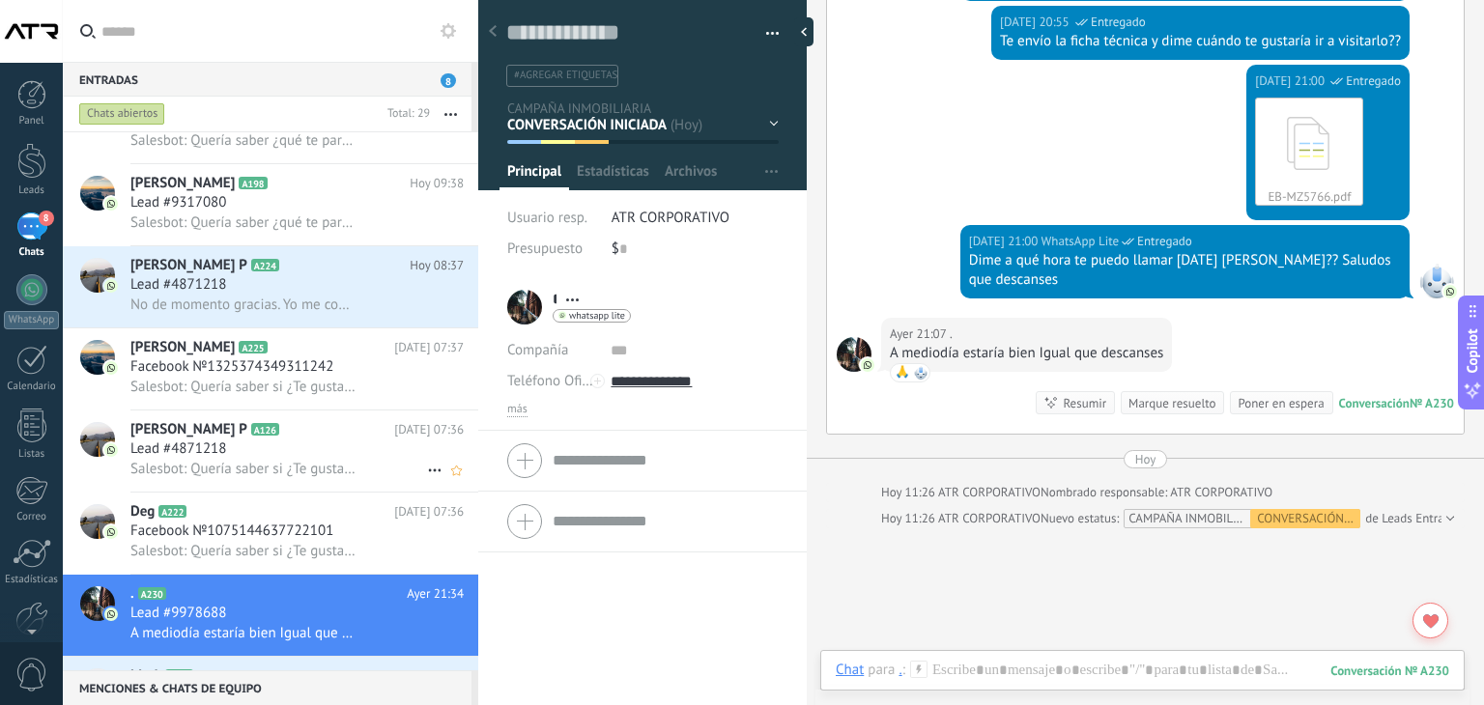
click at [246, 449] on div "[PERSON_NAME] P A126 [DATE] 07:36 Lead #4871218 Salesbot: Quería saber si ¿Te g…" at bounding box center [304, 451] width 348 height 81
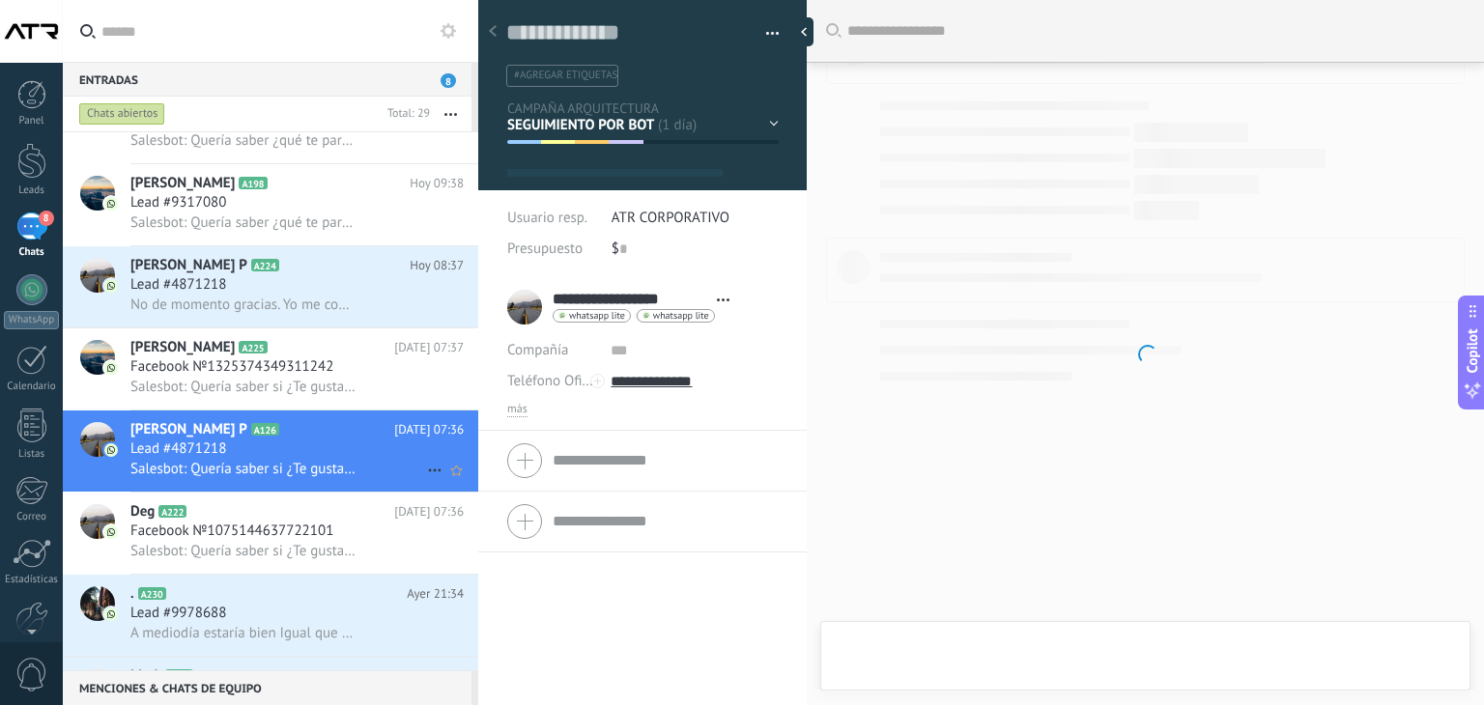
scroll to position [28, 0]
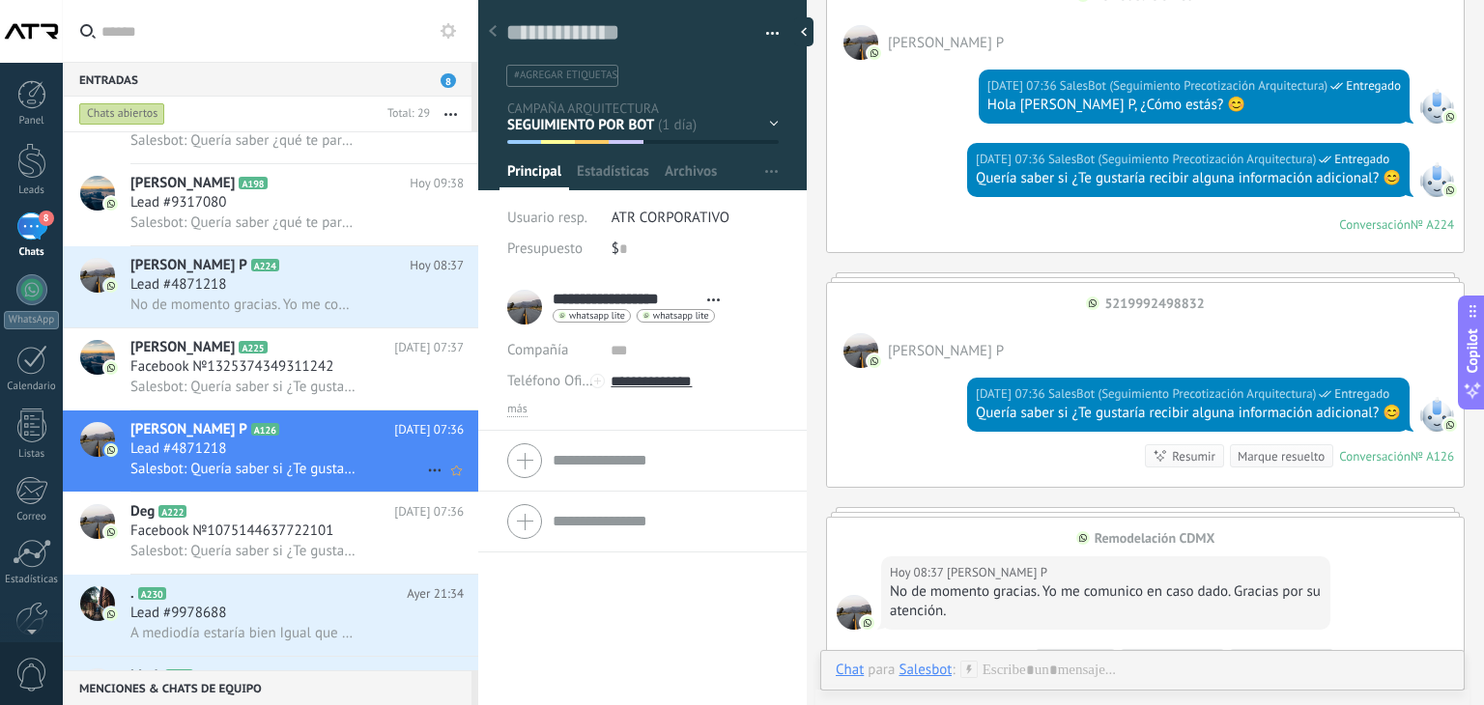
click at [429, 482] on icon at bounding box center [434, 470] width 23 height 23
click at [511, 492] on span "Conversación cerrada" at bounding box center [520, 490] width 131 height 39
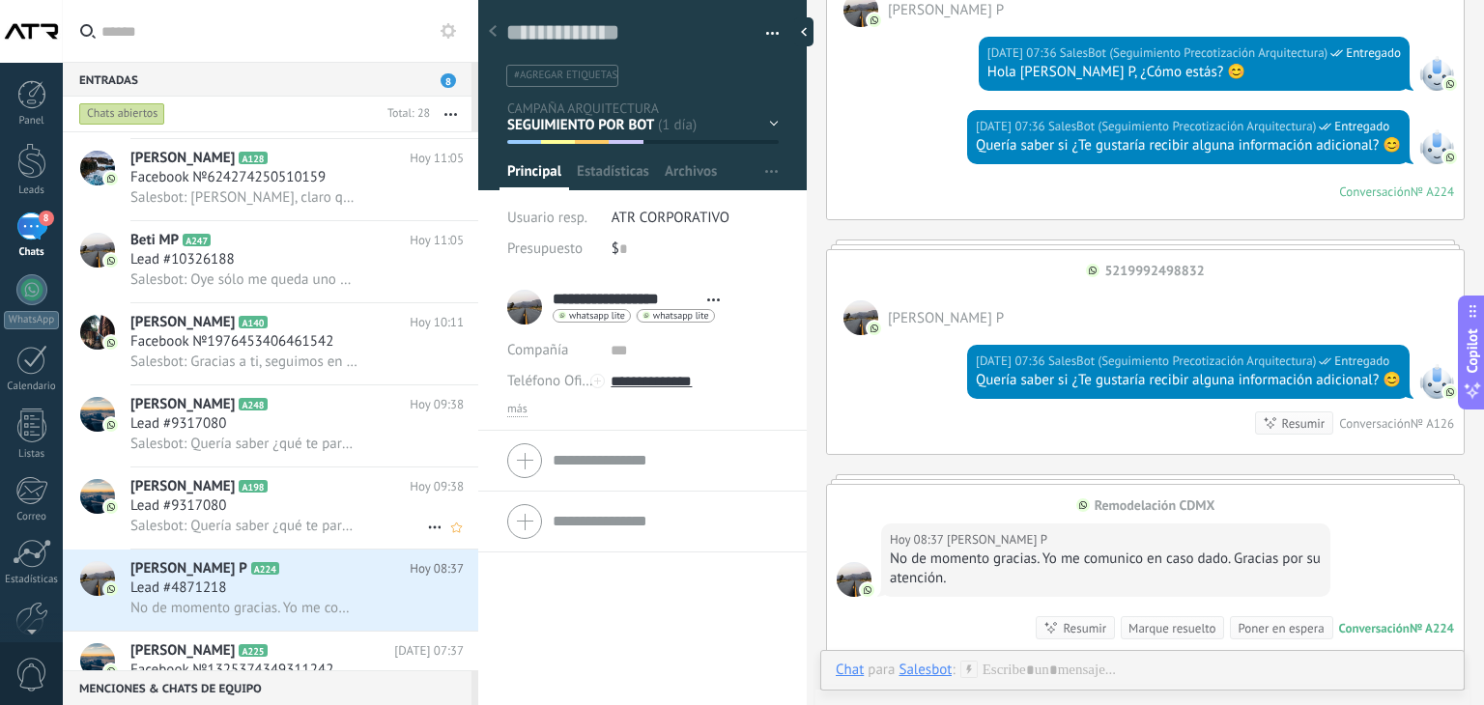
scroll to position [567, 0]
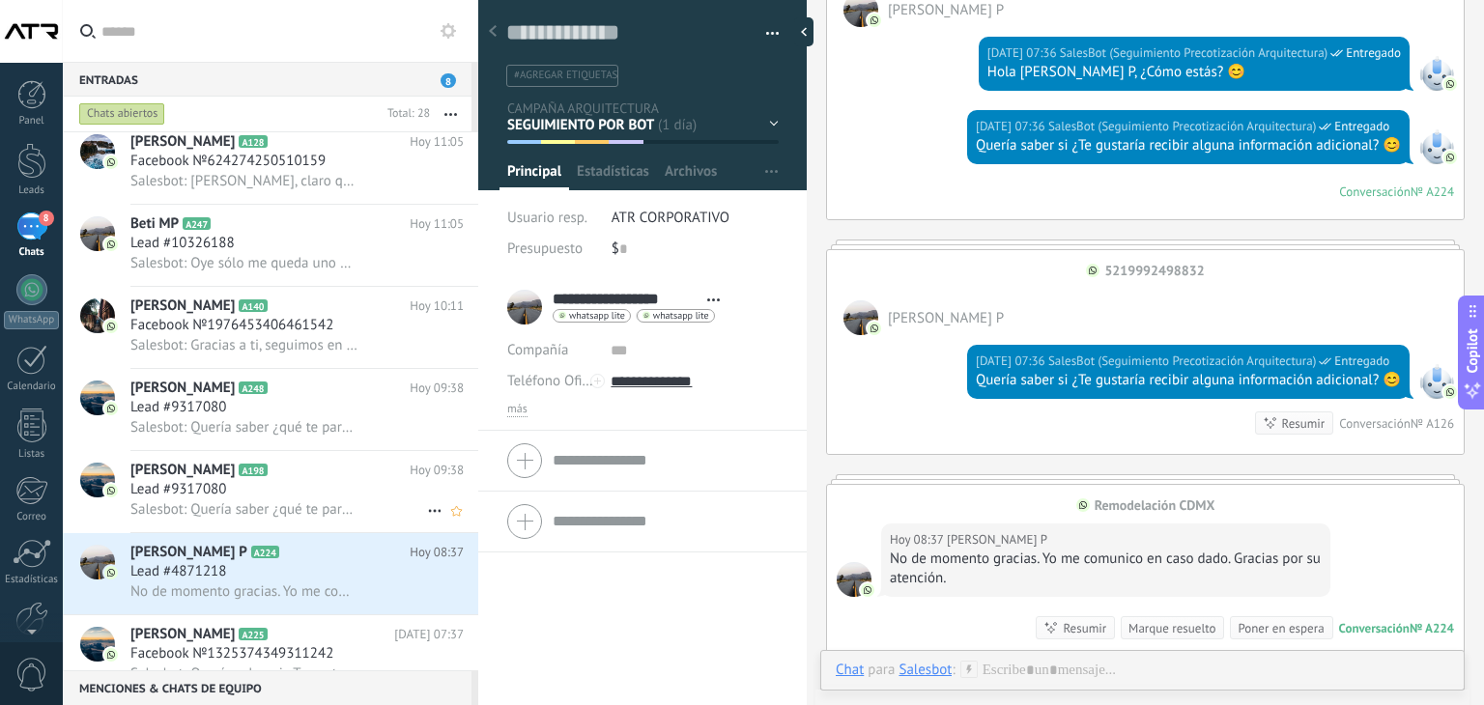
click at [258, 493] on div "Lead #9317080" at bounding box center [296, 489] width 333 height 19
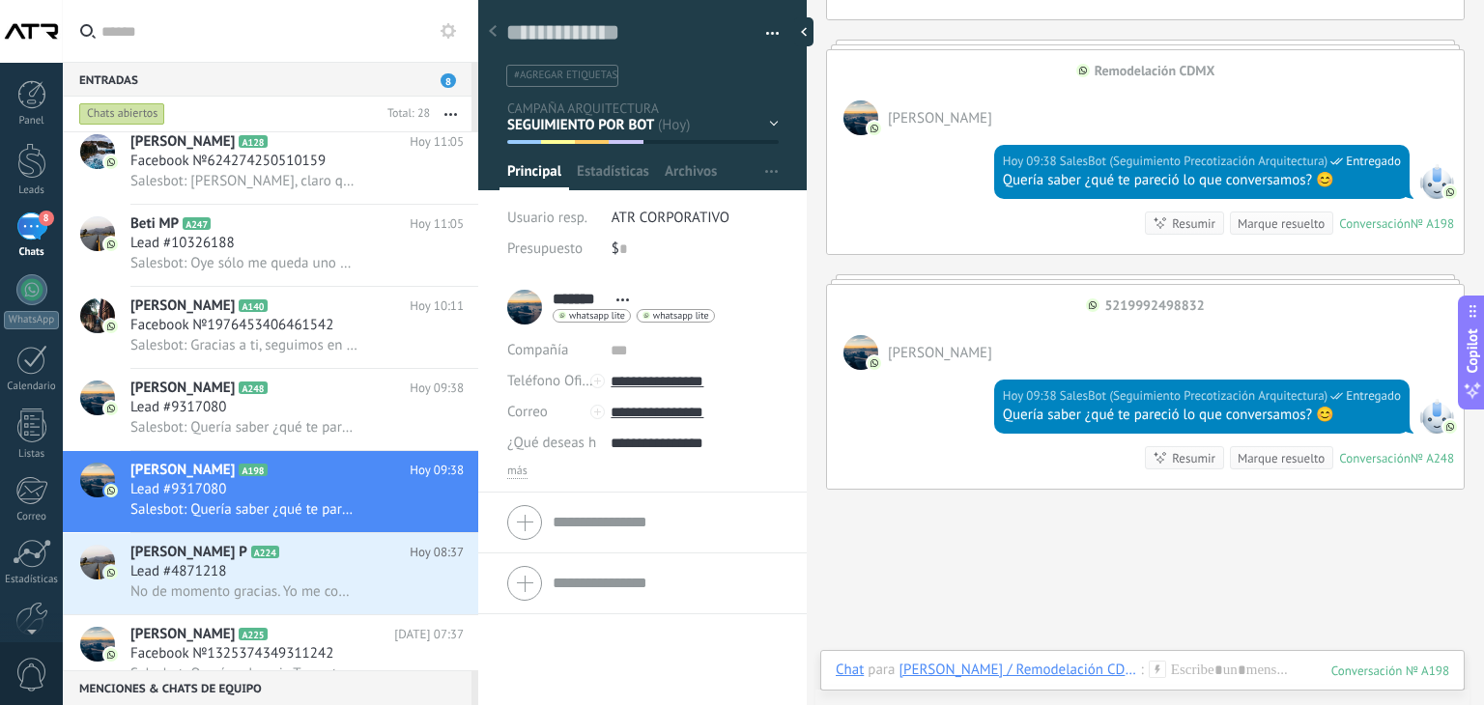
scroll to position [1829, 0]
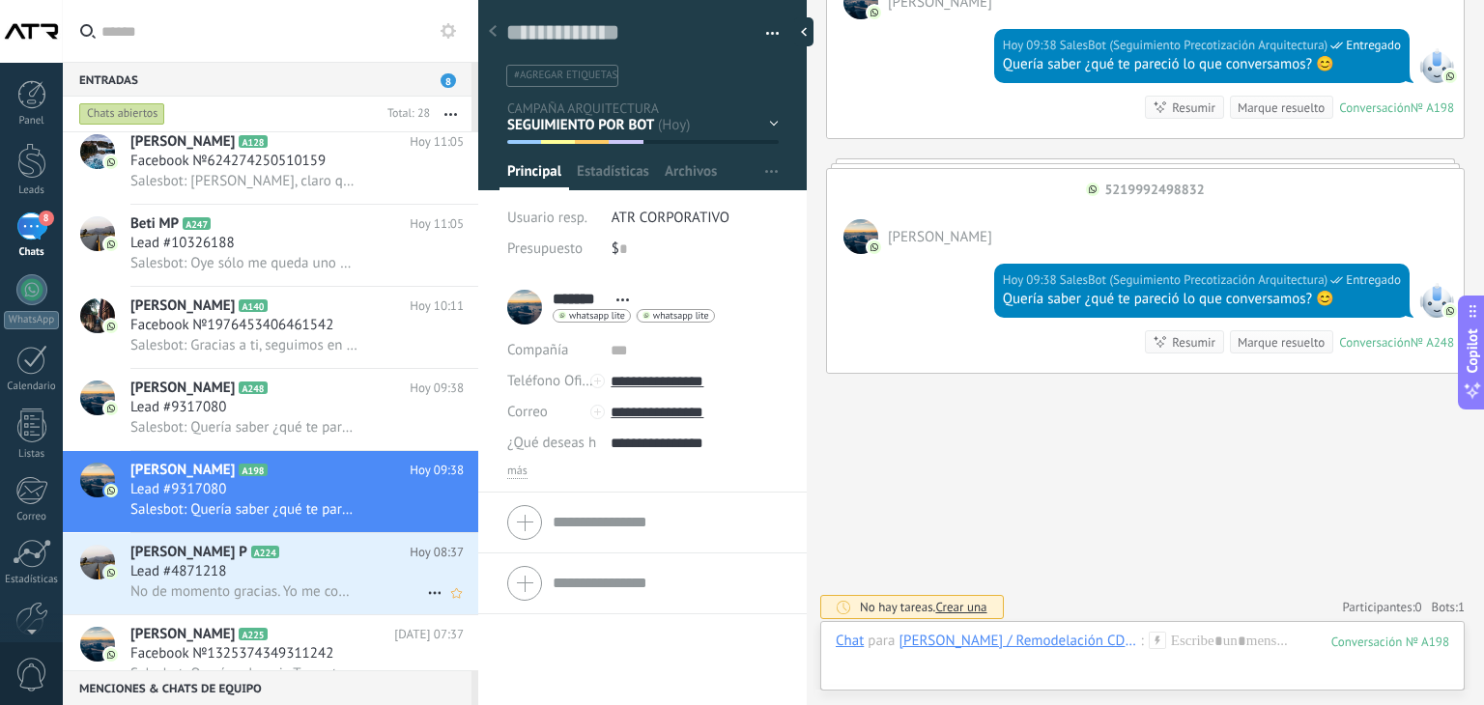
click at [228, 582] on h3 "Lead #4871218" at bounding box center [182, 571] width 105 height 19
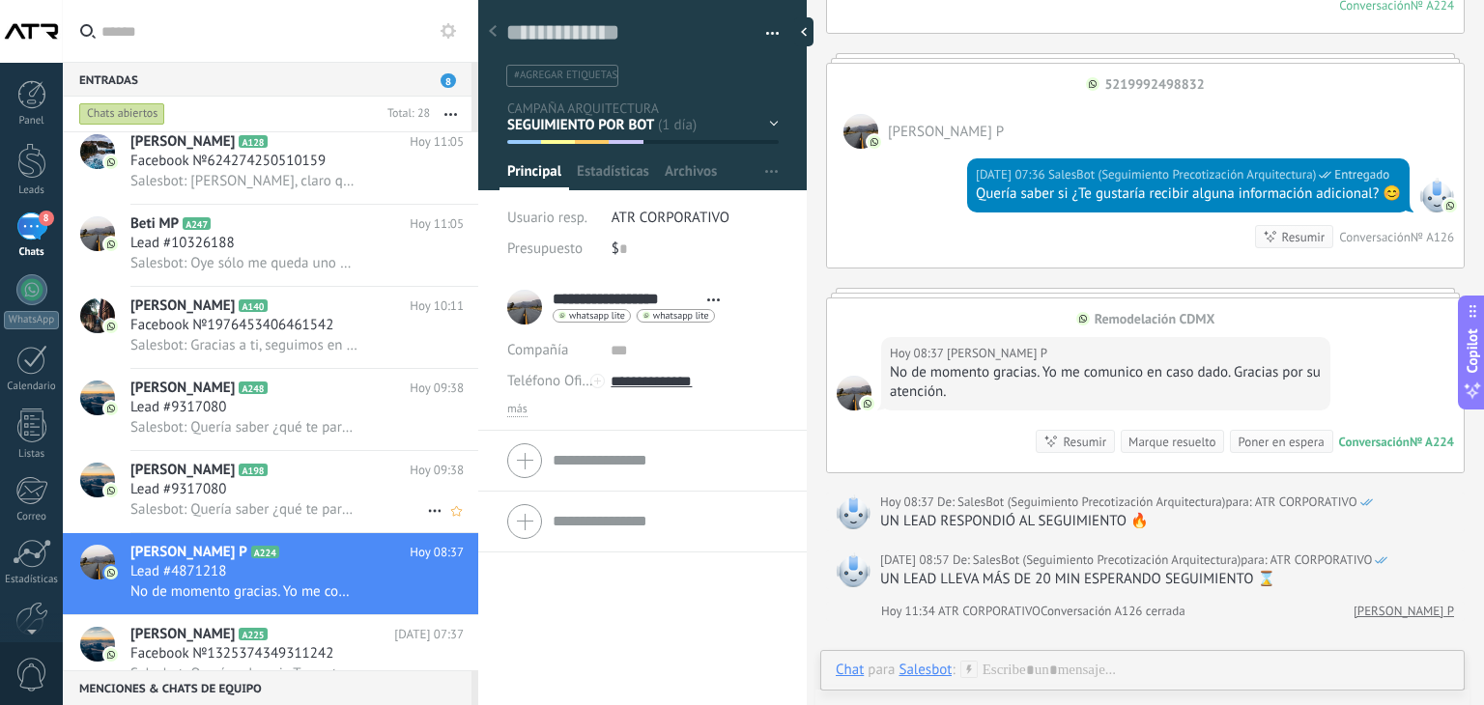
click at [231, 499] on h3 "Lead #9317080" at bounding box center [182, 489] width 105 height 19
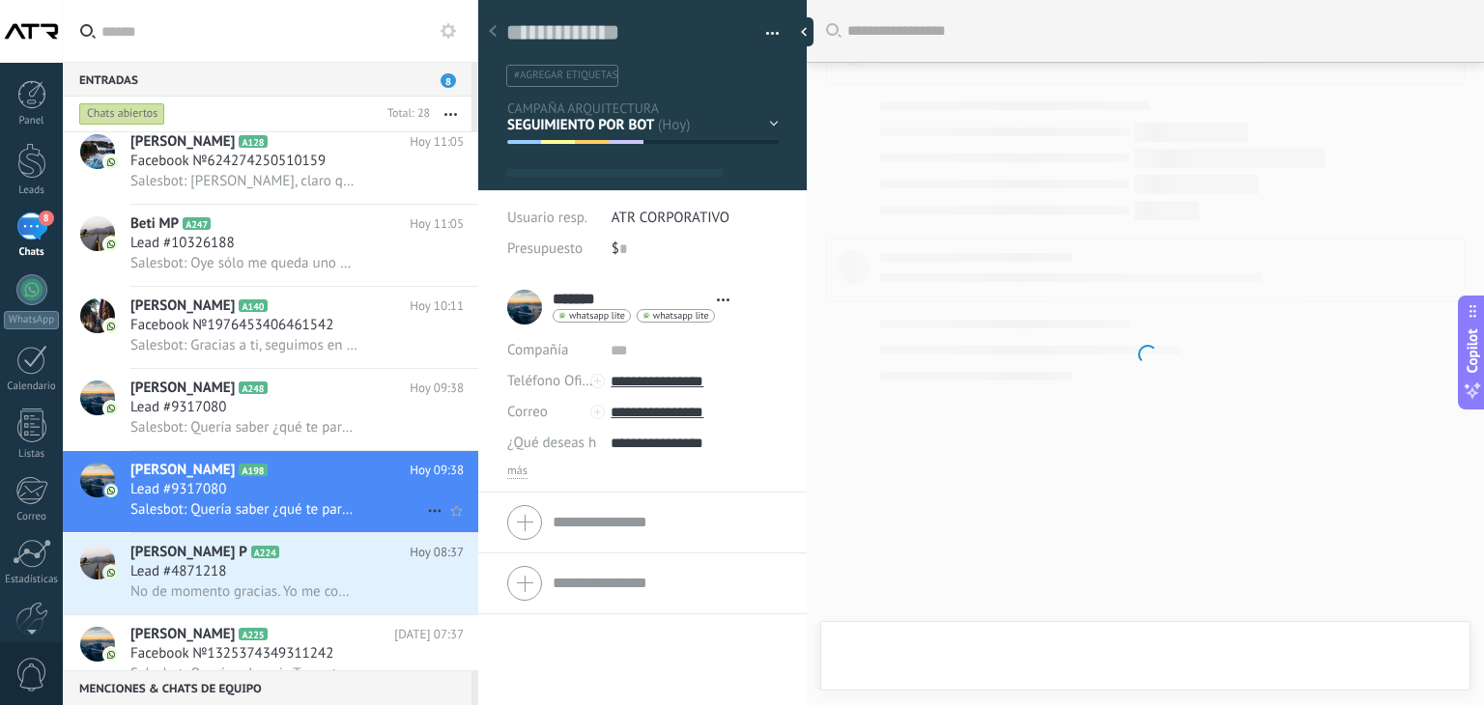
type textarea "**********"
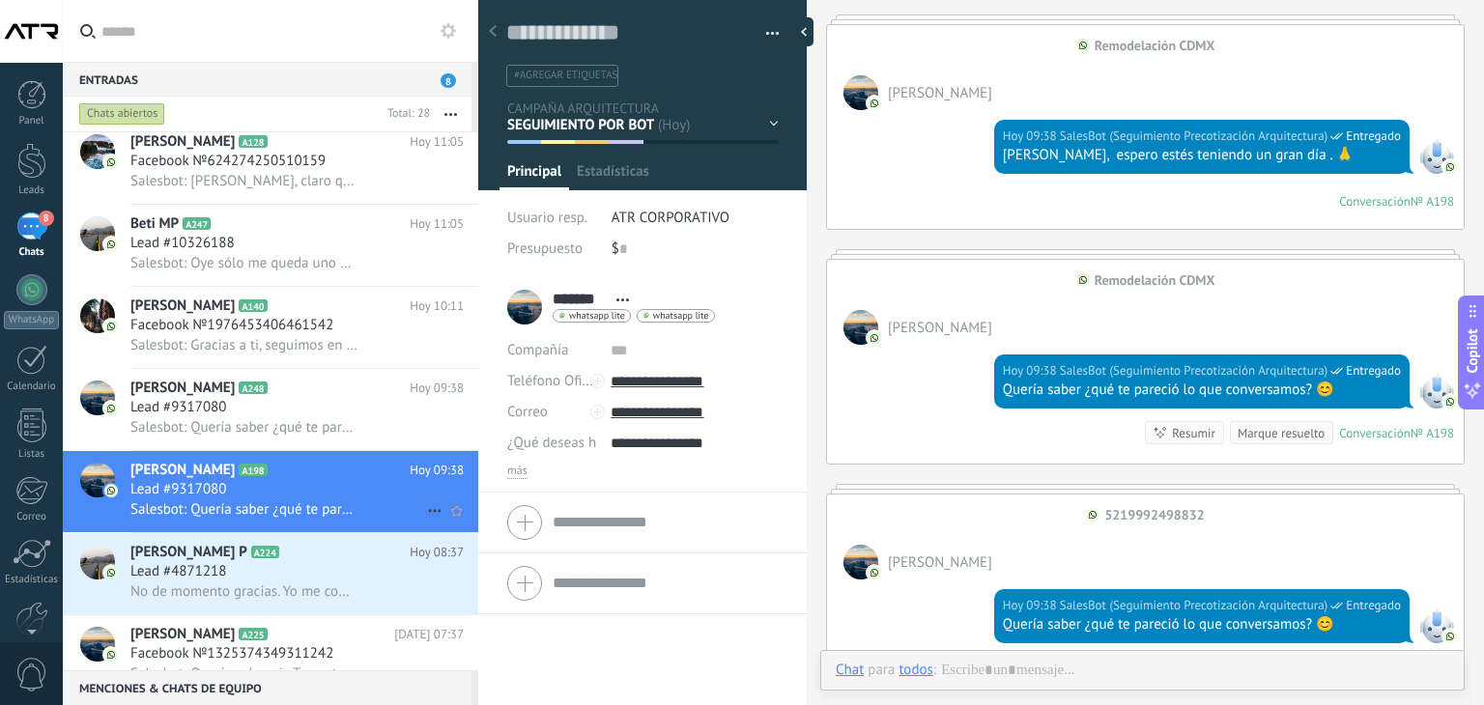
scroll to position [28, 0]
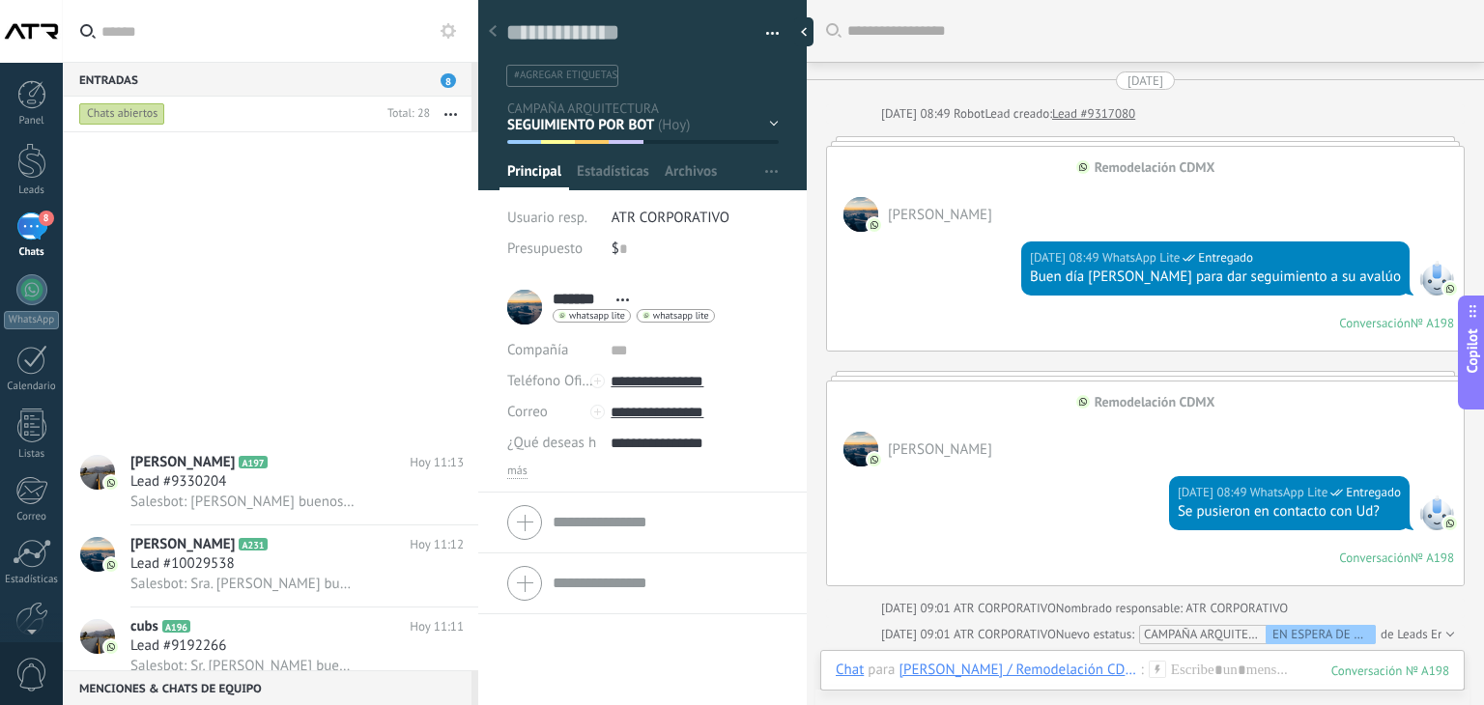
scroll to position [28, 0]
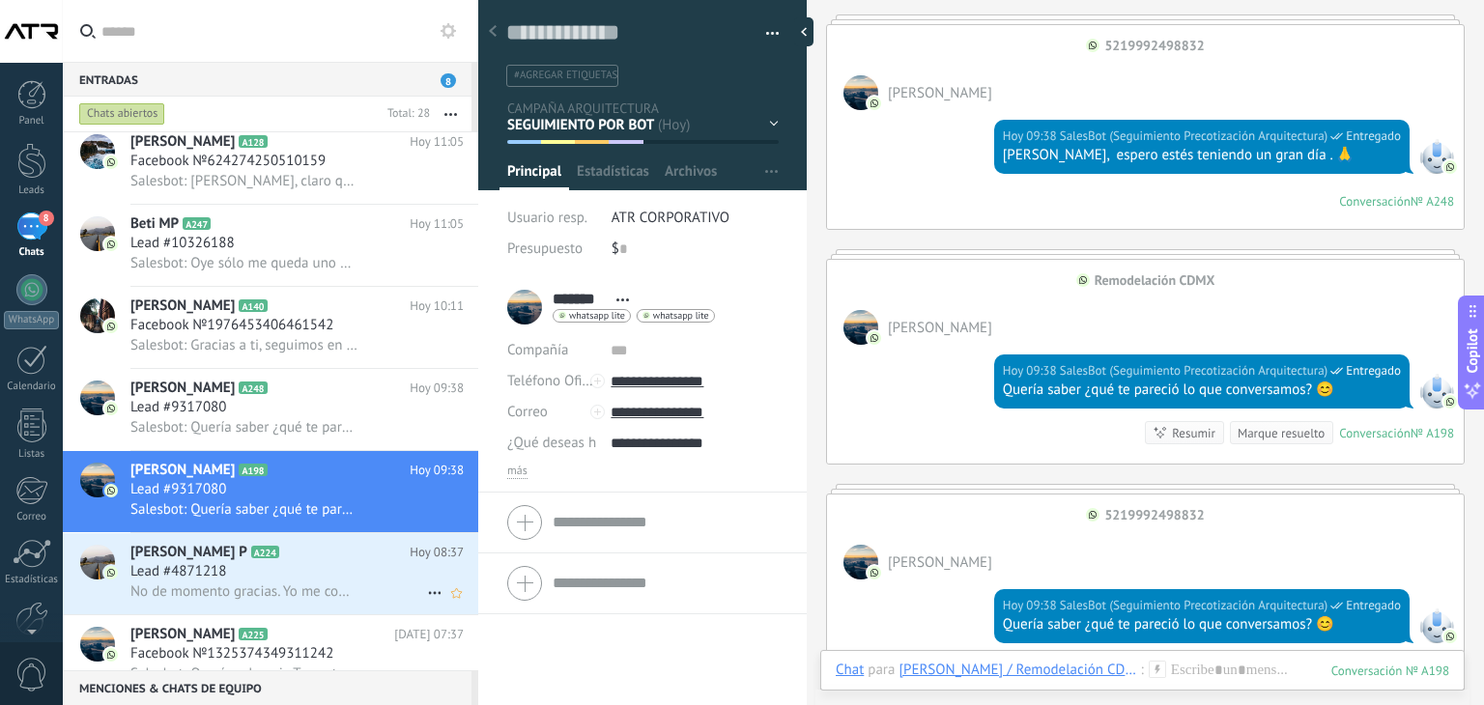
click at [321, 575] on div "Lead #4871218" at bounding box center [296, 571] width 333 height 19
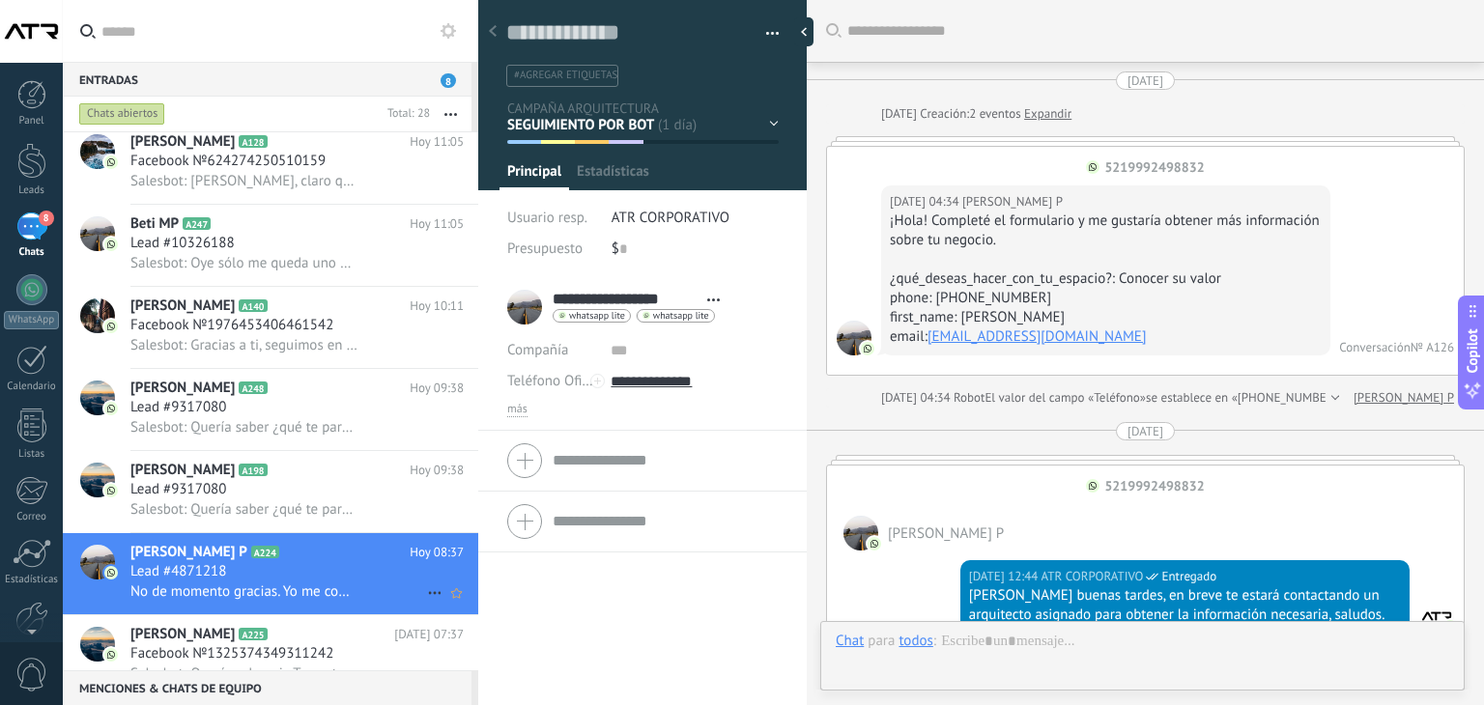
scroll to position [2740, 0]
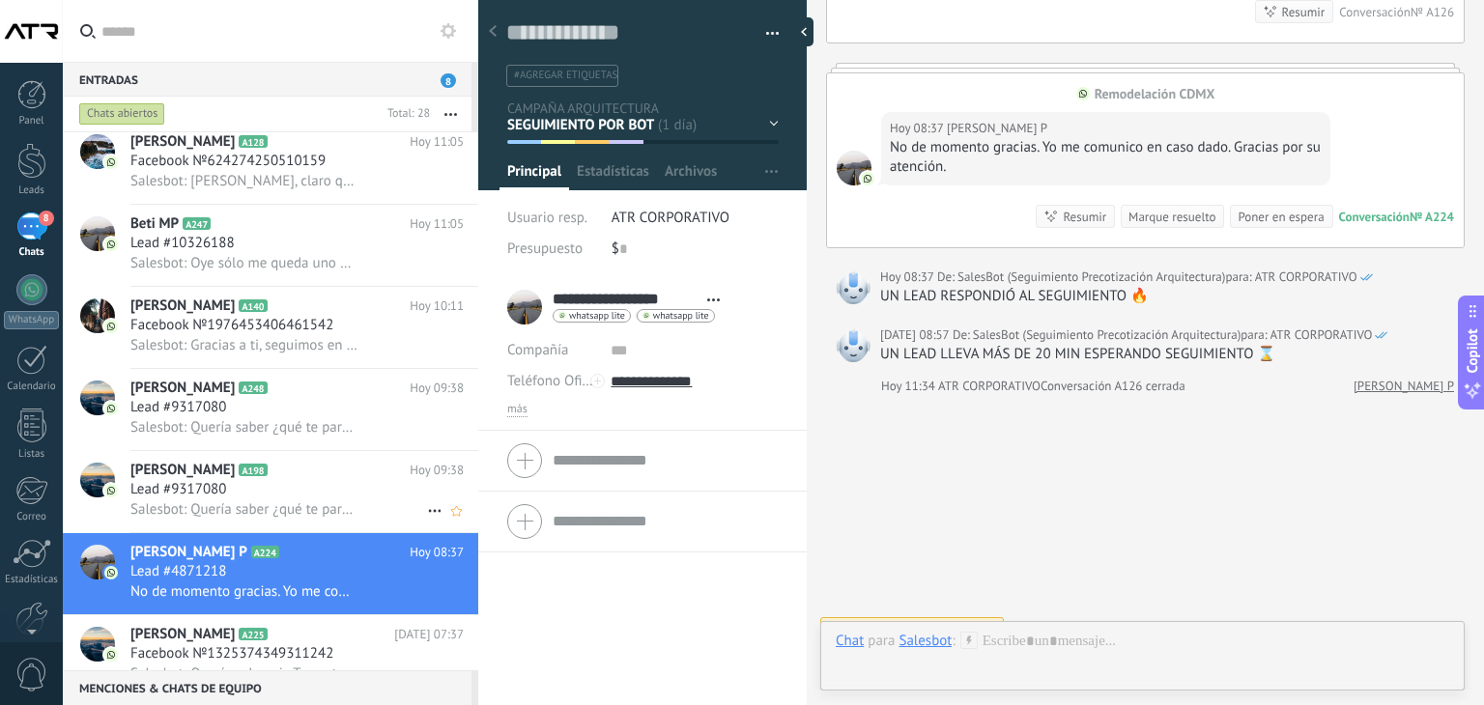
click at [364, 498] on div "Lead #9317080" at bounding box center [296, 489] width 333 height 19
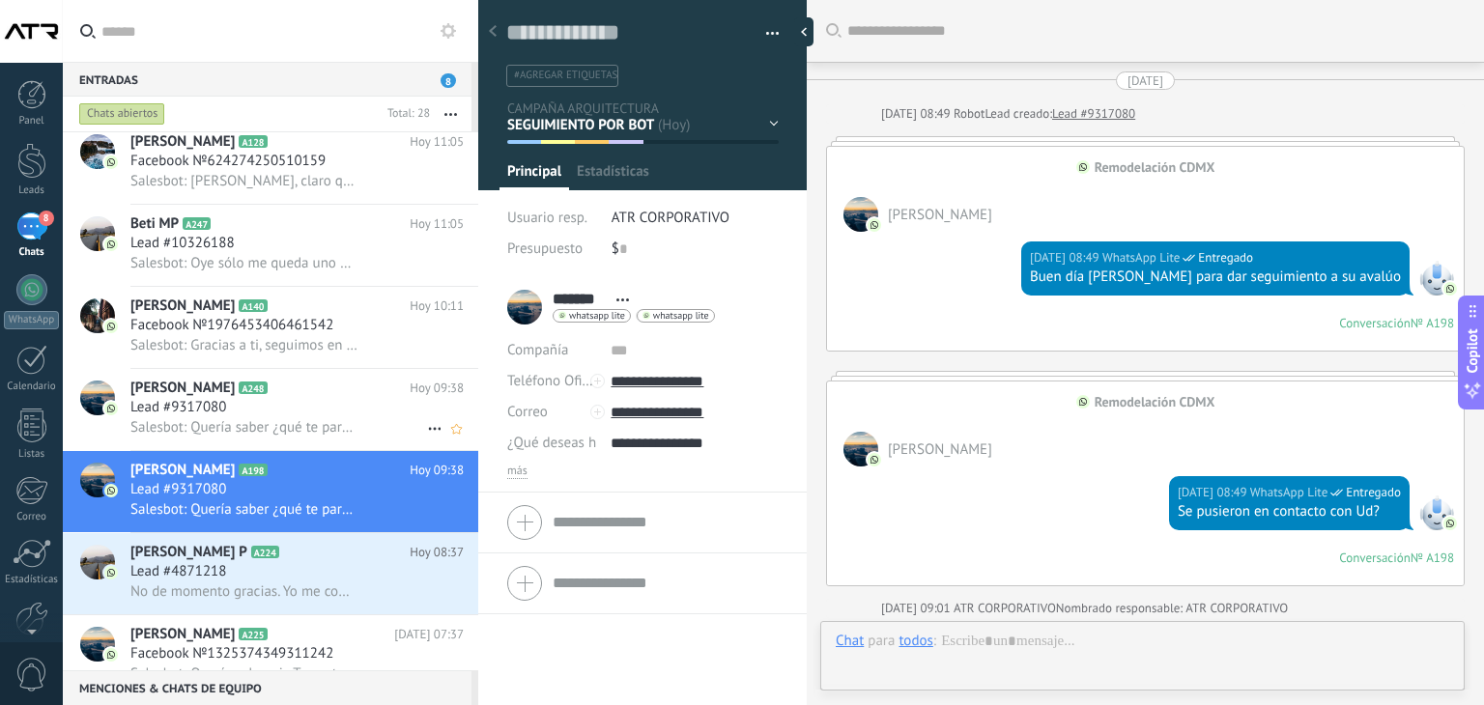
scroll to position [1503, 0]
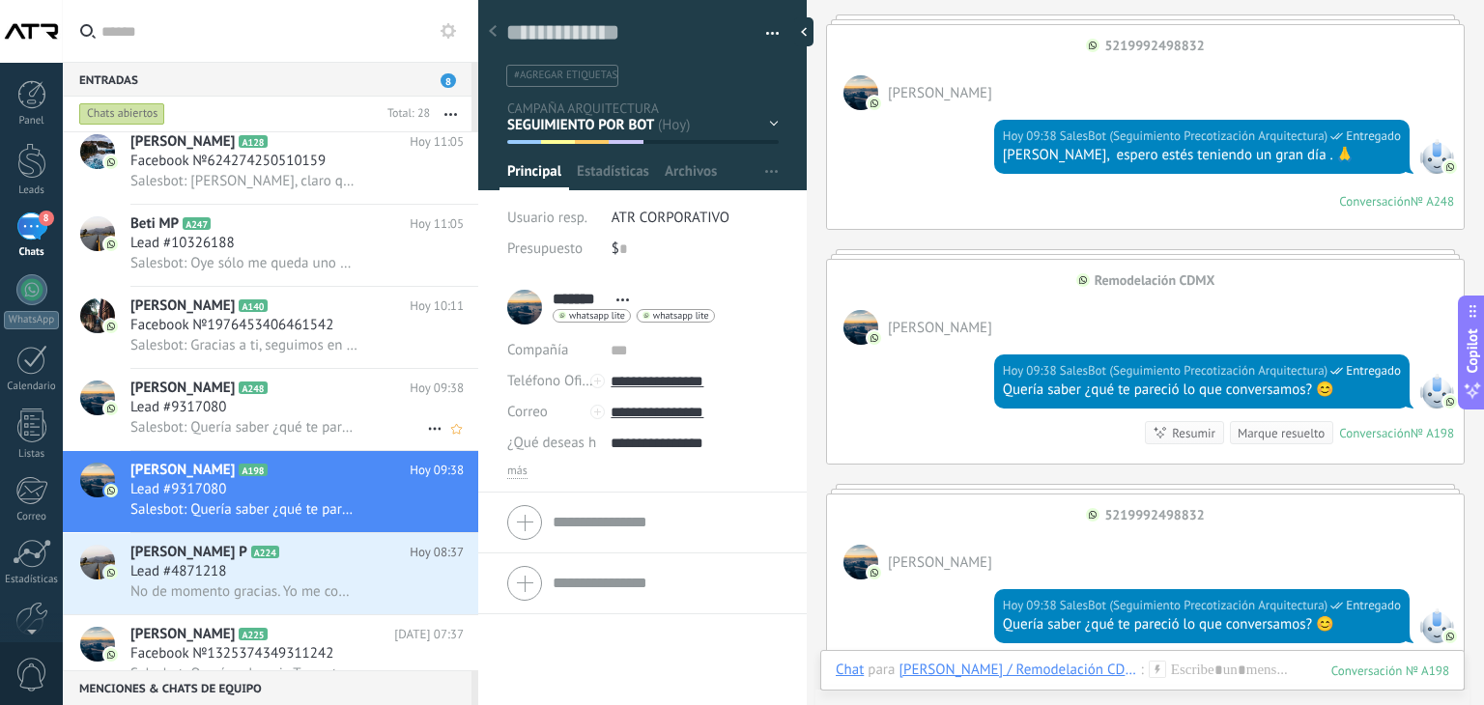
click at [287, 417] on div "Lead #9317080" at bounding box center [296, 407] width 333 height 19
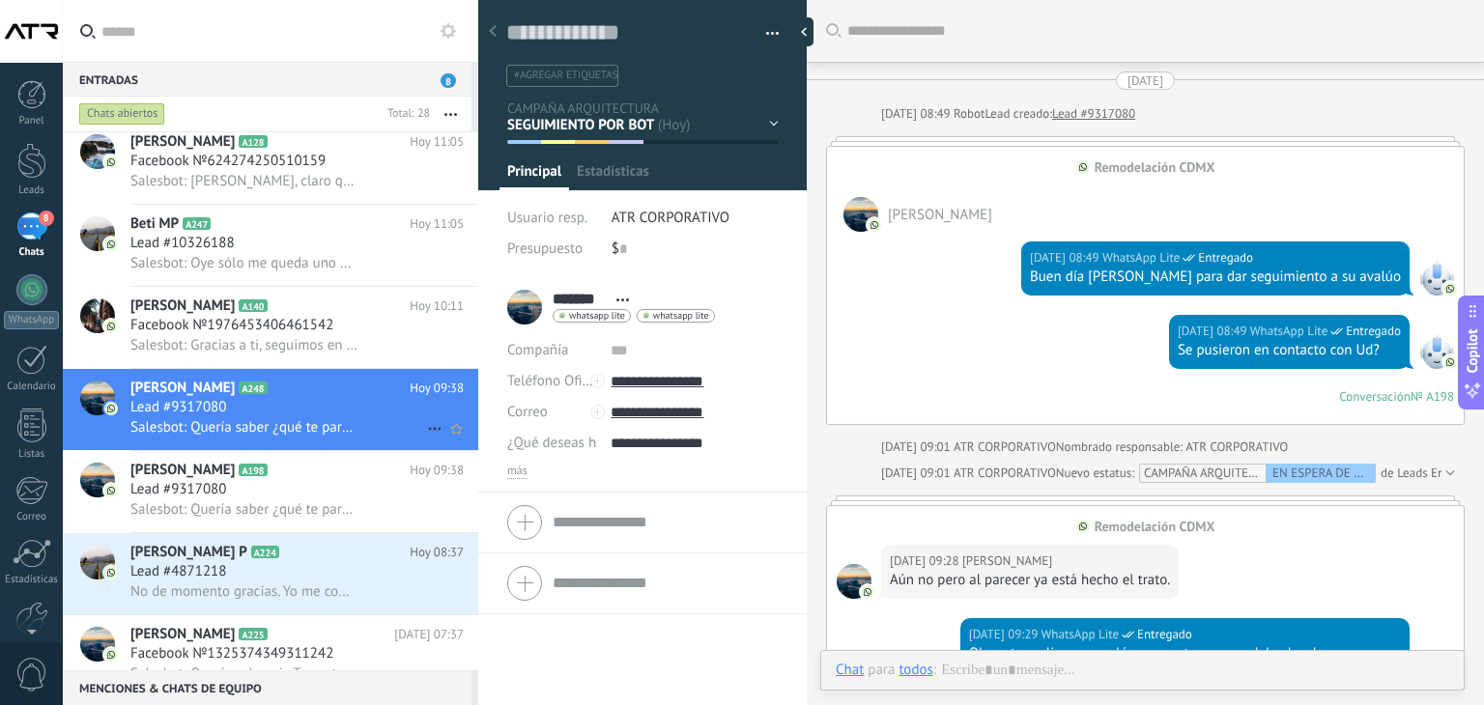
scroll to position [1576, 0]
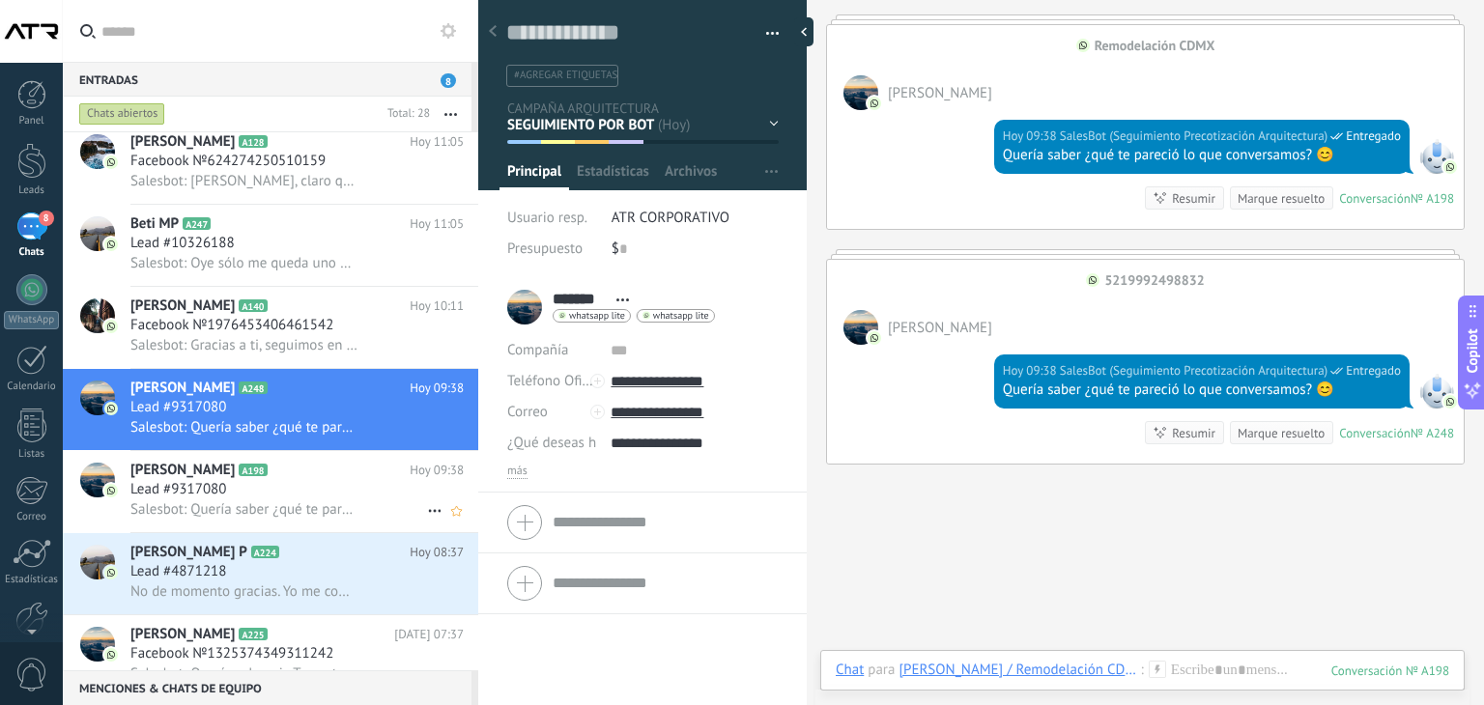
click at [434, 519] on icon at bounding box center [434, 510] width 23 height 23
click at [476, 525] on span "Conversación cerrada" at bounding box center [520, 531] width 131 height 39
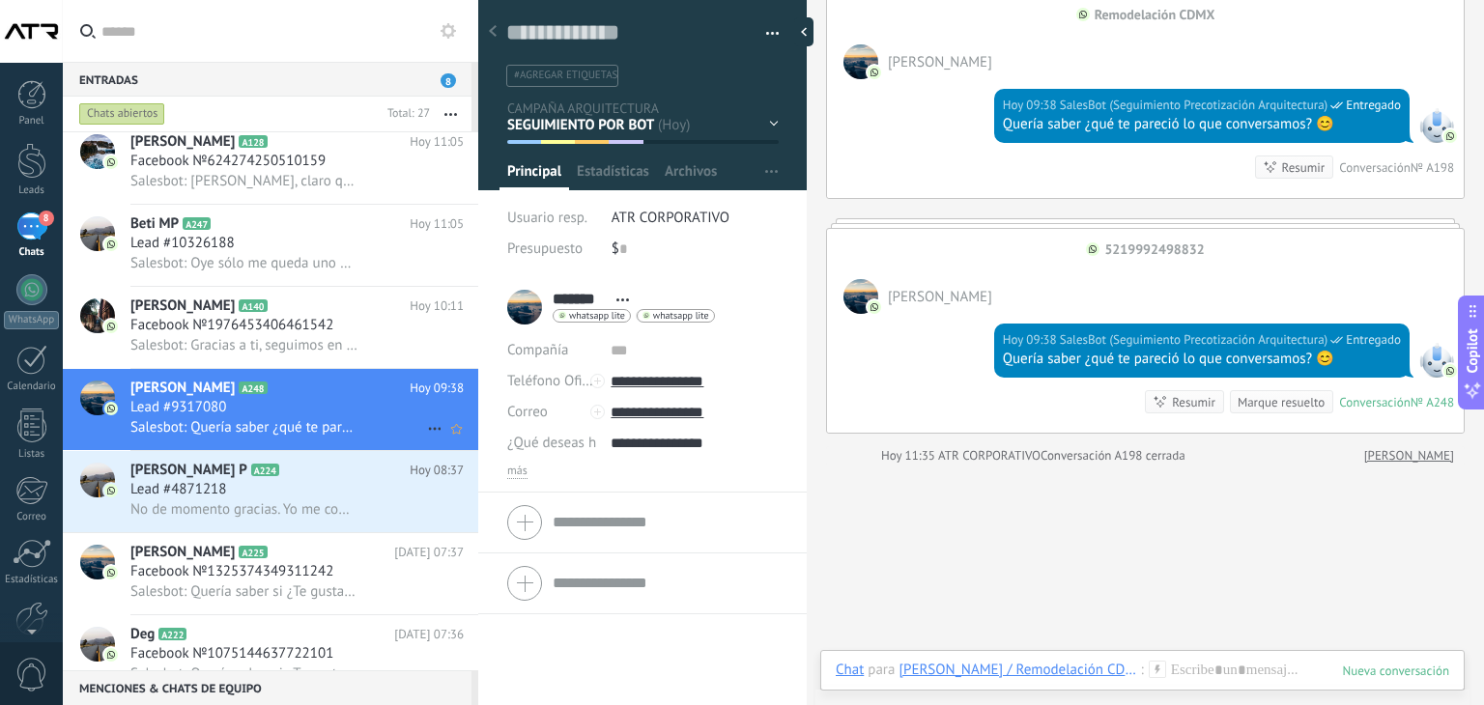
click at [424, 437] on icon at bounding box center [434, 428] width 23 height 23
click at [488, 442] on span "Conversación cerrada" at bounding box center [520, 448] width 131 height 39
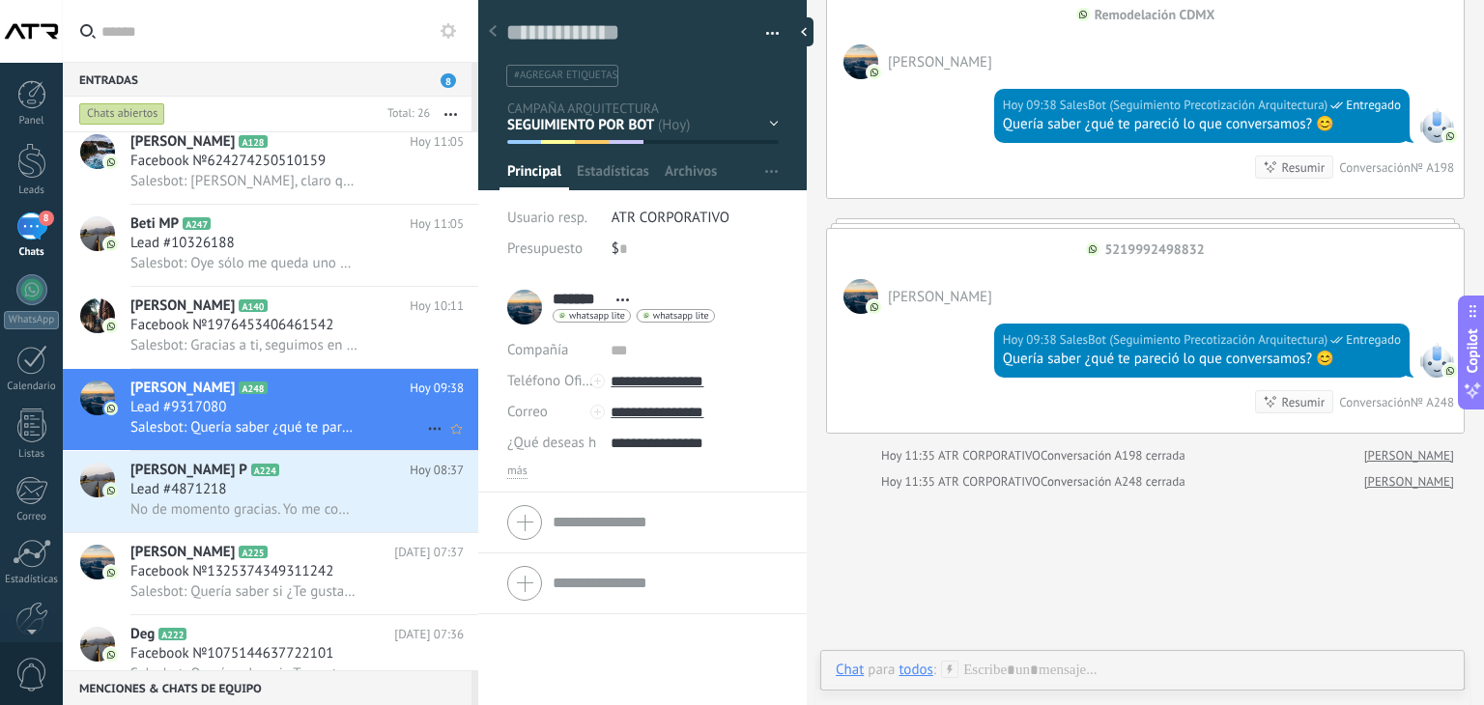
scroll to position [1634, 0]
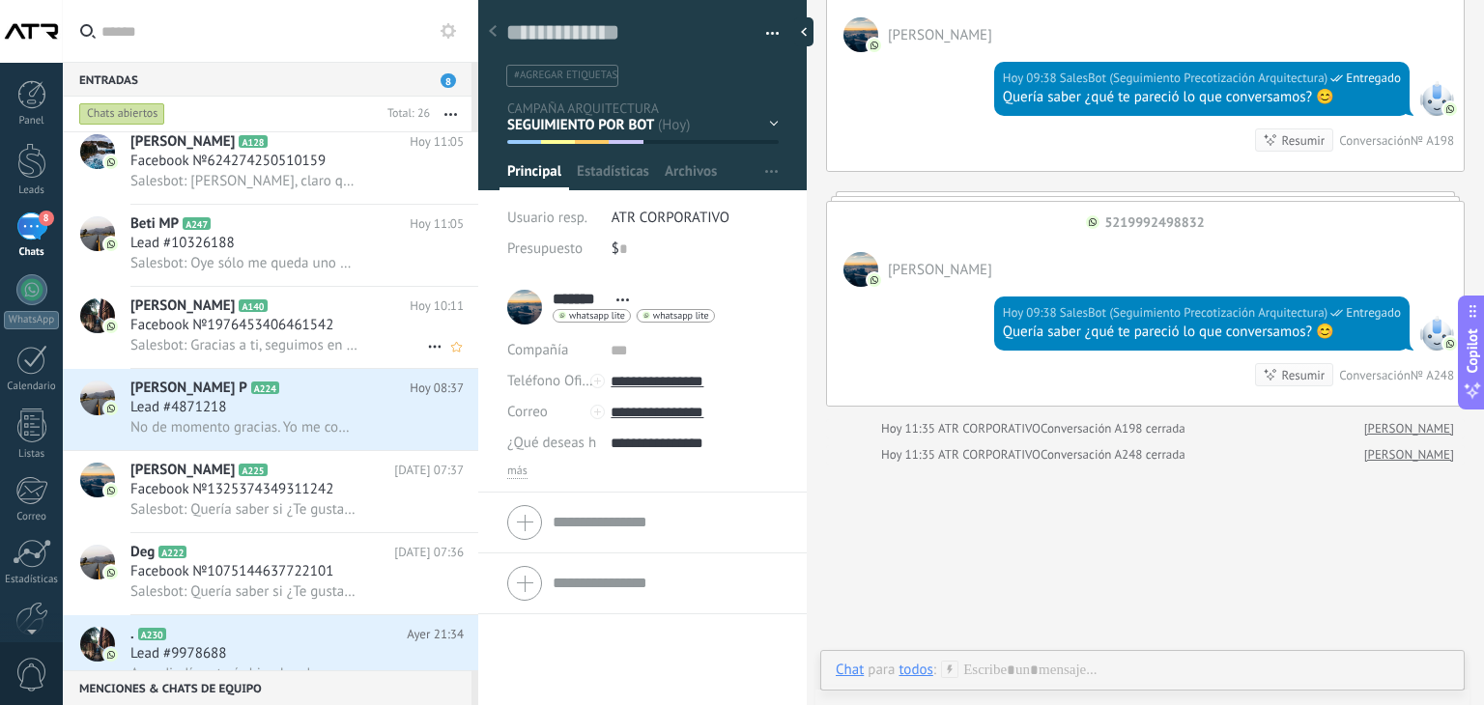
click at [333, 335] on h3 "Facebook №1976453406461542" at bounding box center [236, 325] width 213 height 19
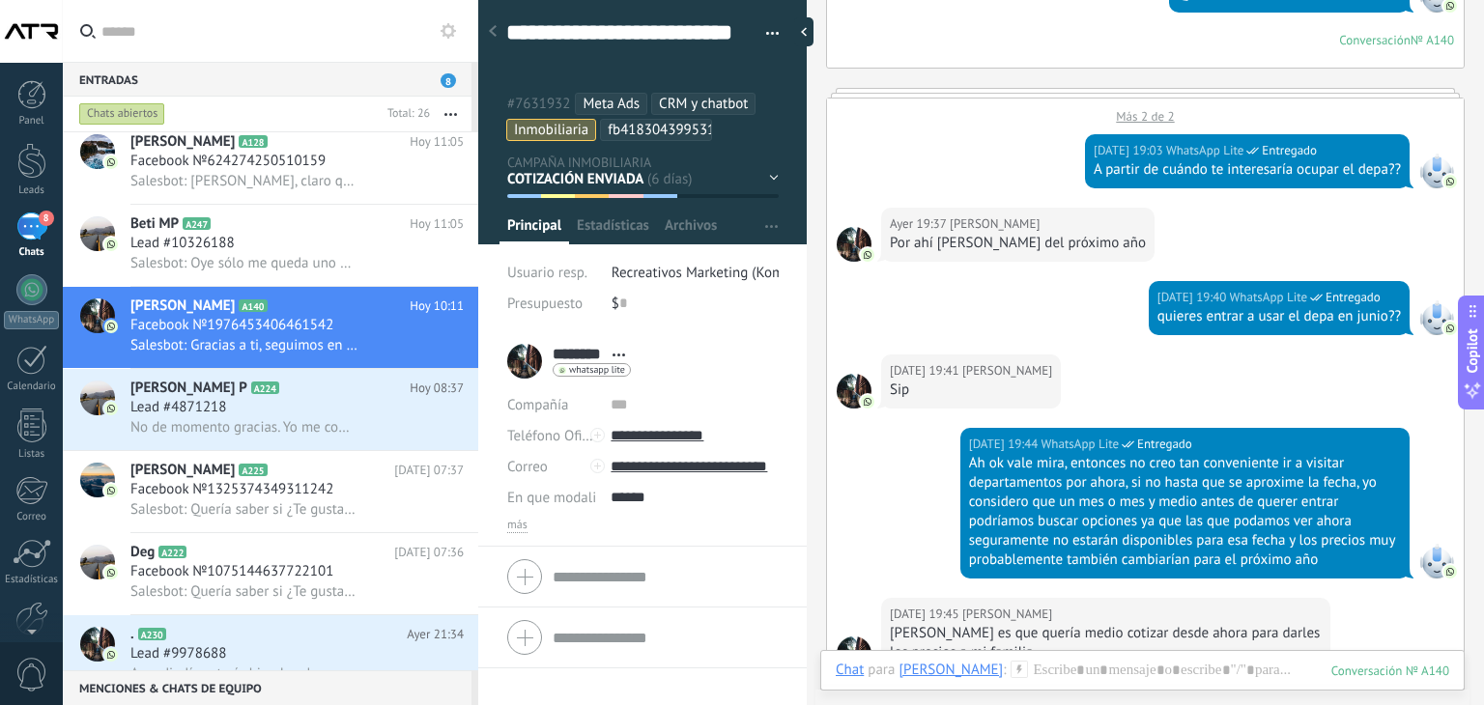
scroll to position [4600, 0]
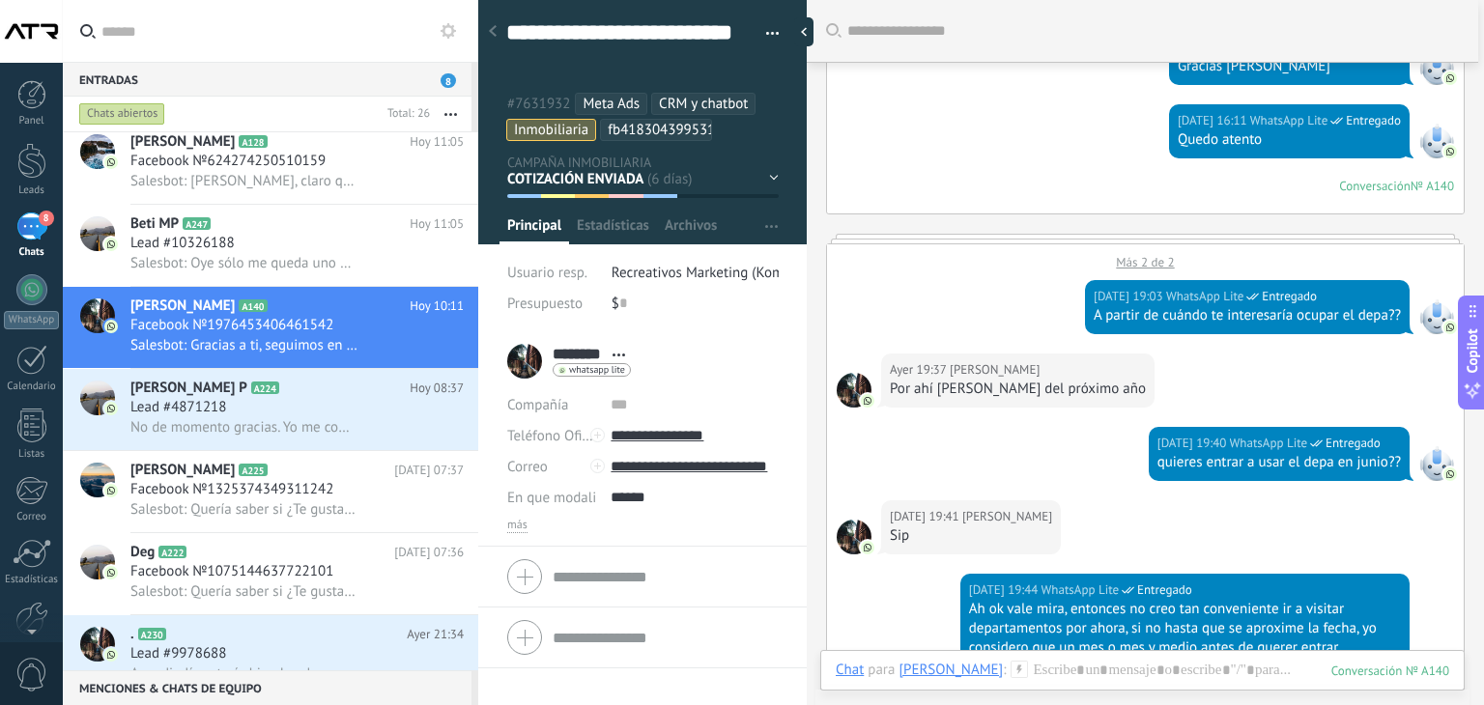
click at [0, 0] on div "EN ESPERA DE RESPUESTA EN ESPERA DE ASESOR CONVERSACIÓN INICIADA SEGUIMIENTO PO…" at bounding box center [0, 0] width 0 height 0
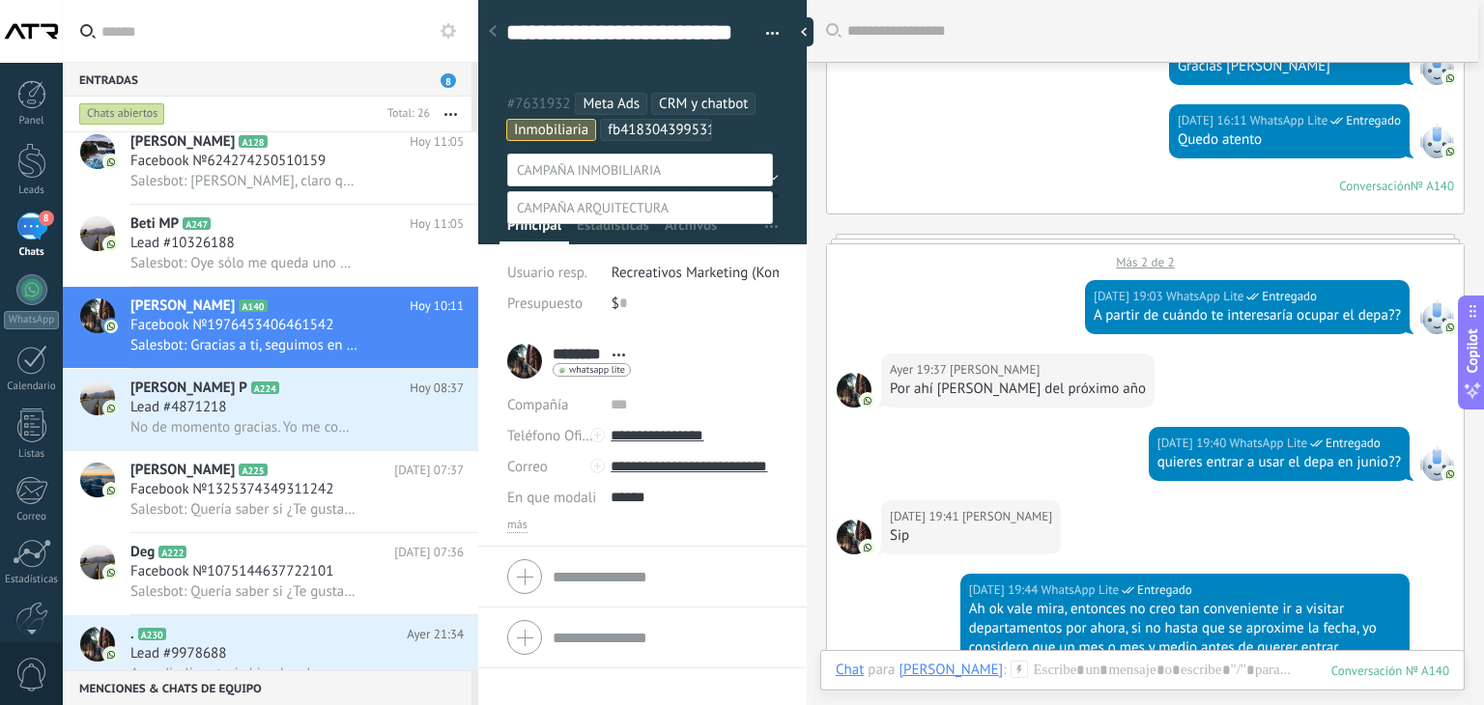
click at [0, 0] on label "Venta Perdido" at bounding box center [0, 0] width 0 height 0
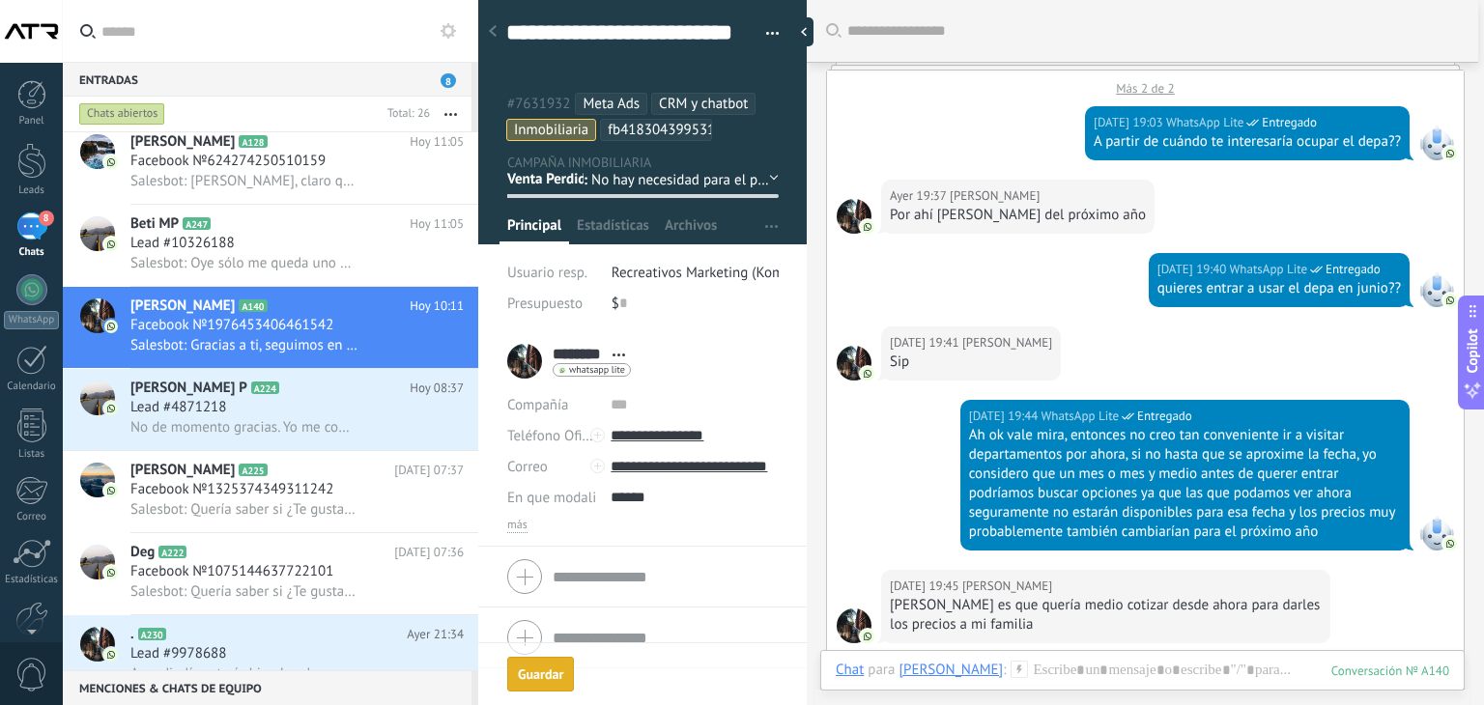
scroll to position [4774, 0]
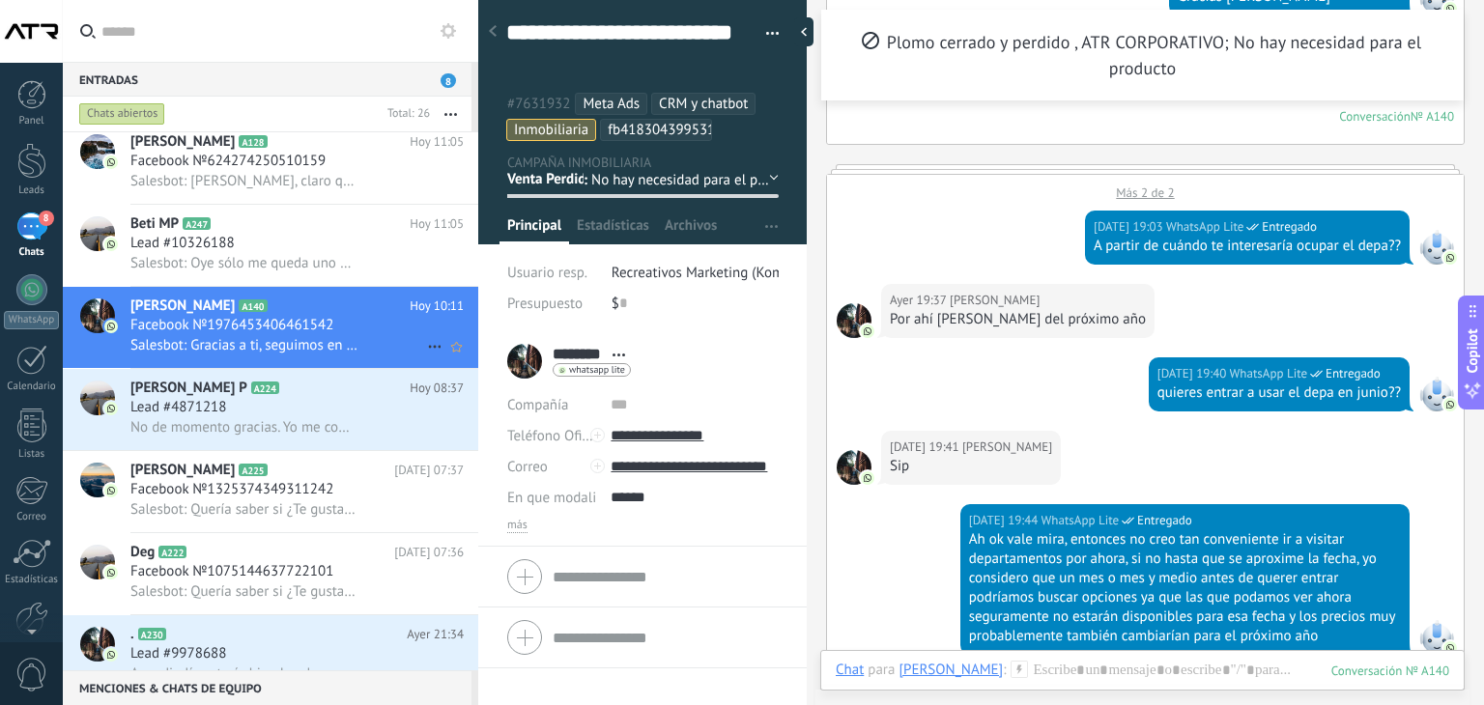
click at [429, 353] on icon at bounding box center [434, 346] width 23 height 23
click at [543, 372] on span "Conversación cerrada" at bounding box center [520, 364] width 131 height 39
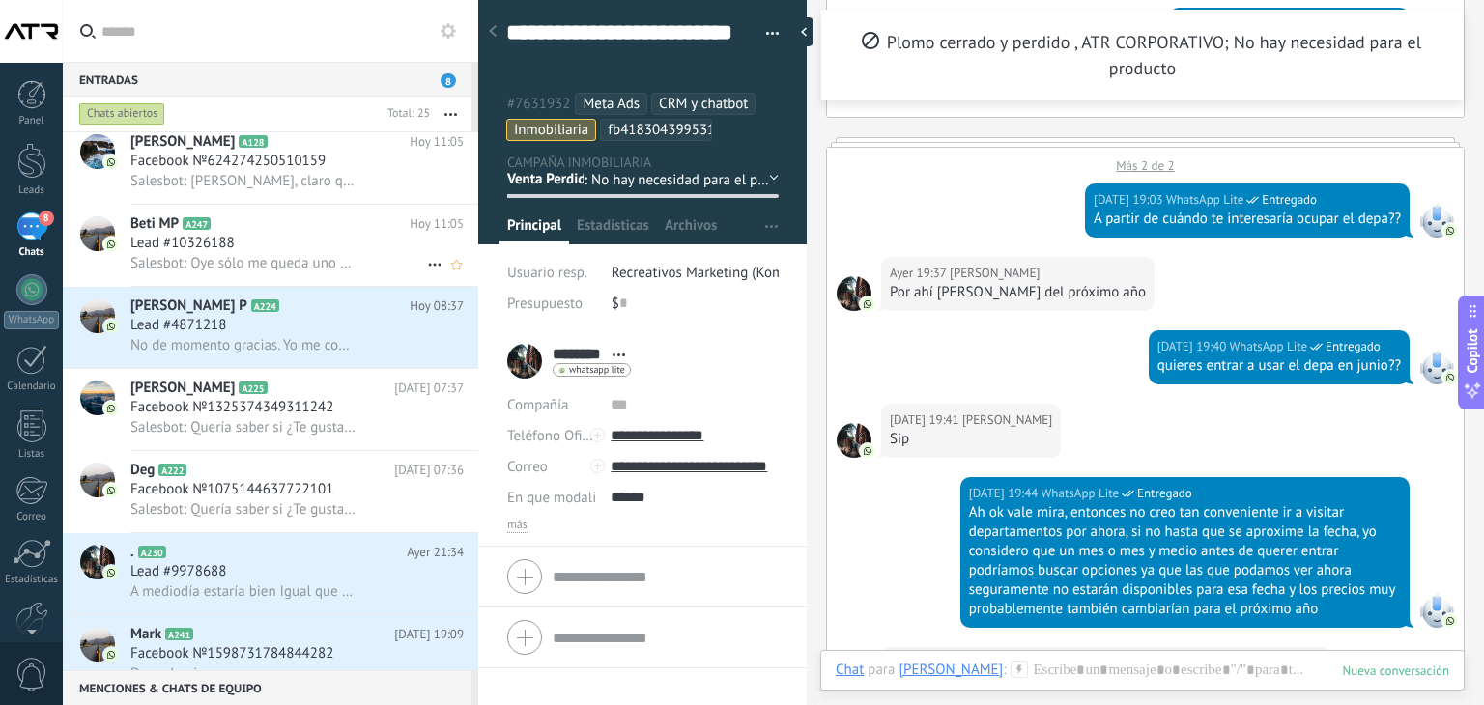
click at [287, 241] on div "Lead #10326188" at bounding box center [296, 243] width 333 height 19
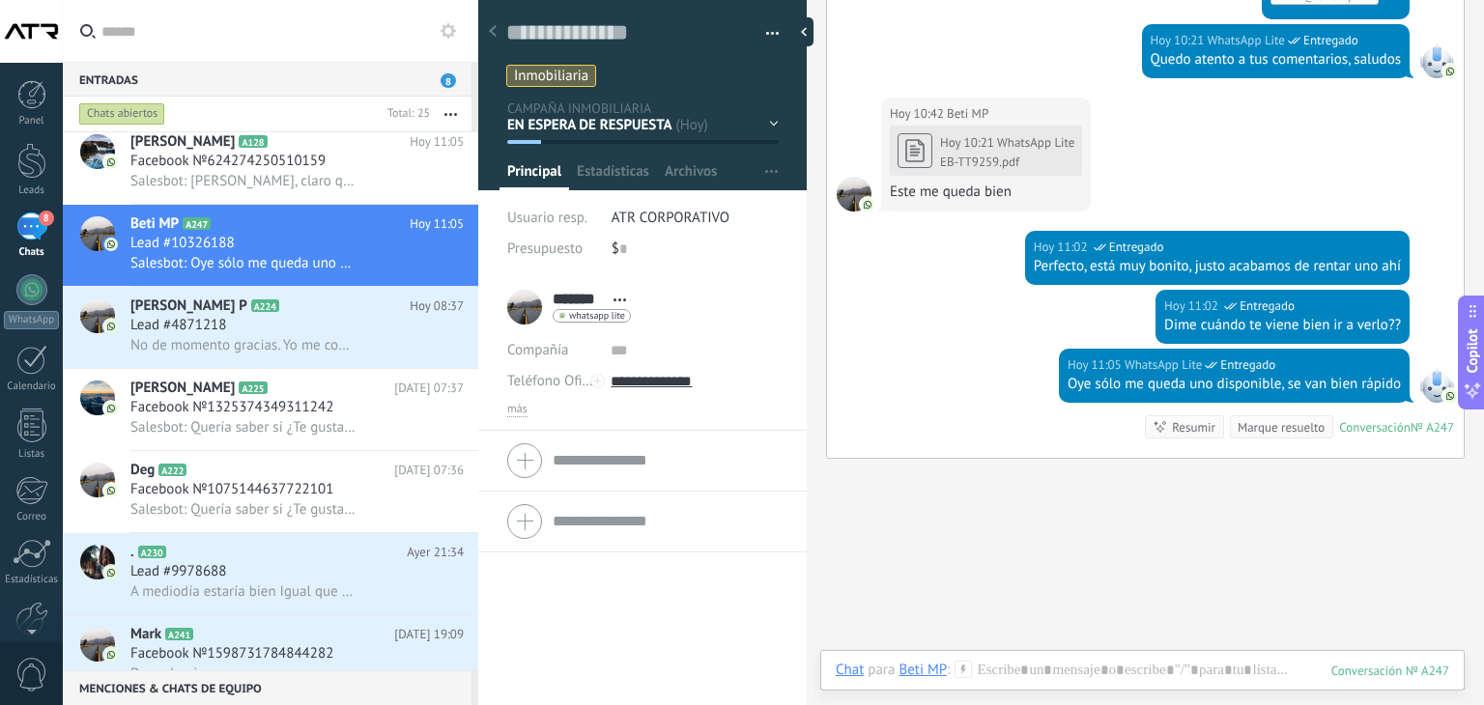
scroll to position [2199, 0]
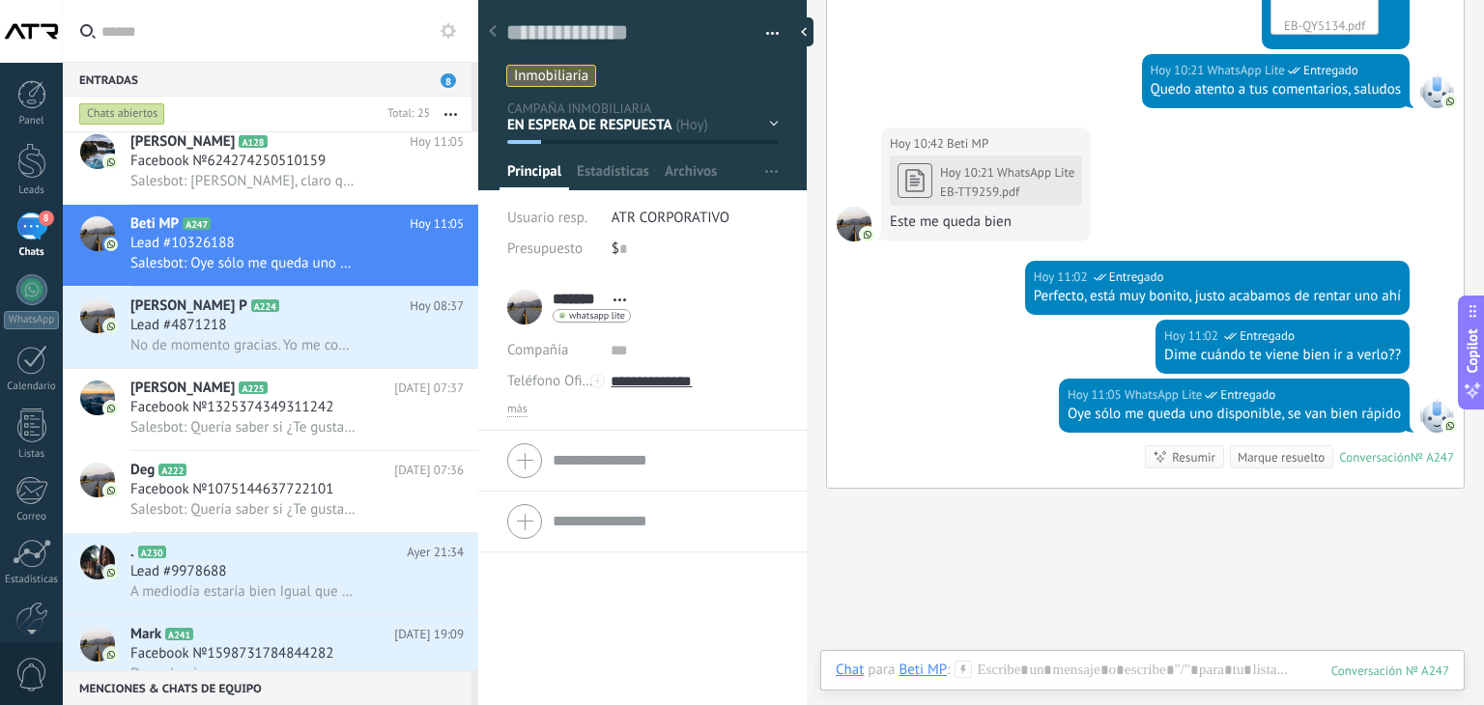
click at [0, 0] on div "EN ESPERA DE RESPUESTA EN ESPERA DE ASESOR CONVERSACIÓN INICIADA SEGUIMIENTO PO…" at bounding box center [0, 0] width 0 height 0
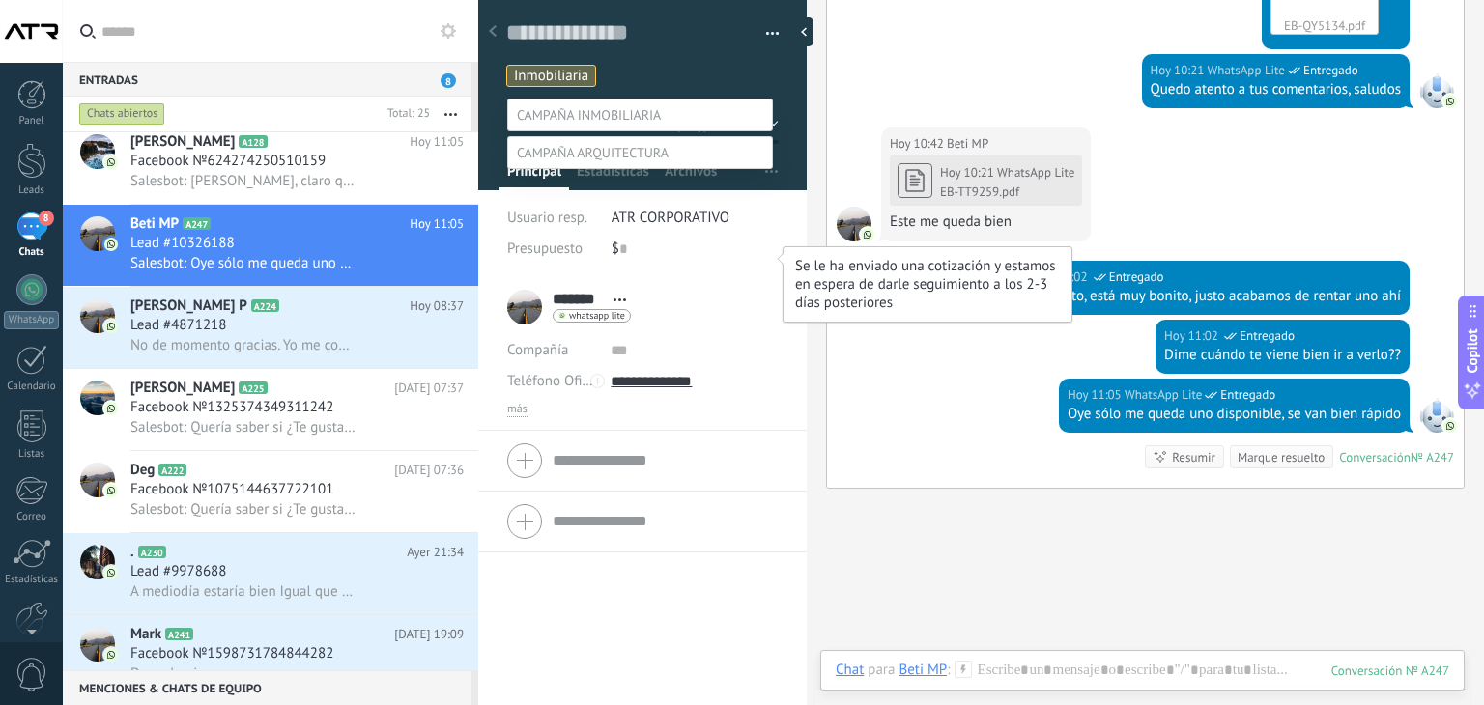
click at [0, 0] on label "COTIZACIÓN ENVIADA" at bounding box center [0, 0] width 0 height 0
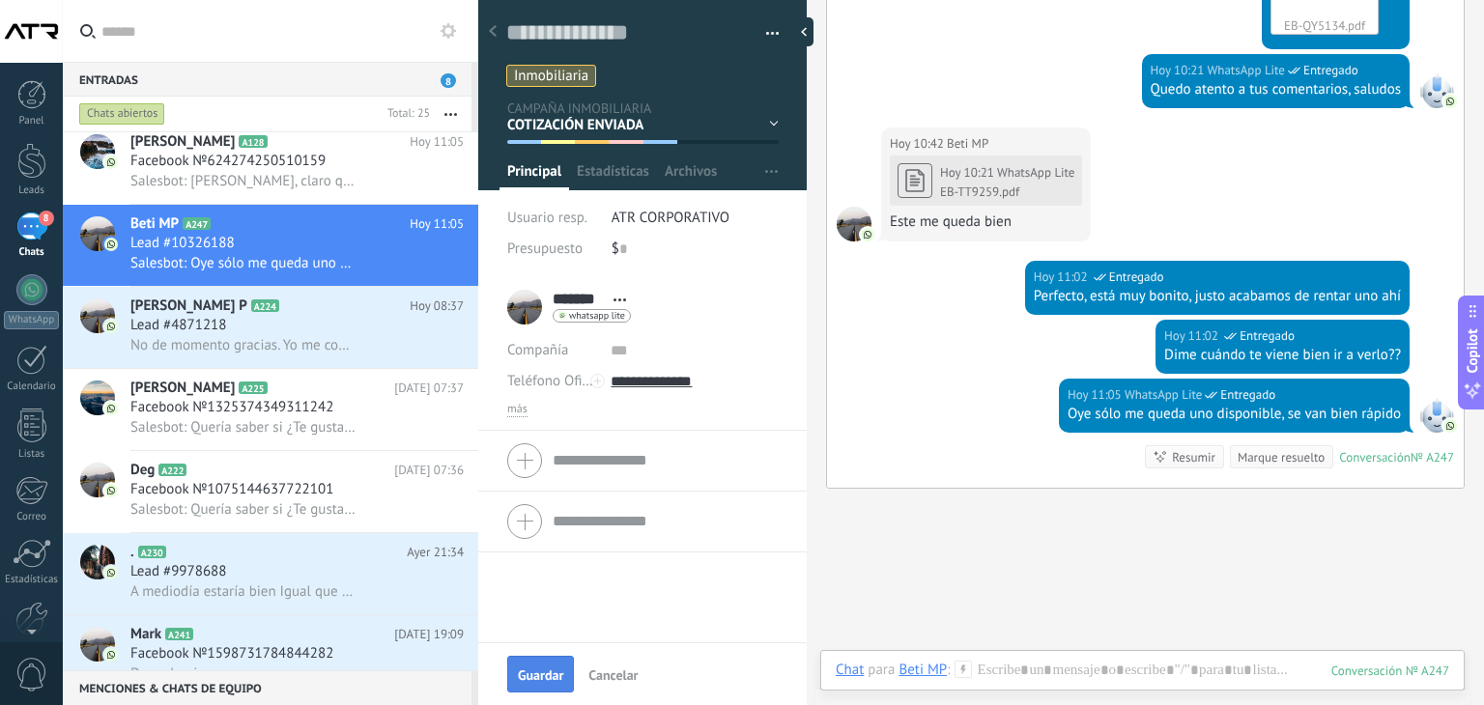
click at [542, 686] on button "Guardar" at bounding box center [540, 674] width 67 height 37
click at [0, 0] on div "EN ESPERA DE RESPUESTA EN ESPERA DE ASESOR CONVERSACIÓN INICIADA SEGUIMIENTO PO…" at bounding box center [0, 0] width 0 height 0
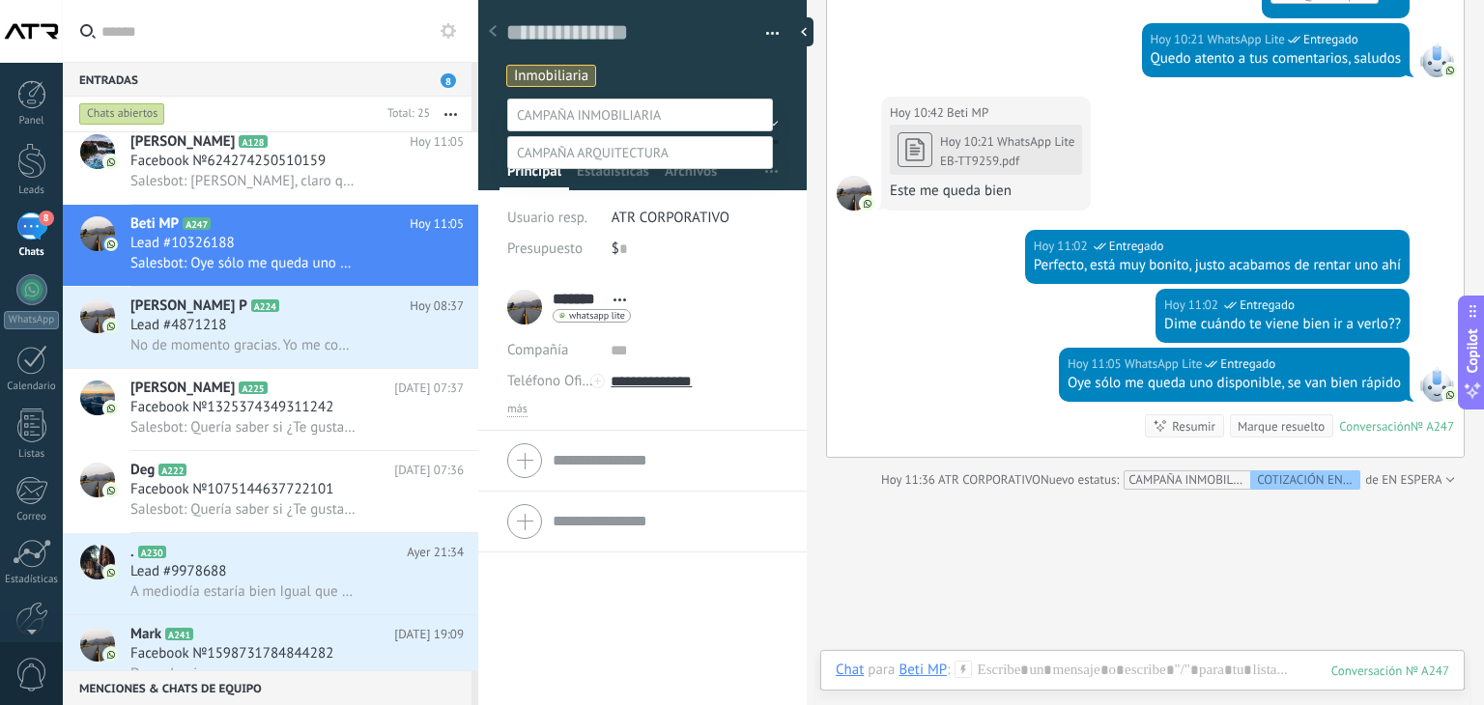
click at [564, 599] on div "EN ESPERA DE RESPUESTA EN ESPERA DE ASESOR CONVERSACIÓN INICIADA SEGUIMIENTO PO…" at bounding box center [640, 414] width 266 height 630
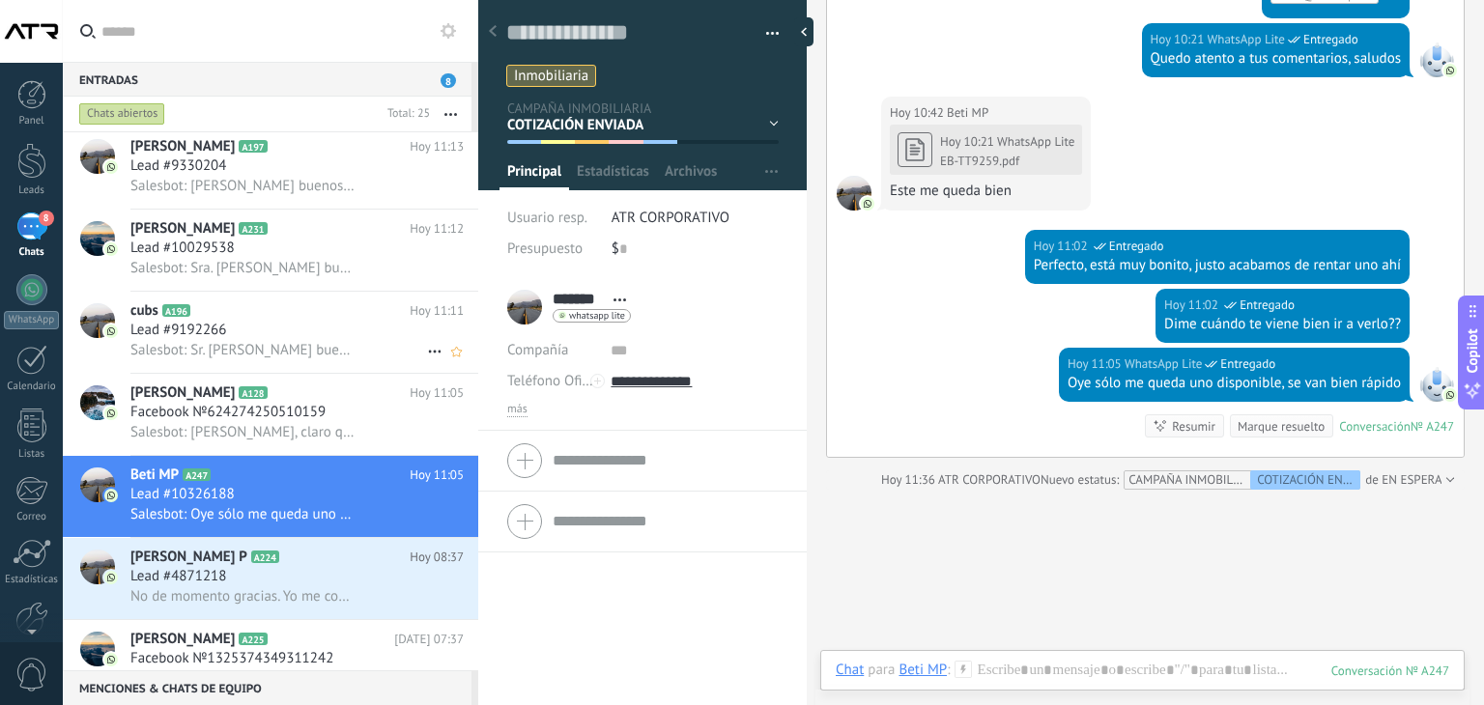
scroll to position [374, 0]
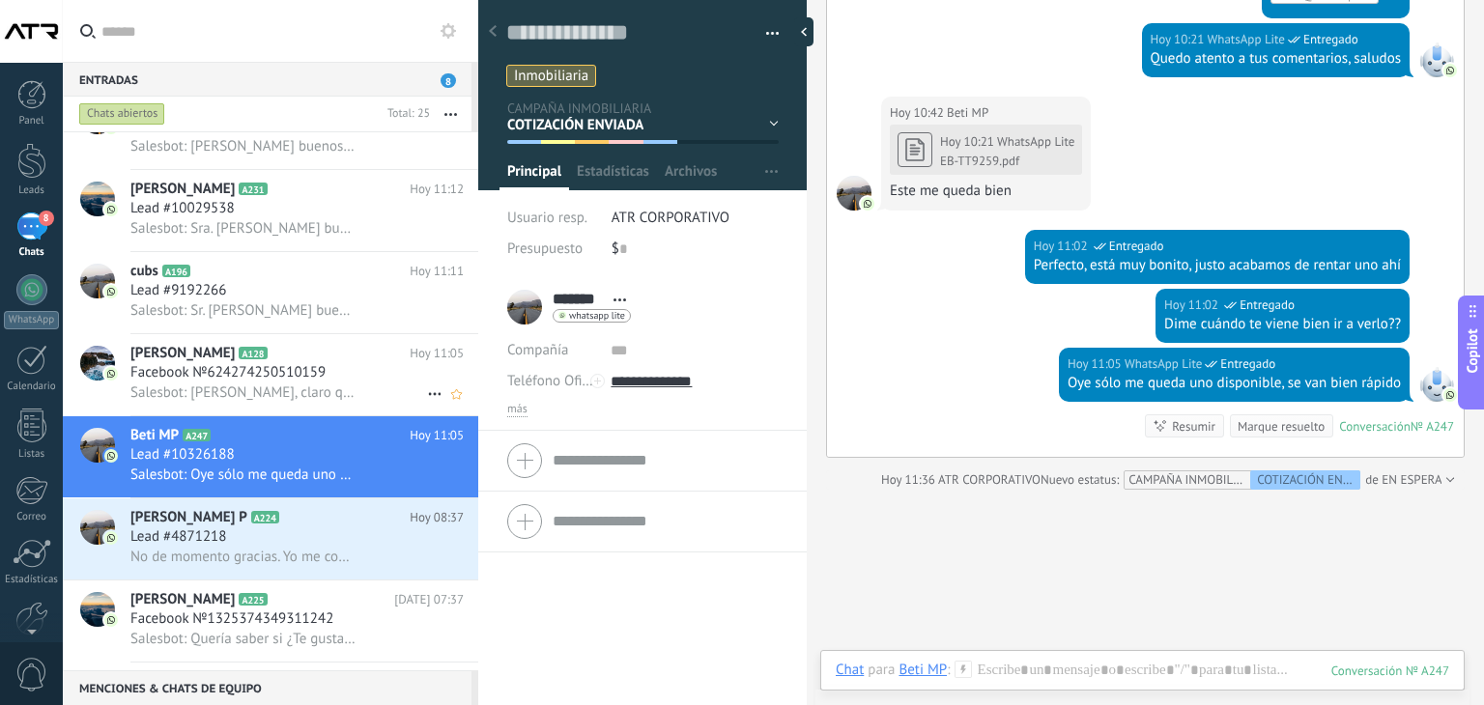
click at [297, 375] on span "Facebook №624274250510159" at bounding box center [227, 372] width 195 height 19
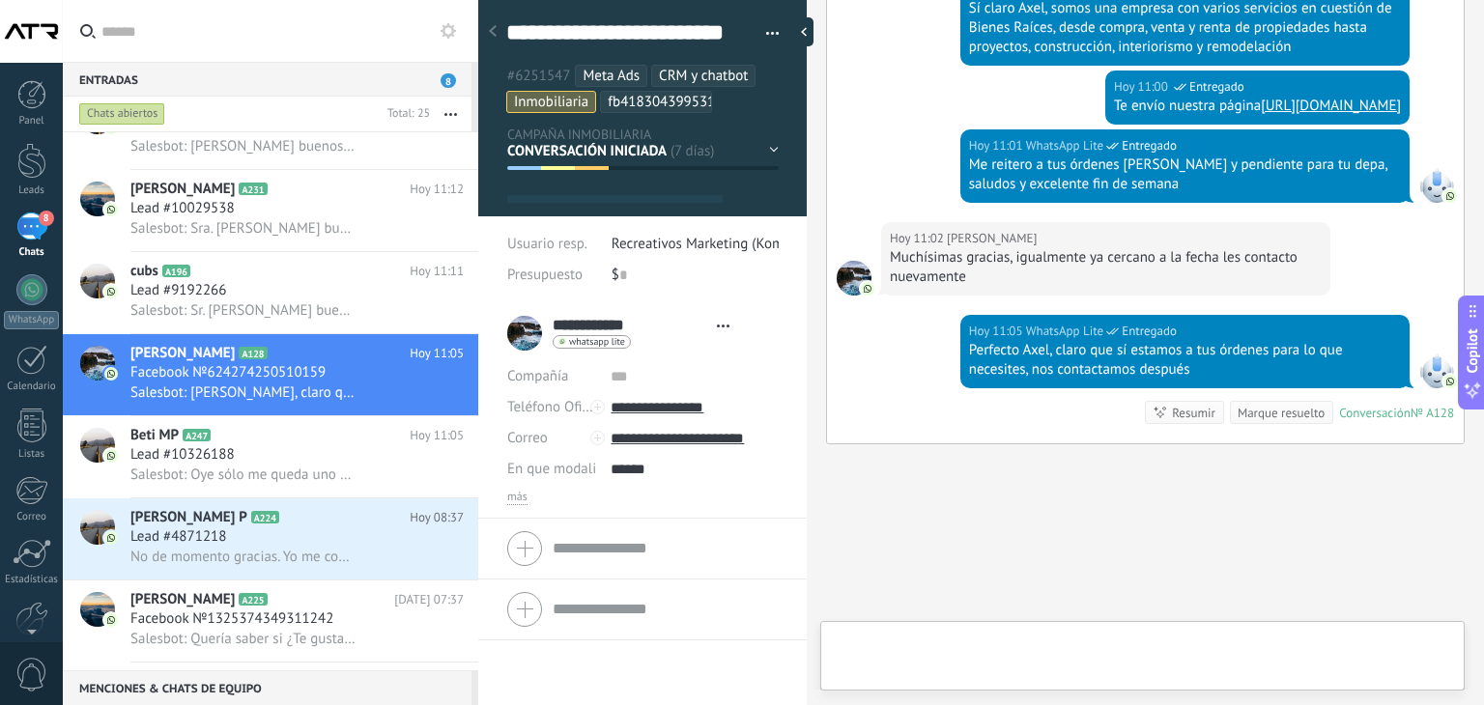
scroll to position [58, 0]
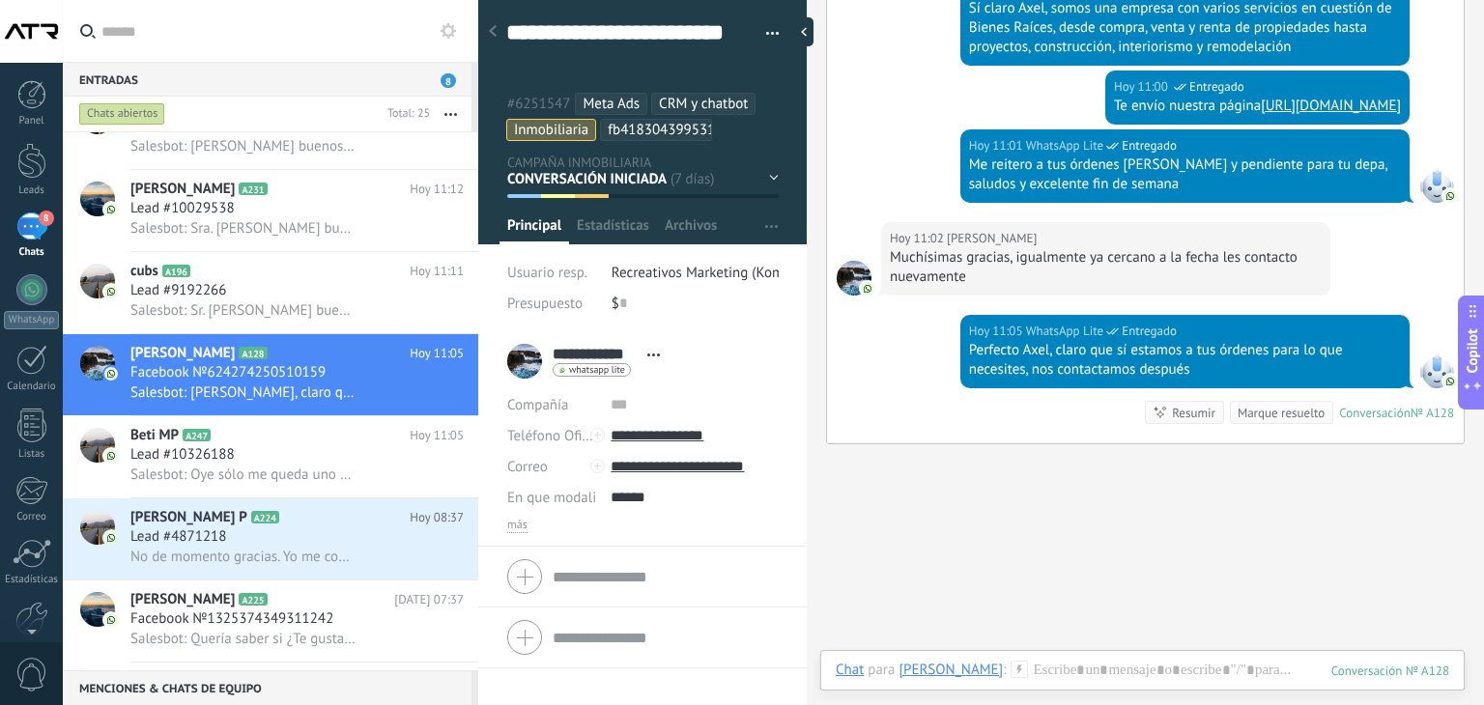
click at [0, 0] on div "EN ESPERA DE RESPUESTA EN ESPERA DE ASESOR CONVERSACIÓN INICIADA SEGUIMIENTO PO…" at bounding box center [0, 0] width 0 height 0
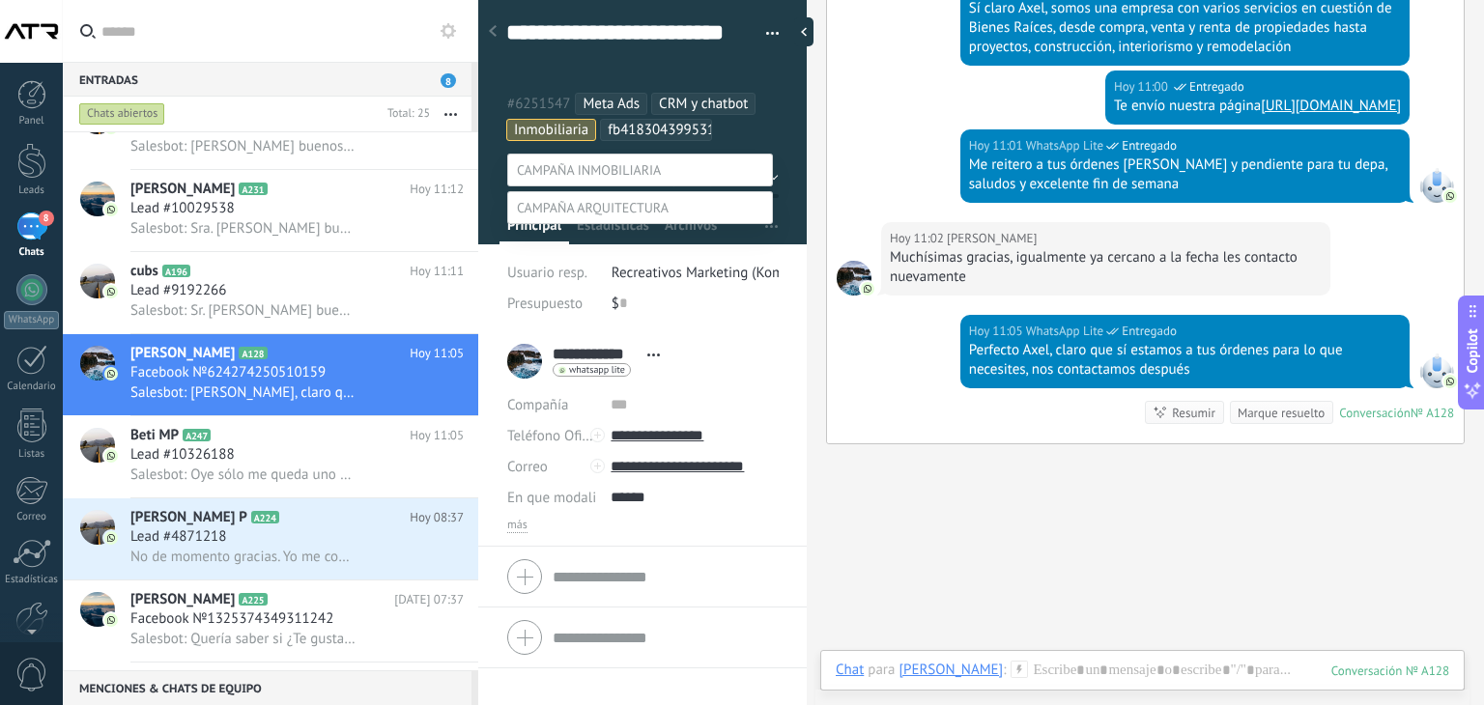
click at [0, 0] on label "Venta Perdido" at bounding box center [0, 0] width 0 height 0
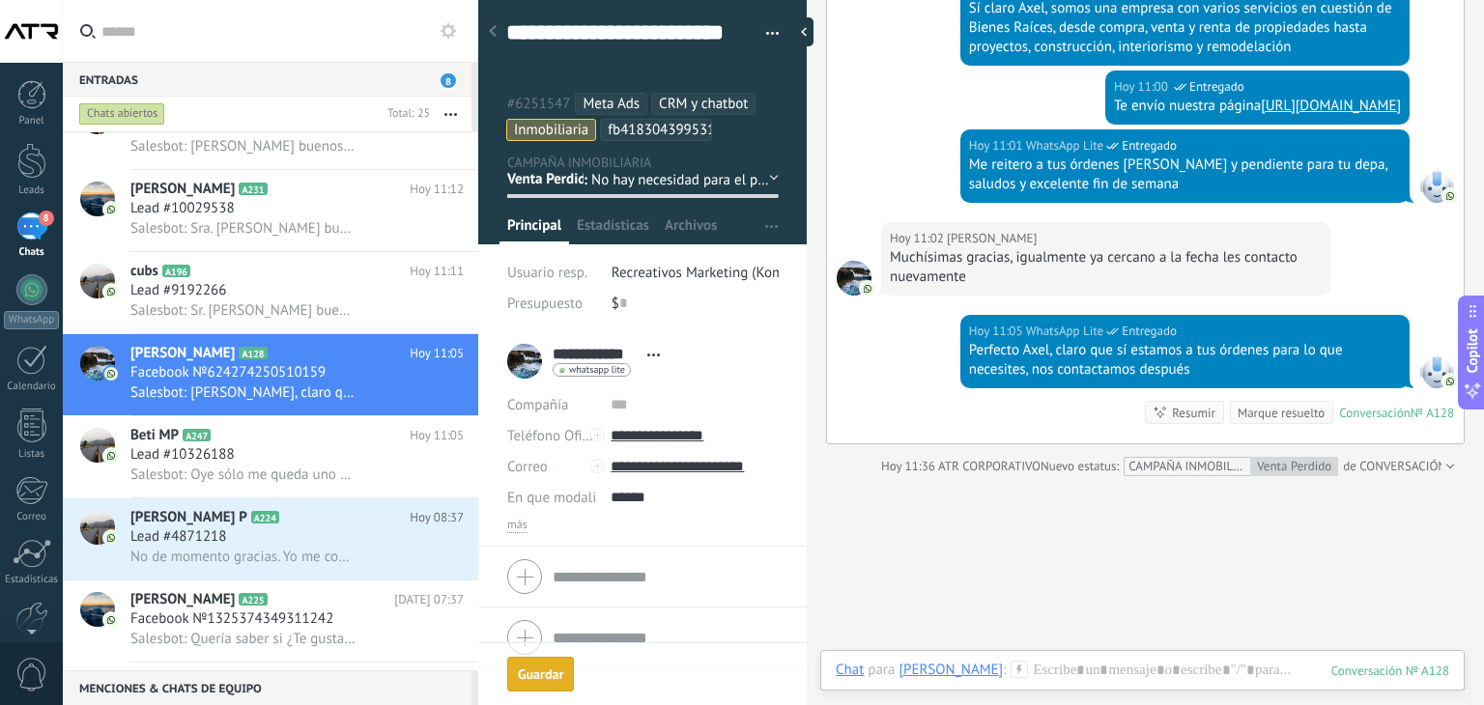
scroll to position [3841, 0]
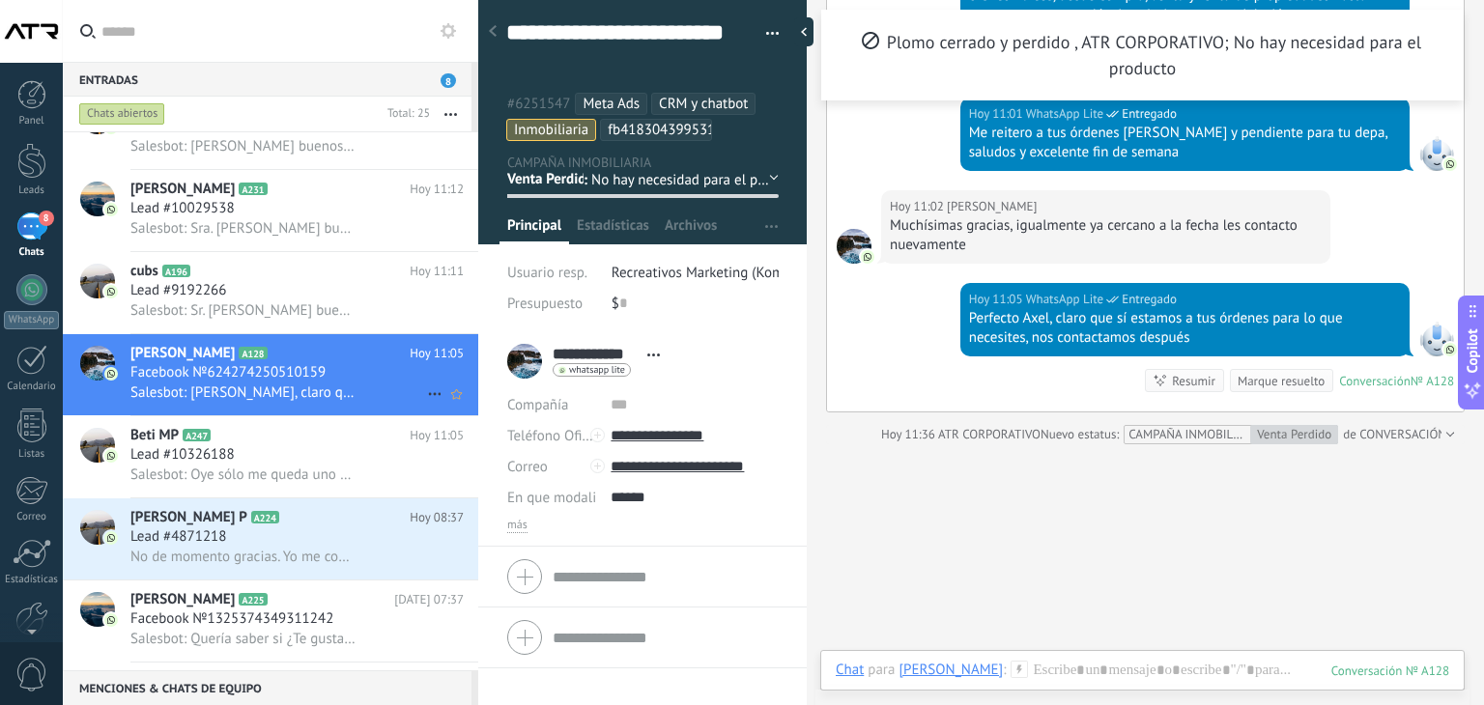
click at [433, 396] on icon at bounding box center [434, 394] width 23 height 23
click at [479, 412] on span "Conversación cerrada" at bounding box center [520, 413] width 131 height 39
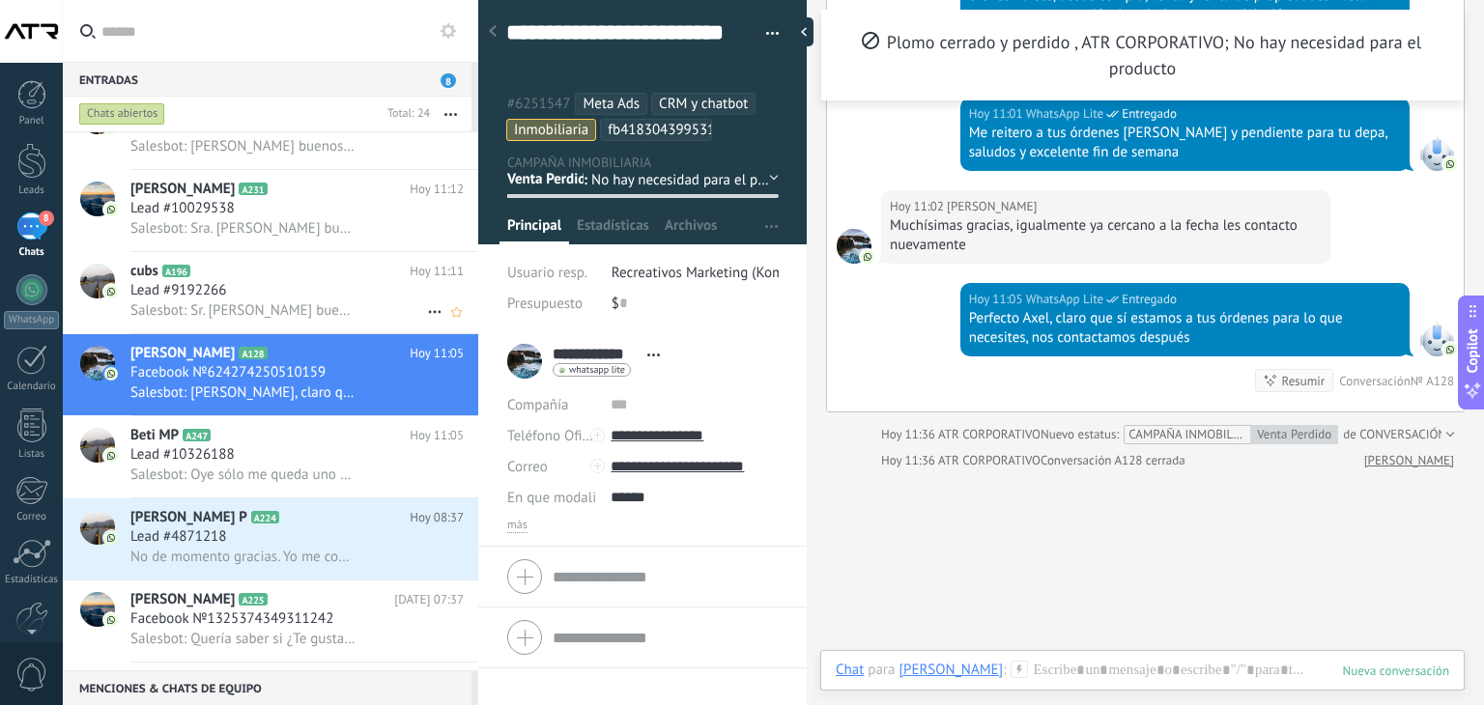
scroll to position [3868, 0]
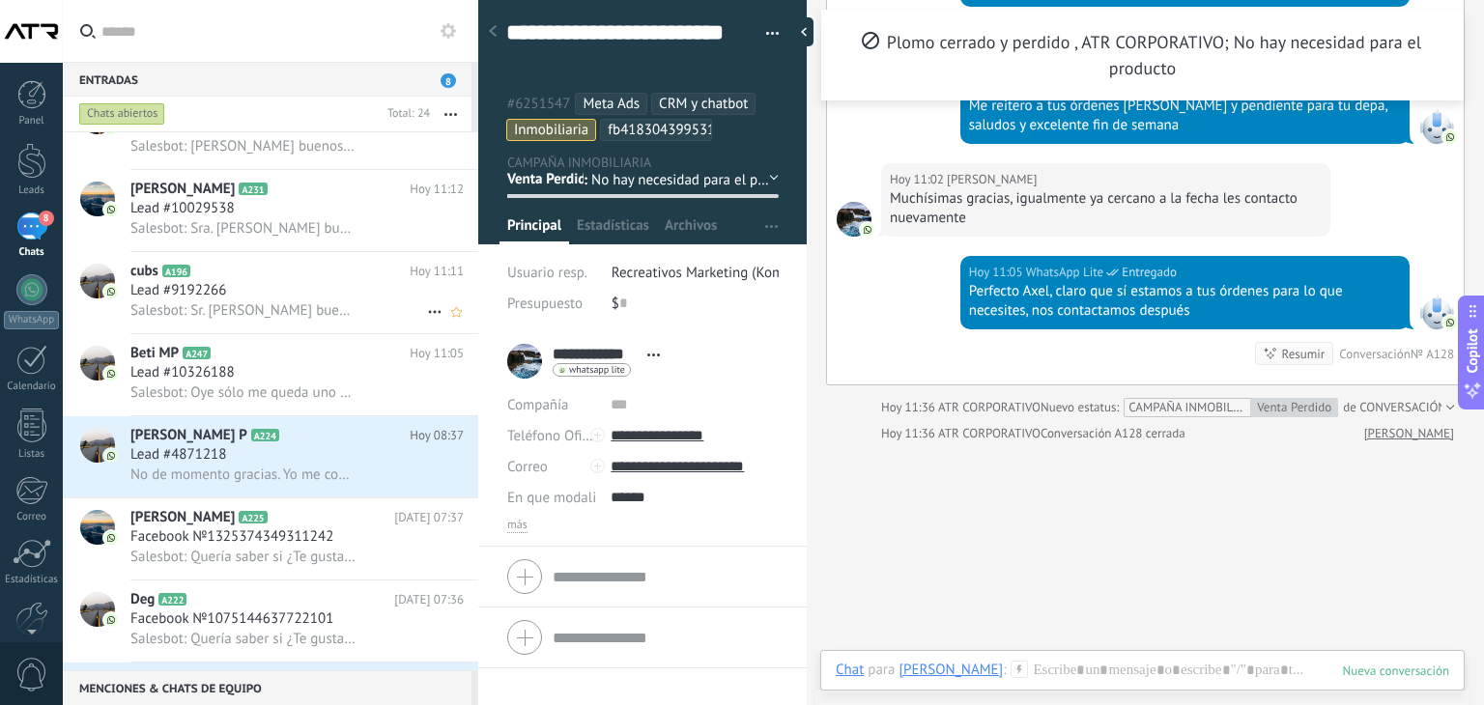
click at [305, 294] on div "Lead #9192266" at bounding box center [296, 290] width 333 height 19
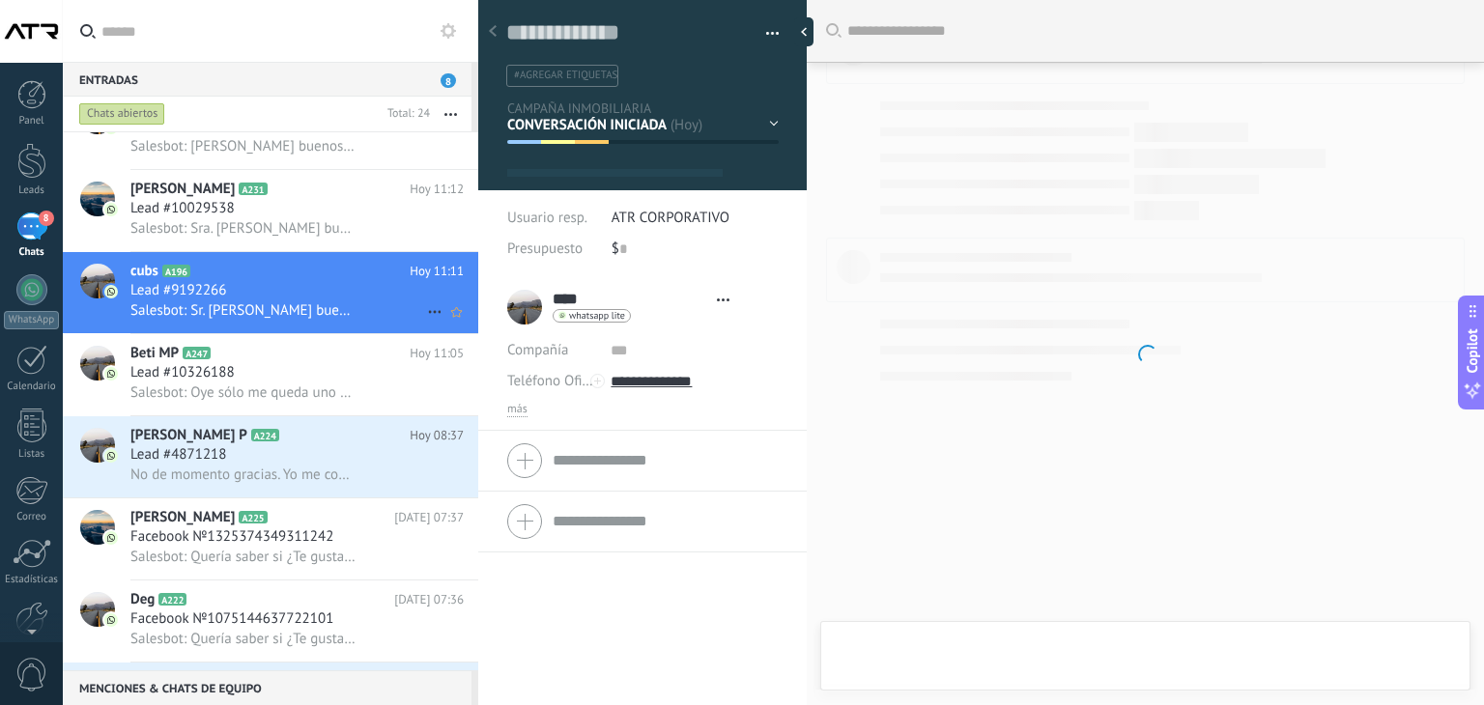
scroll to position [28, 0]
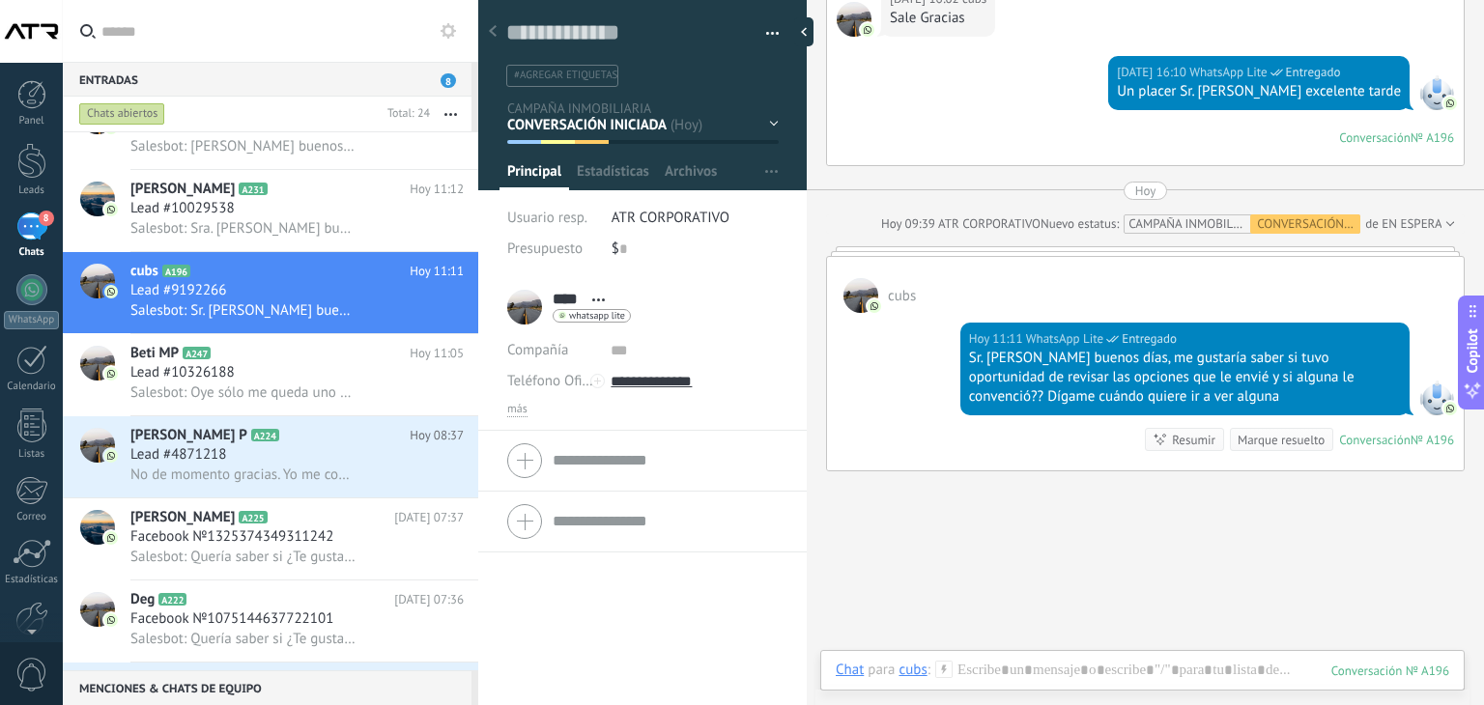
click at [0, 0] on div "EN ESPERA DE RESPUESTA EN ESPERA DE ASESOR CONVERSACIÓN INICIADA SEGUIMIENTO PO…" at bounding box center [0, 0] width 0 height 0
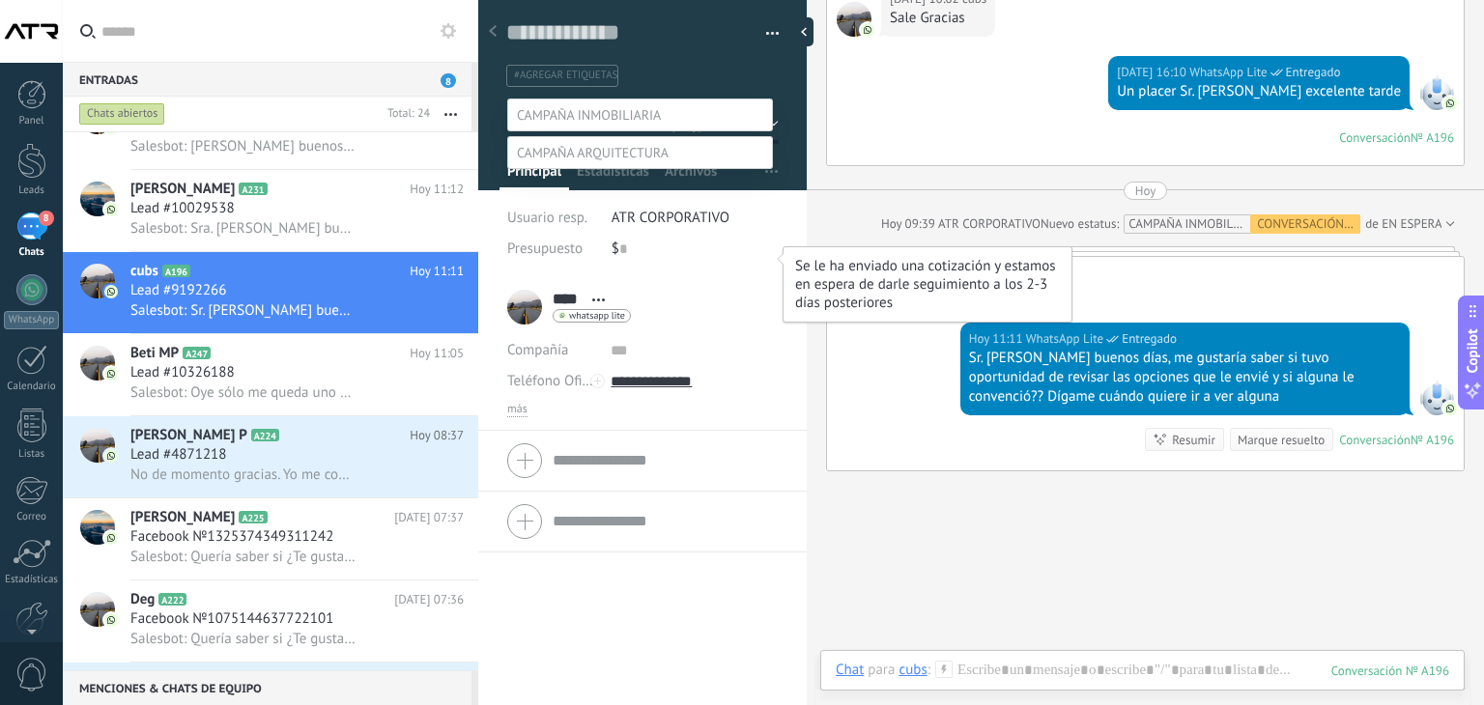
click at [0, 0] on label "COTIZACIÓN ENVIADA" at bounding box center [0, 0] width 0 height 0
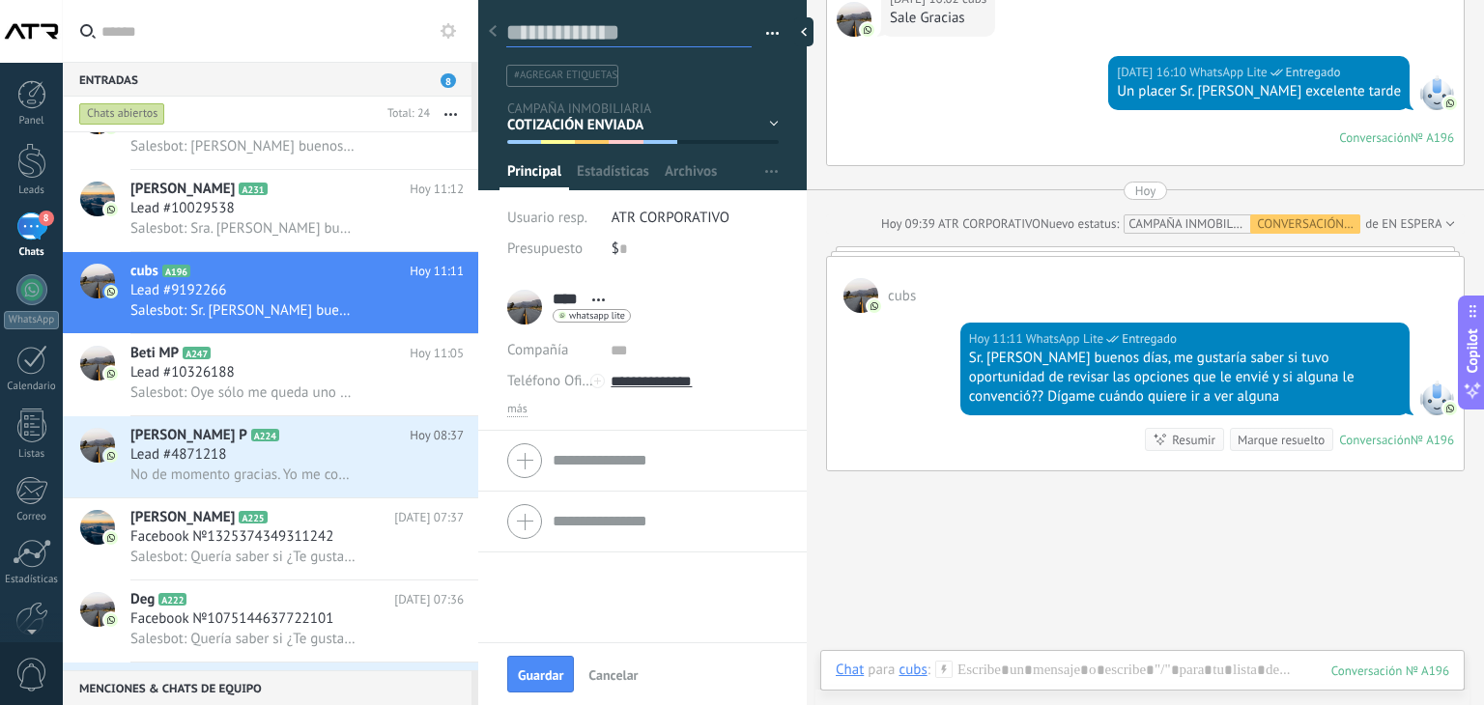
click at [584, 34] on textarea at bounding box center [628, 32] width 245 height 29
drag, startPoint x: 654, startPoint y: 35, endPoint x: 496, endPoint y: 21, distance: 159.0
click at [496, 21] on div "Guardar y crear Imprimir Administrar etiquetas" at bounding box center [642, 138] width 328 height 277
type textarea "*"
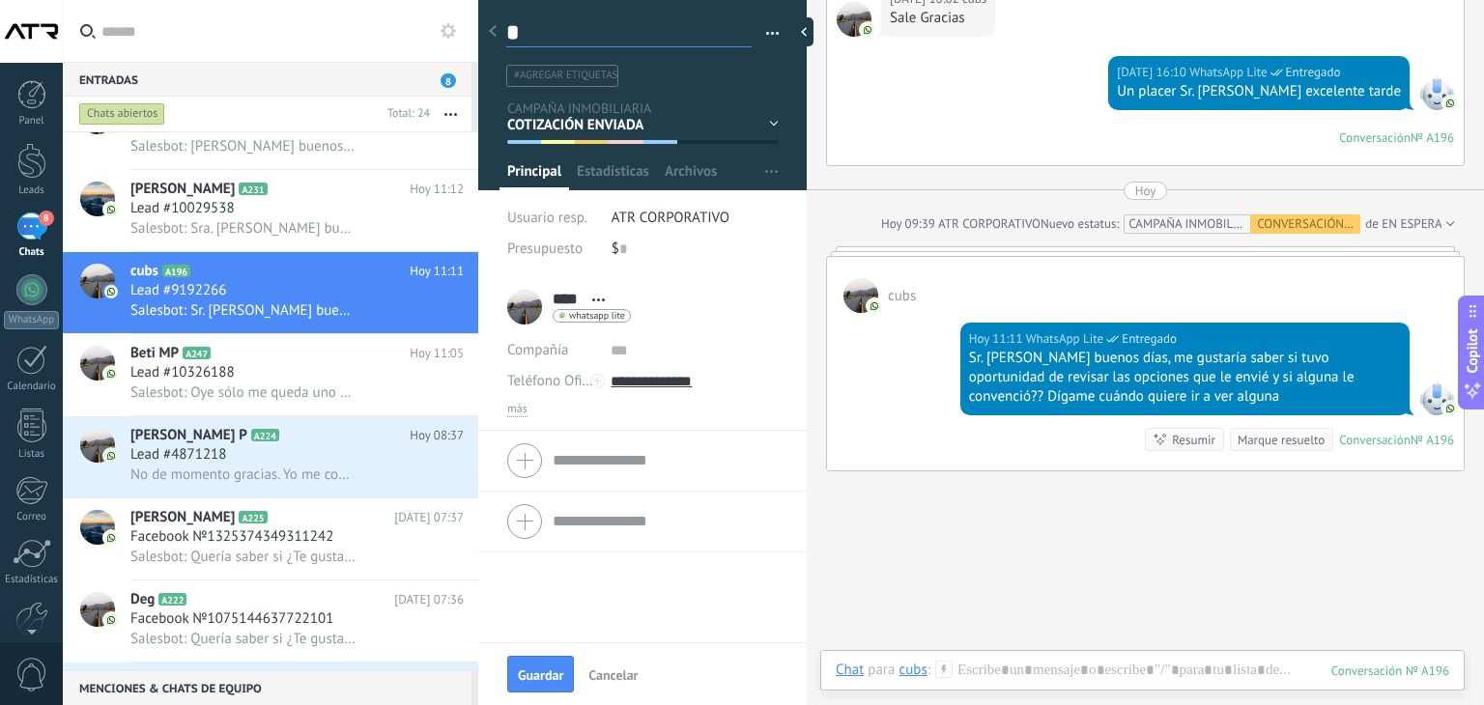
type textarea "**"
type textarea "***"
type textarea "****"
type textarea "*****"
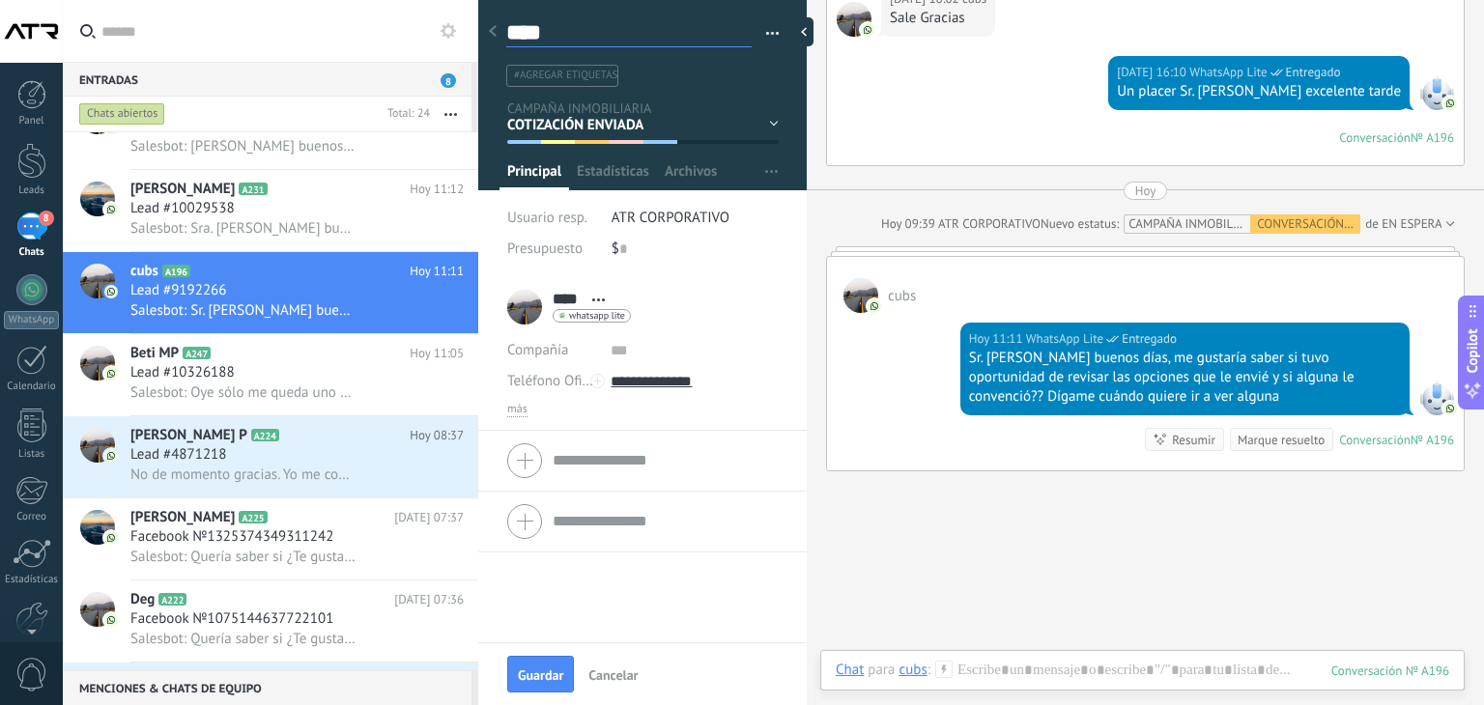
type textarea "*****"
type textarea "******"
type textarea "*******"
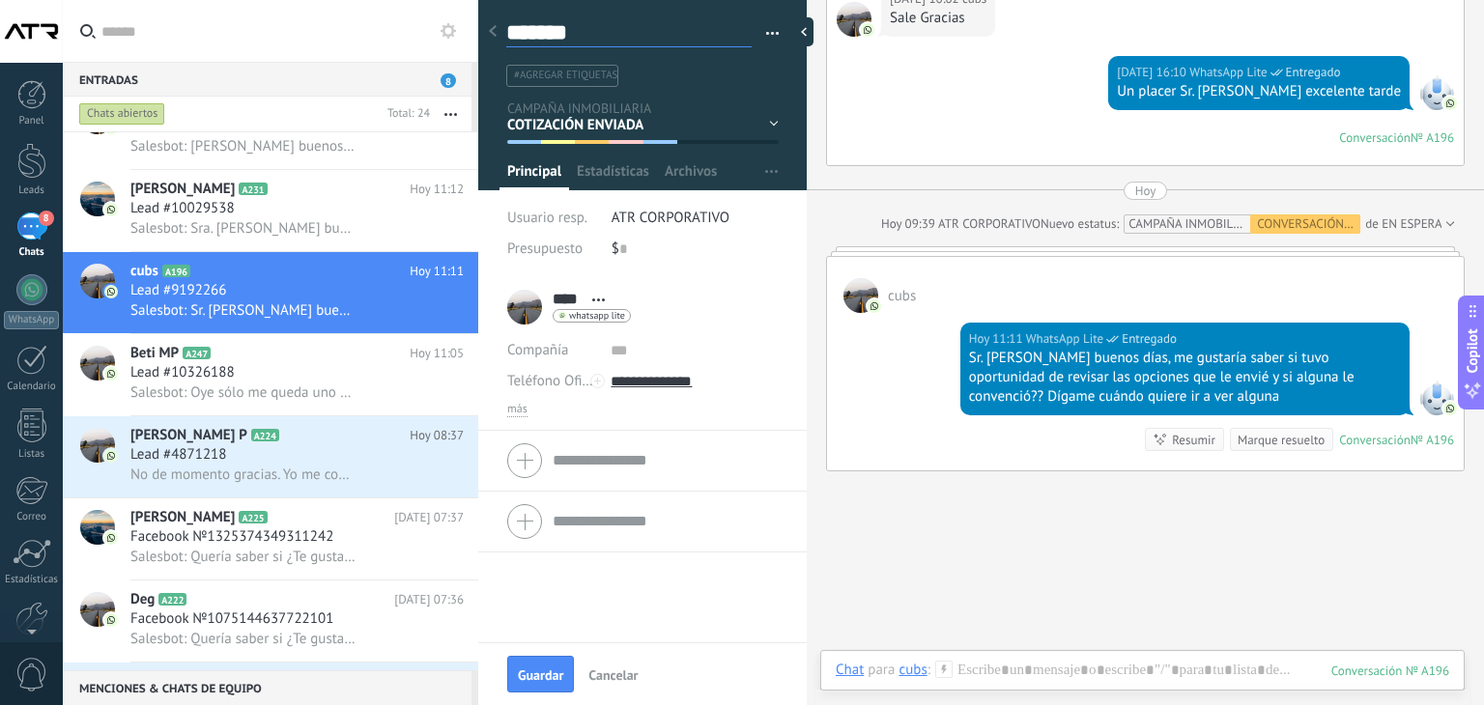
type textarea "*******"
type textarea "*********"
type textarea "**********"
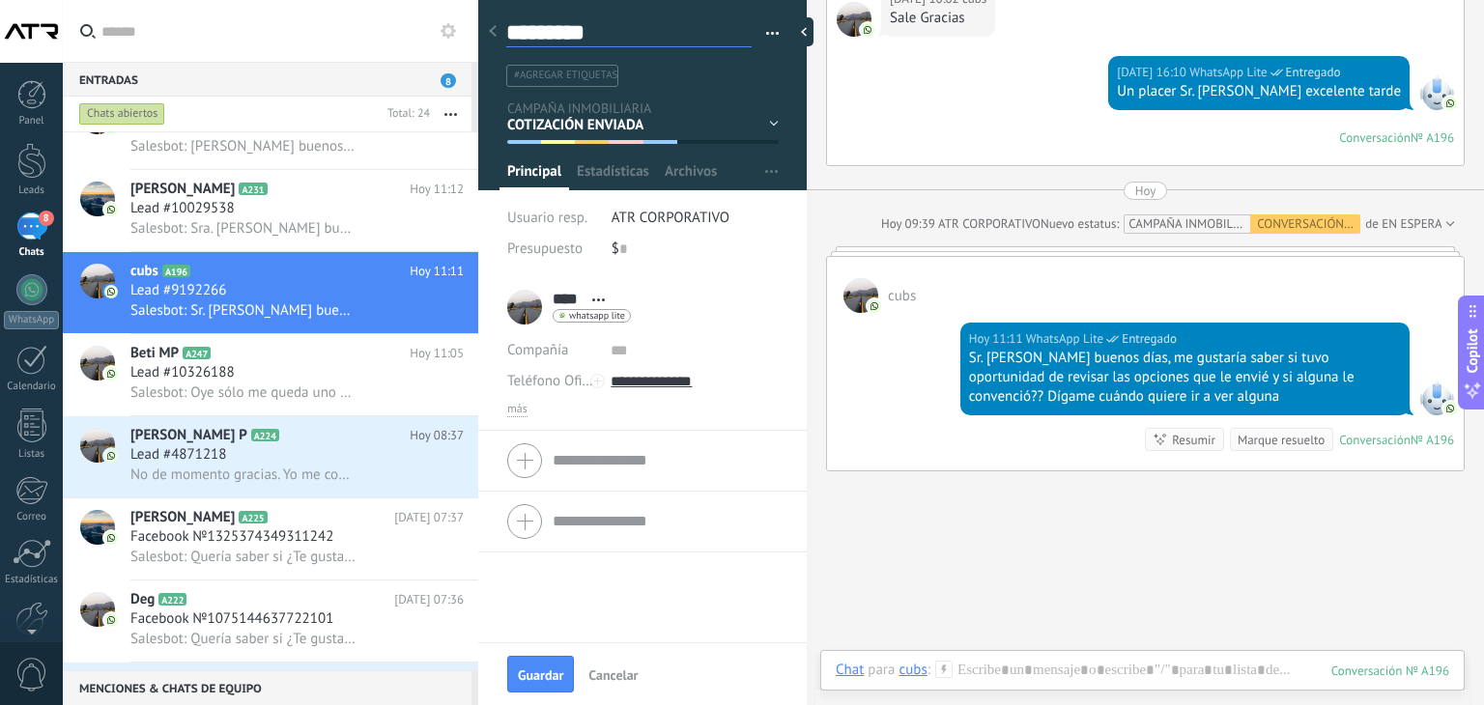
type textarea "**********"
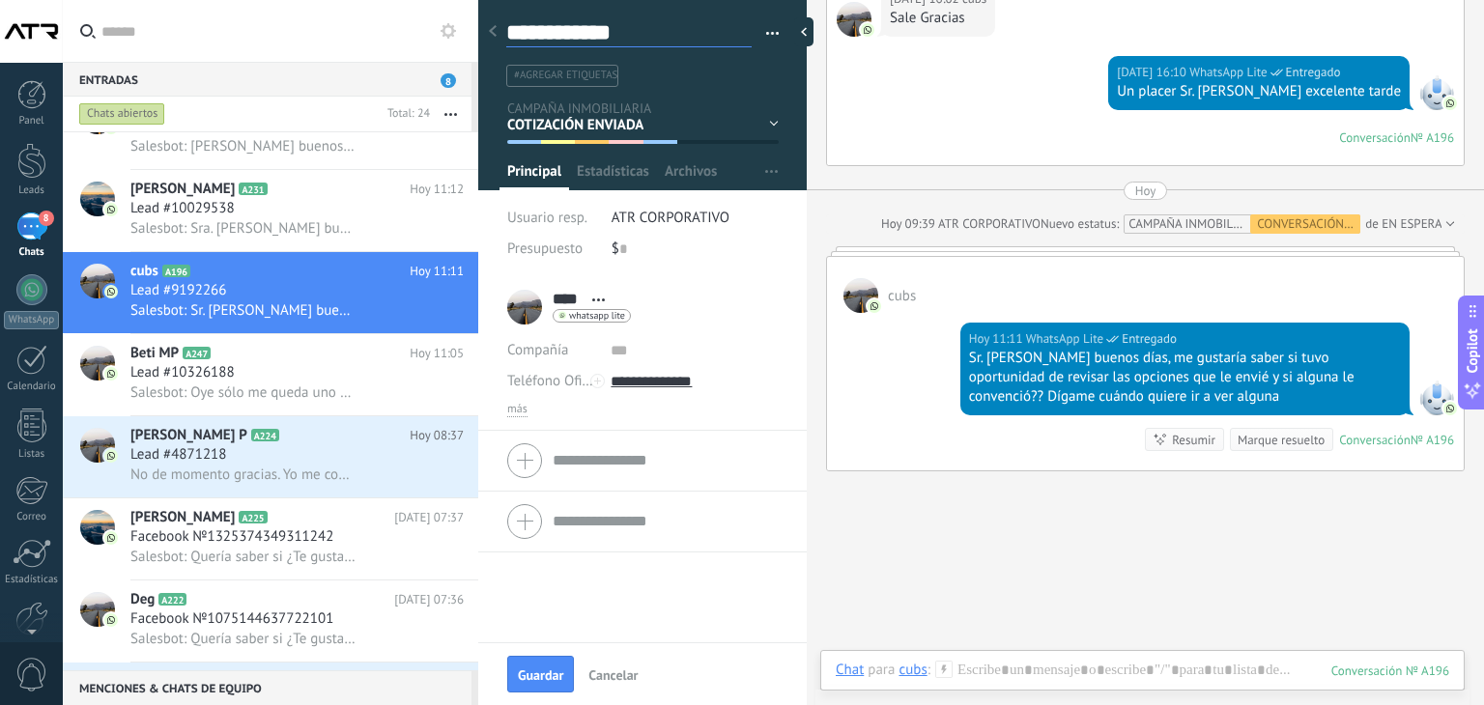
type textarea "**********"
click at [530, 678] on span "Guardar" at bounding box center [540, 675] width 45 height 14
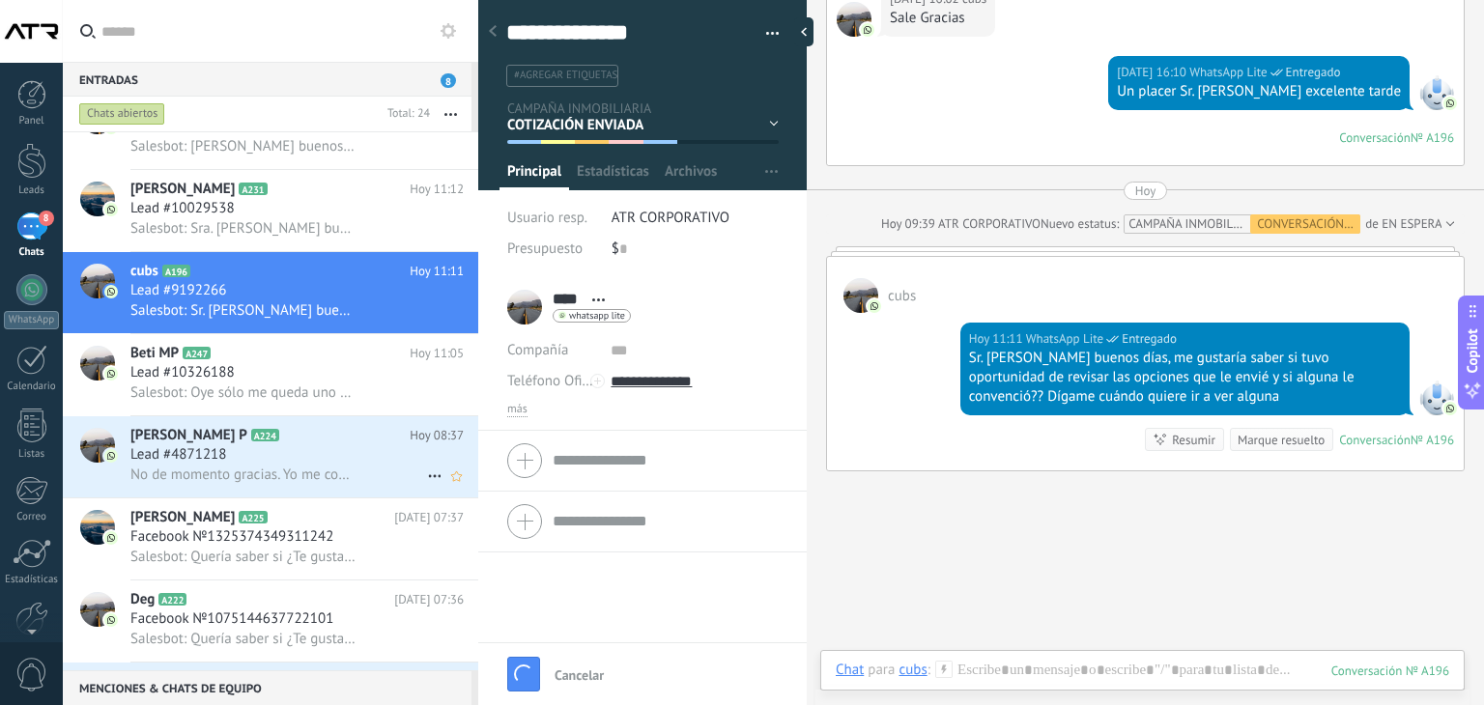
scroll to position [2411, 0]
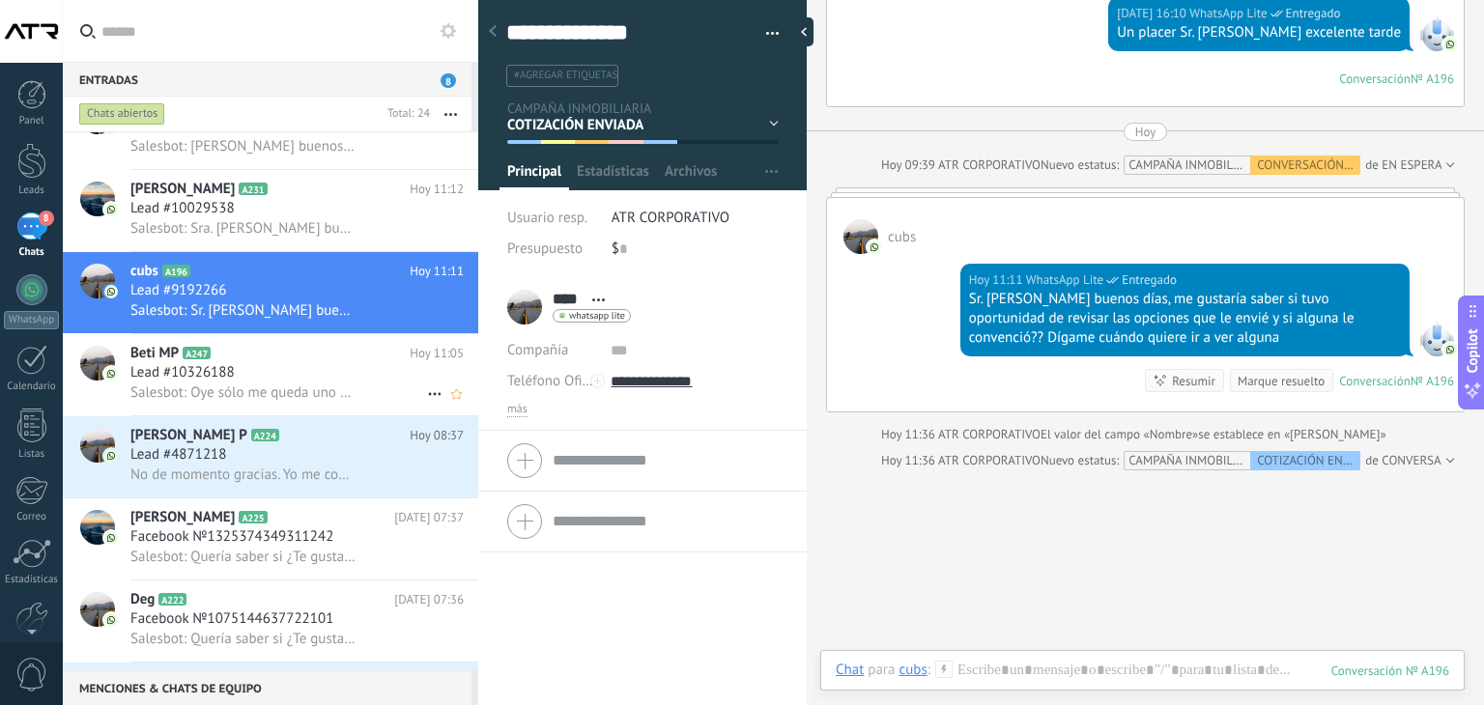
click at [286, 398] on span "Salesbot: Oye sólo me queda uno disponible, se van bien rápido" at bounding box center [243, 392] width 227 height 18
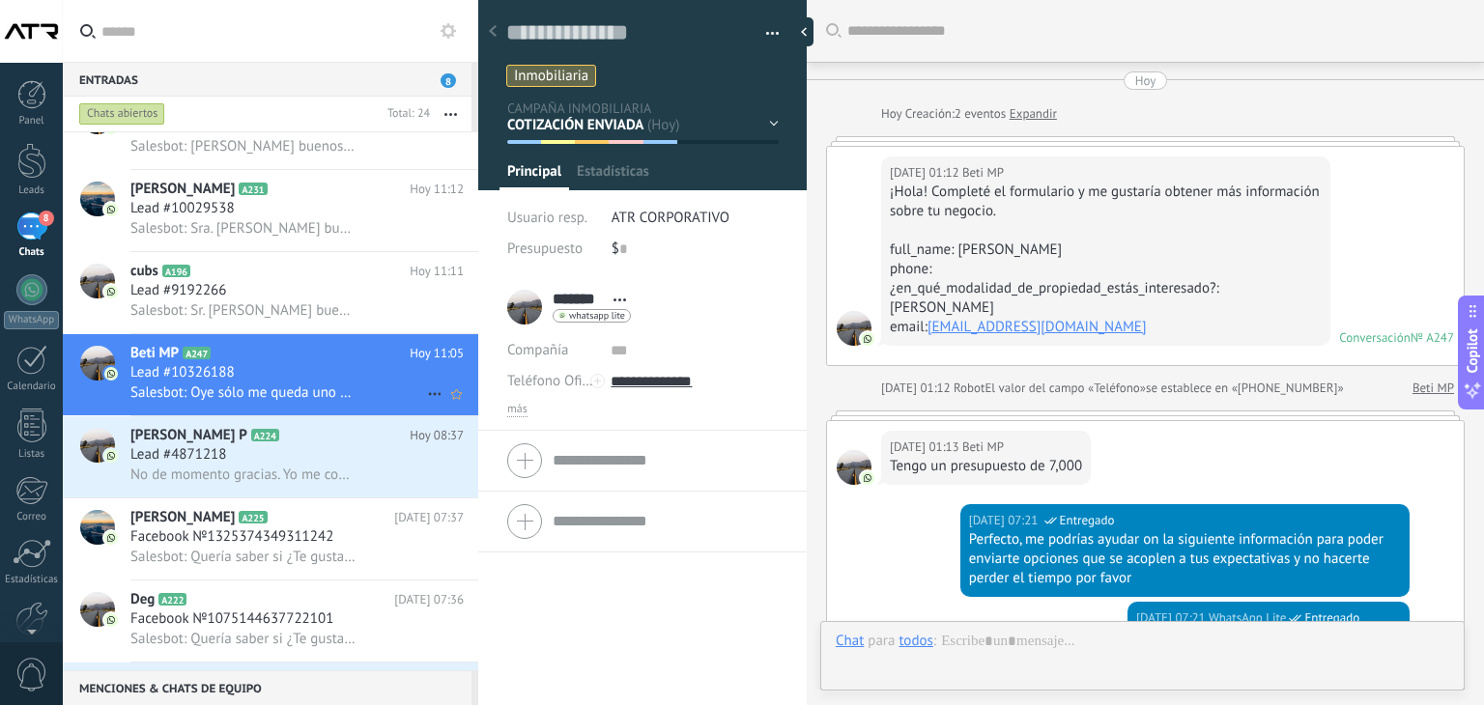
scroll to position [2326, 0]
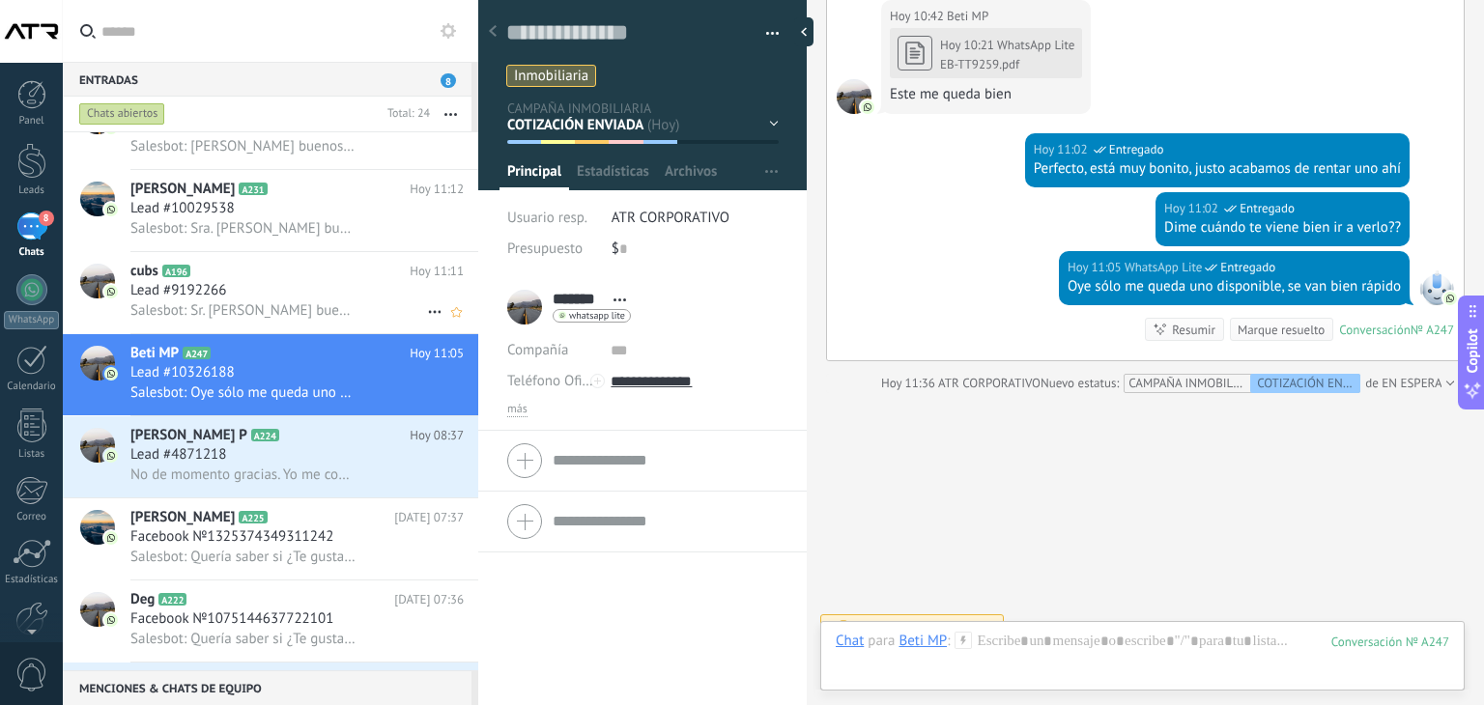
click at [321, 309] on span "Salesbot: Sr. [PERSON_NAME] buenos días, me gustaría saber si tuvo oportunidad …" at bounding box center [243, 310] width 227 height 18
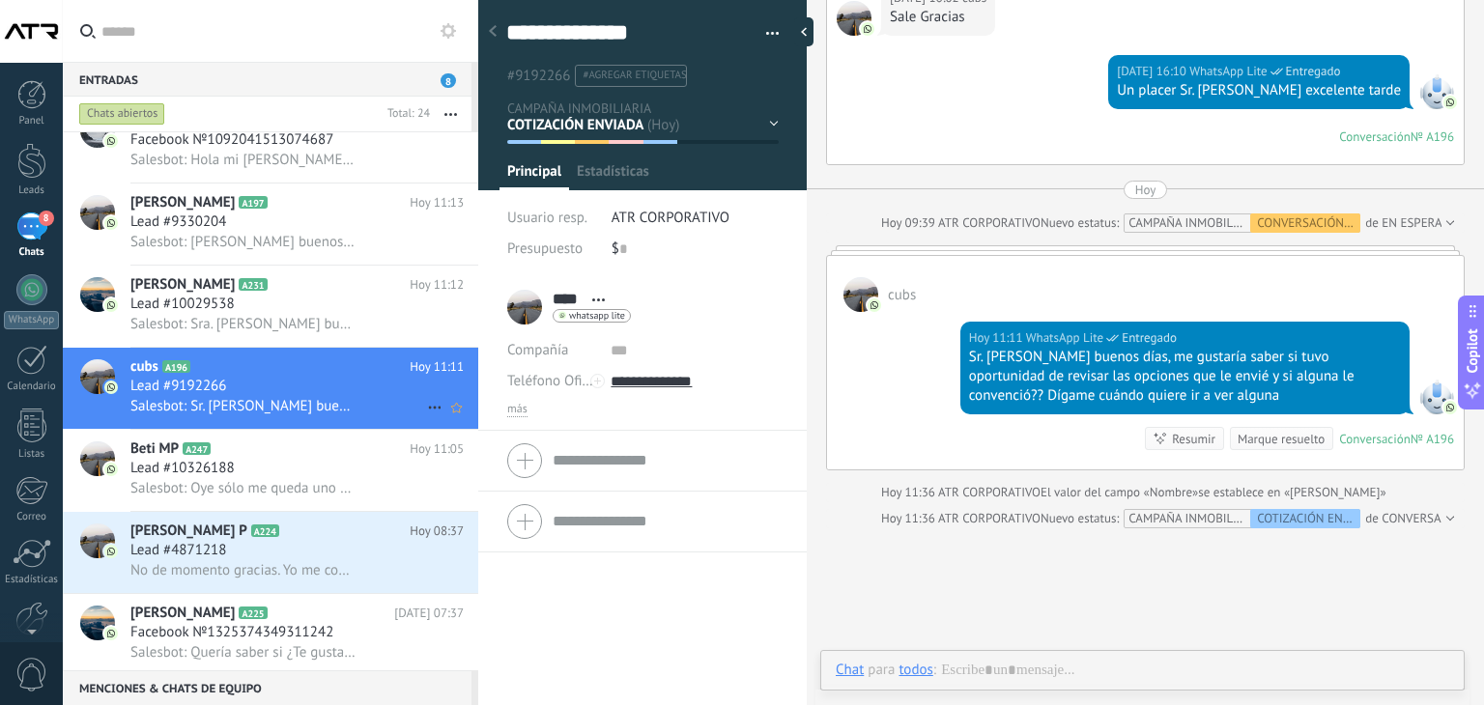
scroll to position [28, 0]
click at [271, 308] on div "Lead #10029538" at bounding box center [296, 304] width 333 height 19
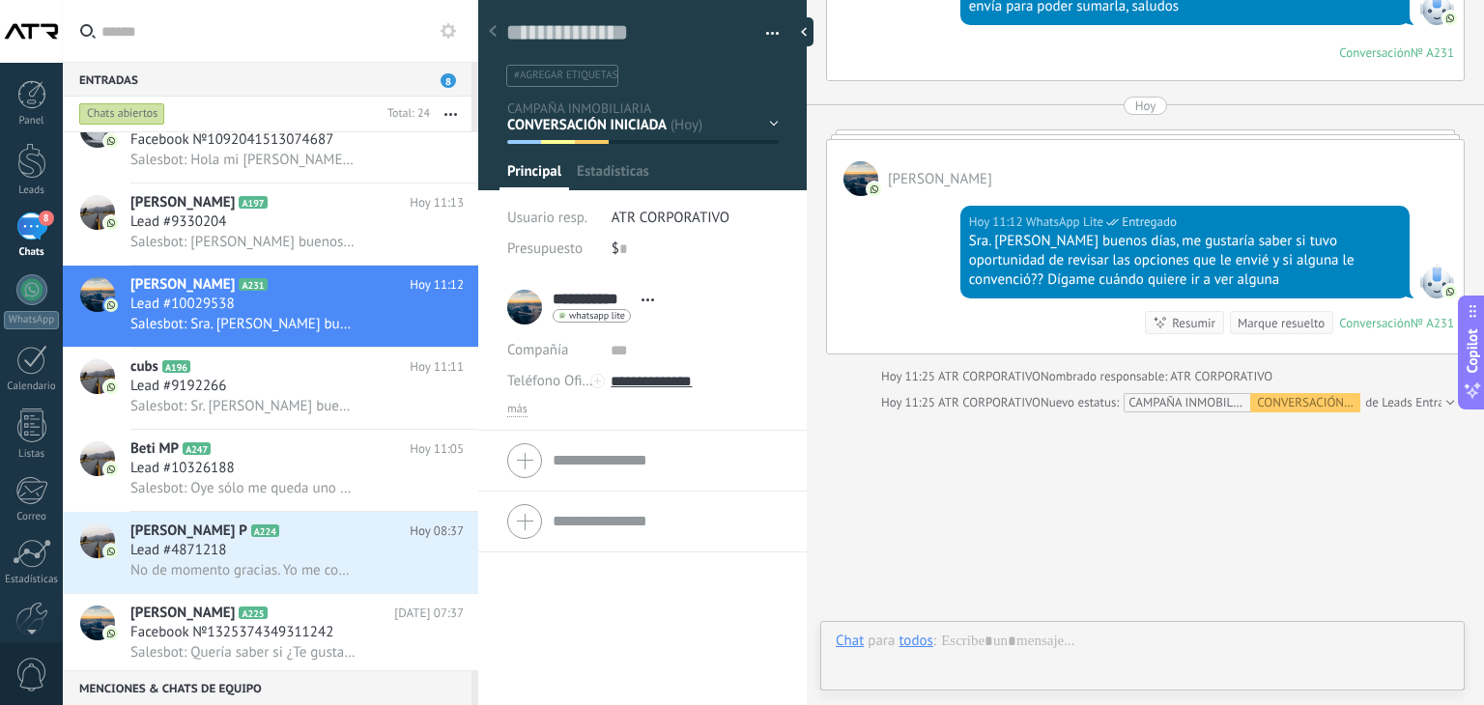
scroll to position [28, 0]
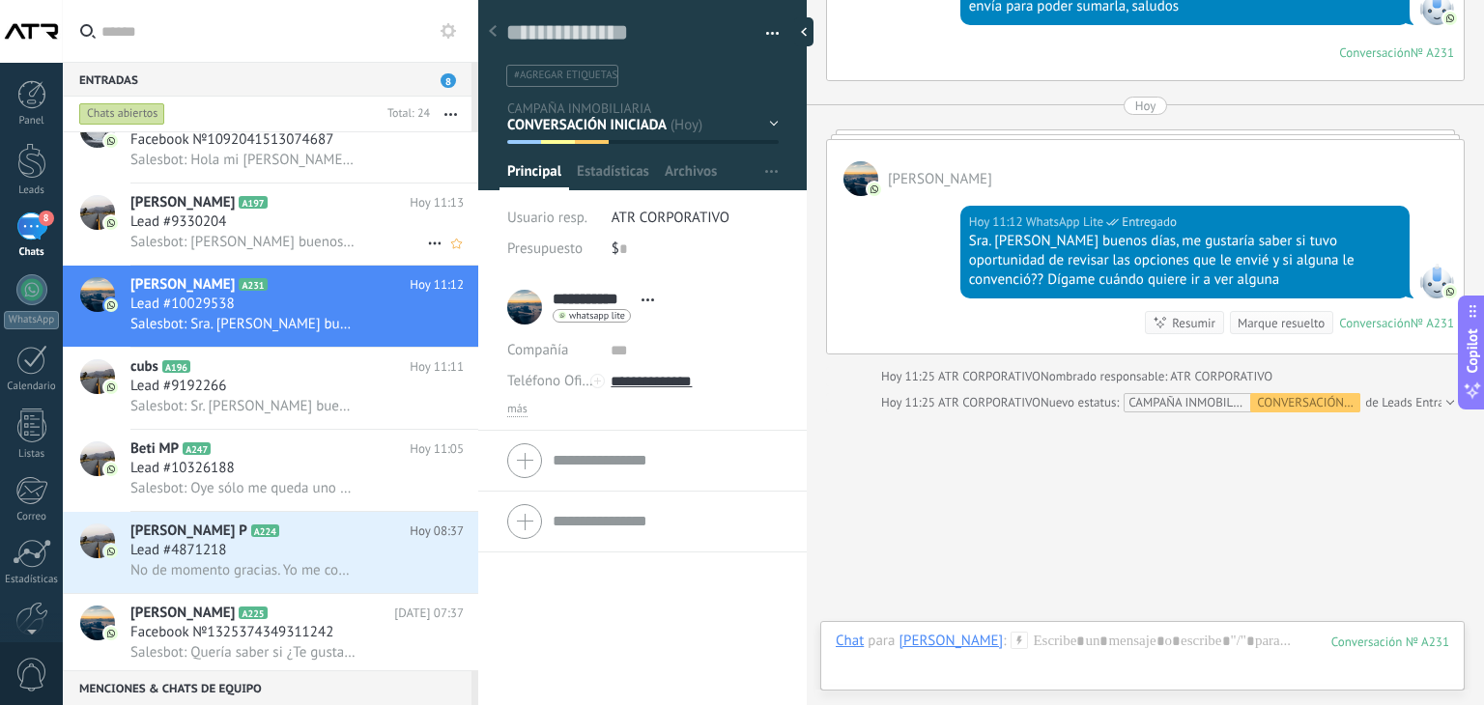
click at [248, 232] on div "Lead #9330204" at bounding box center [296, 222] width 333 height 19
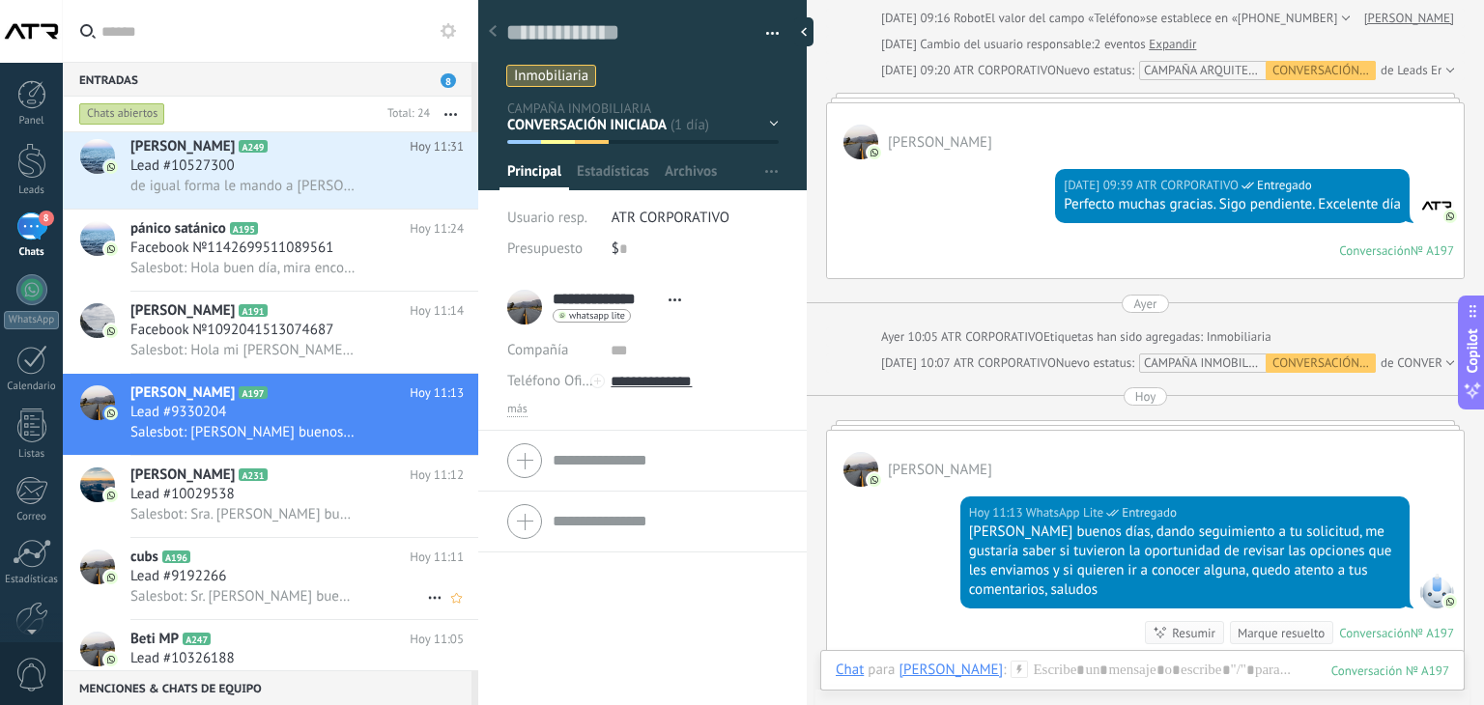
scroll to position [84, 0]
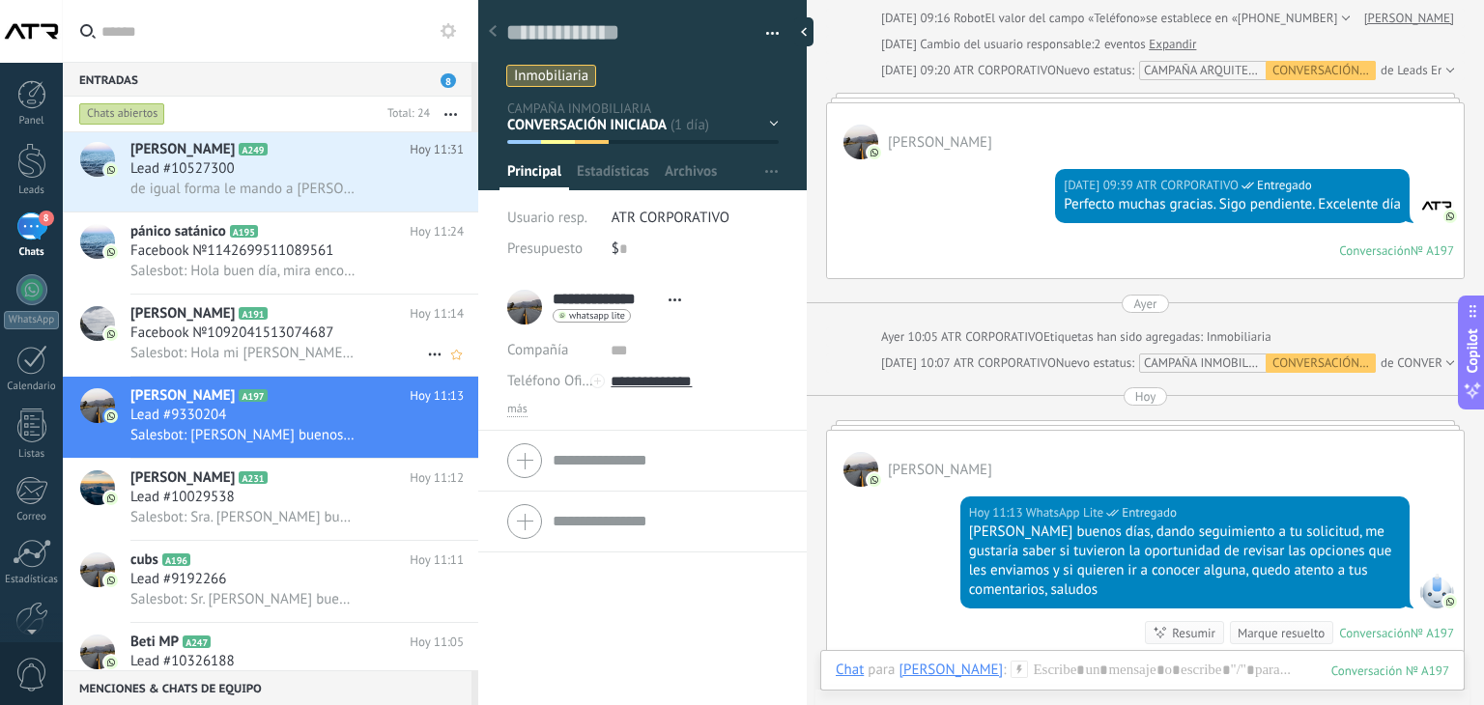
click at [298, 343] on span "Facebook №1092041513074687" at bounding box center [231, 333] width 203 height 19
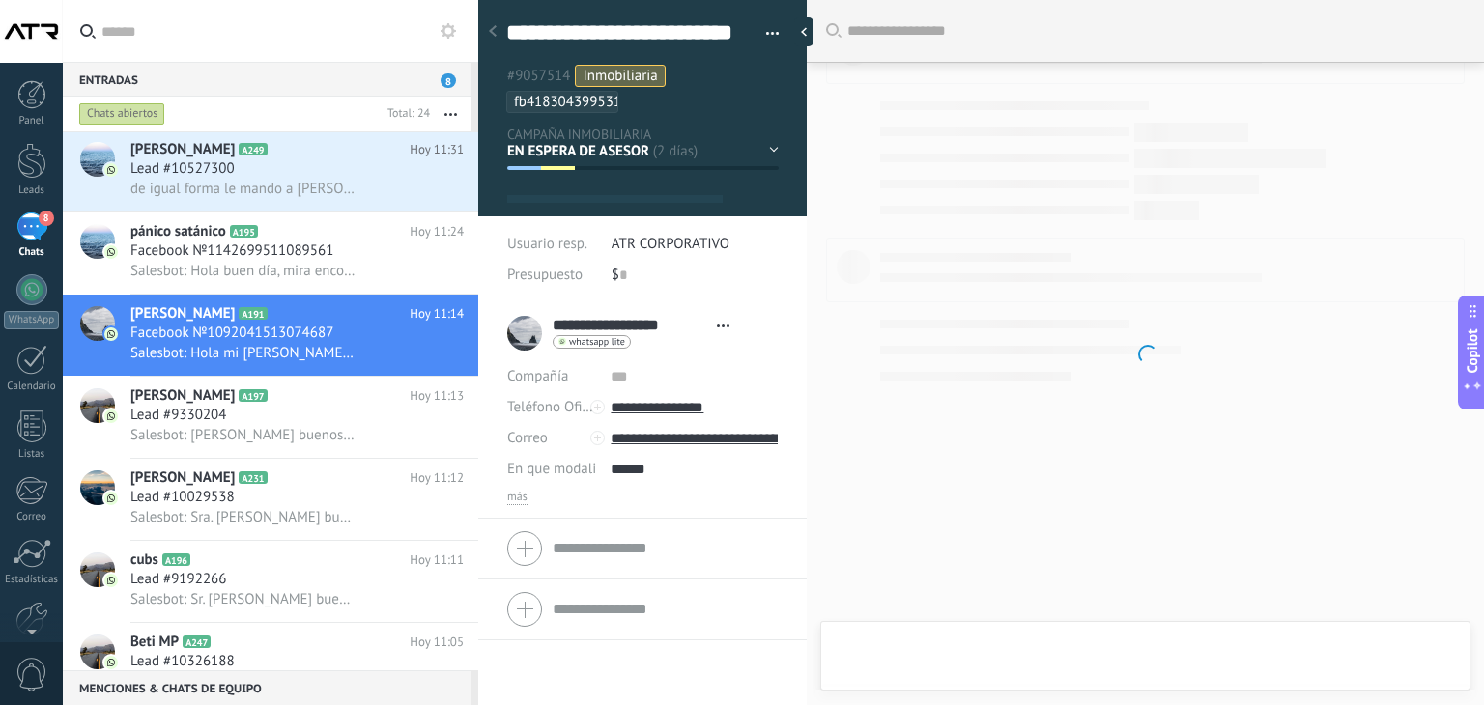
scroll to position [58, 0]
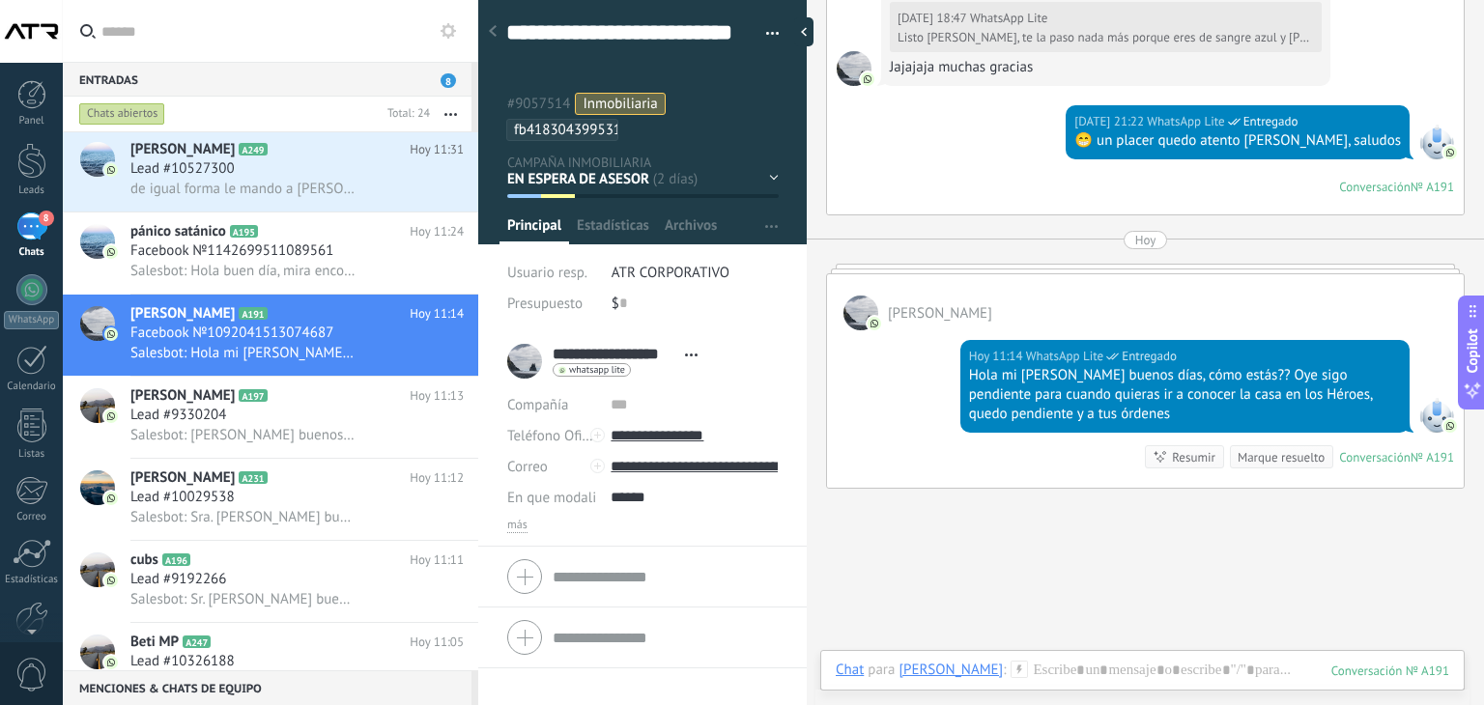
click at [0, 0] on div "EN ESPERA DE RESPUESTA EN ESPERA DE ASESOR CONVERSACIÓN INICIADA SEGUIMIENTO PO…" at bounding box center [0, 0] width 0 height 0
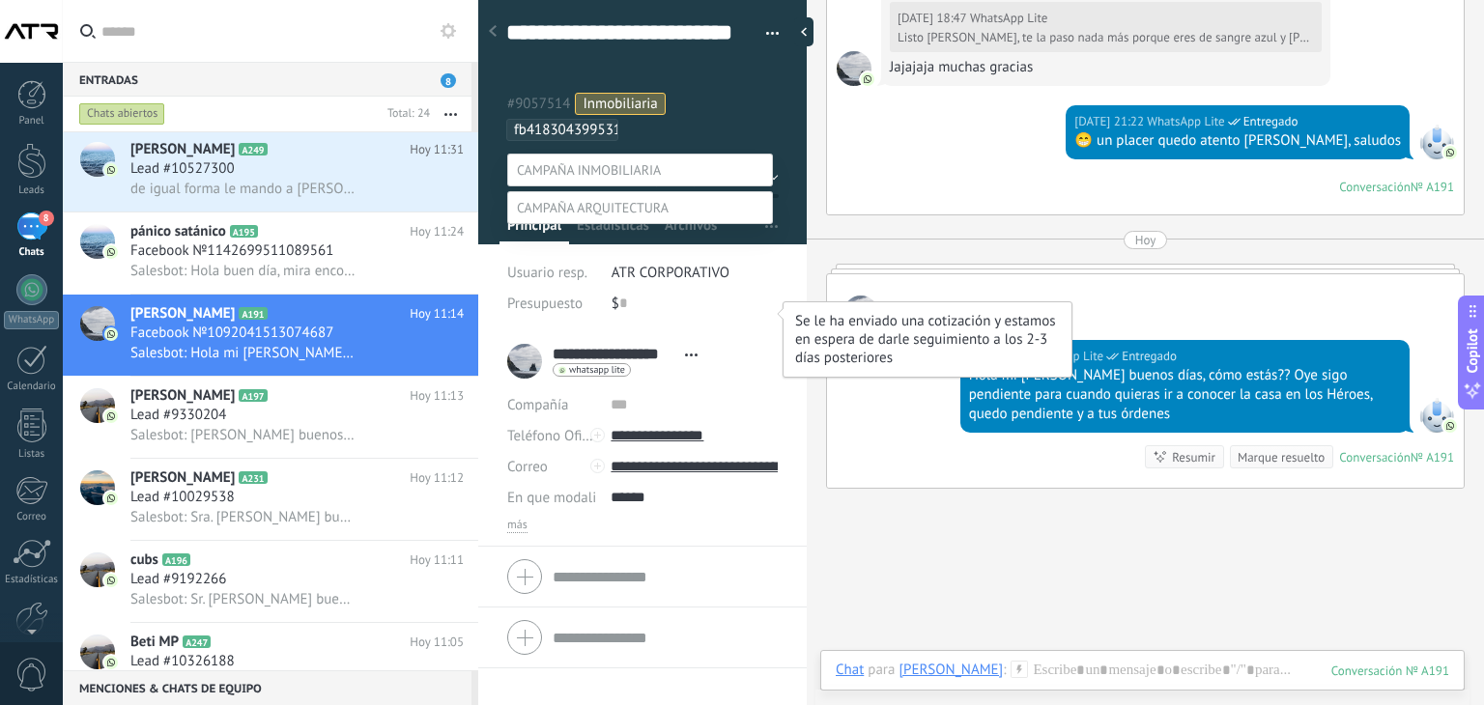
click at [0, 0] on label "COTIZACIÓN ENVIADA" at bounding box center [0, 0] width 0 height 0
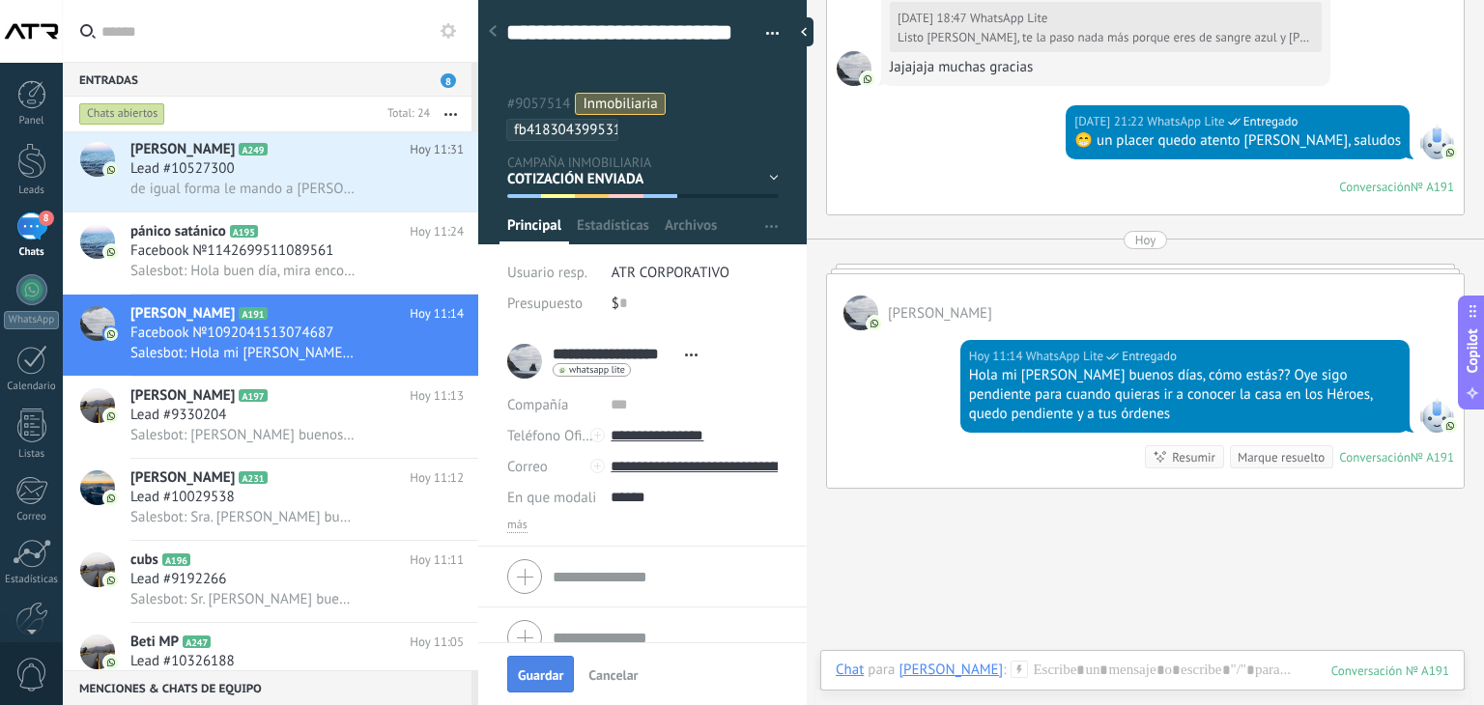
click at [531, 671] on span "Guardar" at bounding box center [540, 675] width 45 height 14
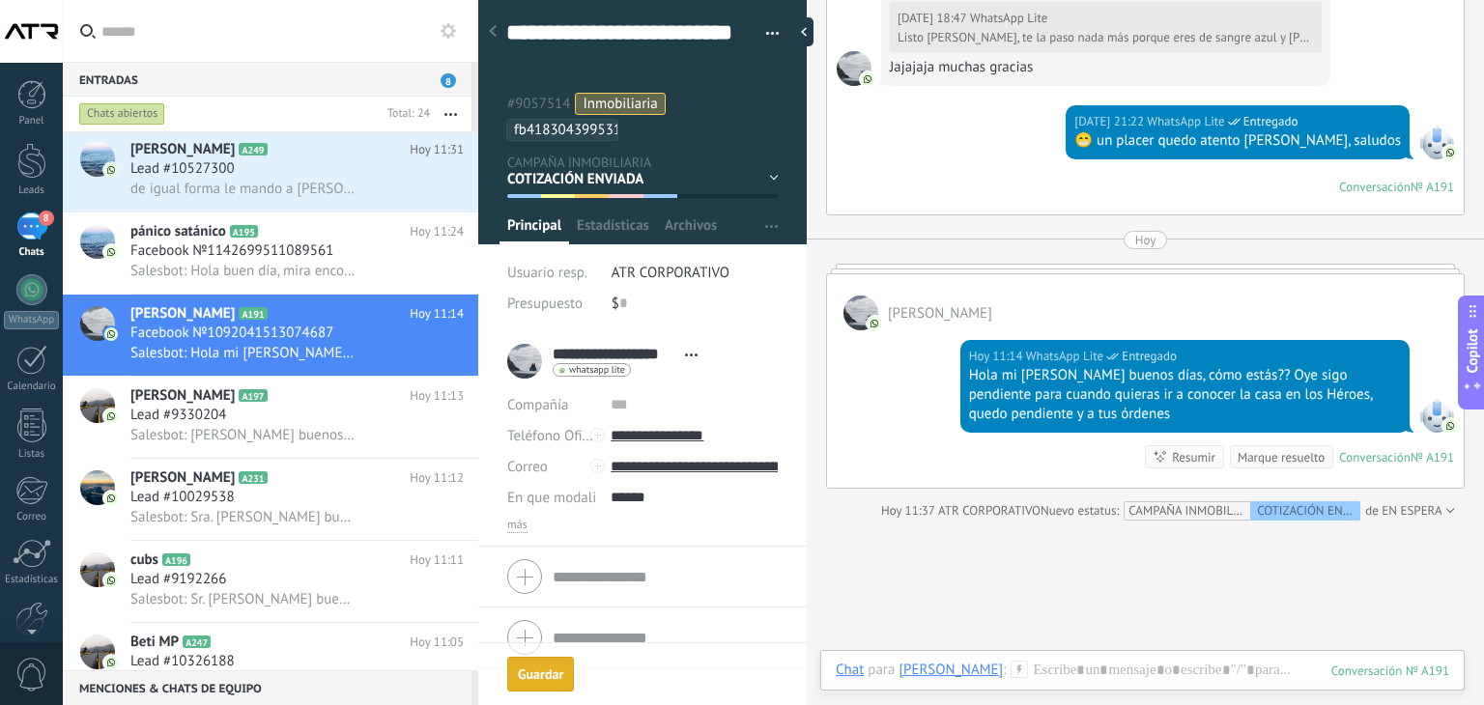
scroll to position [3118, 0]
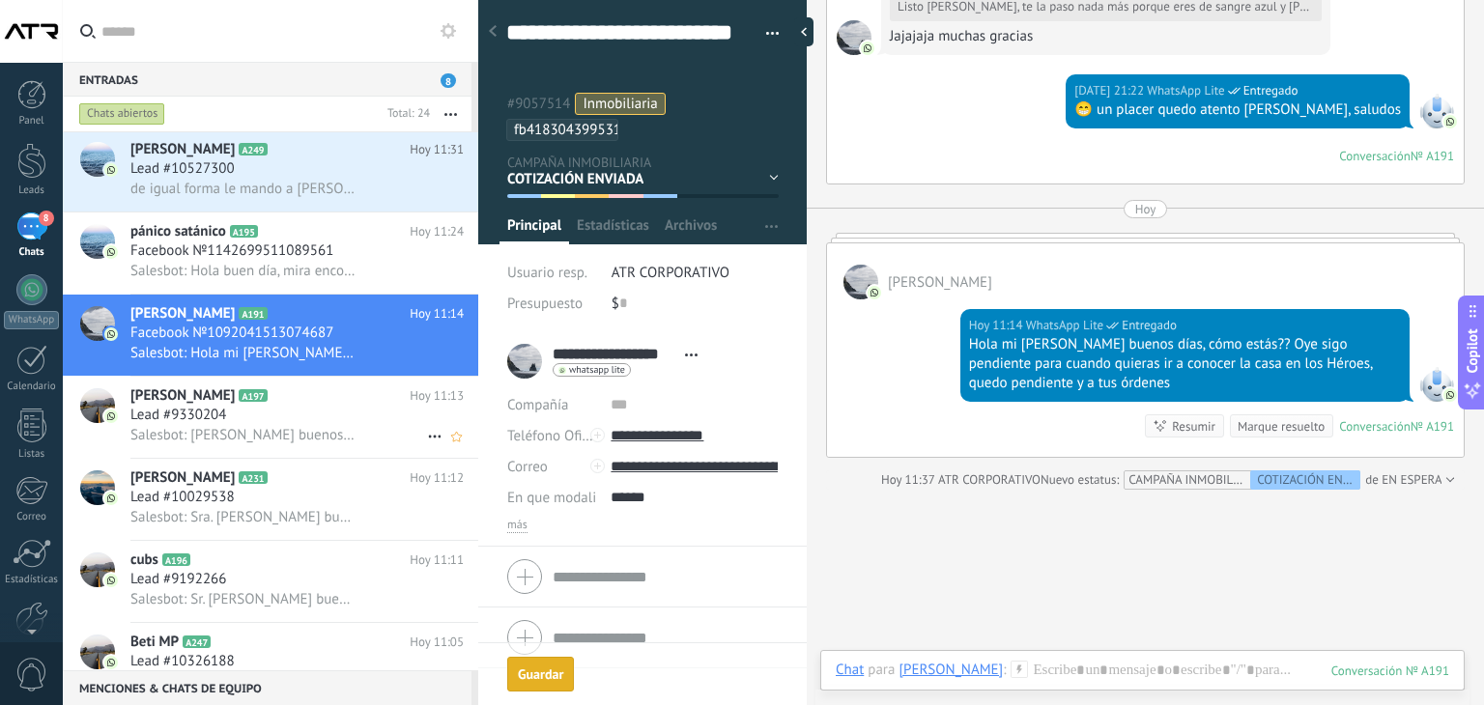
click at [301, 406] on h2 "Mónica Sánchez A197" at bounding box center [269, 395] width 279 height 19
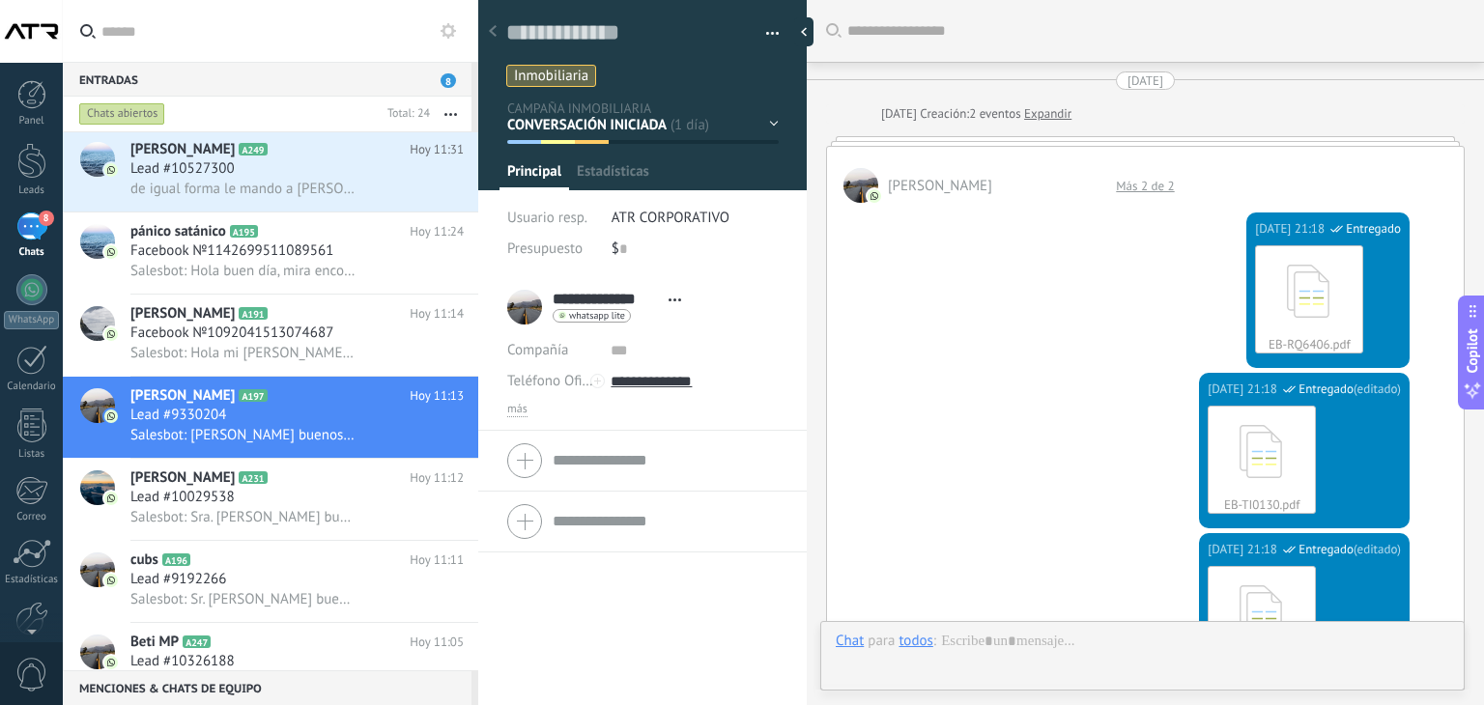
scroll to position [2093, 0]
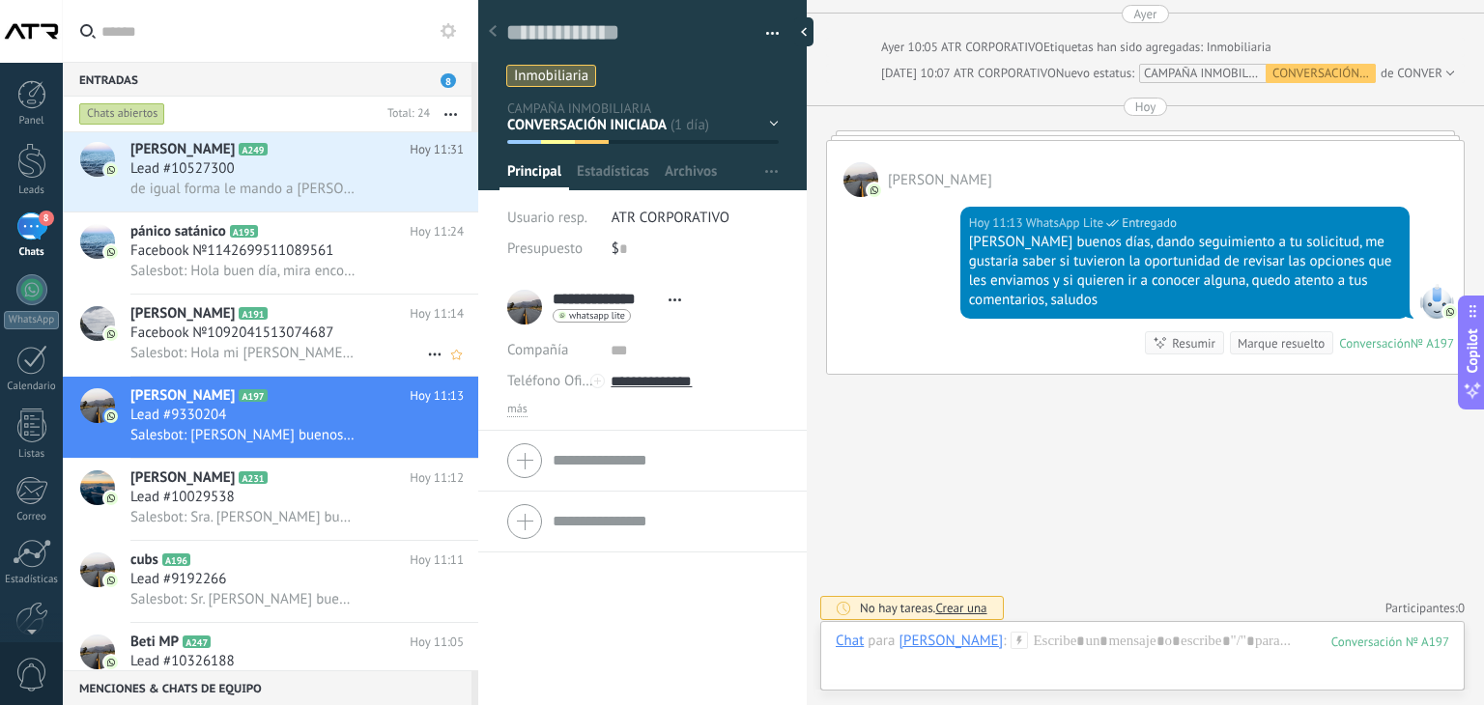
click at [298, 329] on span "Facebook №1092041513074687" at bounding box center [231, 333] width 203 height 19
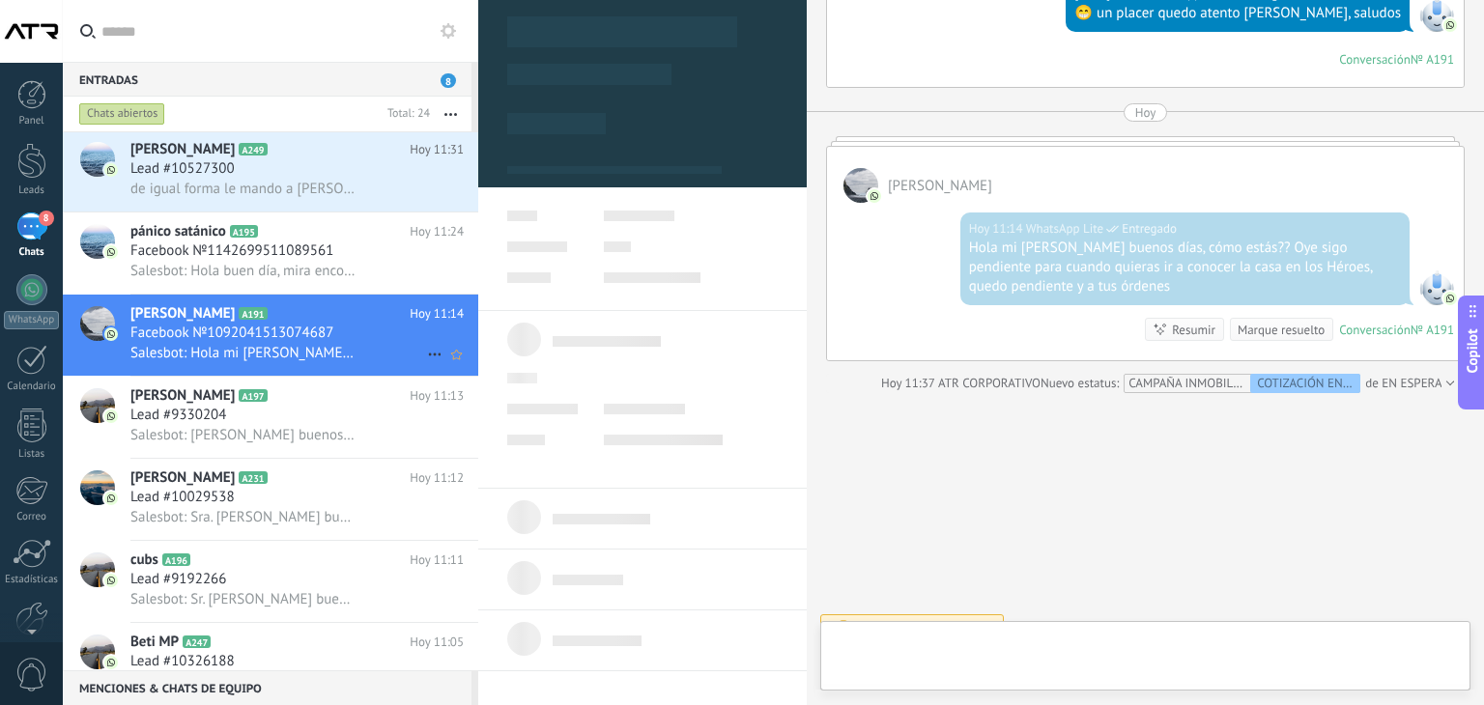
scroll to position [58, 0]
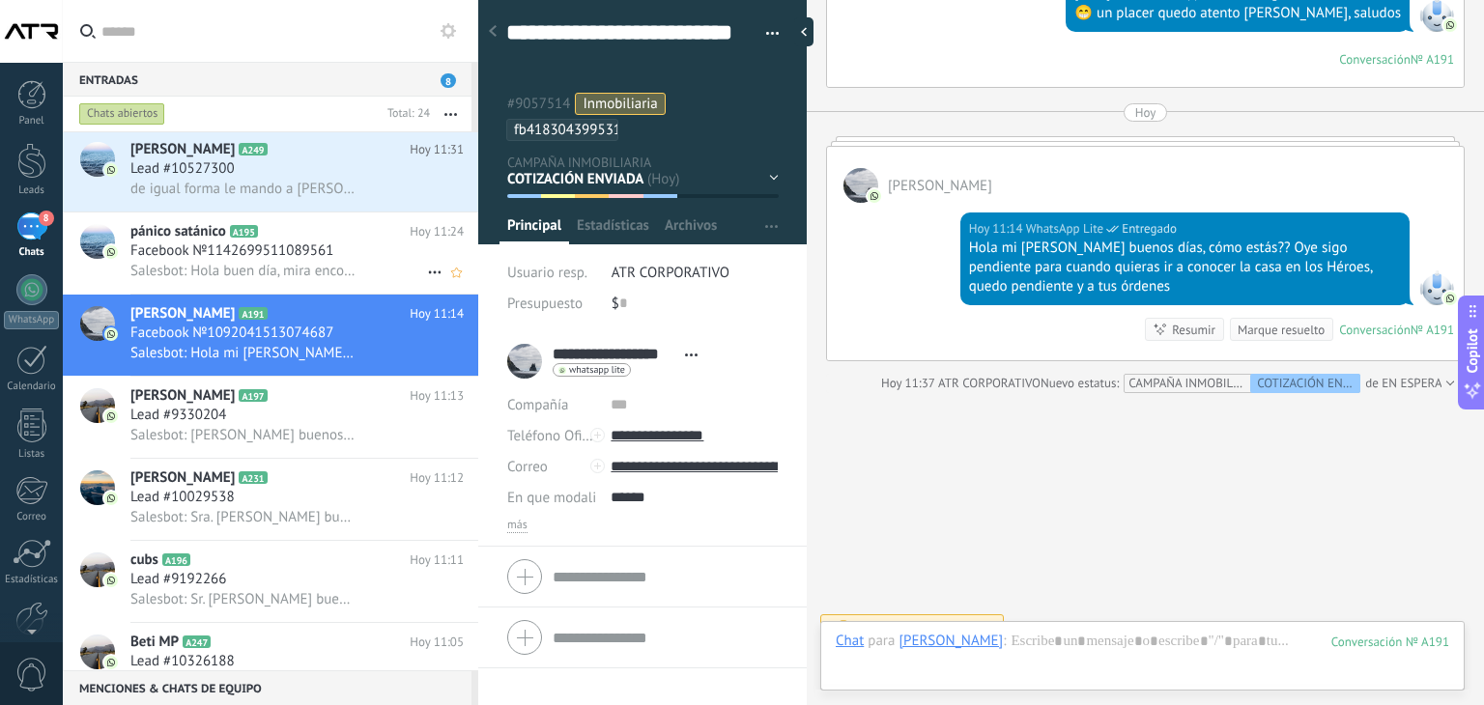
click at [229, 269] on span "Salesbot: Hola buen día, mira encontré estas opciones, revísalas y dime si te g…" at bounding box center [243, 271] width 227 height 18
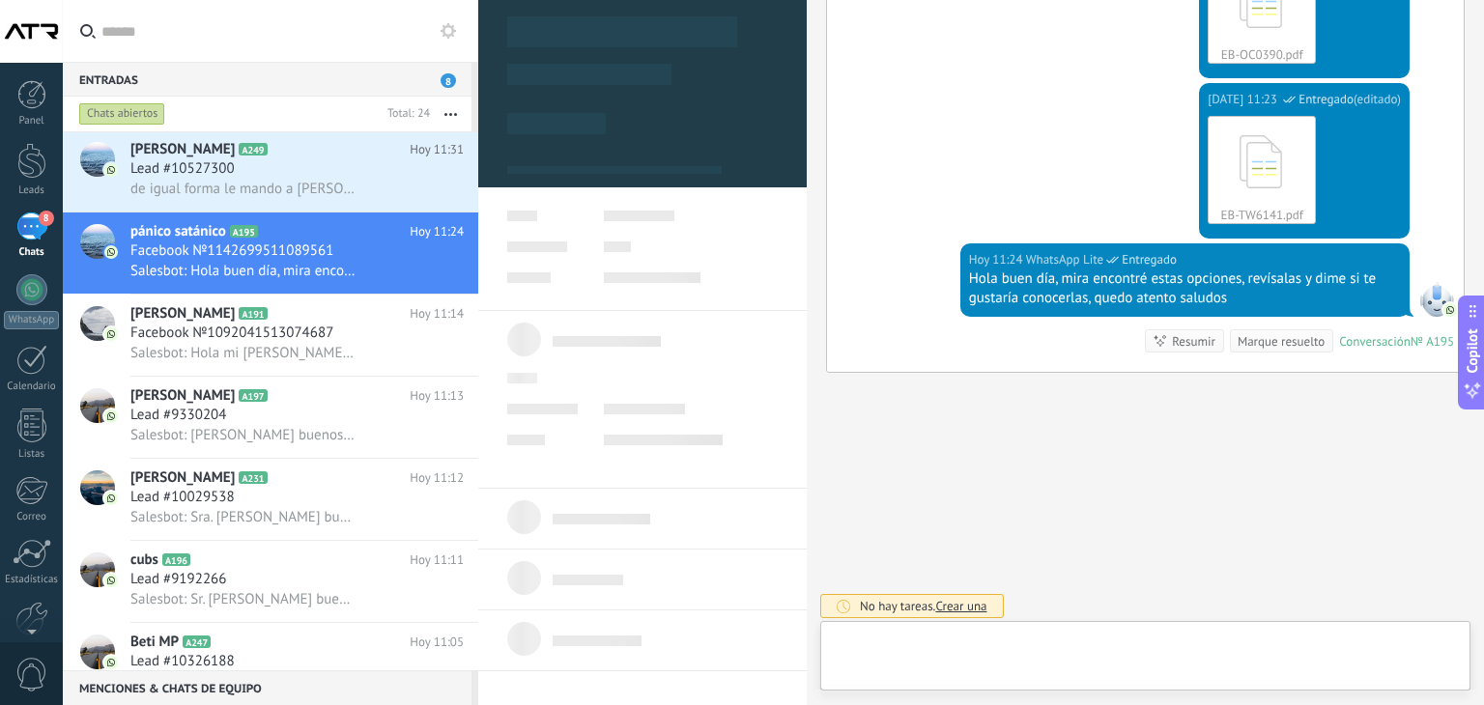
scroll to position [58, 0]
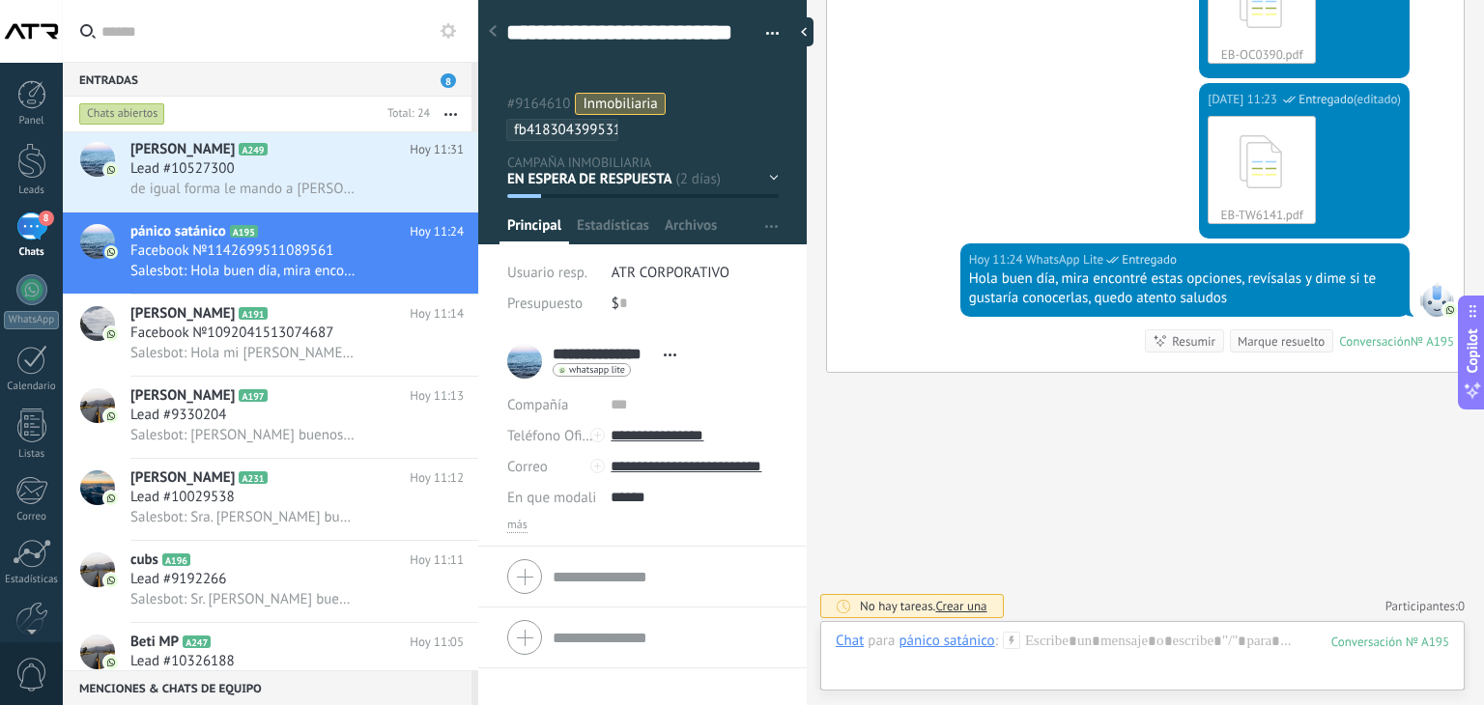
click at [0, 0] on div "EN ESPERA DE RESPUESTA EN ESPERA DE ASESOR CONVERSACIÓN INICIADA SEGUIMIENTO PO…" at bounding box center [0, 0] width 0 height 0
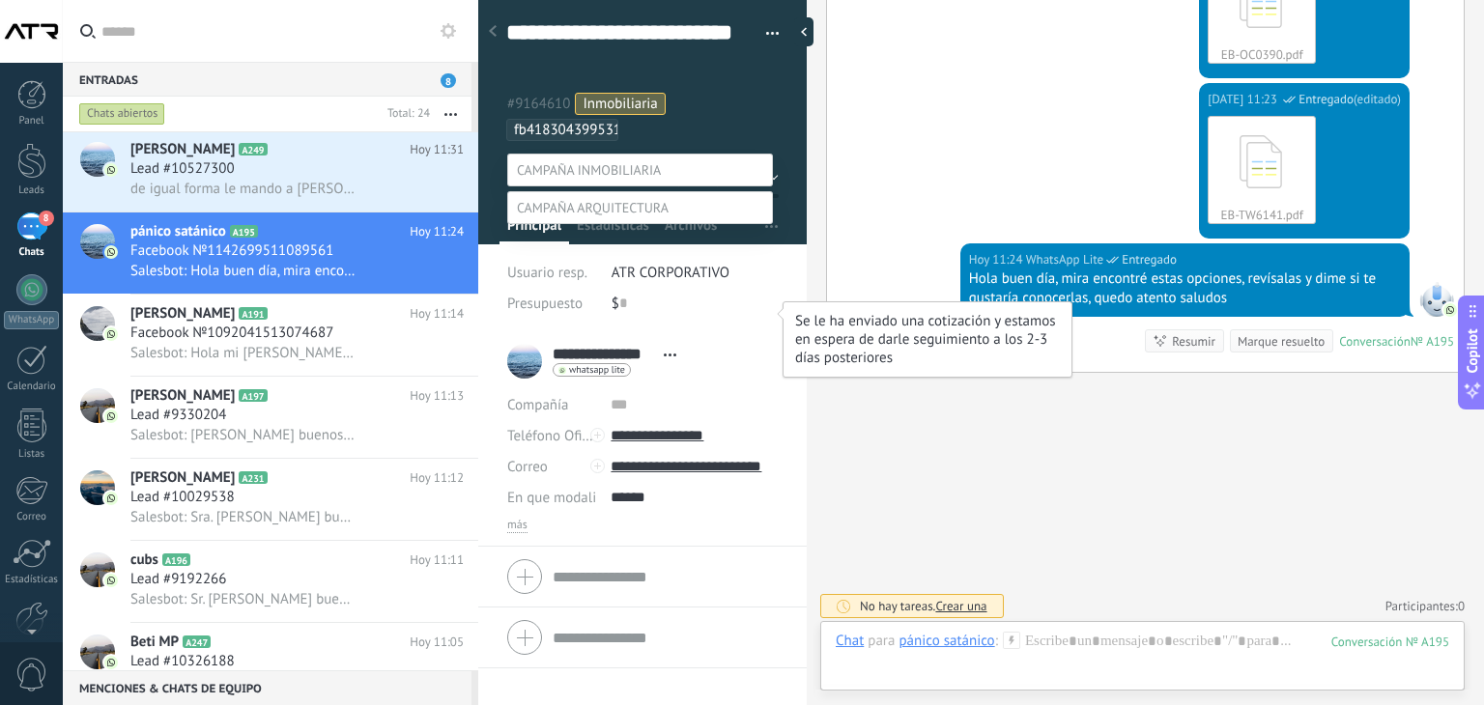
click at [0, 0] on label "COTIZACIÓN ENVIADA" at bounding box center [0, 0] width 0 height 0
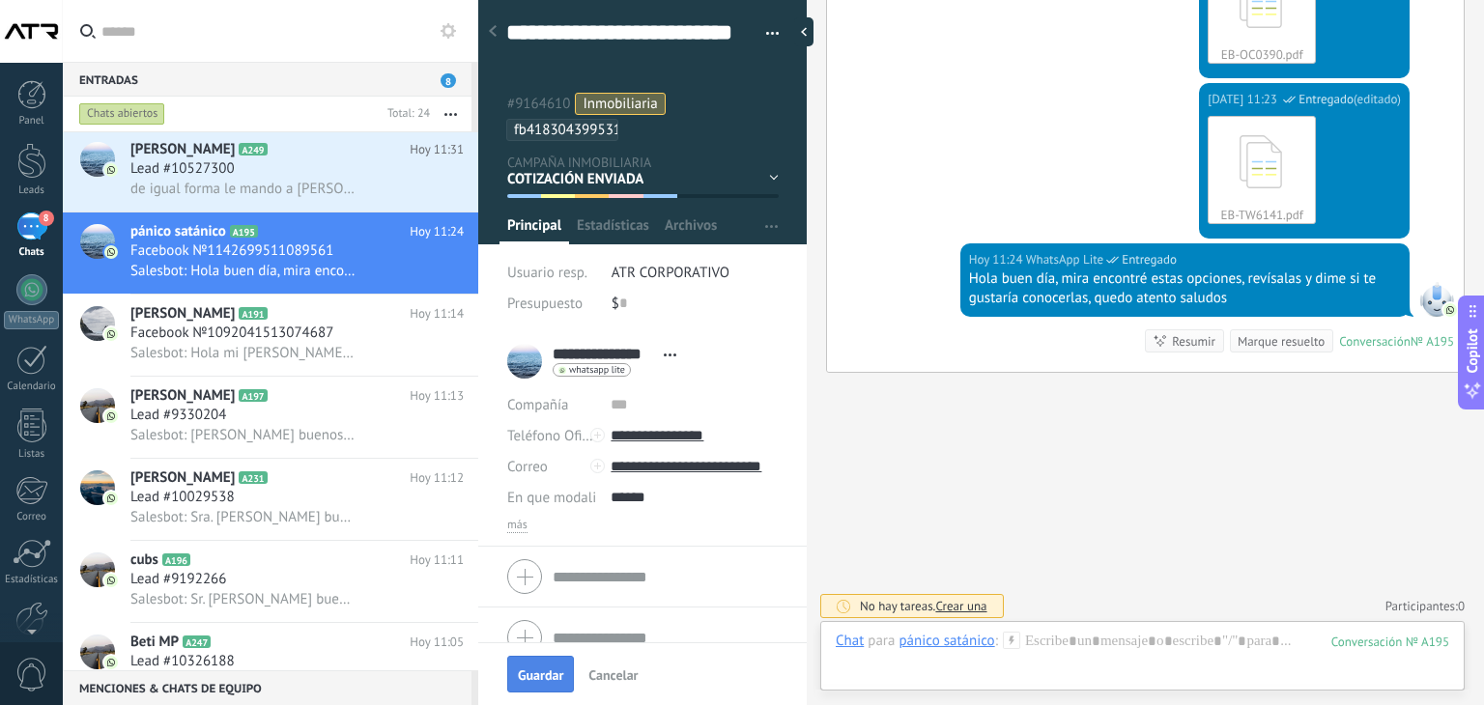
click at [541, 673] on span "Guardar" at bounding box center [540, 675] width 45 height 14
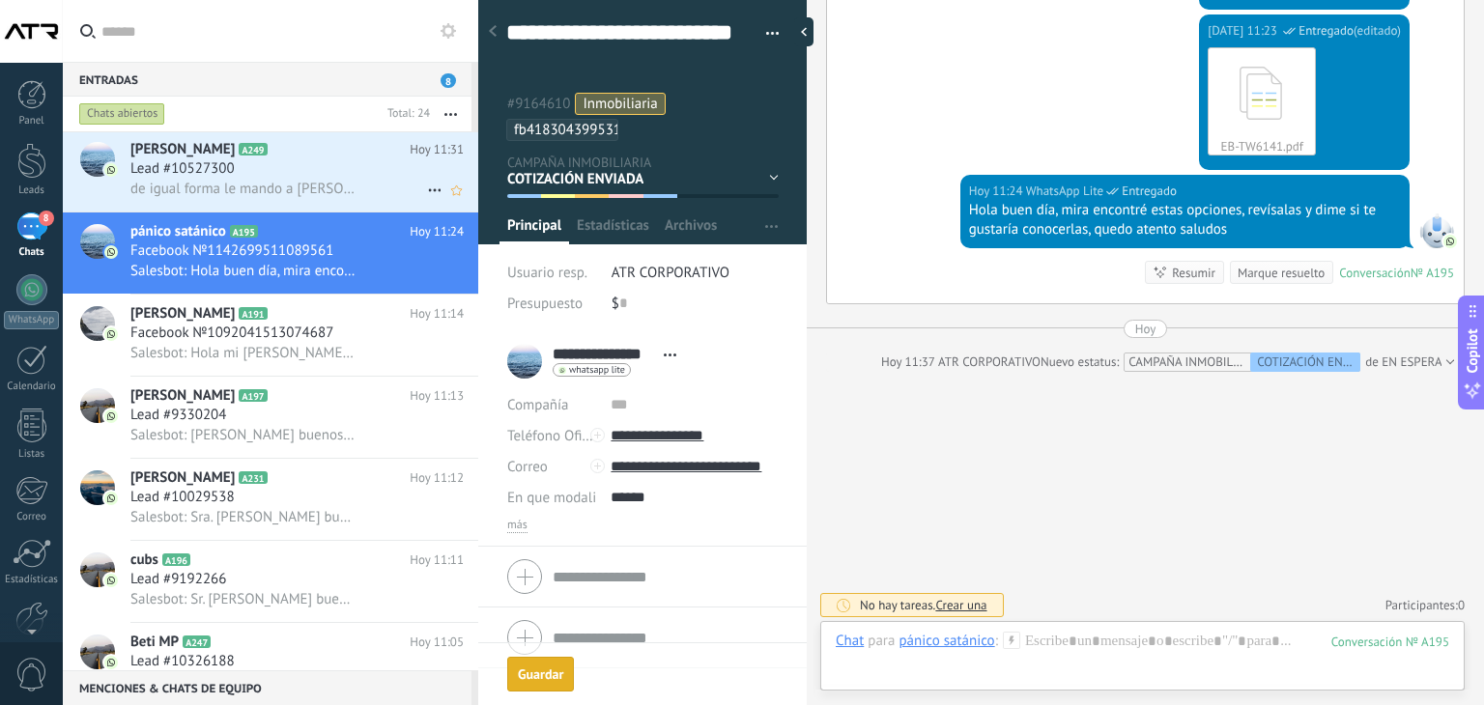
scroll to position [0, 0]
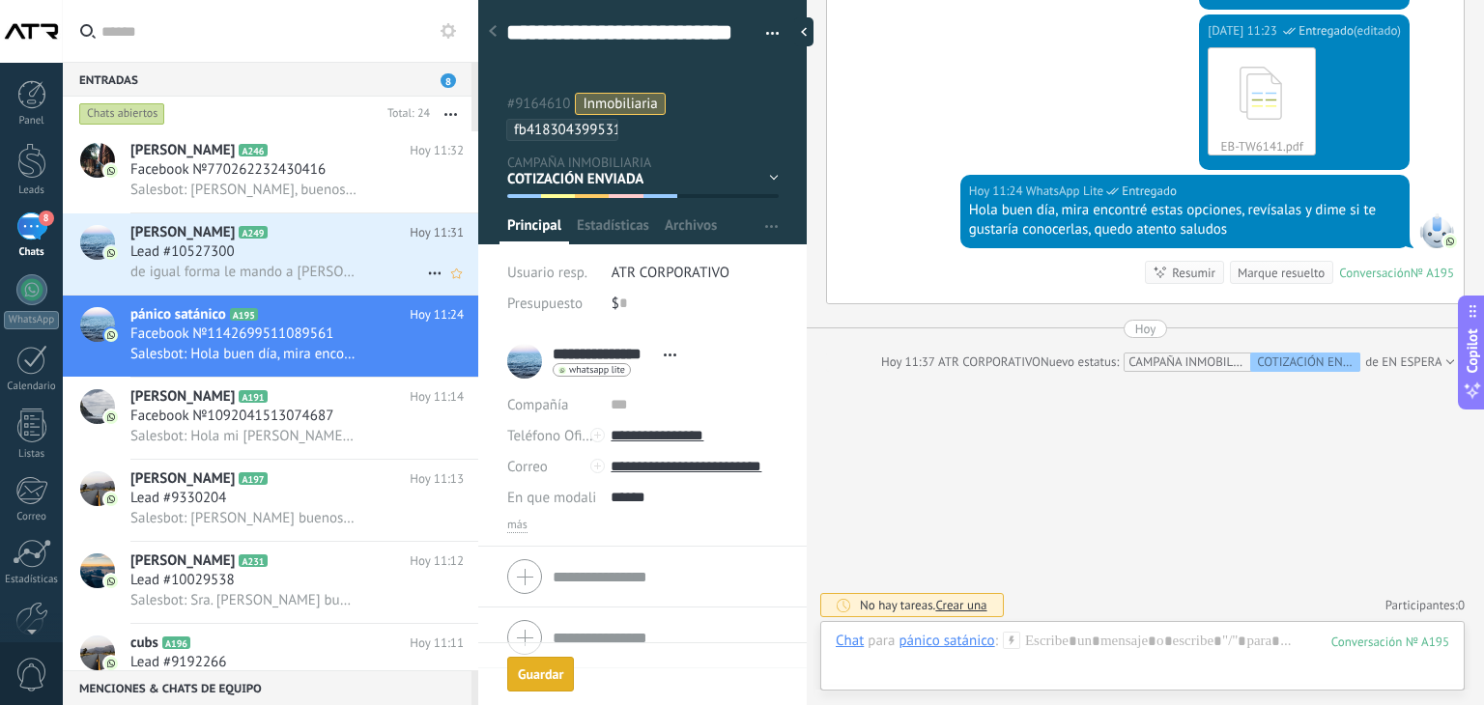
click at [306, 245] on div "Lead #10527300" at bounding box center [296, 251] width 333 height 19
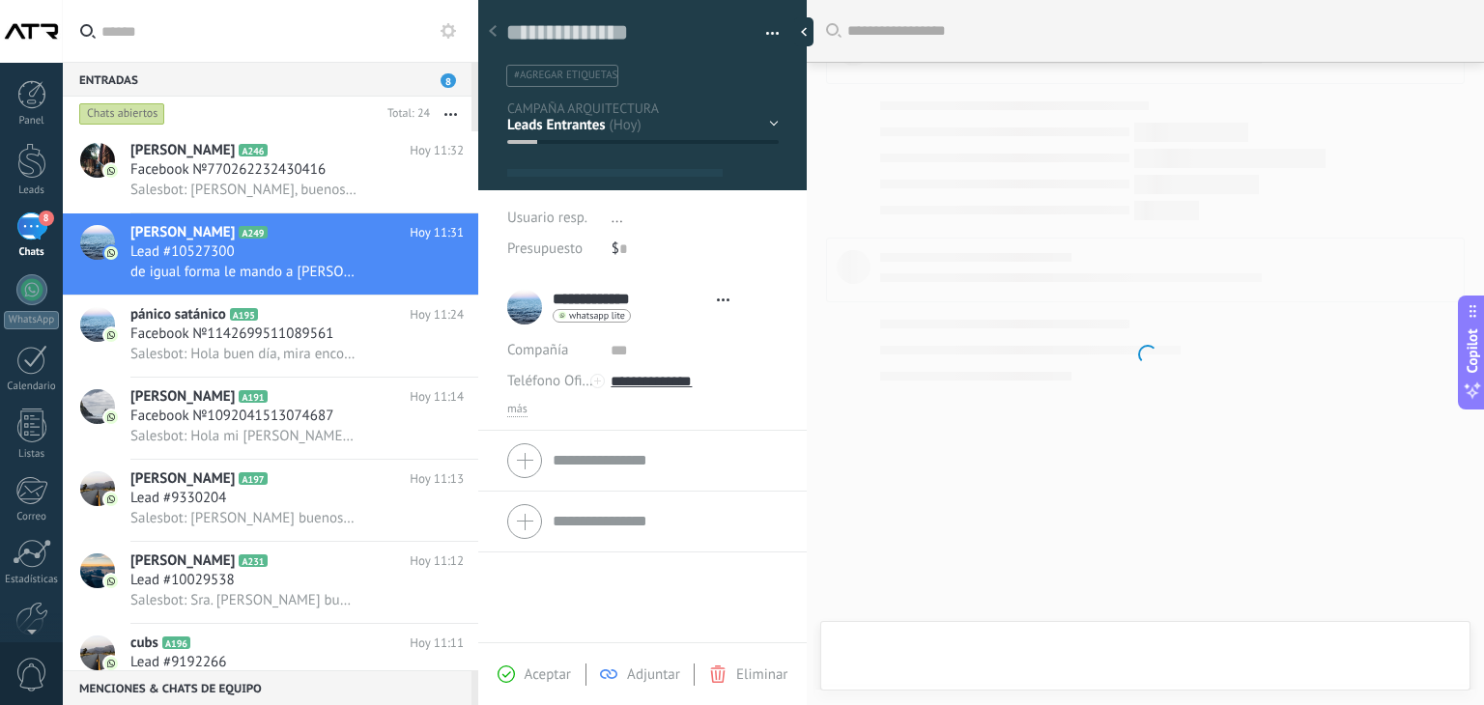
type textarea "**********"
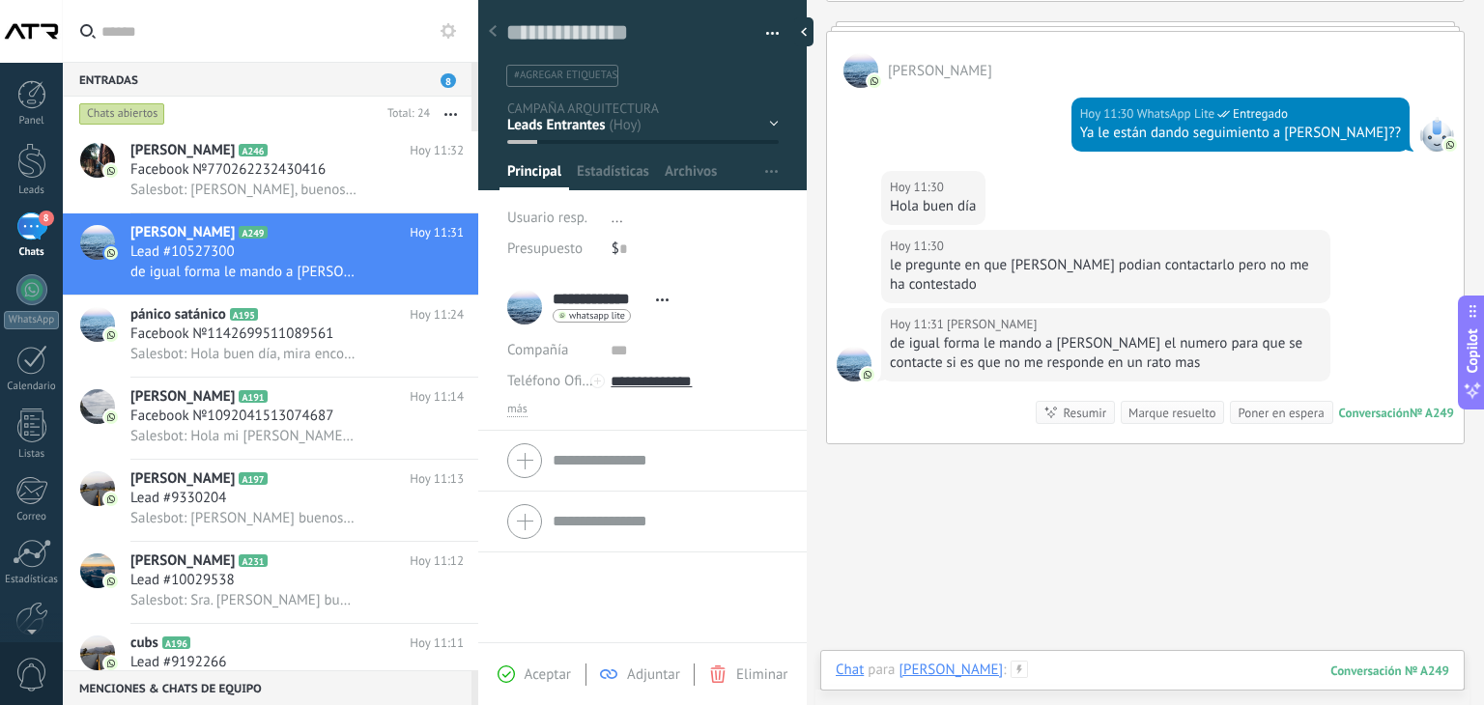
click at [1078, 662] on div at bounding box center [1142, 690] width 613 height 58
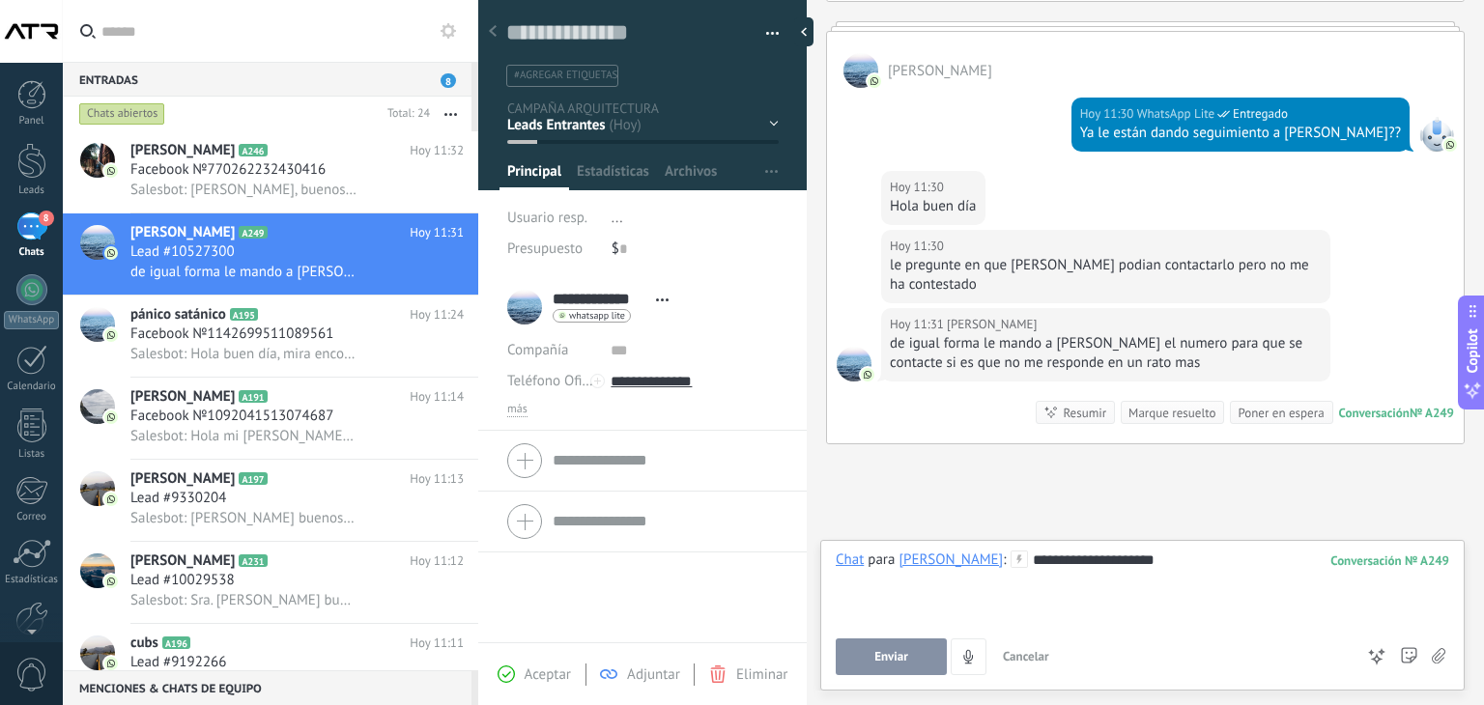
click at [774, 36] on div "Guardar y crear Imprimir Administrar etiquetas Exportar a excel" at bounding box center [642, 36] width 329 height 99
click at [771, 35] on span "button" at bounding box center [773, 37] width 14 height 4
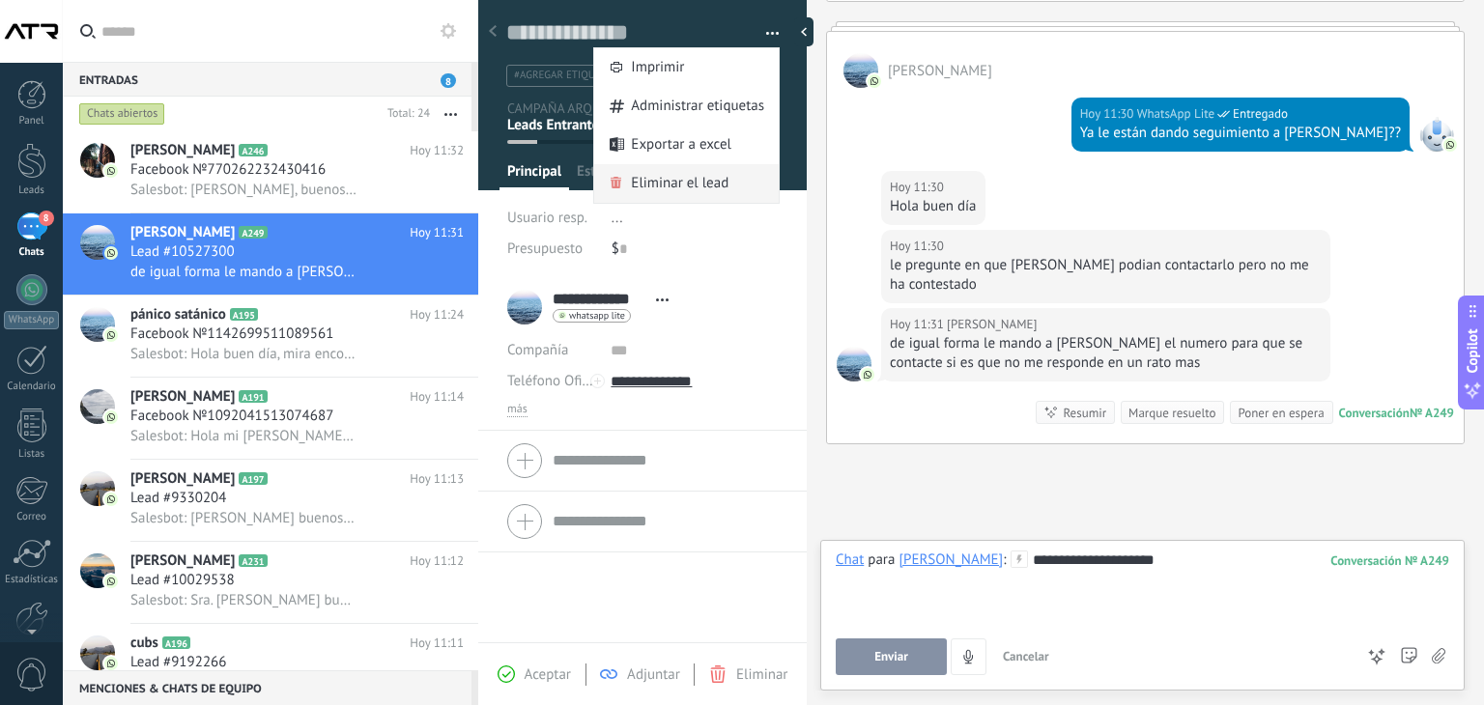
click at [687, 176] on span "Eliminar el lead" at bounding box center [680, 183] width 98 height 39
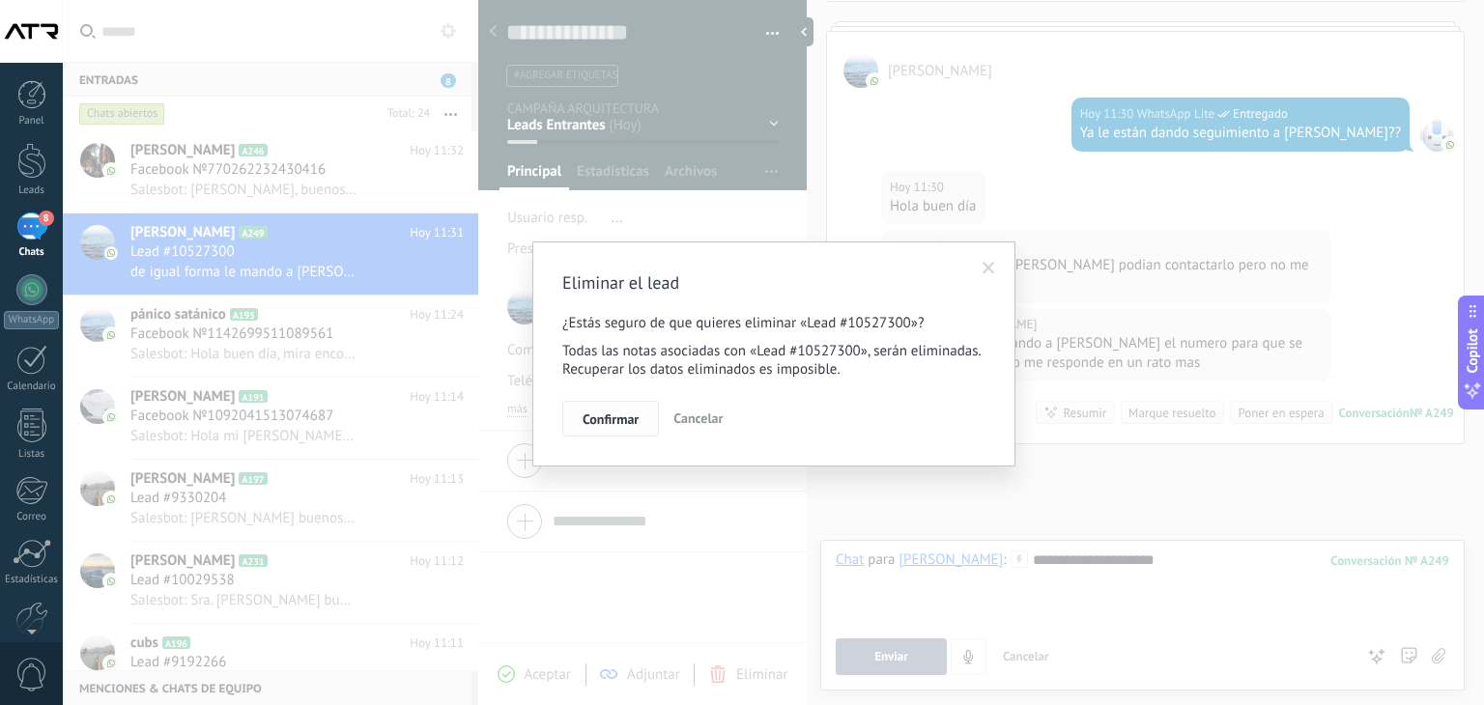
click at [600, 410] on button "Confirmar" at bounding box center [610, 419] width 97 height 37
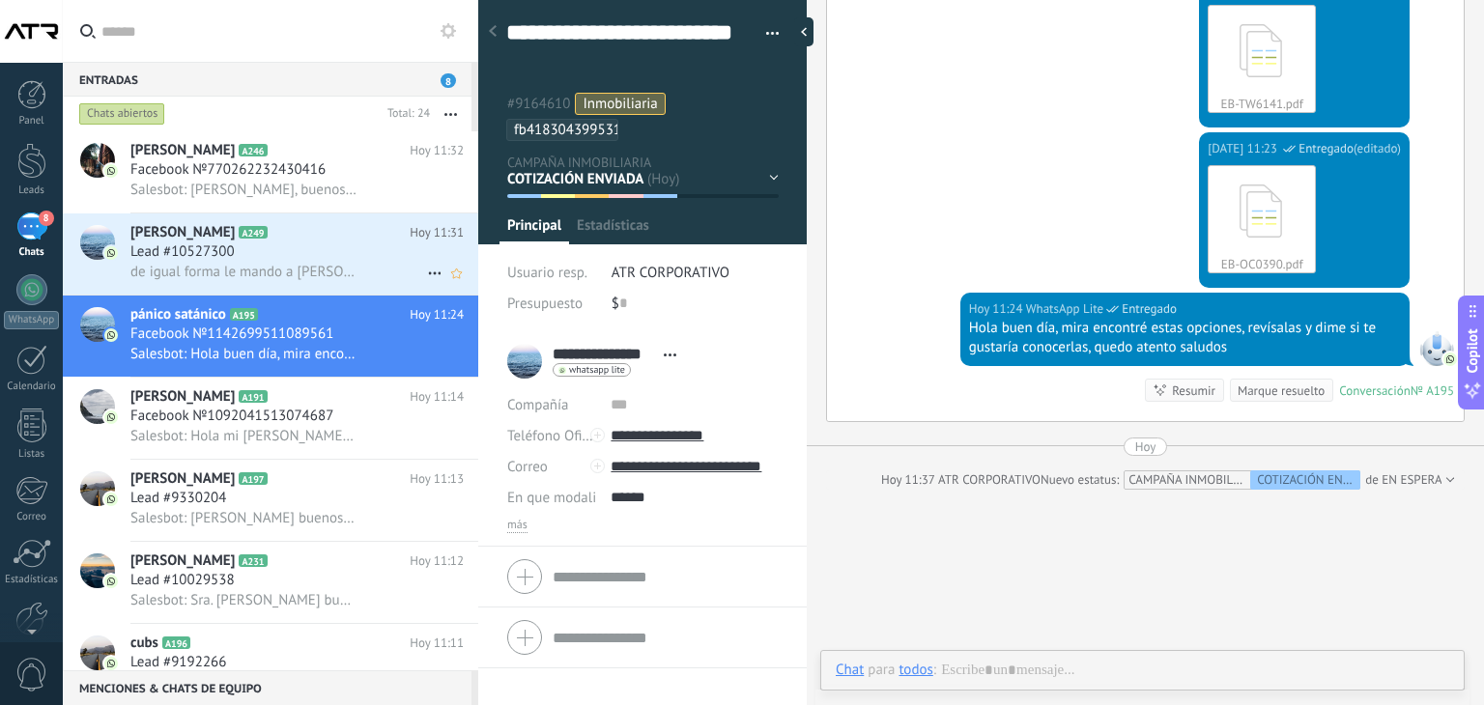
scroll to position [58, 0]
click at [425, 271] on icon at bounding box center [434, 273] width 23 height 23
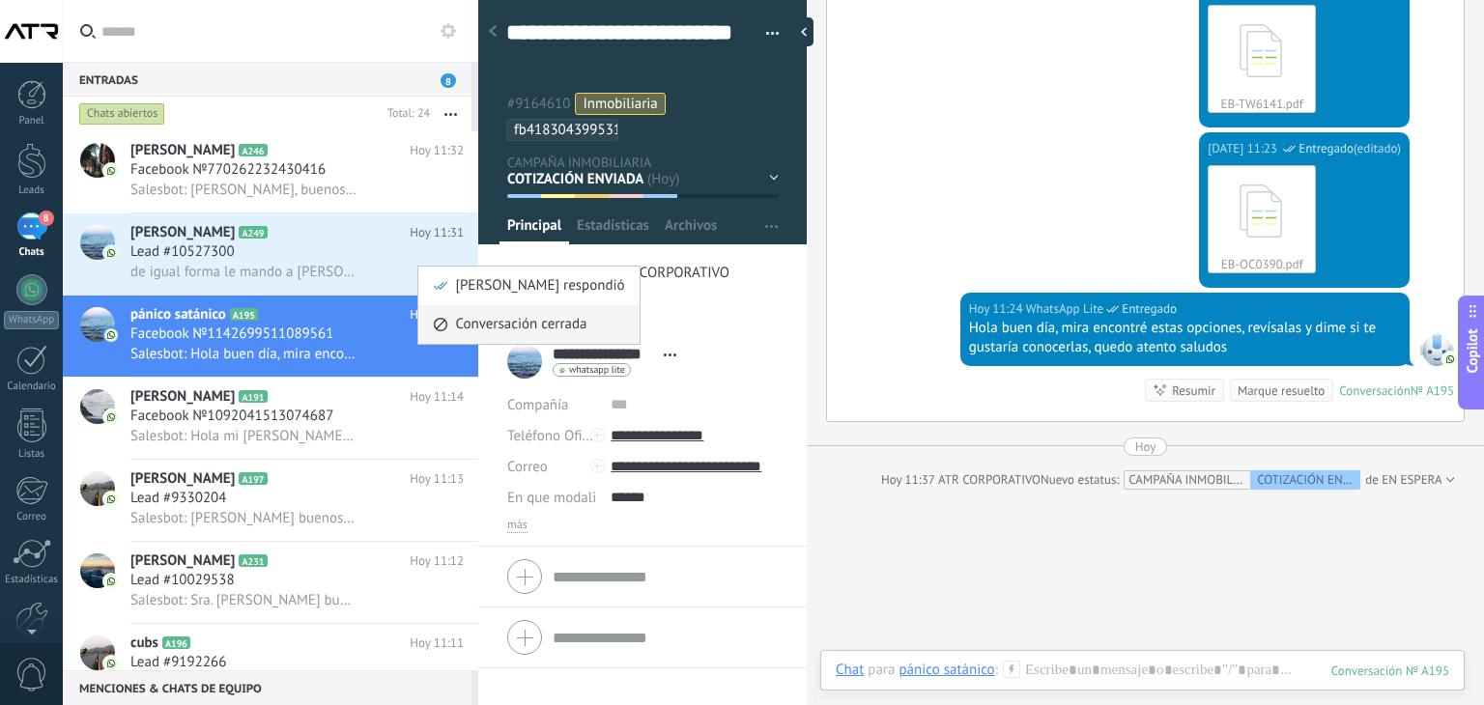
click at [498, 315] on span "Conversación cerrada" at bounding box center [520, 324] width 131 height 39
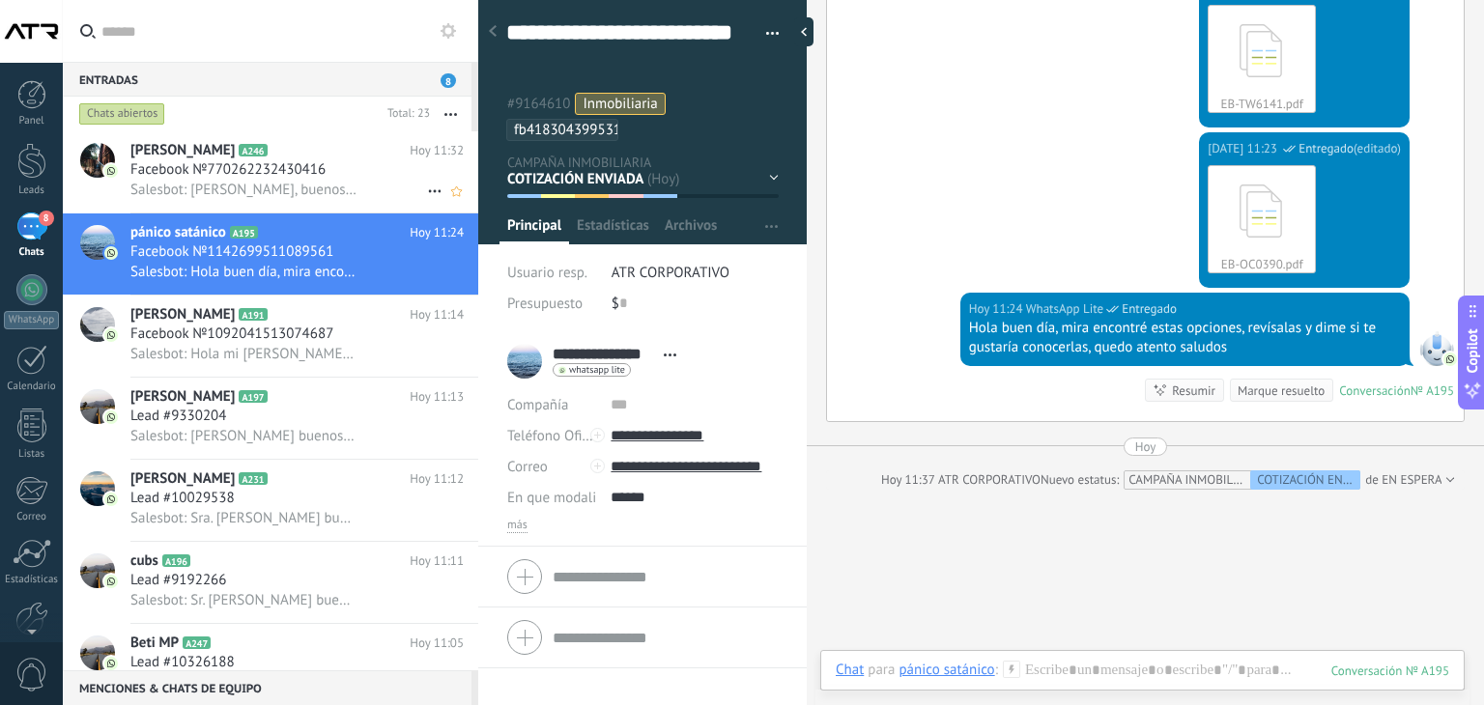
click at [224, 157] on span "[PERSON_NAME]" at bounding box center [182, 150] width 104 height 19
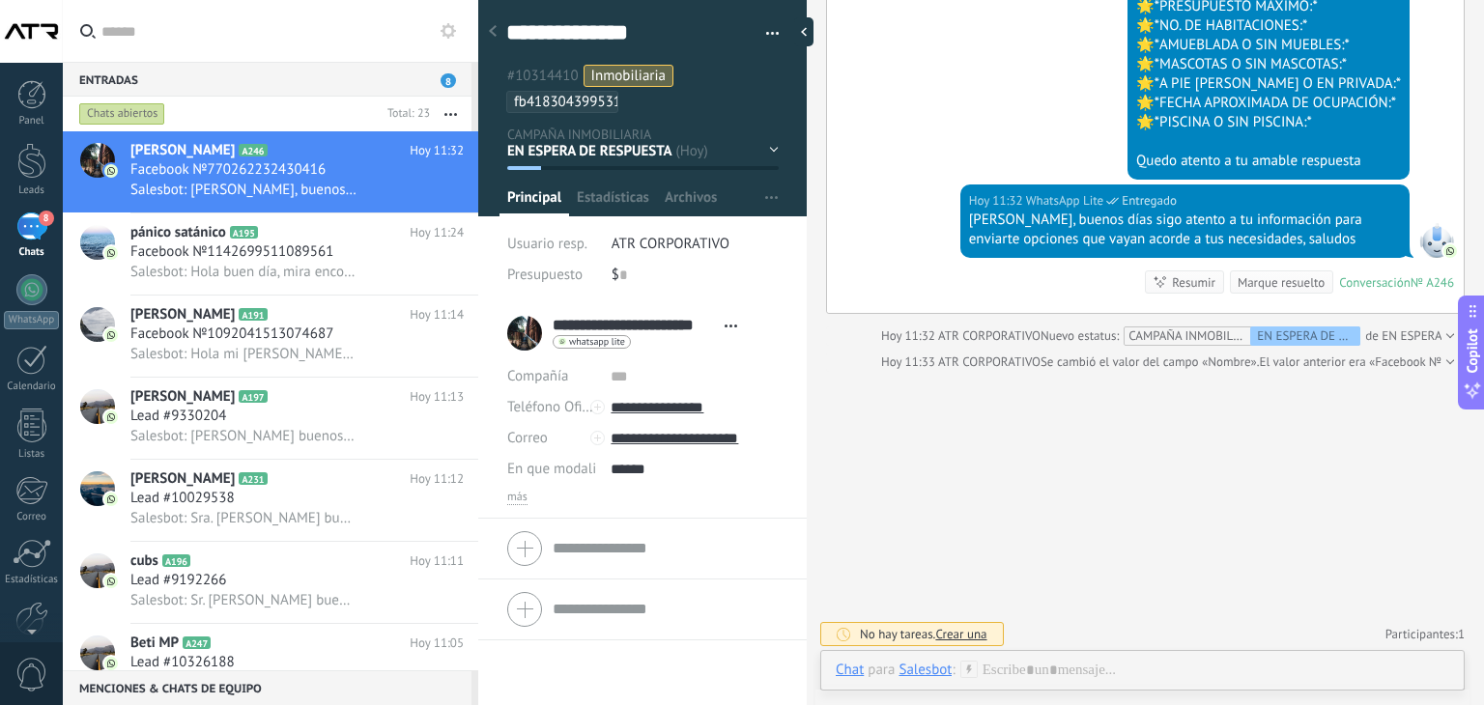
scroll to position [1273, 0]
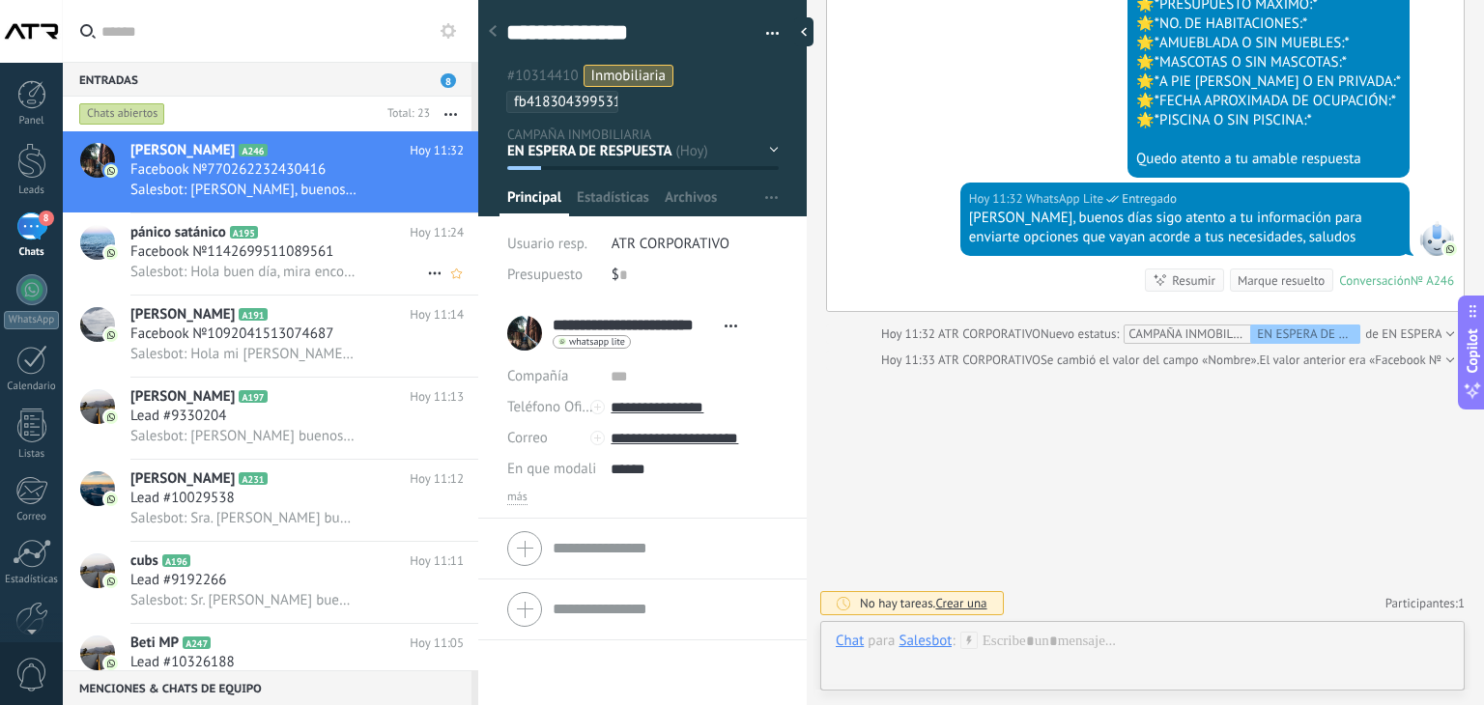
click at [291, 230] on h2 "pánico satánico A195" at bounding box center [269, 232] width 279 height 19
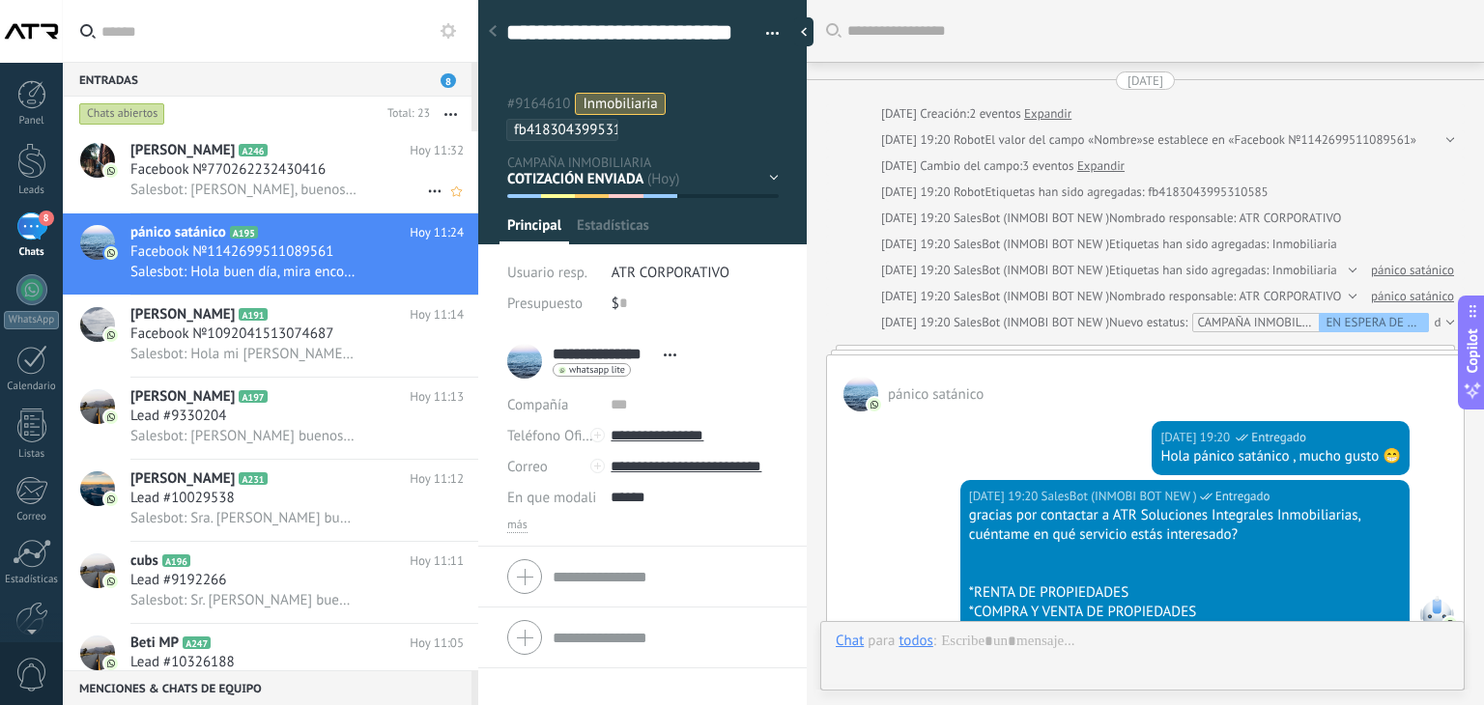
scroll to position [2055, 0]
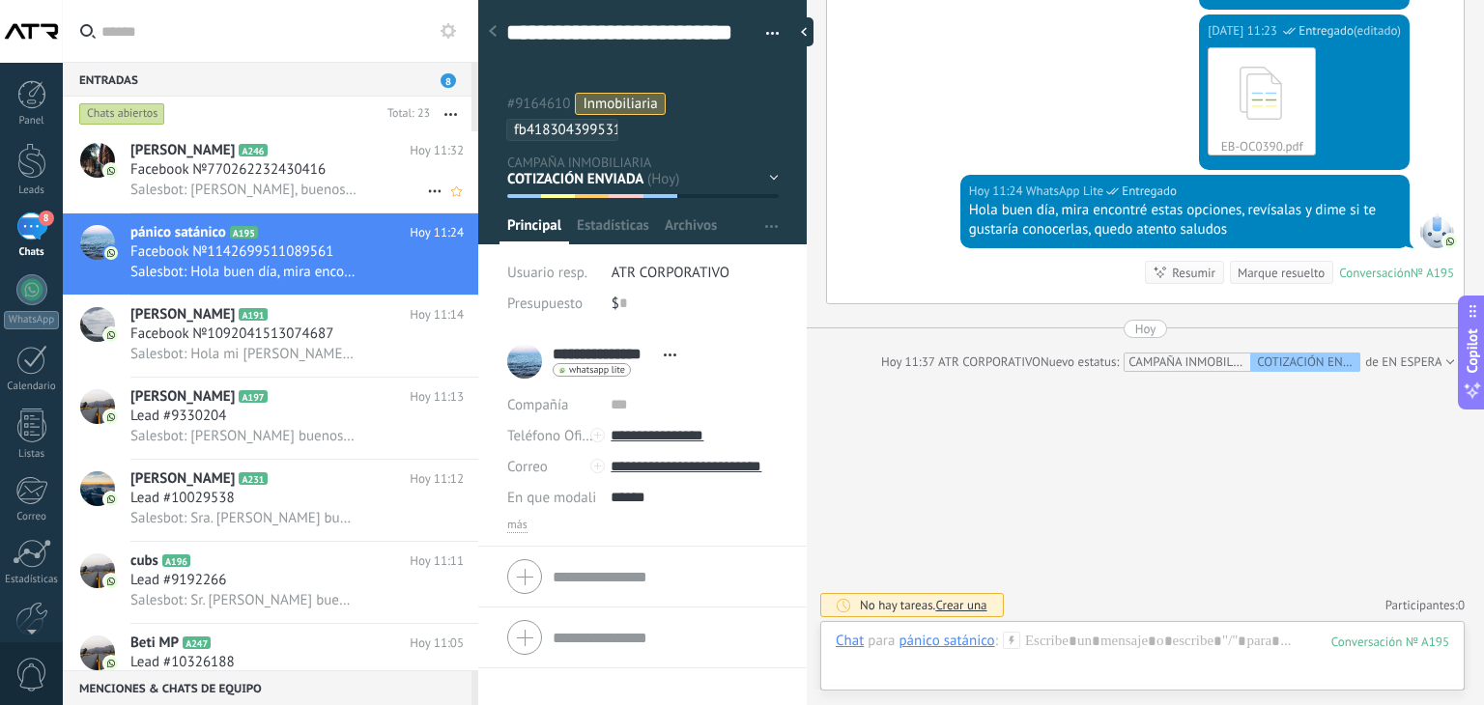
click at [272, 179] on span "Facebook №770262232430416" at bounding box center [227, 169] width 195 height 19
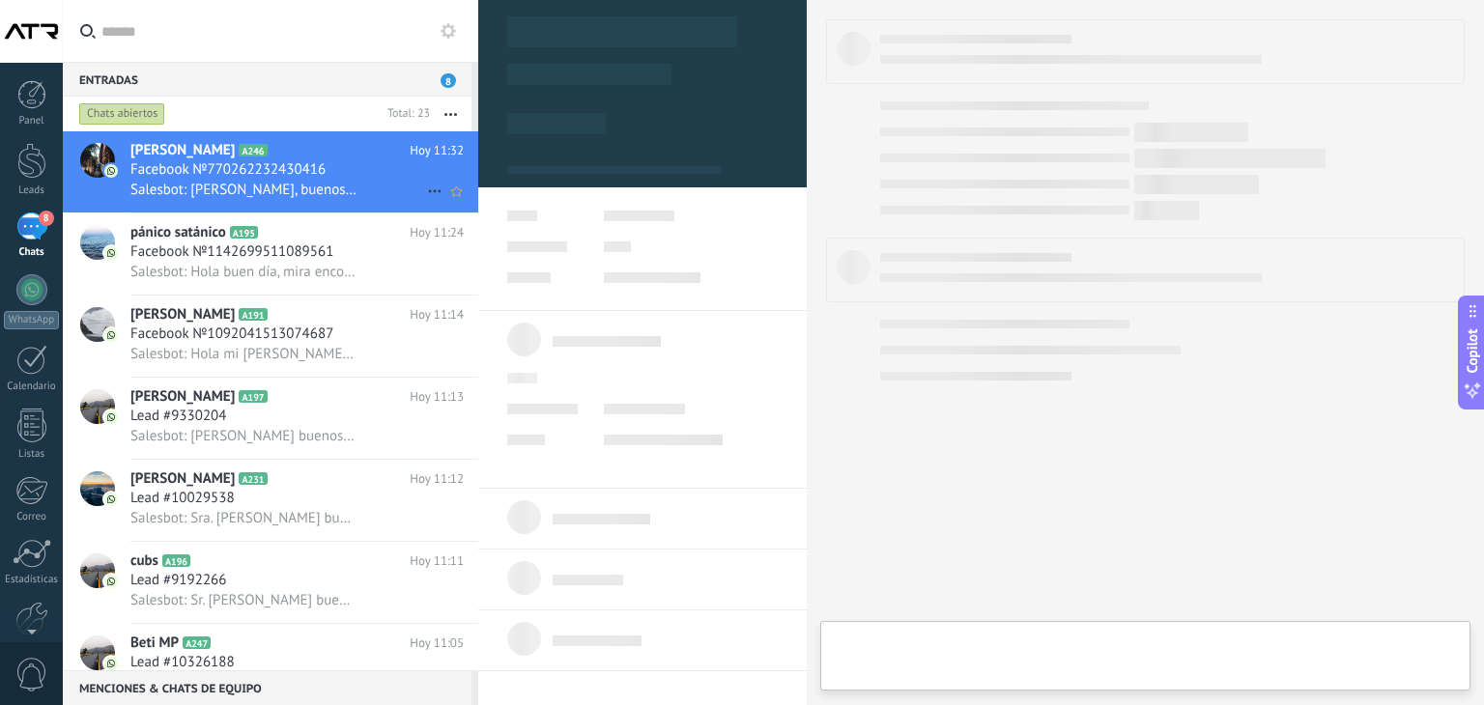
type textarea "**********"
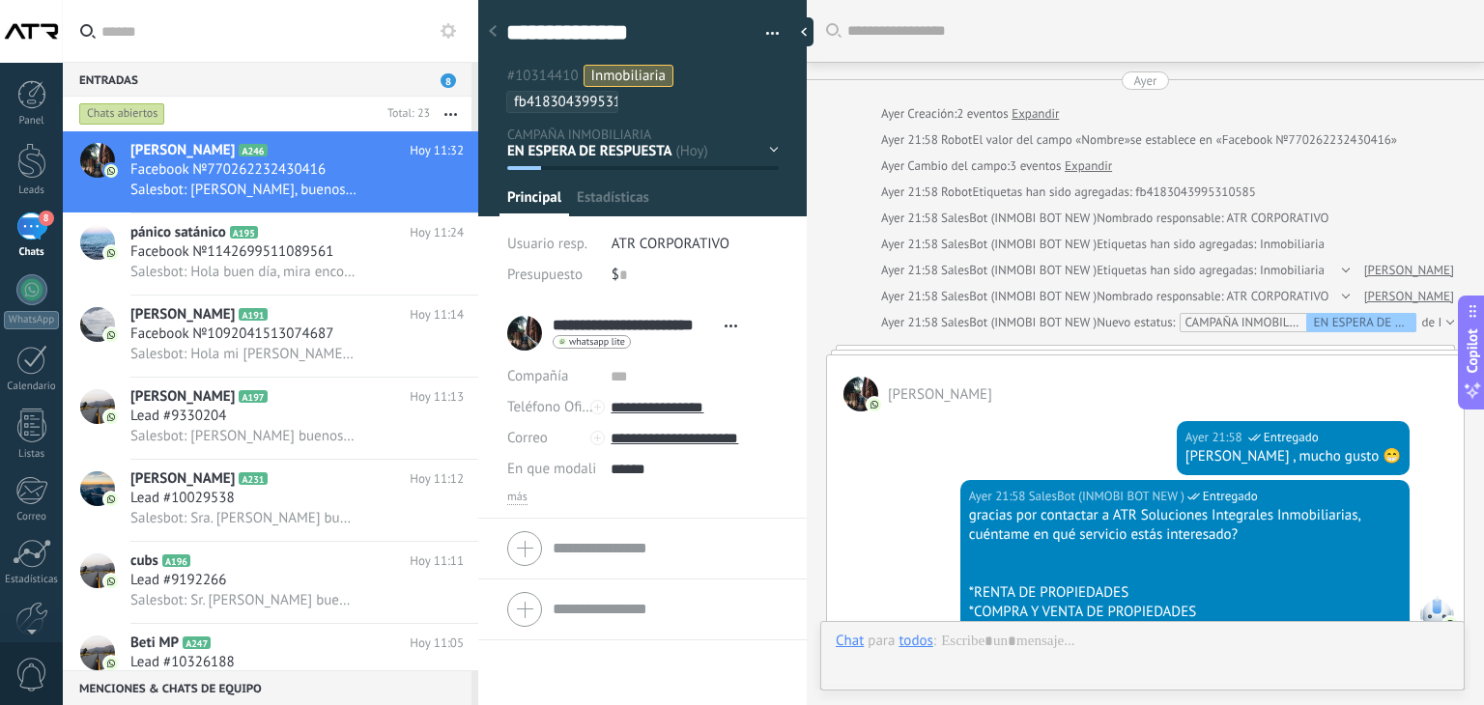
scroll to position [1273, 0]
